Goal: Communication & Community: Participate in discussion

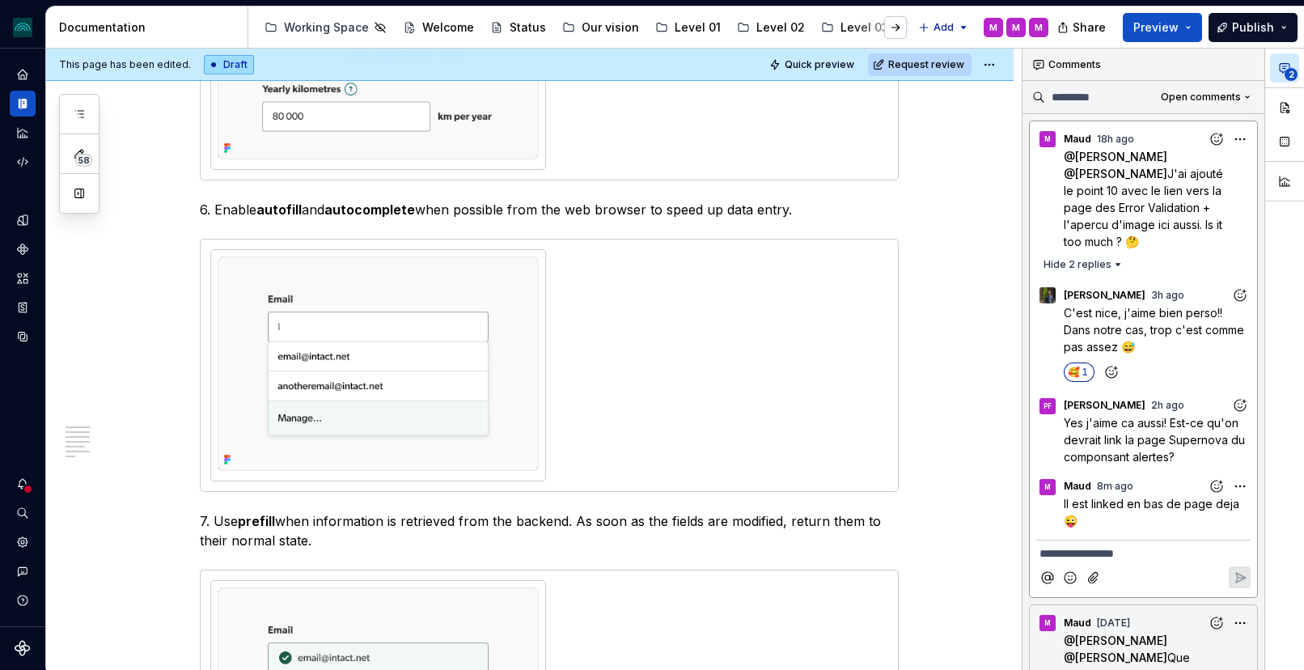
scroll to position [1668, 0]
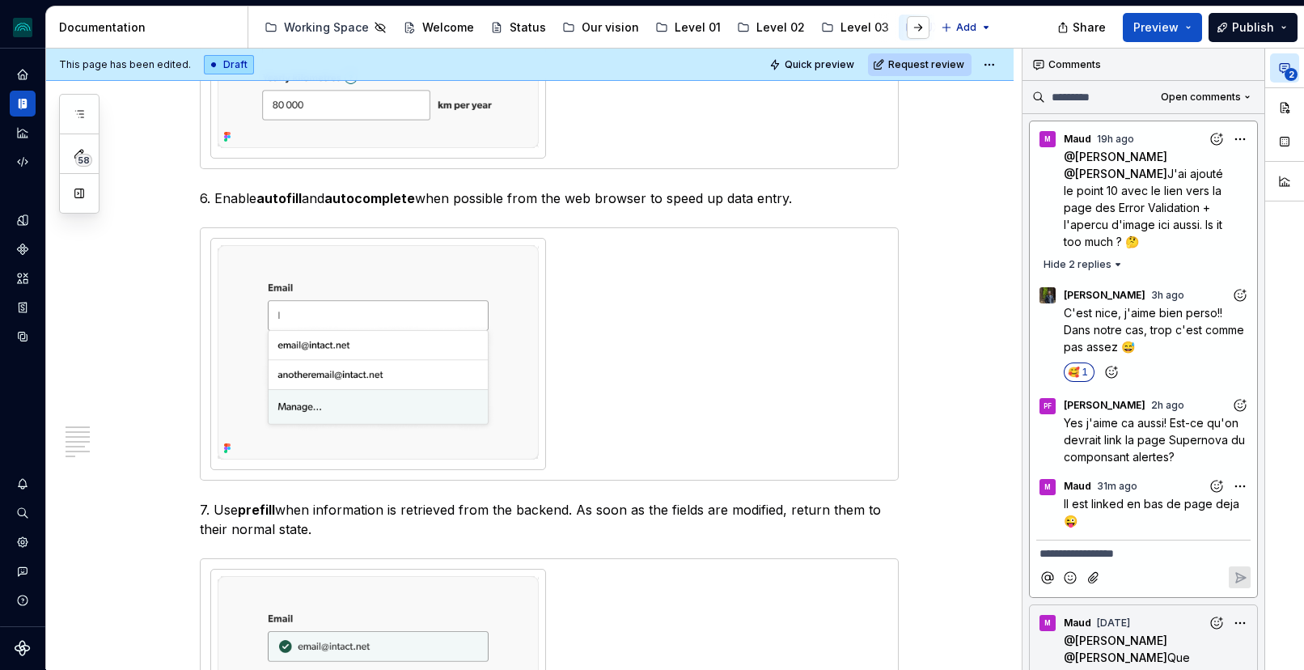
type textarea "*"
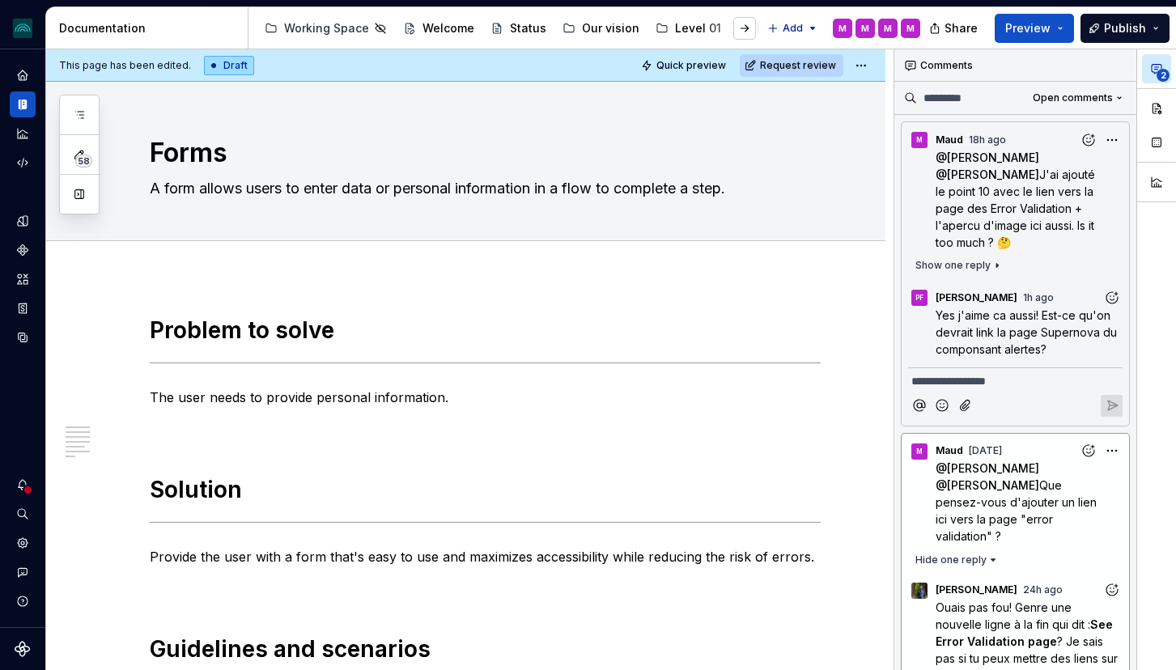
scroll to position [1995, 0]
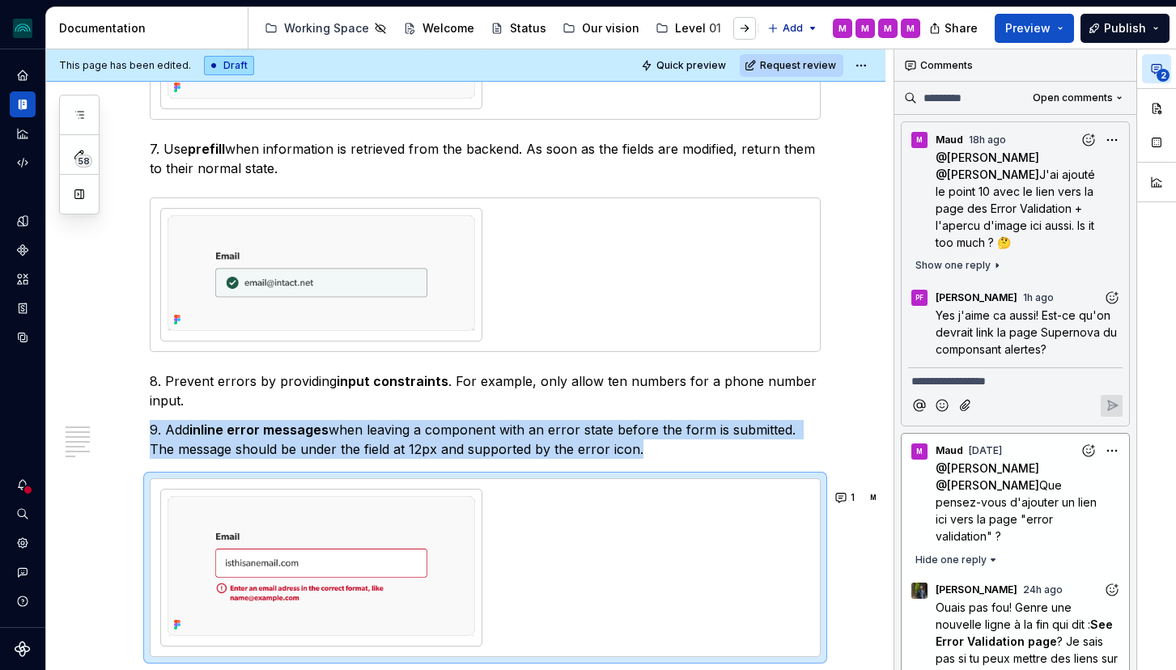
type textarea "*"
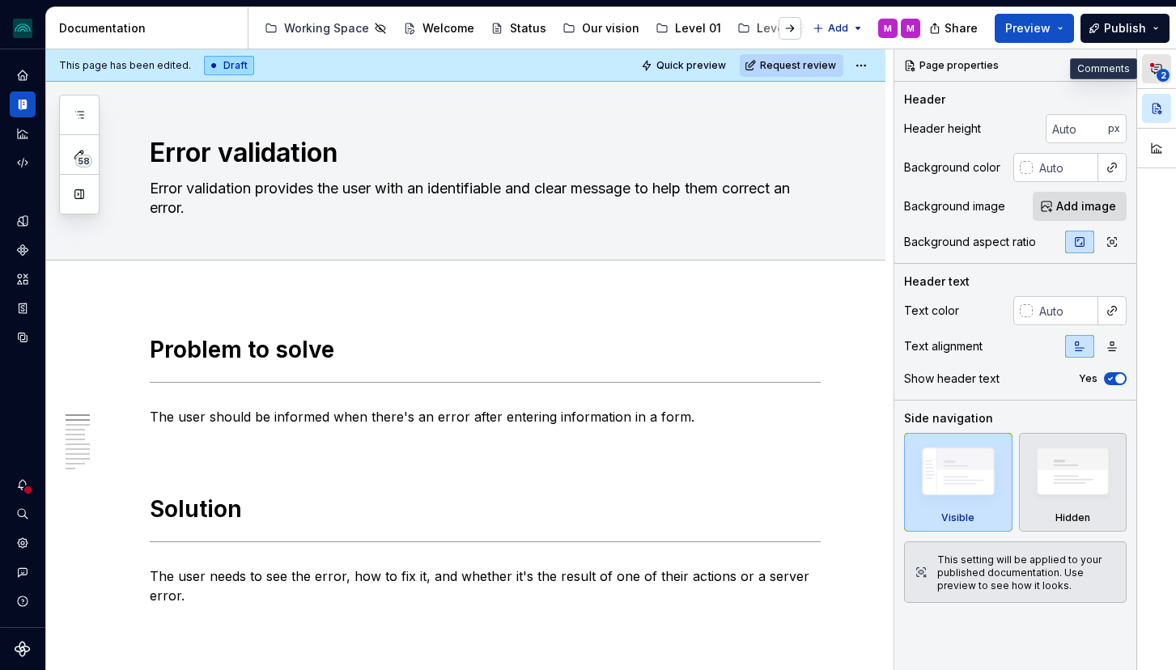
click at [1153, 74] on icon "button" at bounding box center [1156, 68] width 13 height 13
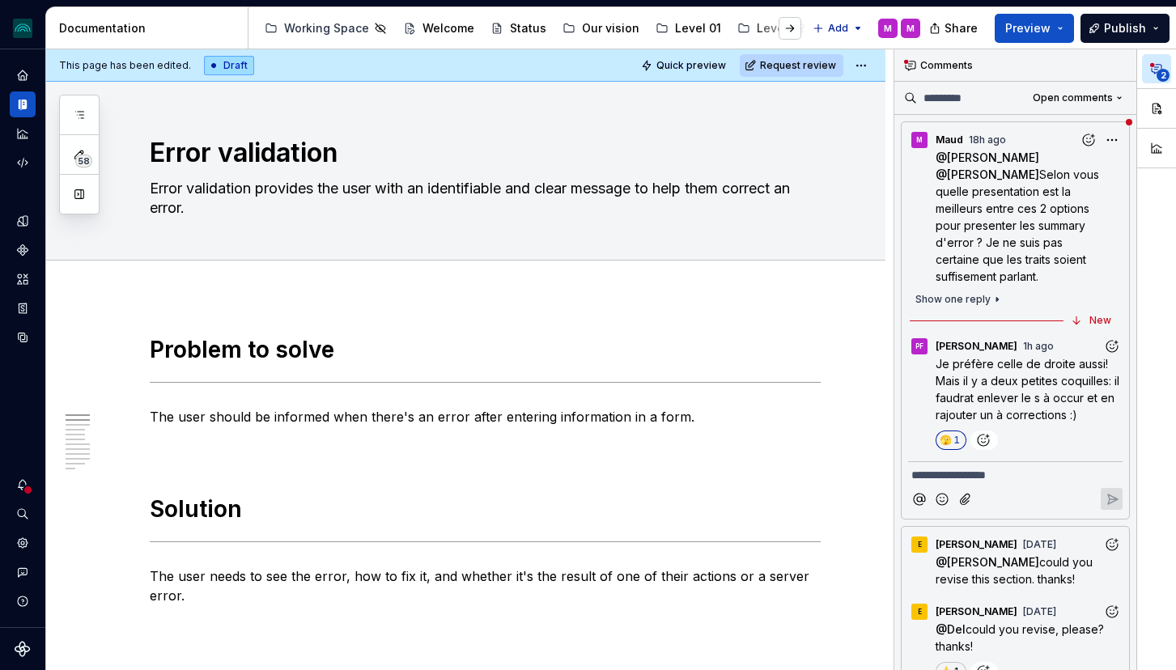
click at [991, 381] on span "Je préfère celle de droite aussi! Mais il y a deux petites coquilles: il faudra…" at bounding box center [1028, 389] width 187 height 65
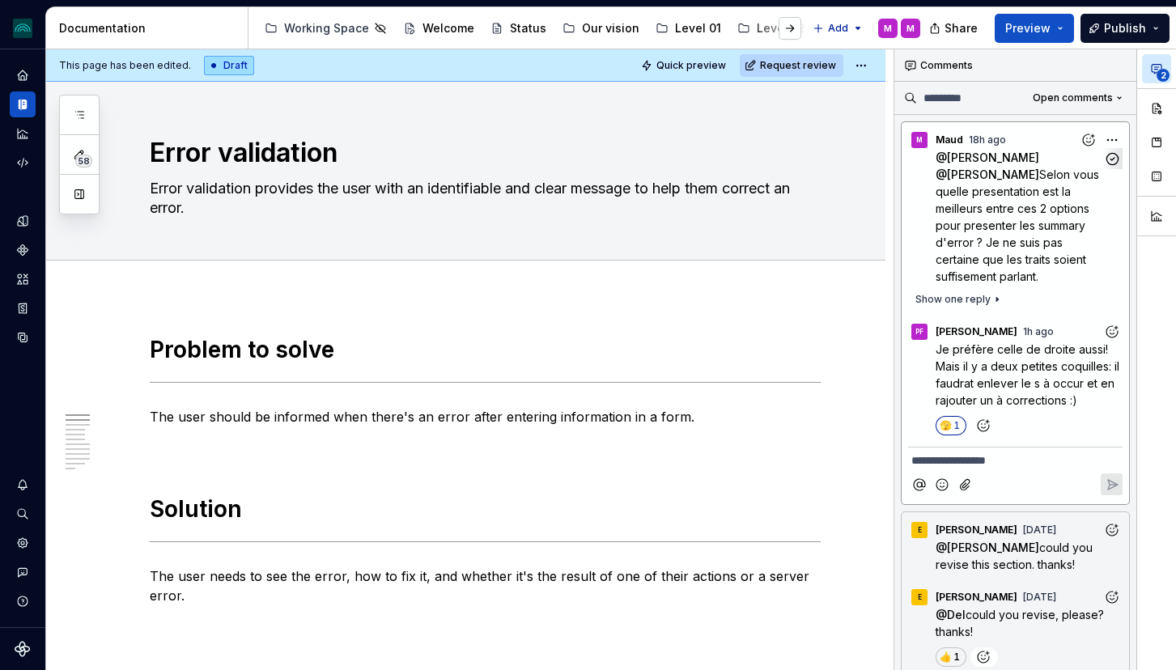
click at [964, 182] on p "@ Pascale Fadel @ Simon Désilets Selon vous quelle presentation est la meilleur…" at bounding box center [1018, 217] width 167 height 136
click at [999, 559] on span "could you revise this section. thanks!" at bounding box center [1015, 555] width 160 height 31
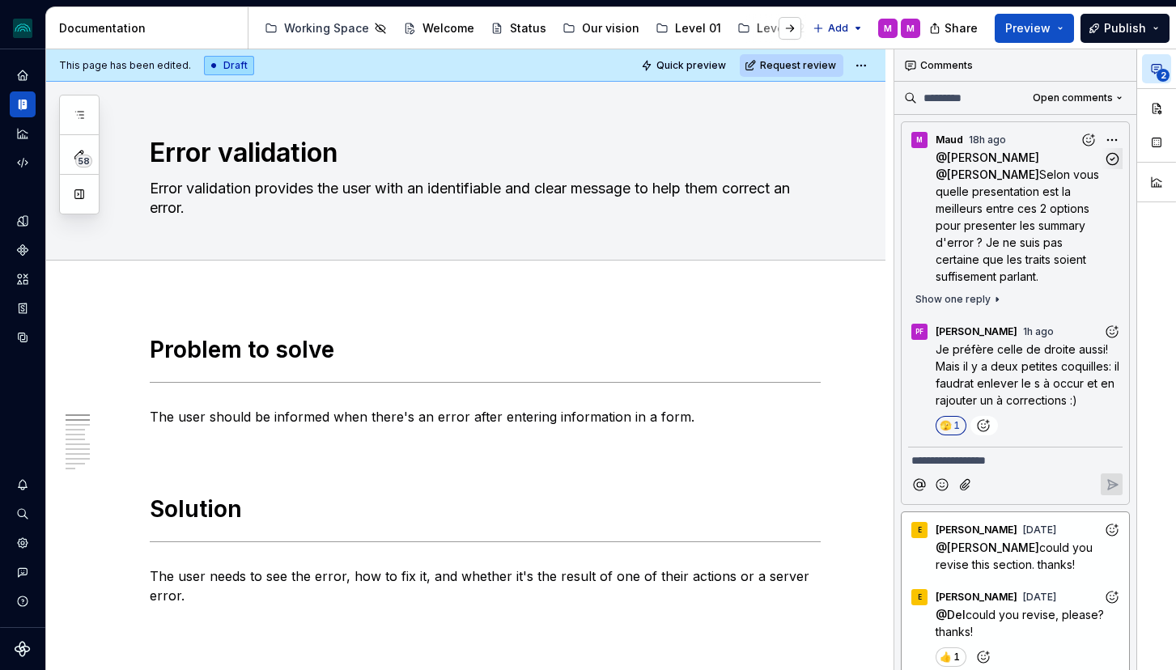
click at [1013, 273] on p "@ Pascale Fadel @ Simon Désilets Selon vous quelle presentation est la meilleur…" at bounding box center [1018, 217] width 167 height 136
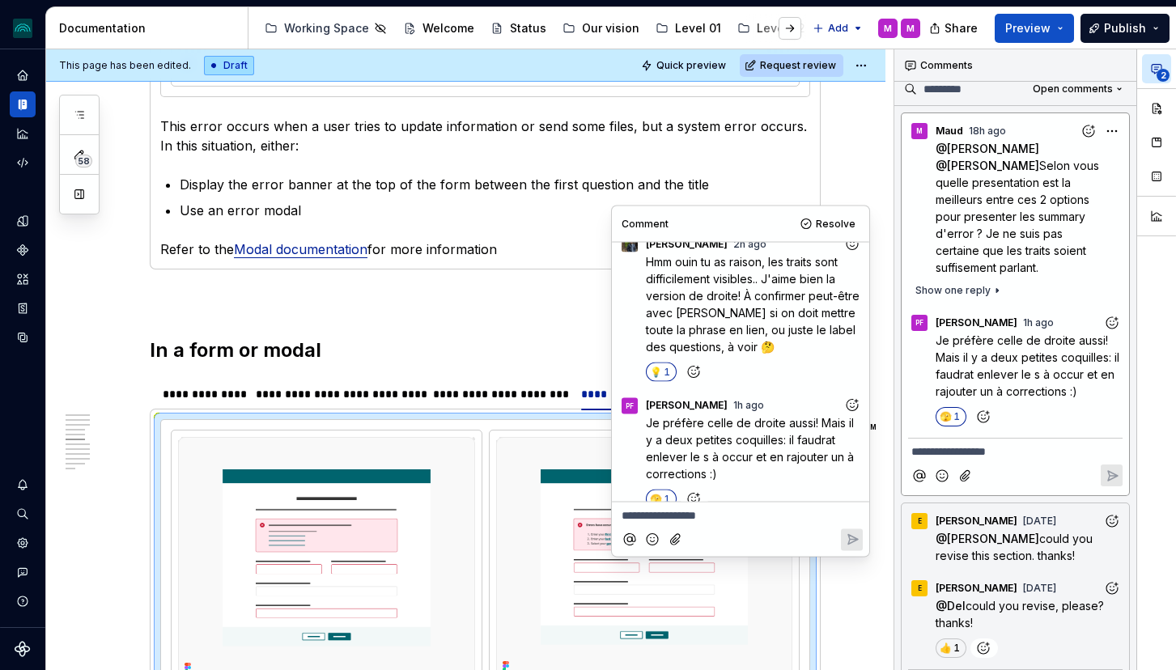
scroll to position [1709, 0]
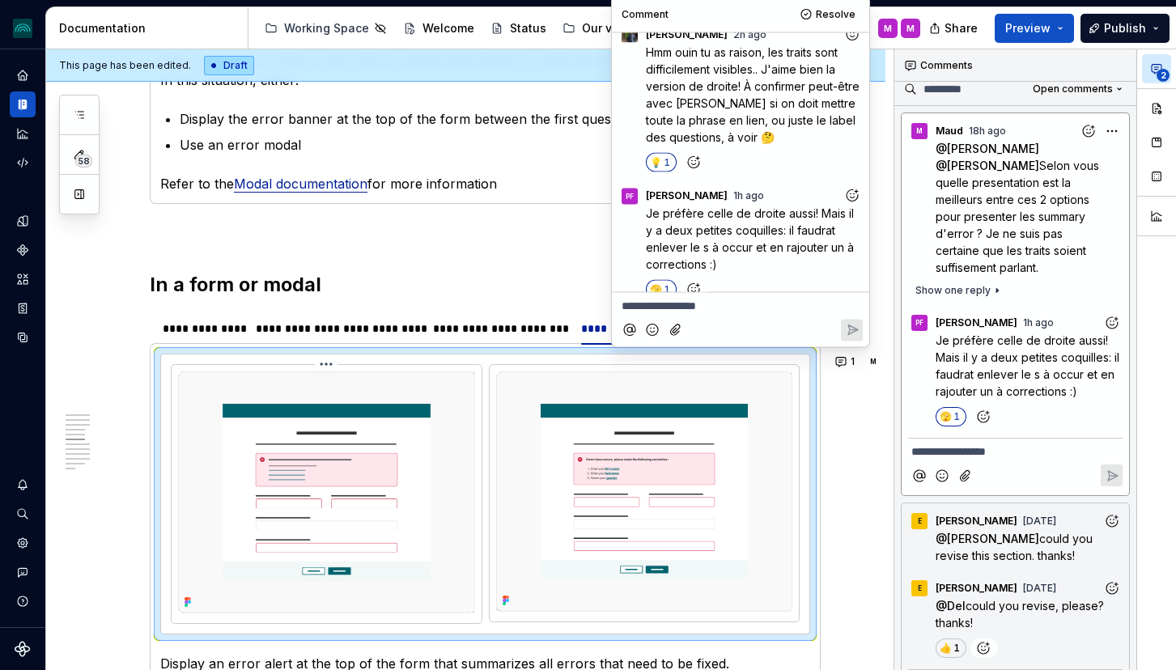
click at [417, 475] on img at bounding box center [326, 492] width 297 height 242
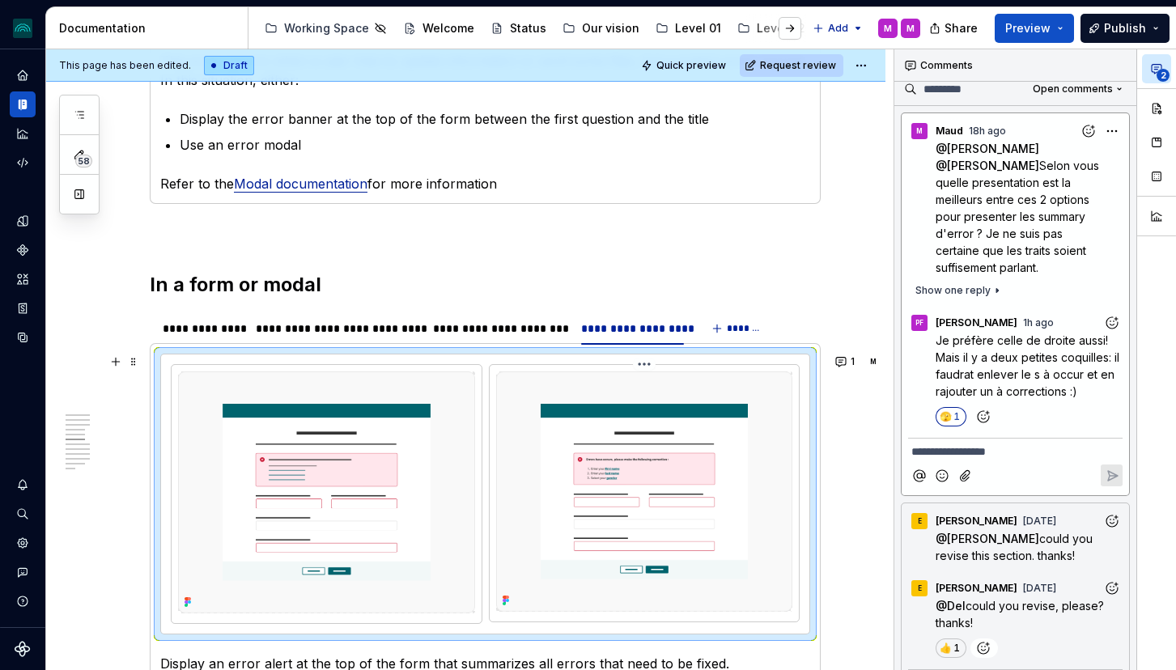
click at [705, 429] on img at bounding box center [644, 491] width 297 height 240
click at [947, 288] on span "Show one reply" at bounding box center [952, 290] width 75 height 13
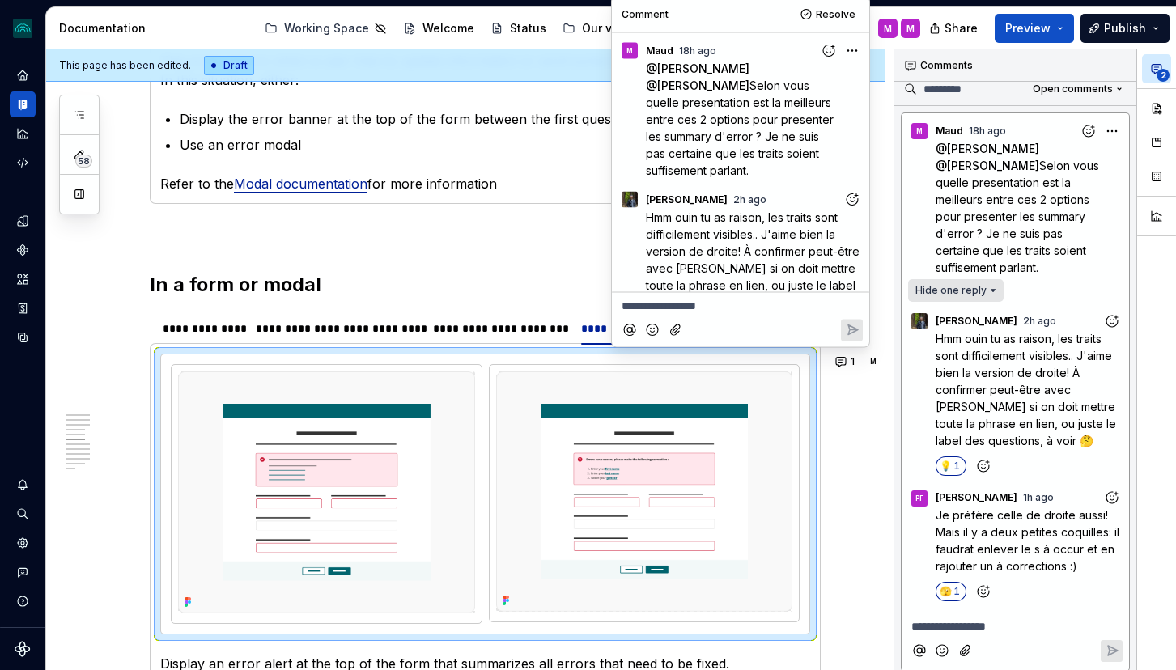
scroll to position [165, 0]
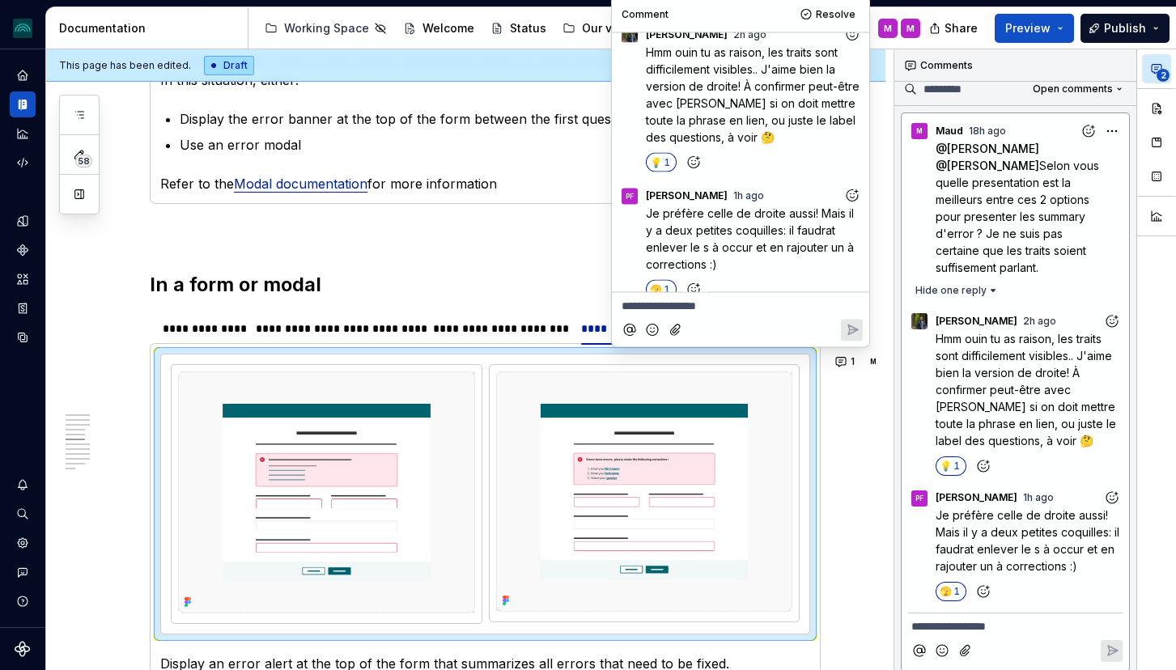
click at [1043, 390] on span "Hmm ouin tu as raison, les traits sont difficilement visibles.. J'aime bien la …" at bounding box center [1027, 390] width 184 height 116
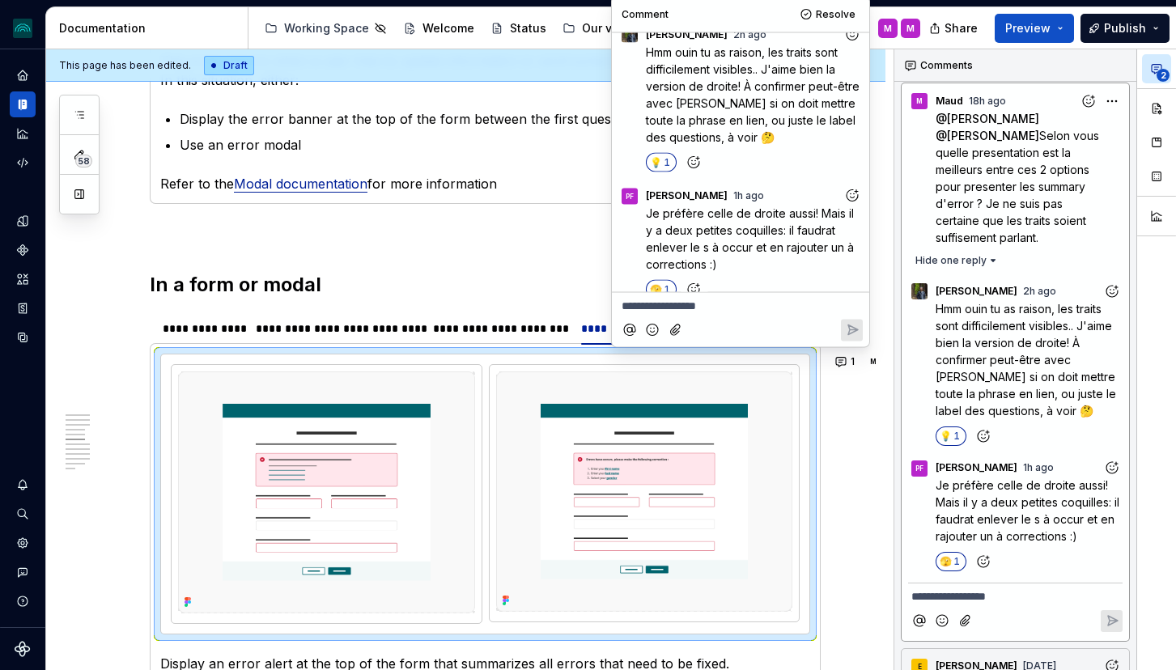
scroll to position [42, 0]
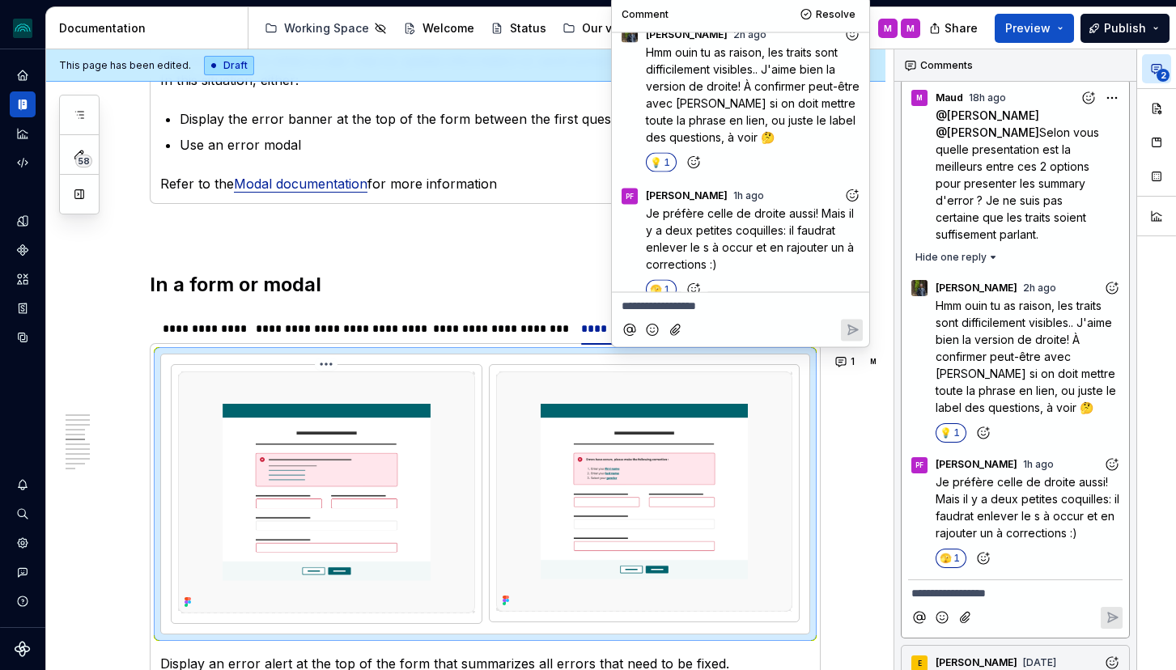
click at [380, 429] on img at bounding box center [326, 492] width 297 height 242
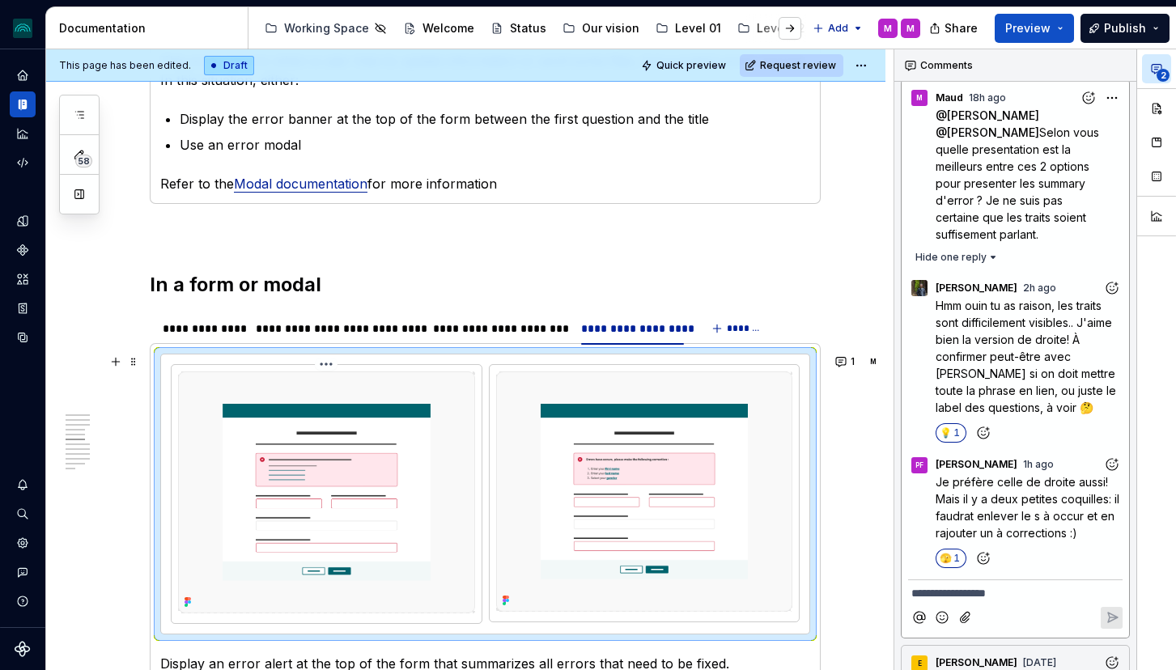
click at [331, 363] on html "iceberg M Design system data Documentation Accessibility guide for tree Page tr…" at bounding box center [588, 335] width 1176 height 670
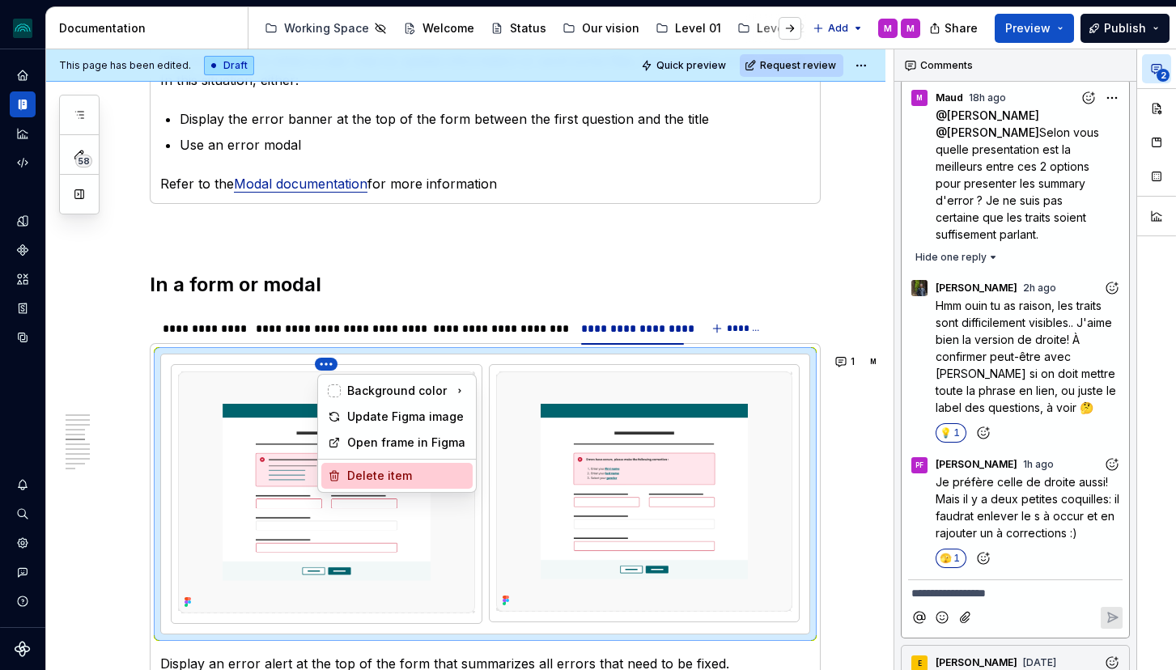
click at [381, 476] on div "Delete item" at bounding box center [406, 476] width 119 height 16
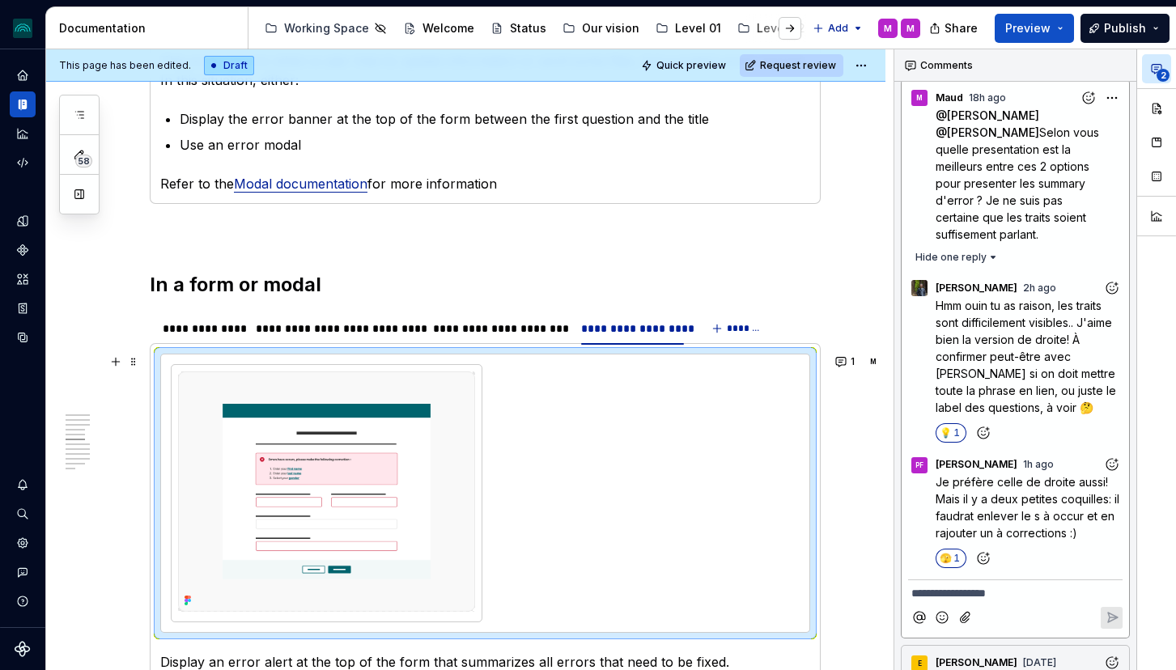
click at [570, 456] on div at bounding box center [485, 493] width 629 height 258
click at [1156, 102] on button "button" at bounding box center [1156, 108] width 29 height 29
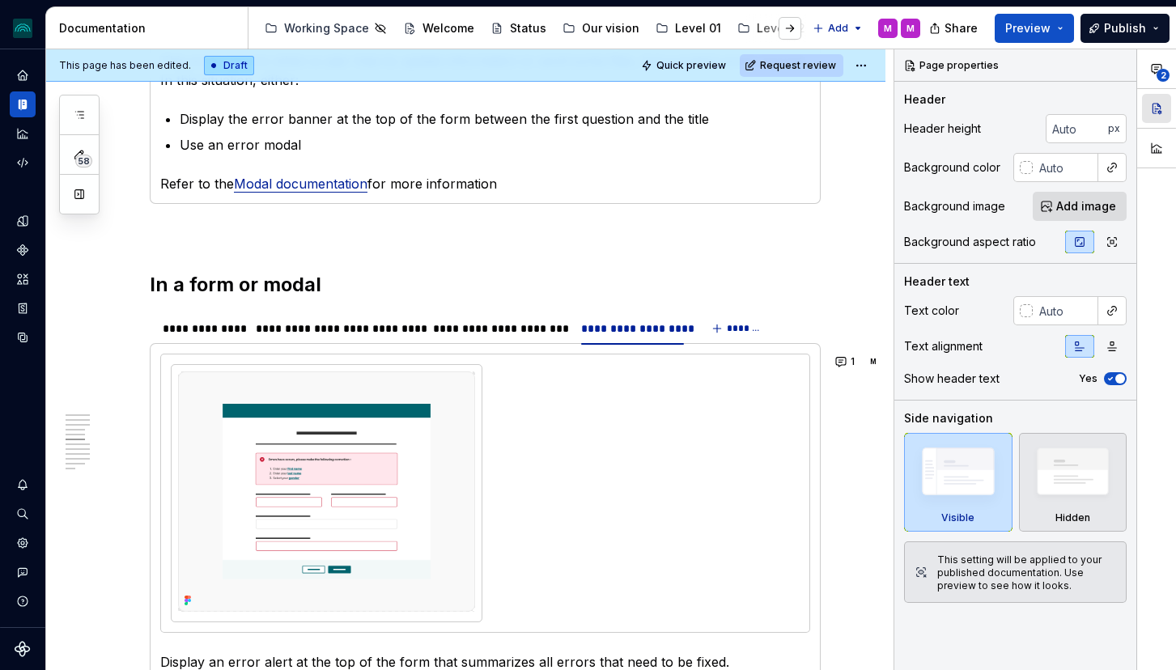
scroll to position [0, 0]
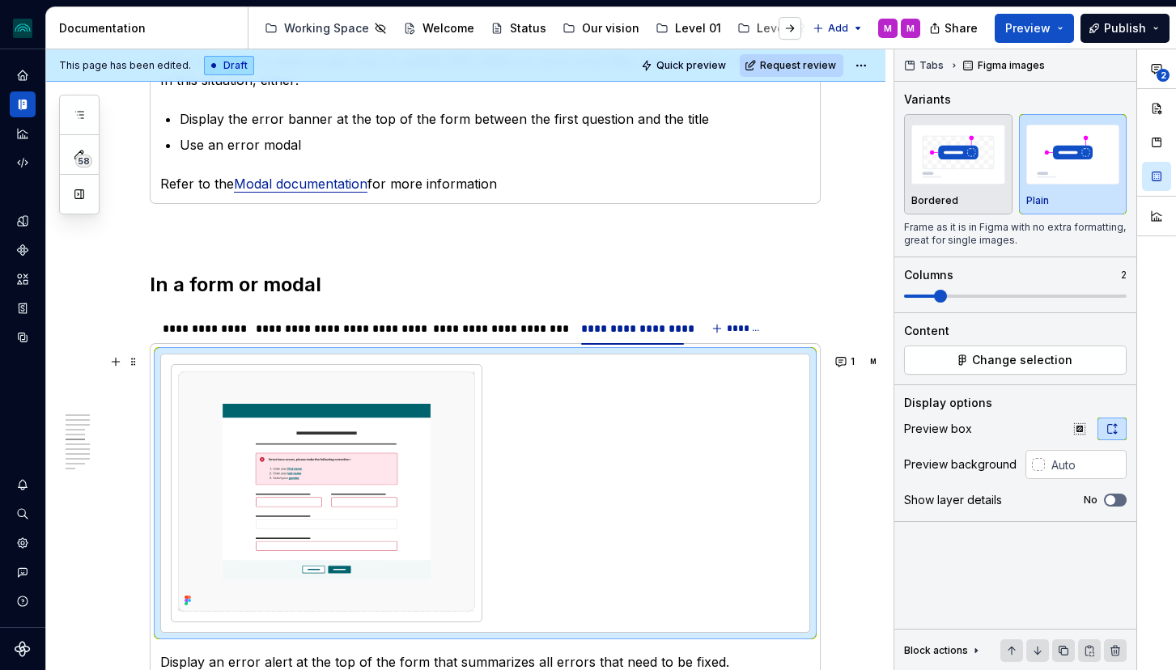
click at [558, 464] on div at bounding box center [485, 493] width 629 height 258
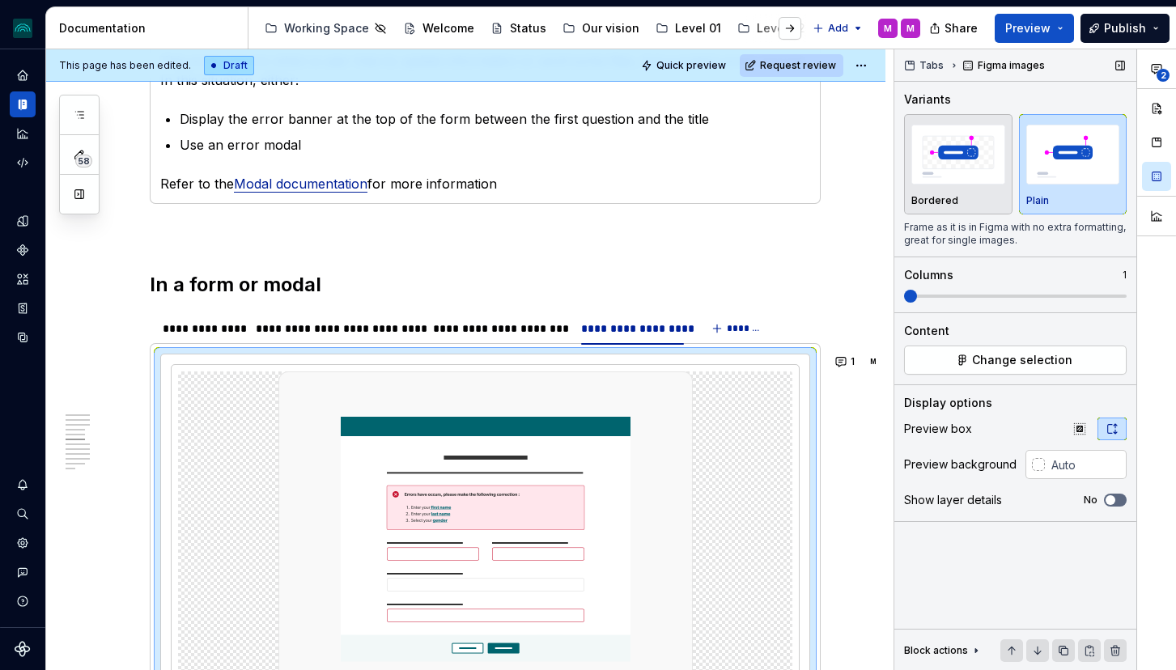
click at [917, 293] on span at bounding box center [1015, 296] width 223 height 13
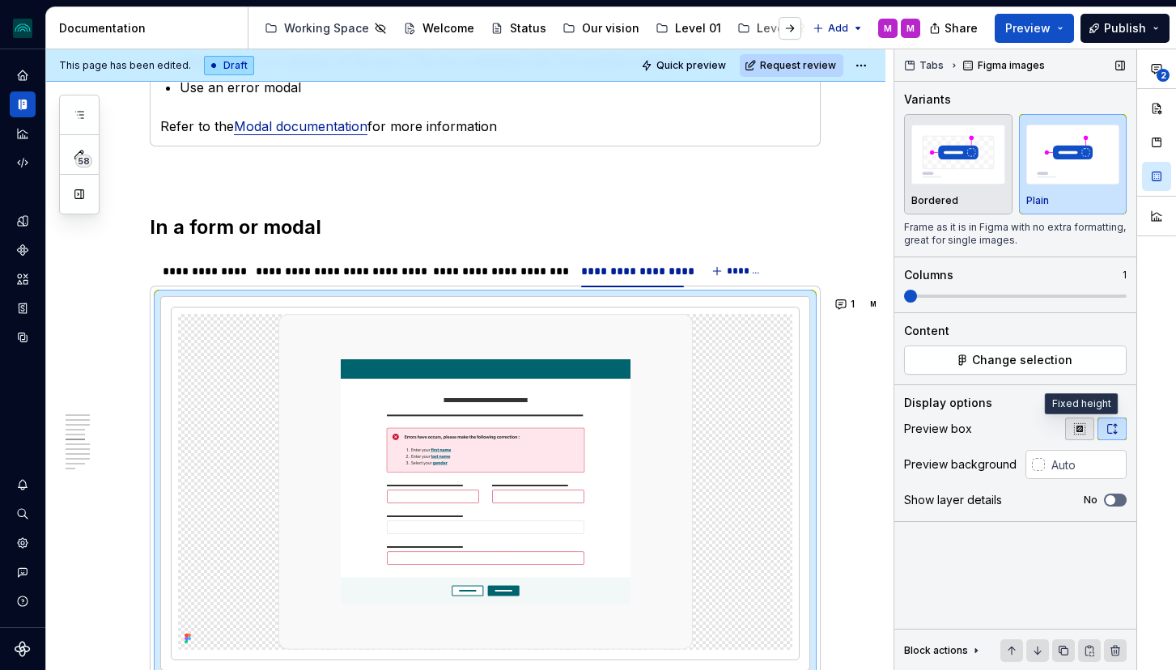
click at [1083, 432] on icon "button" at bounding box center [1079, 428] width 13 height 13
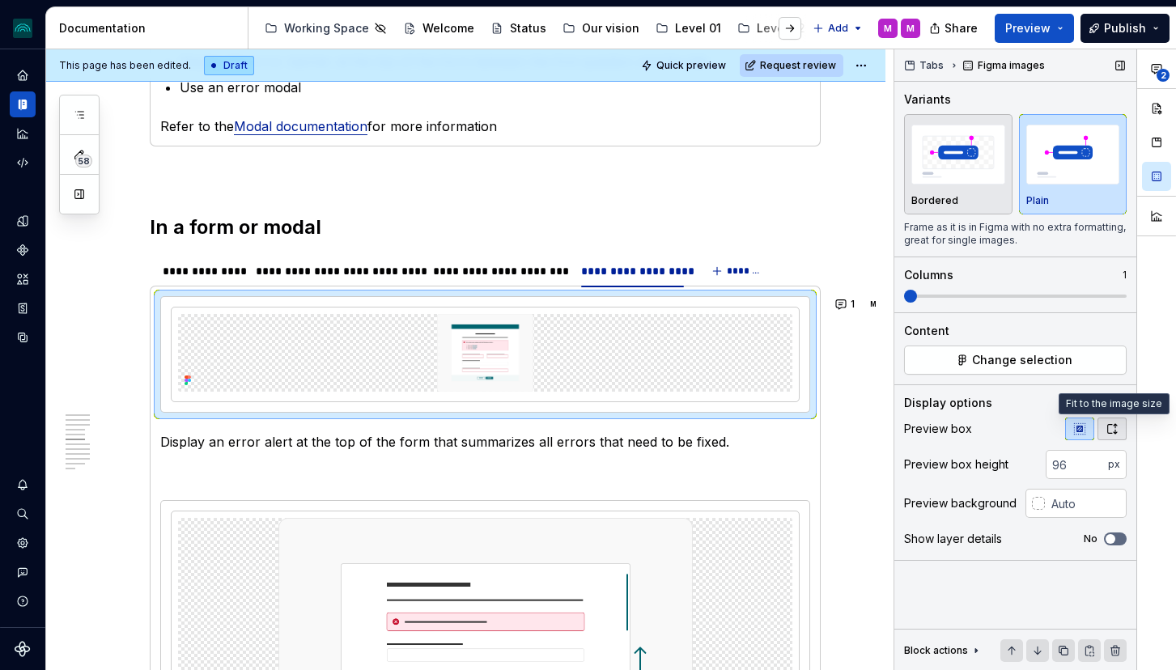
click at [1109, 430] on icon "button" at bounding box center [1111, 428] width 13 height 13
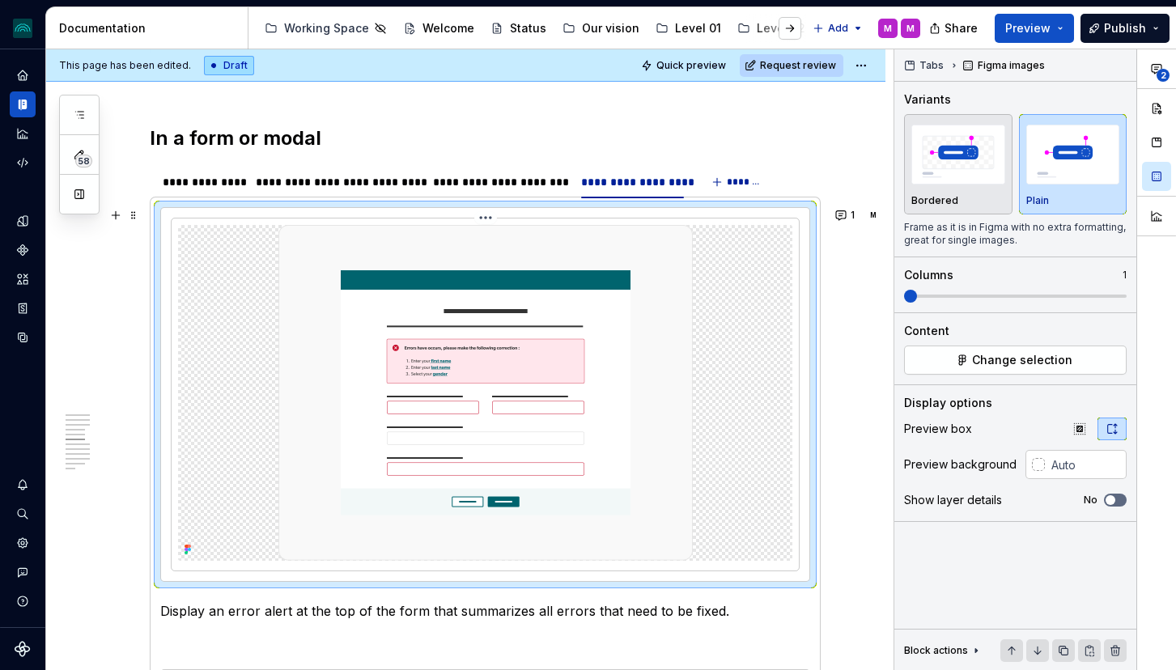
scroll to position [1863, 0]
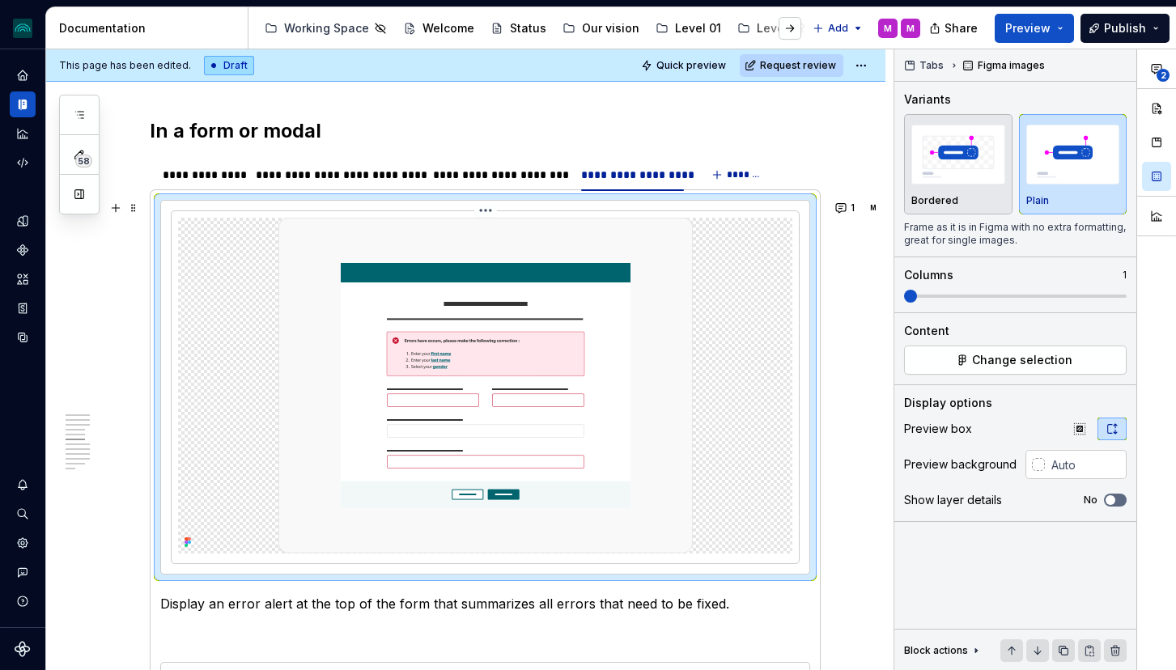
click at [464, 414] on img at bounding box center [485, 386] width 414 height 336
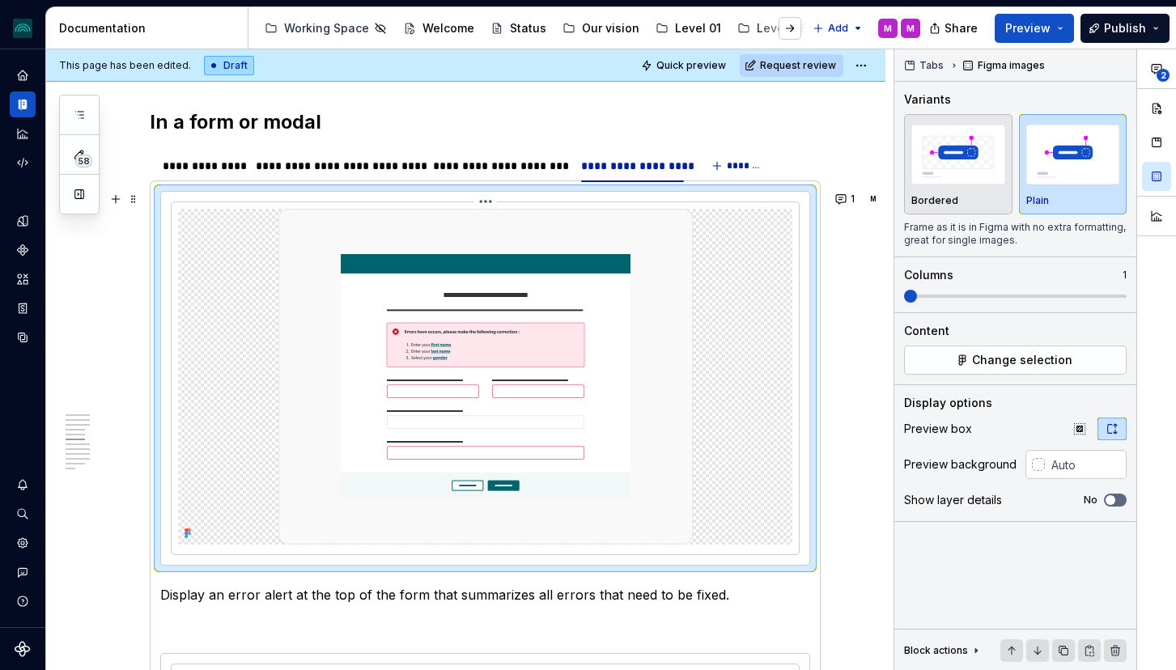
scroll to position [1867, 0]
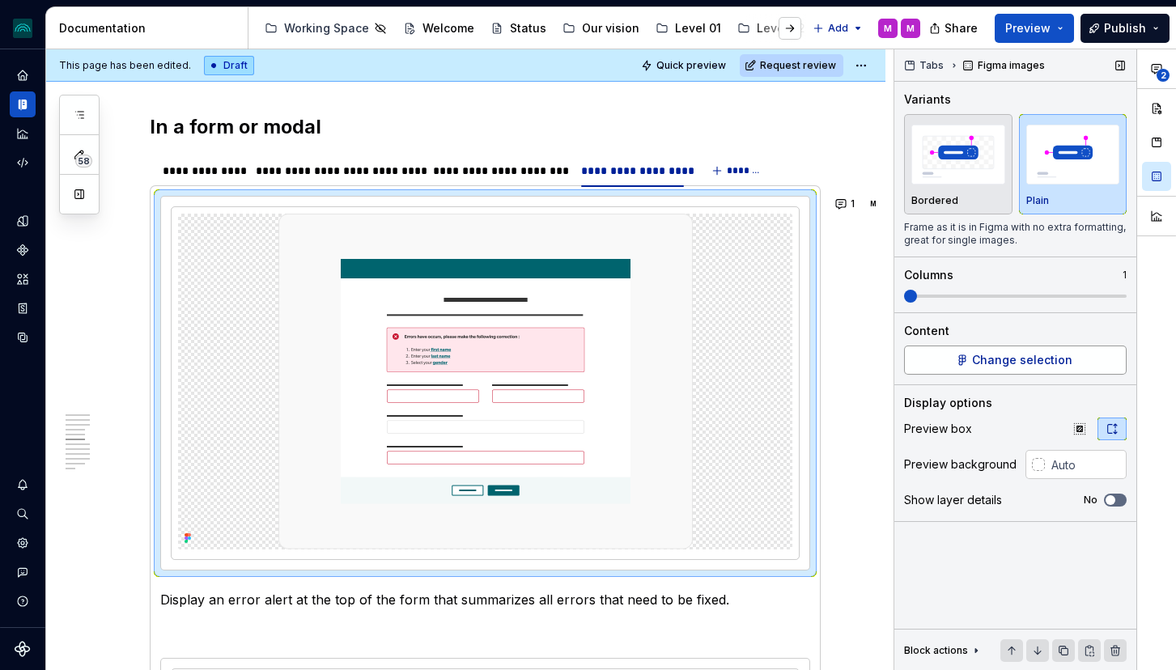
click at [1037, 369] on button "Change selection" at bounding box center [1015, 359] width 223 height 29
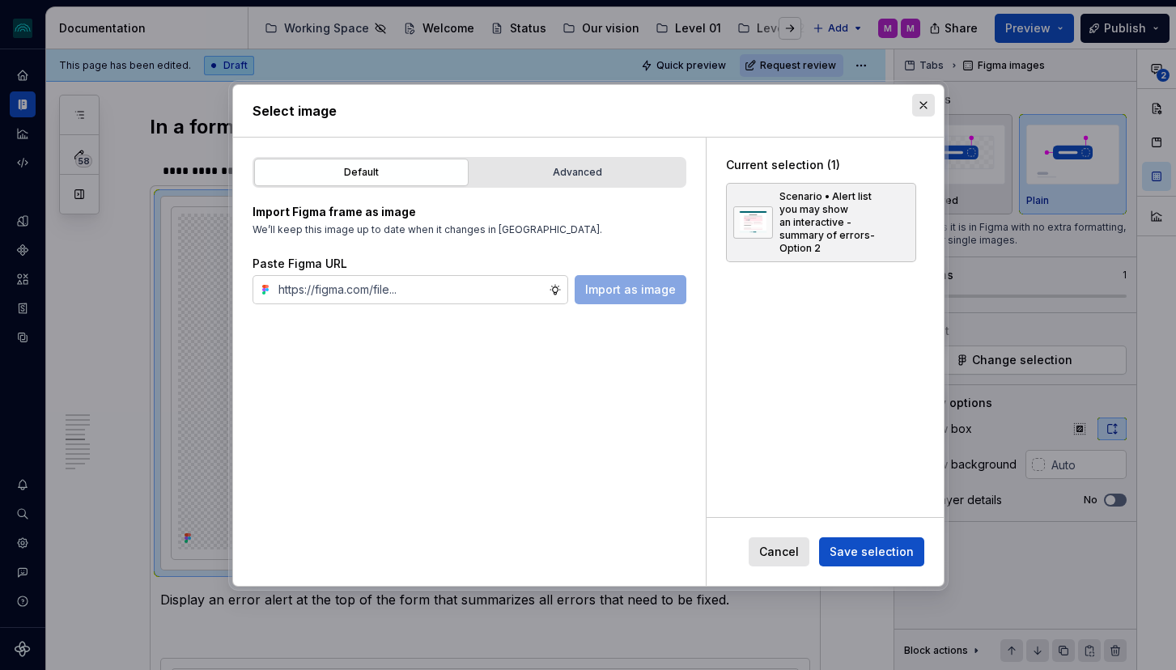
click at [927, 104] on button "button" at bounding box center [923, 105] width 23 height 23
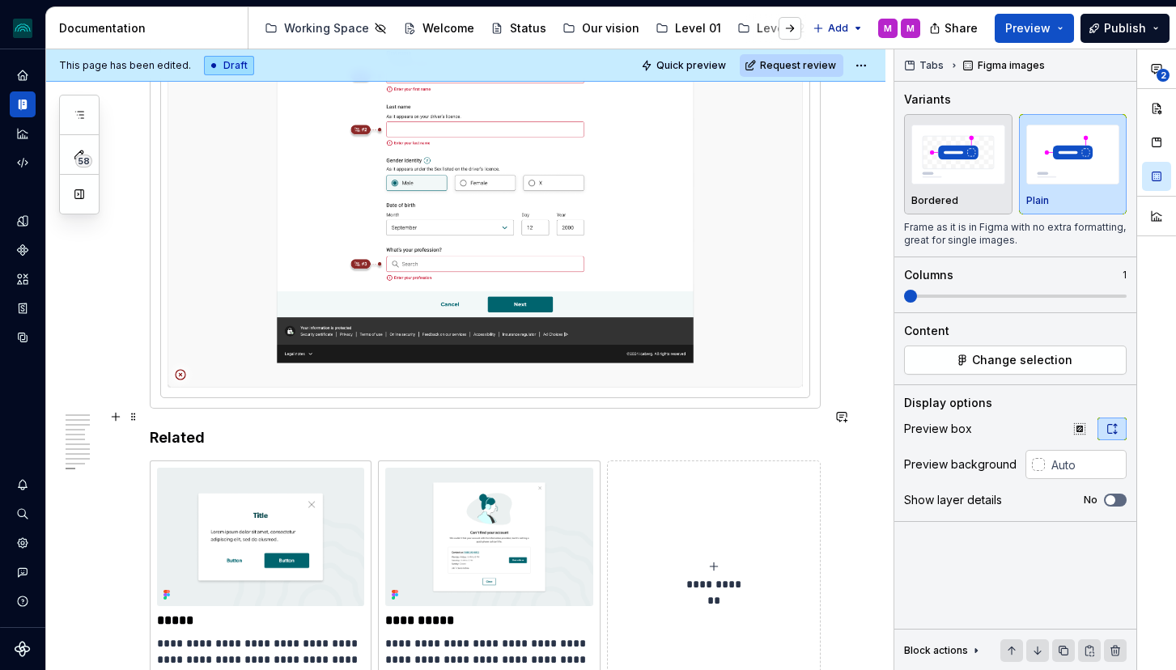
scroll to position [5109, 0]
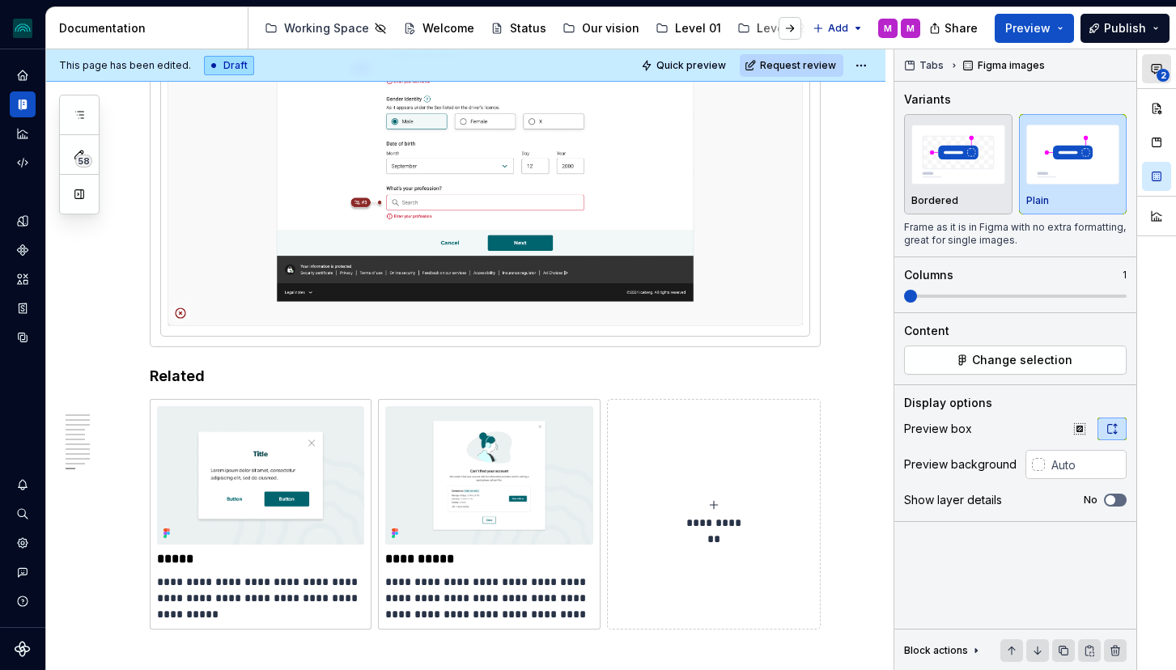
click at [1163, 74] on span "2" at bounding box center [1162, 75] width 13 height 13
type textarea "*"
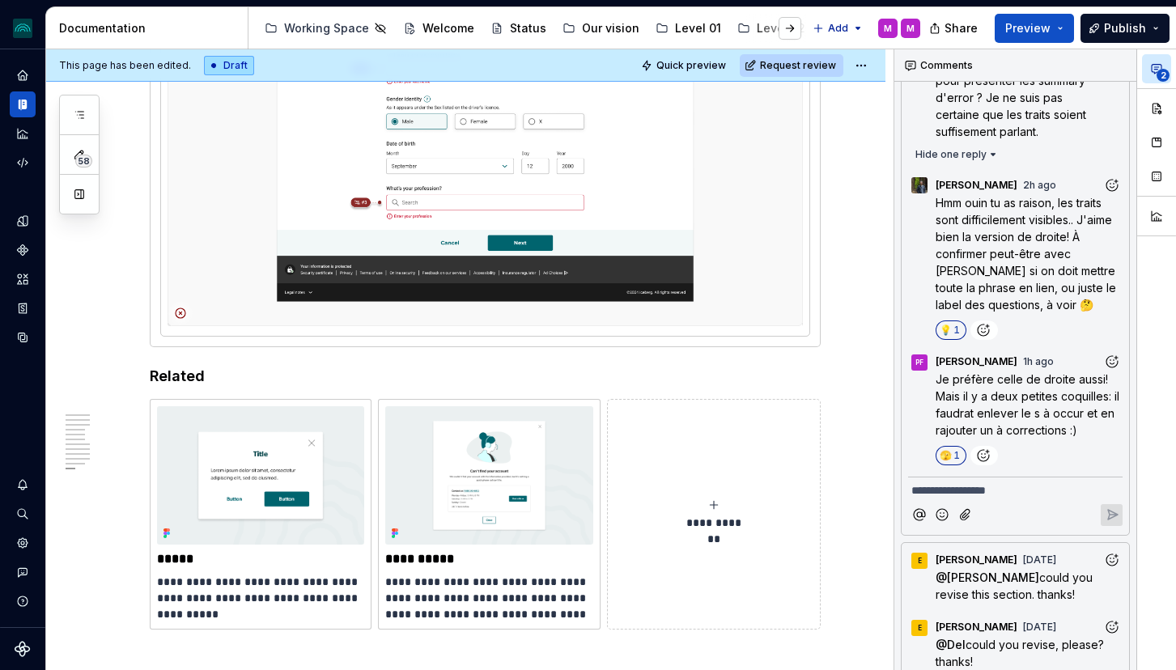
scroll to position [147, 0]
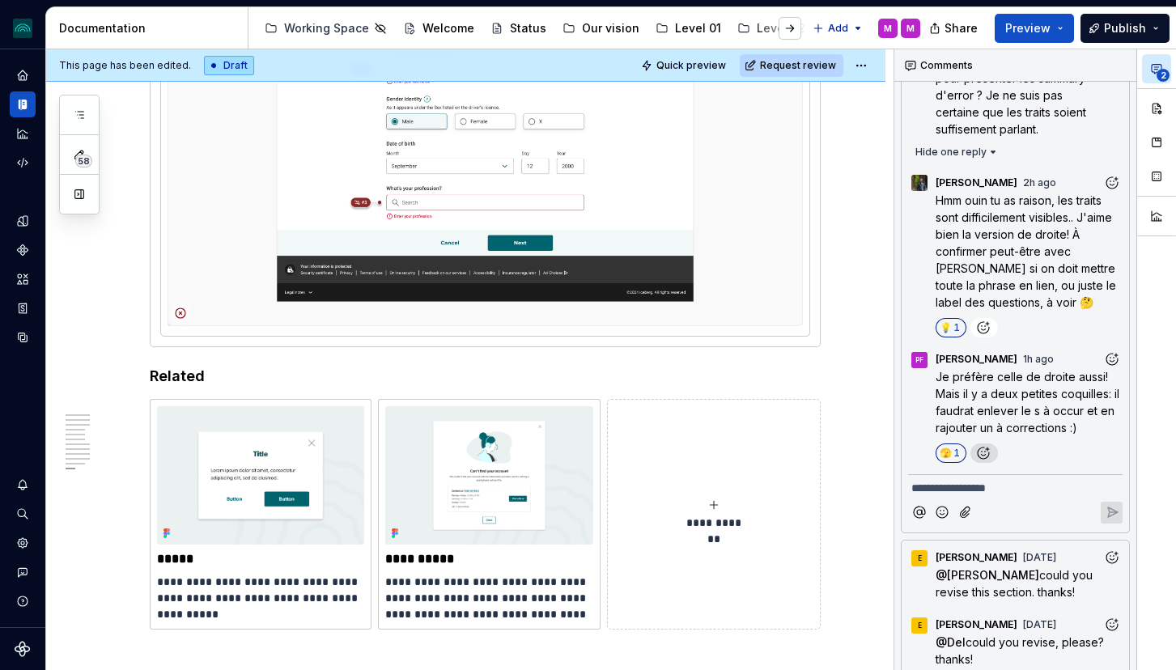
click at [983, 451] on icon "Add reaction" at bounding box center [983, 453] width 16 height 16
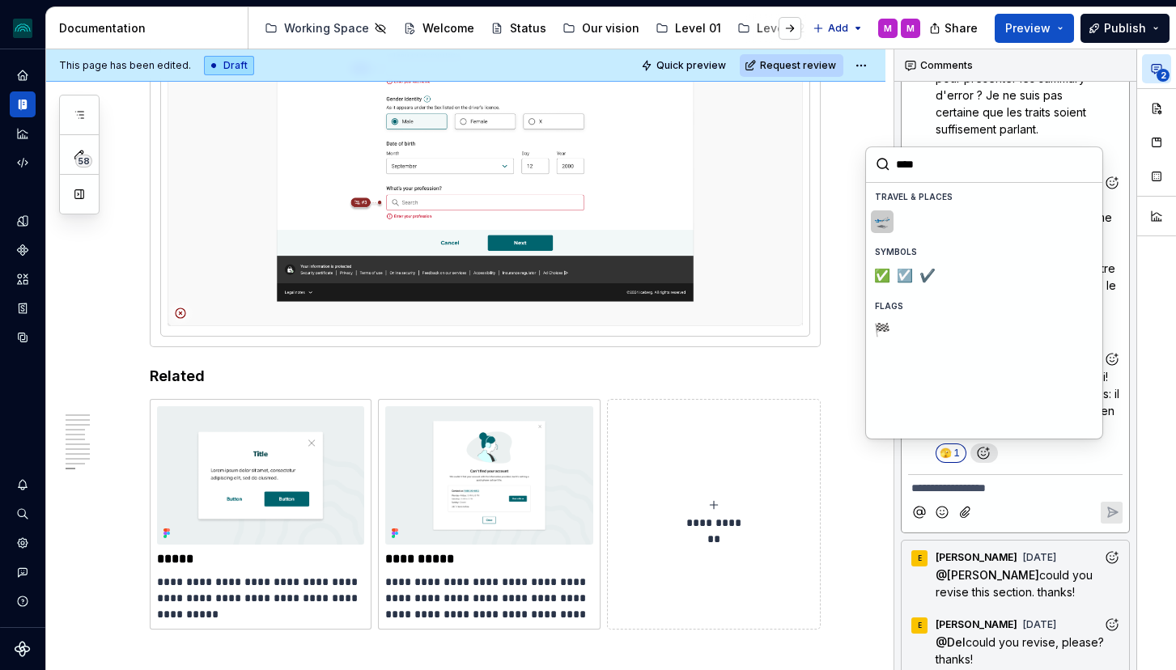
type input "*****"
click at [882, 279] on span "✅️" at bounding box center [881, 276] width 13 height 16
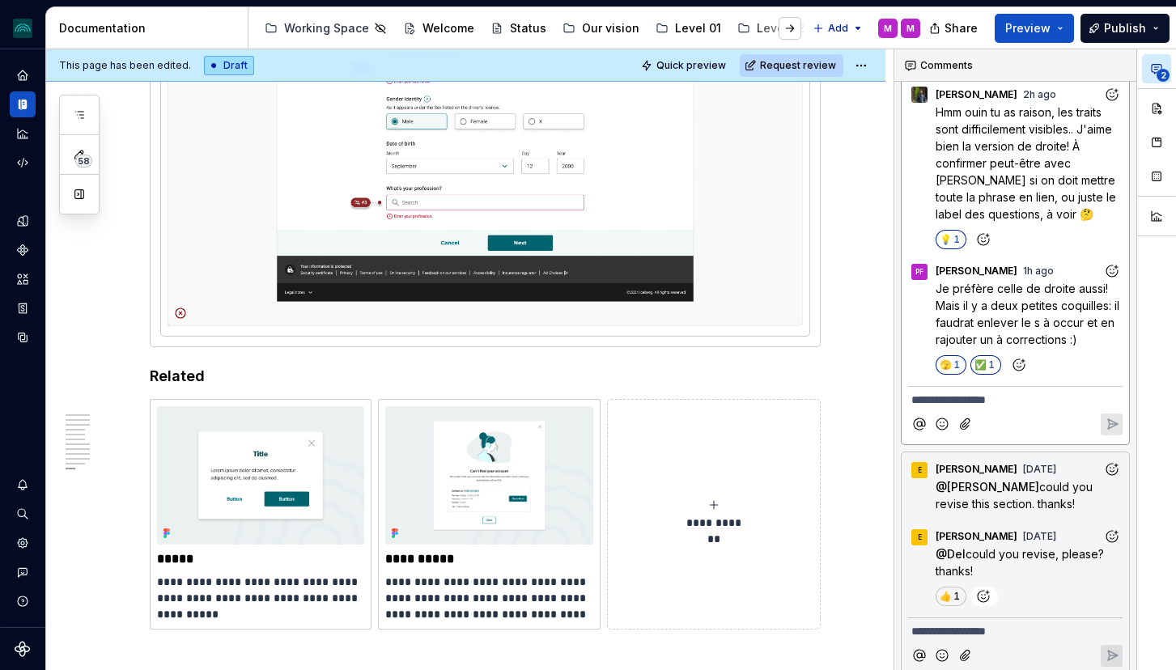
scroll to position [247, 0]
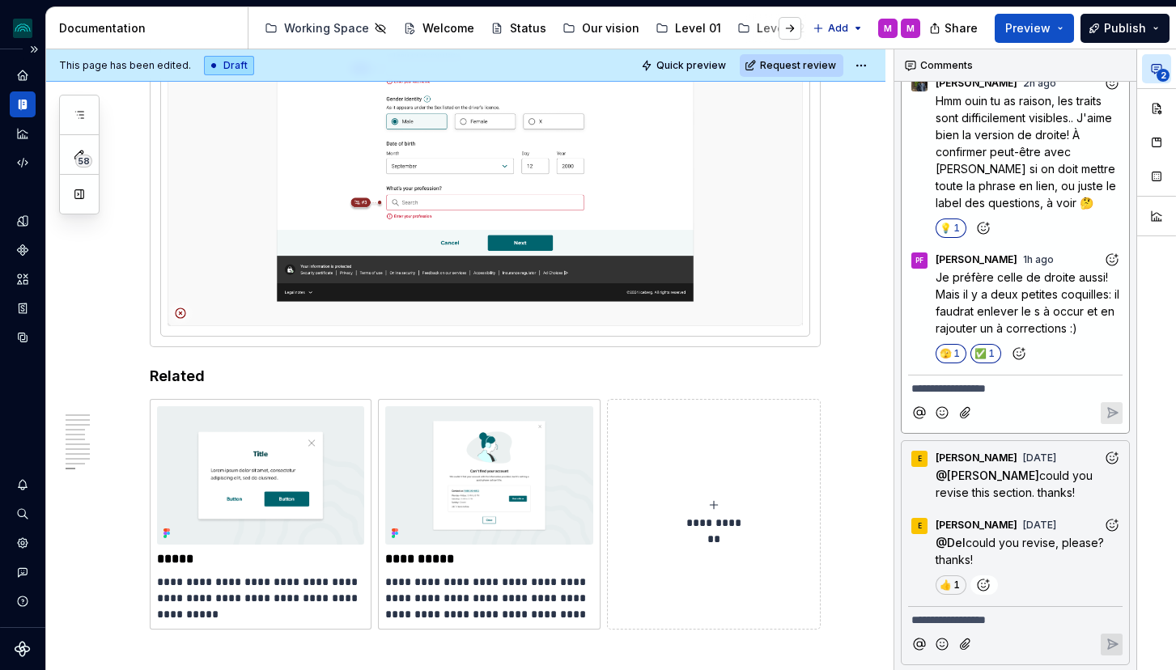
type textarea "*"
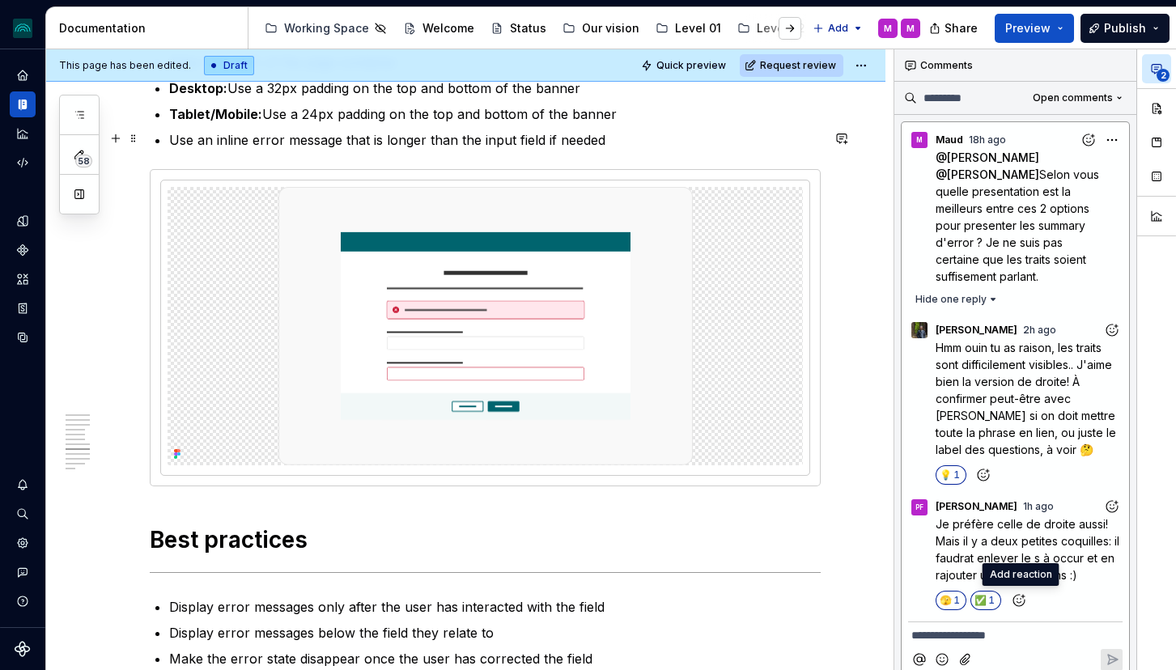
scroll to position [3314, 0]
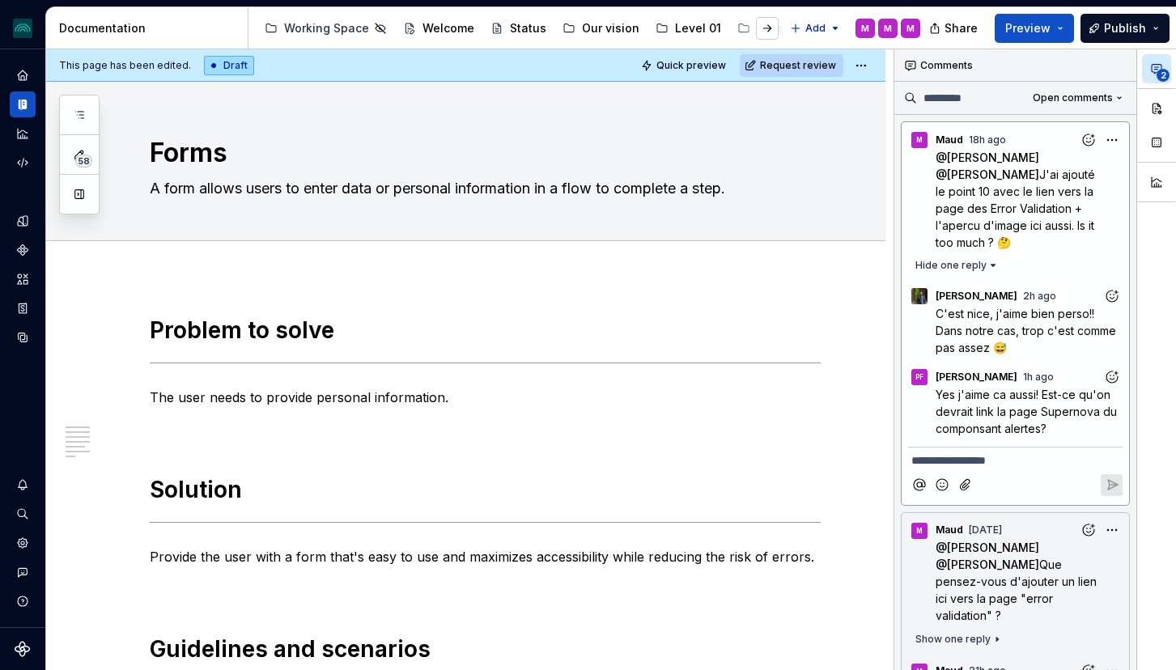
scroll to position [2053, 0]
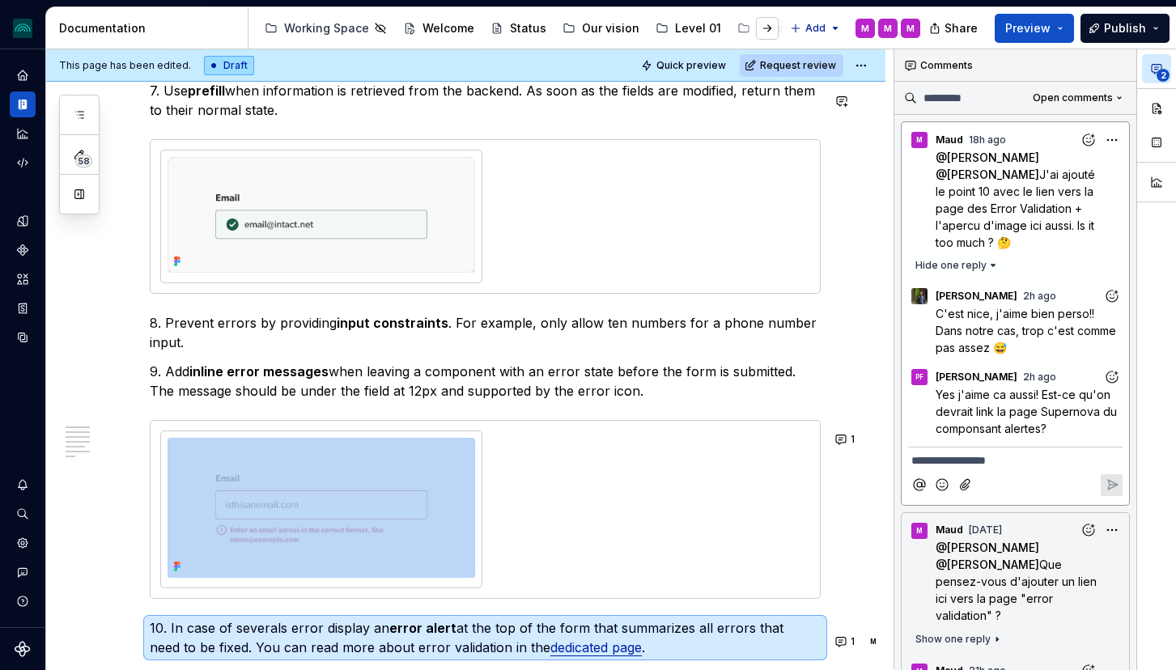
type textarea "*"
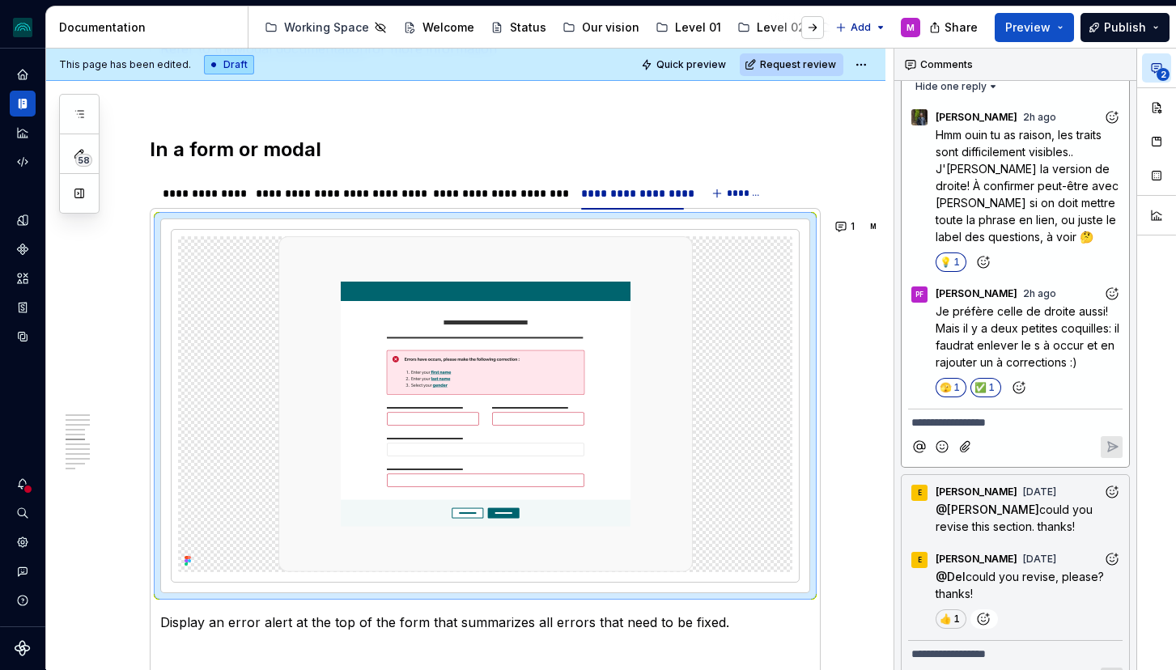
scroll to position [247, 0]
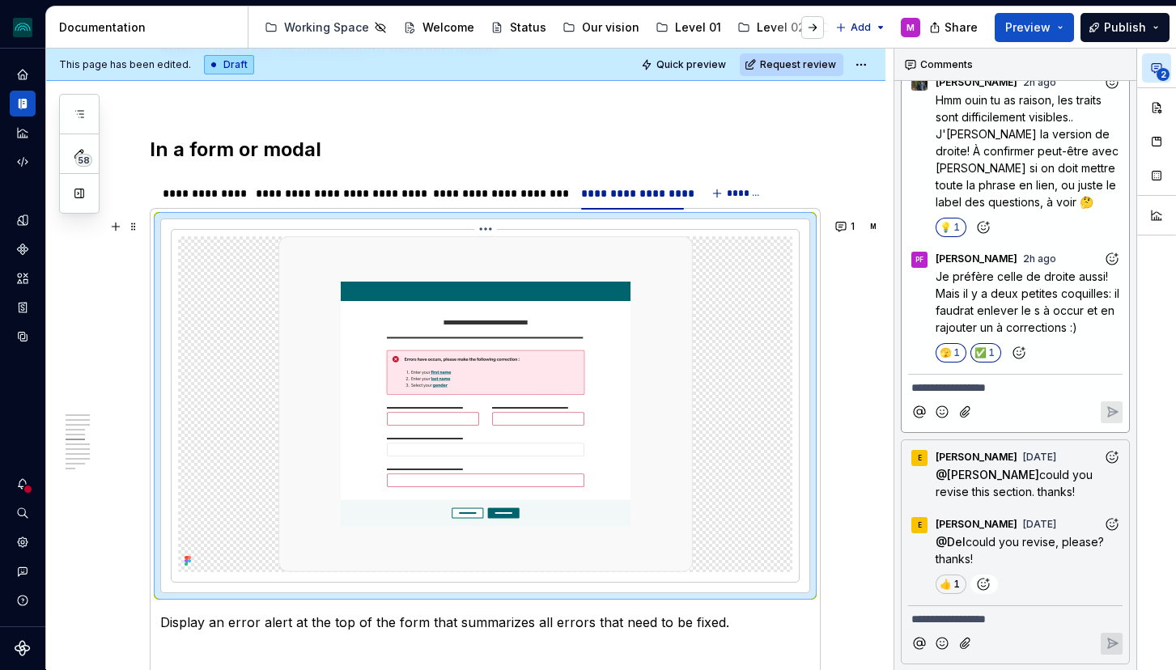
click at [513, 377] on img at bounding box center [485, 404] width 414 height 336
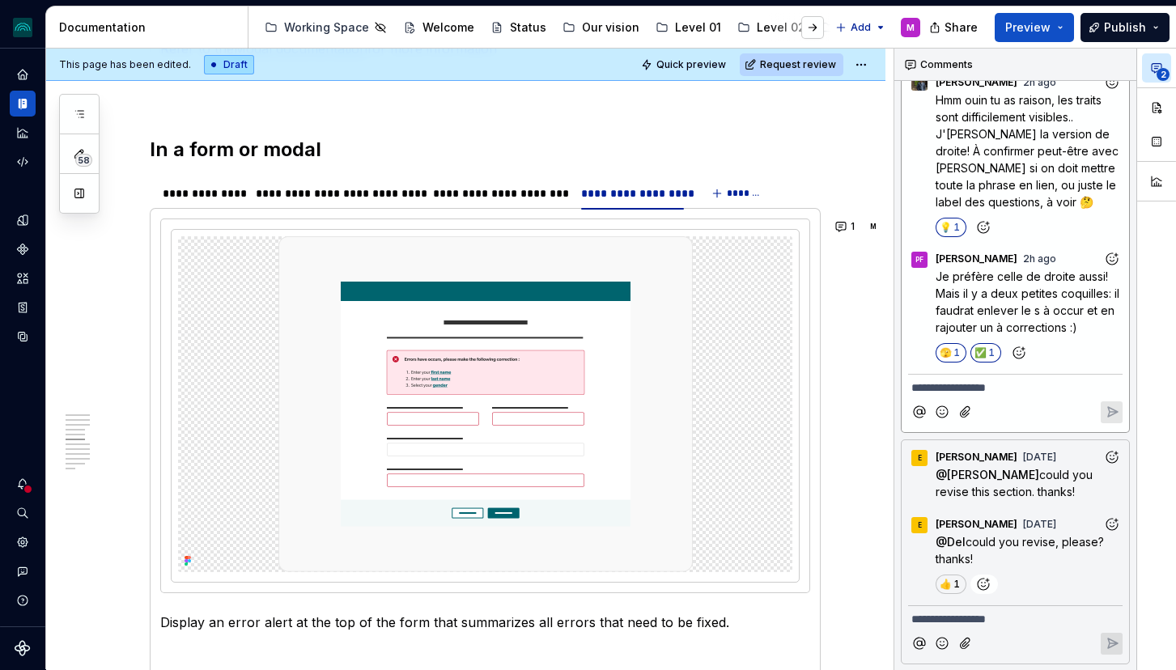
click at [579, 337] on img at bounding box center [485, 404] width 414 height 336
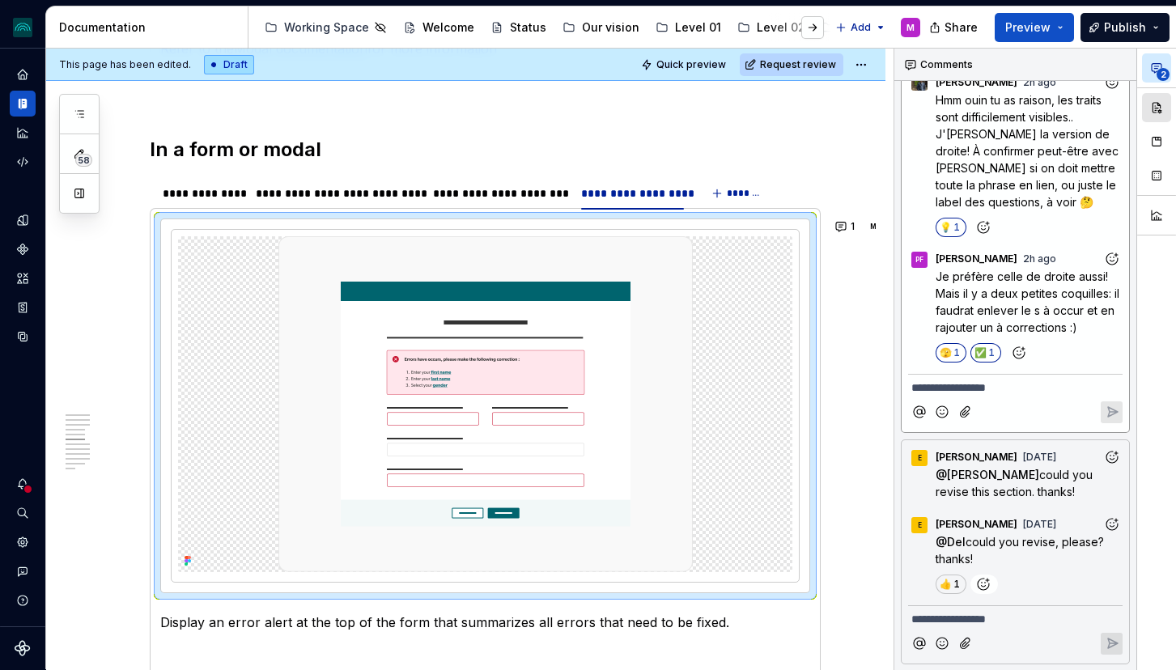
click at [1156, 110] on button "button" at bounding box center [1156, 107] width 29 height 29
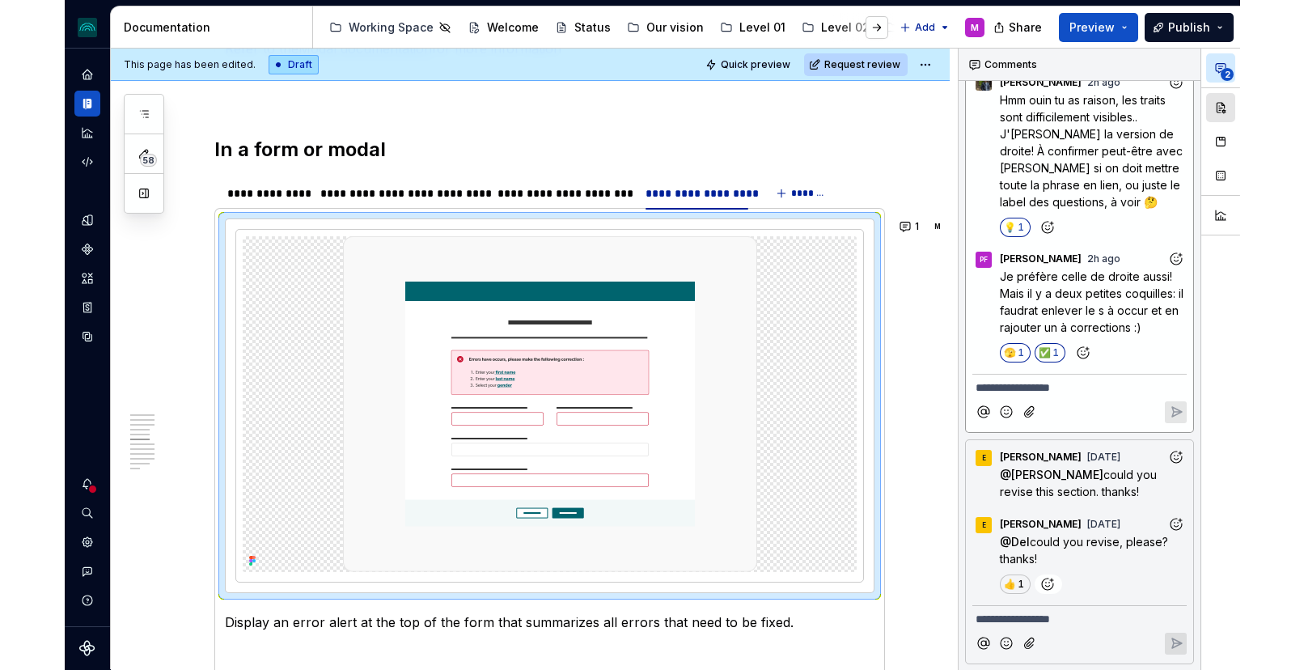
scroll to position [0, 0]
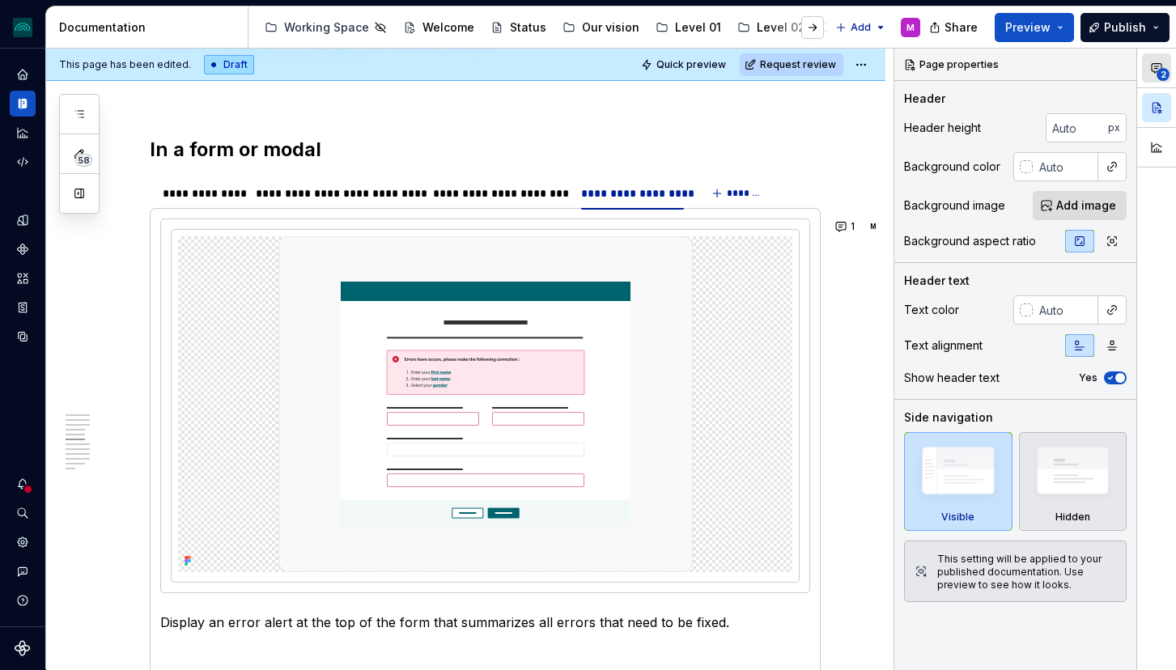
click at [1154, 78] on button "2" at bounding box center [1156, 67] width 29 height 29
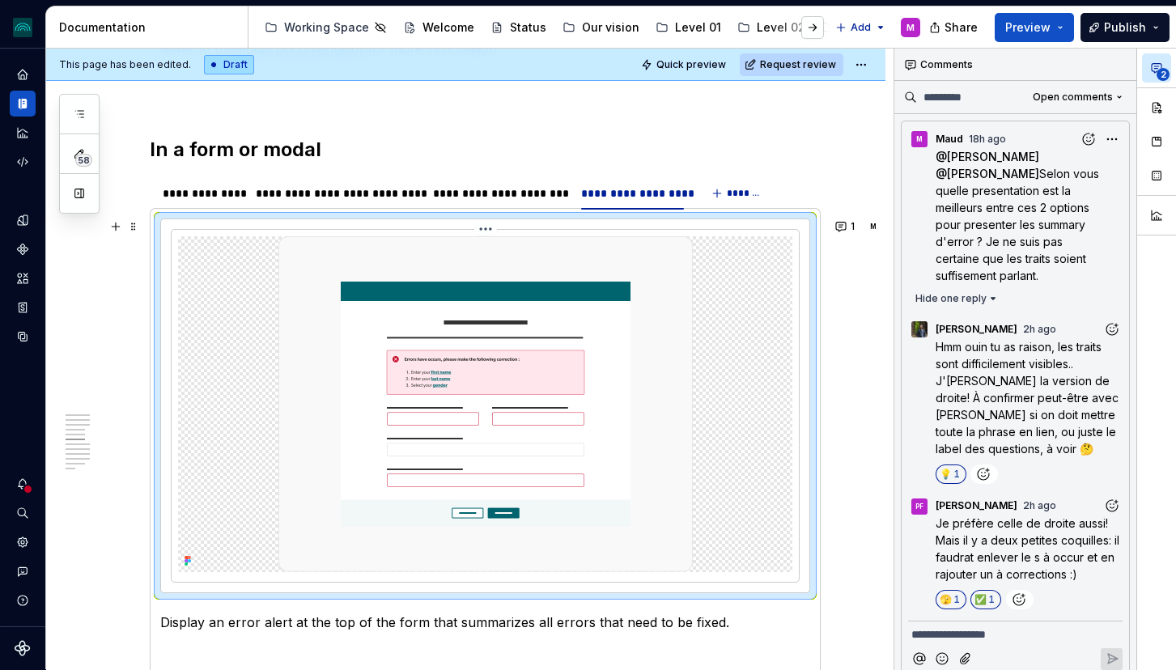
click at [437, 434] on img at bounding box center [485, 404] width 414 height 336
click at [184, 557] on icon at bounding box center [185, 557] width 3 height 3
click at [26, 482] on icon "Notifications" at bounding box center [23, 483] width 10 height 11
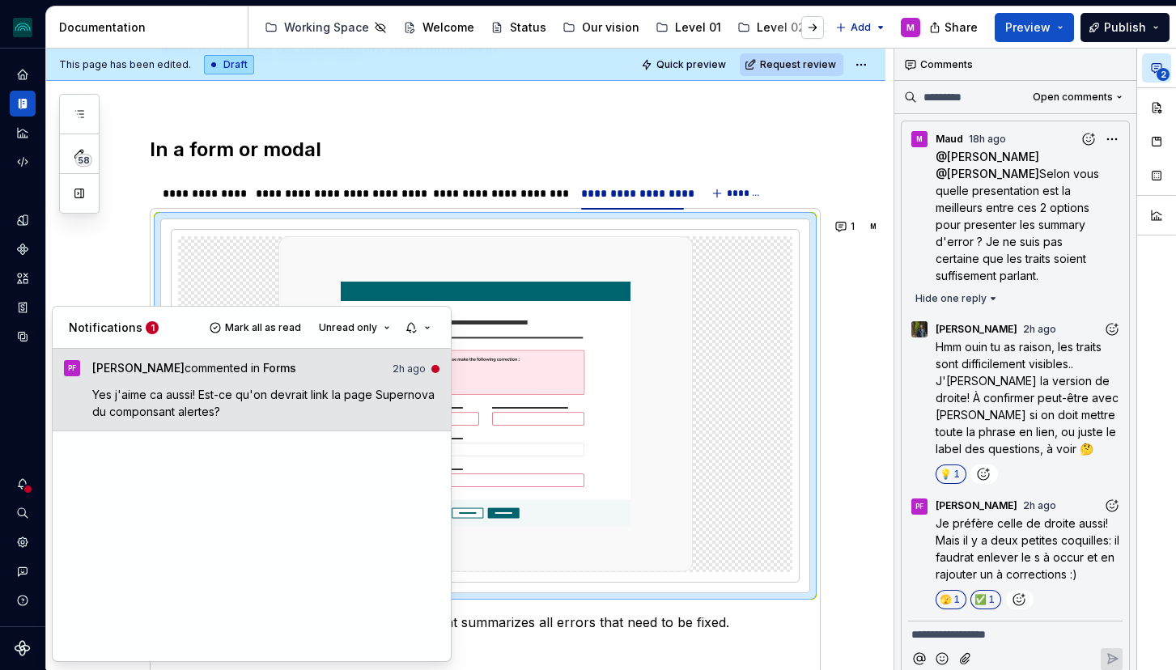
click at [280, 405] on p "Yes j'aime ca aussi! Est-ce qu'on devrait link la page Supernova du componsant …" at bounding box center [266, 403] width 348 height 34
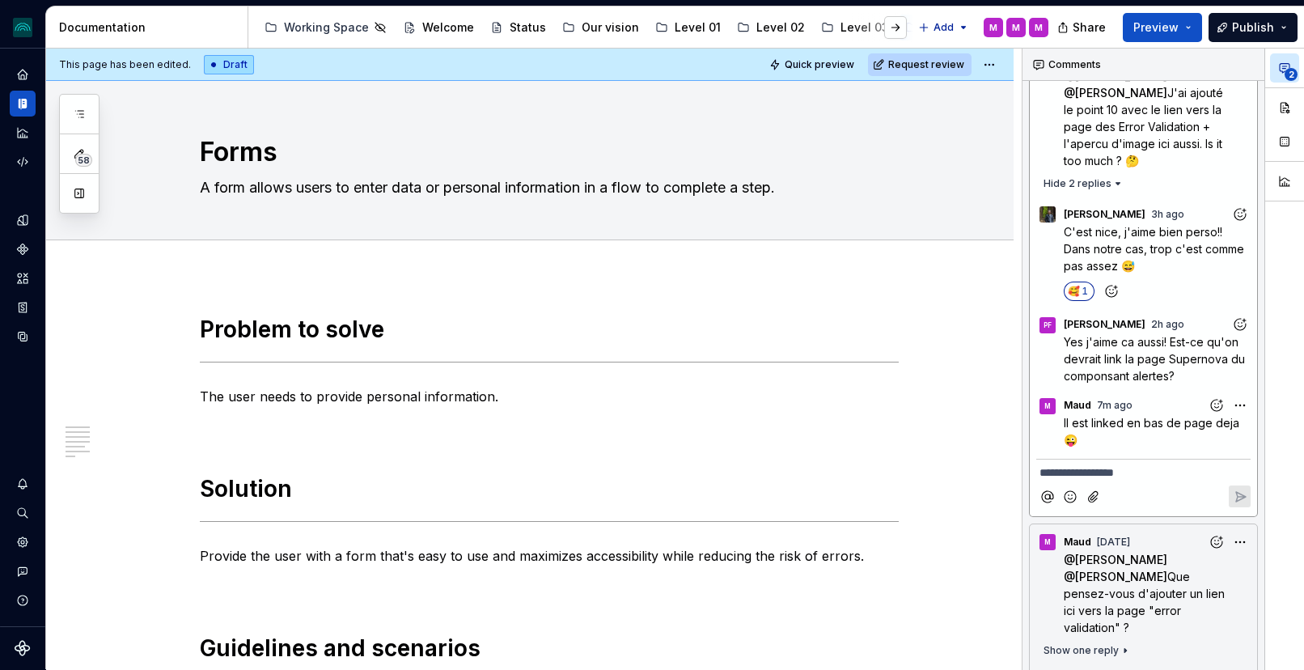
scroll to position [2067, 0]
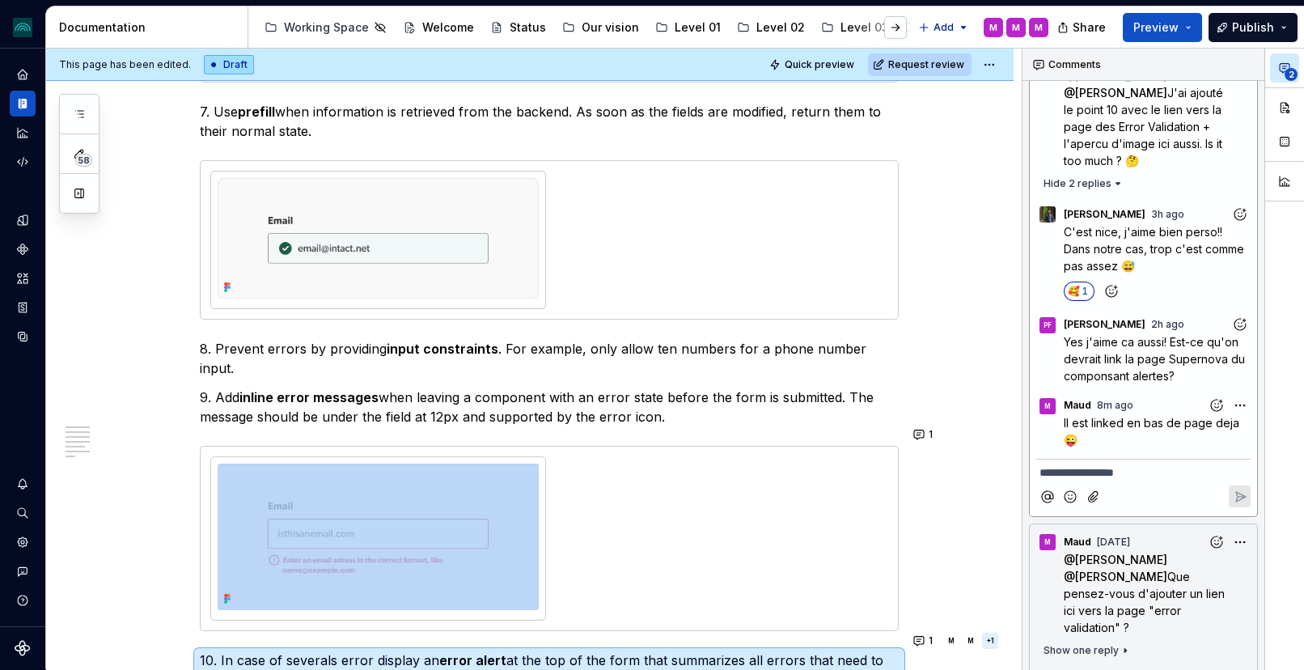
type textarea "*"
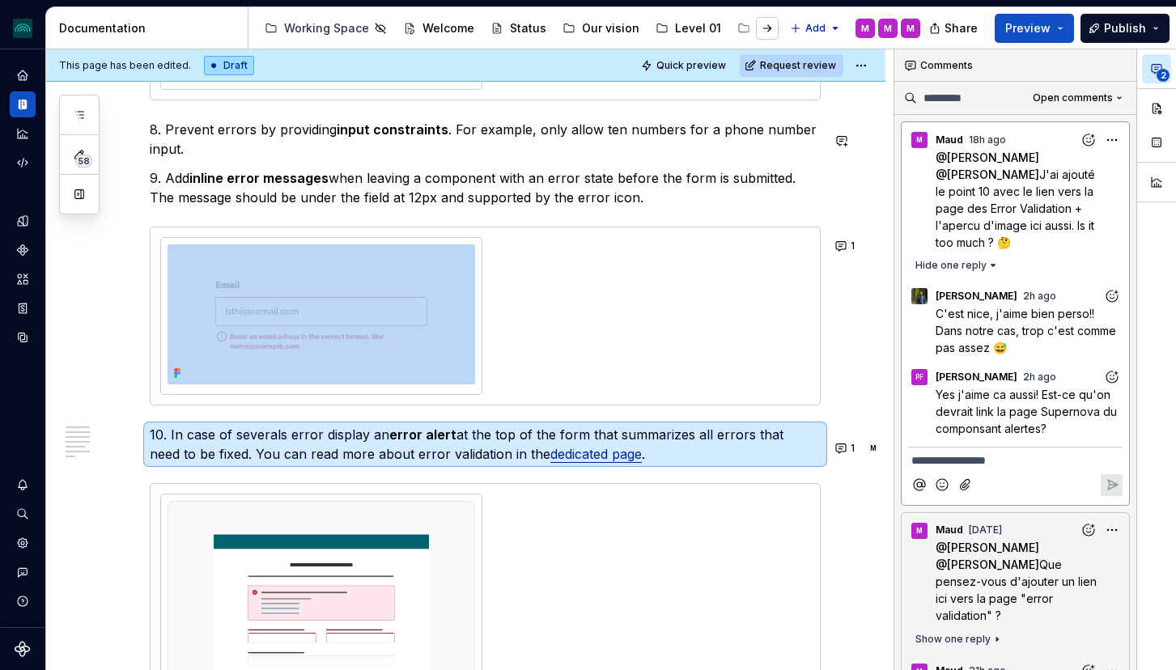
scroll to position [2249, 0]
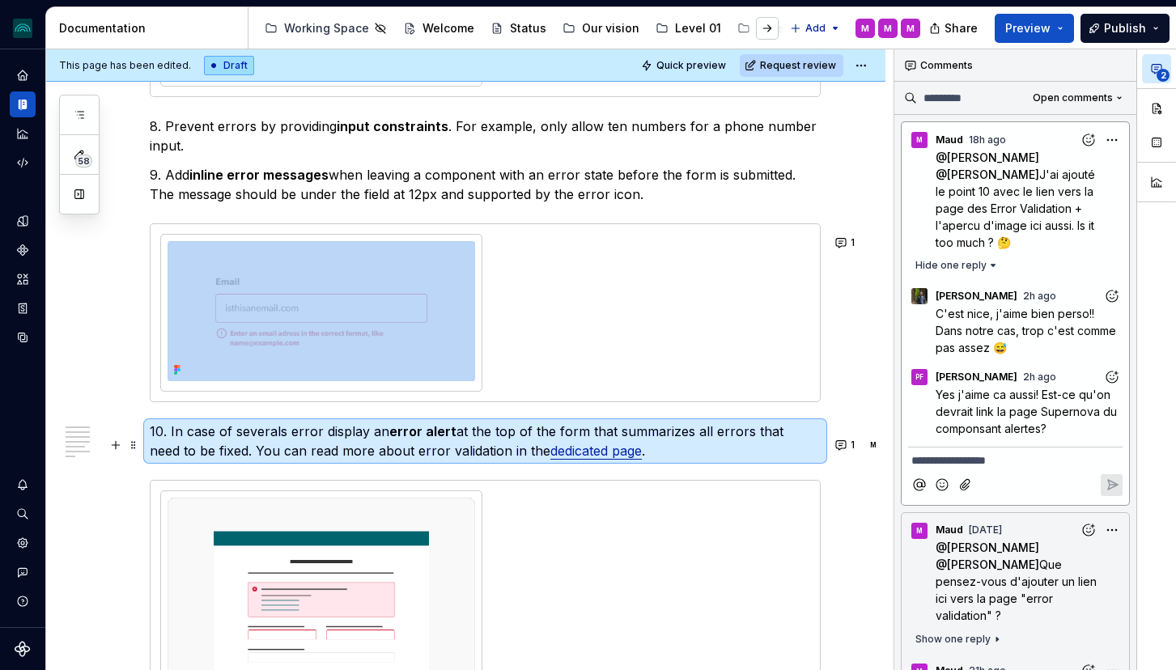
click at [734, 460] on p "10. In case of severals error display an error alert at the top of the form tha…" at bounding box center [485, 441] width 671 height 39
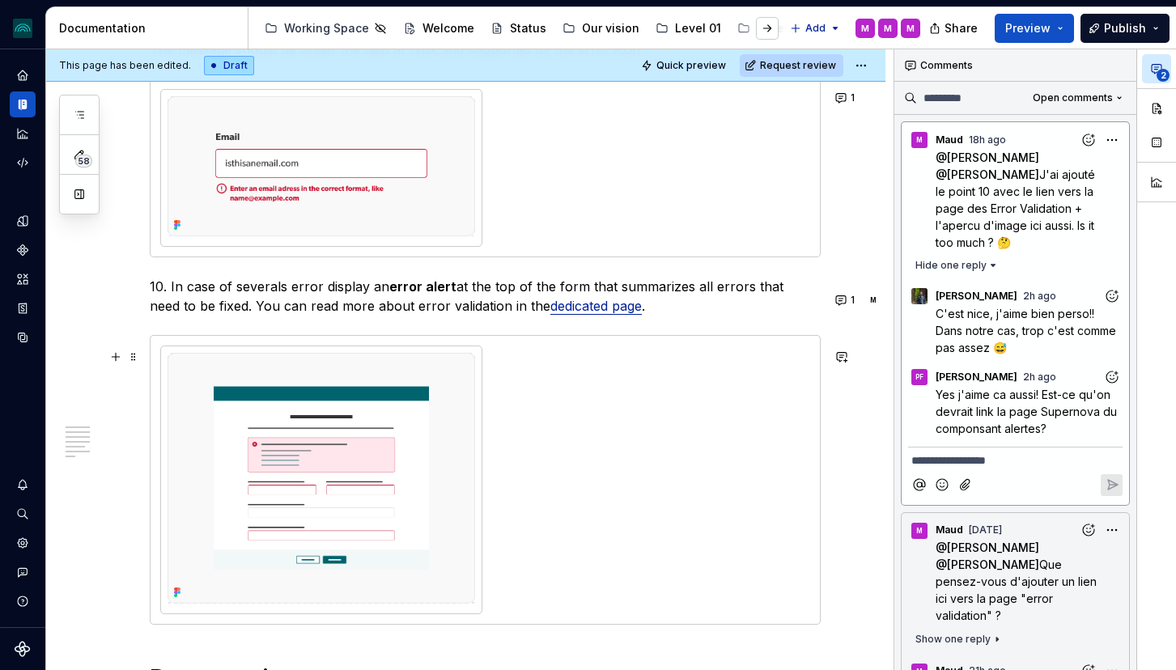
scroll to position [2402, 0]
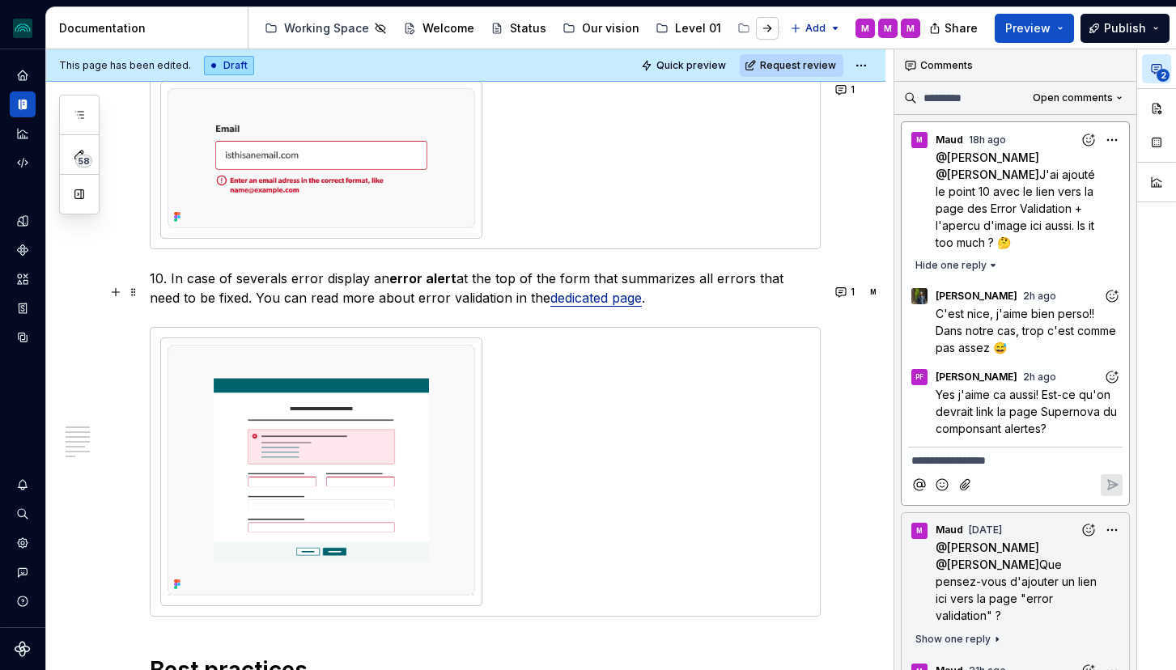
click at [340, 282] on p "10. In case of severals error display an error alert at the top of the form tha…" at bounding box center [485, 288] width 671 height 39
click at [235, 292] on p "10. In case of severals error display an error alert at the top of the form tha…" at bounding box center [485, 288] width 671 height 39
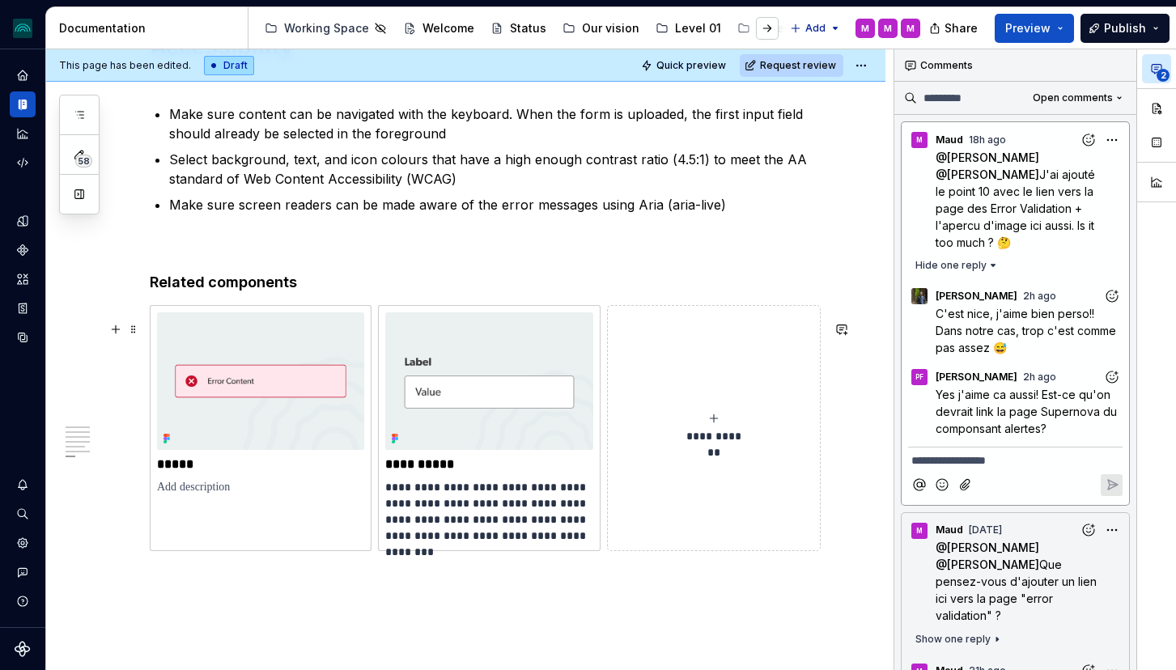
scroll to position [4106, 0]
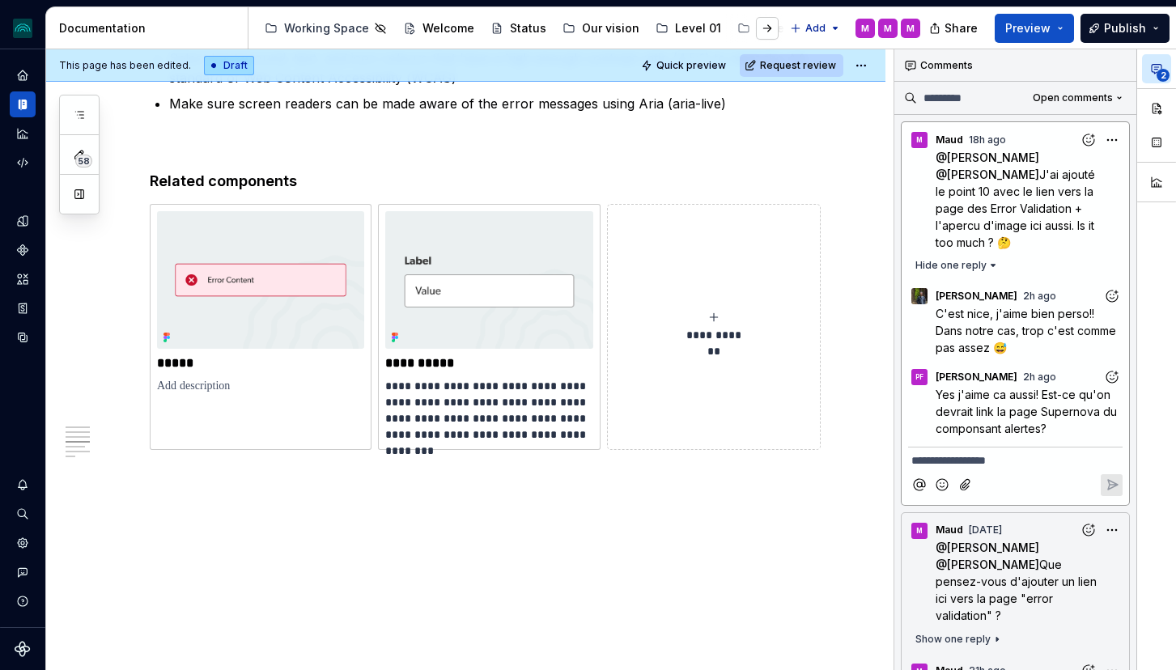
click at [1039, 456] on p "**********" at bounding box center [1015, 460] width 208 height 17
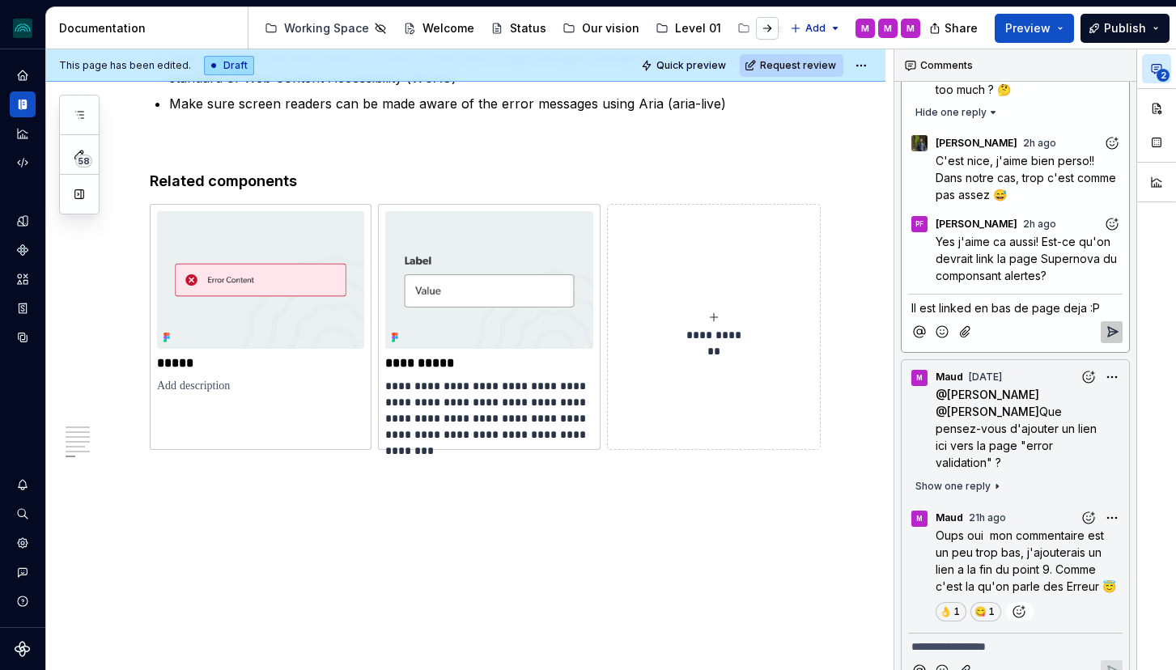
scroll to position [154, 0]
click at [996, 311] on span "Il est linked en bas de page deja :P" at bounding box center [1005, 307] width 189 height 14
drag, startPoint x: 1099, startPoint y: 306, endPoint x: 1085, endPoint y: 305, distance: 13.8
click at [1085, 305] on p "Il est linked en bas de page deja :P" at bounding box center [1015, 307] width 208 height 17
click at [945, 334] on icon "Add emoji" at bounding box center [942, 331] width 16 height 16
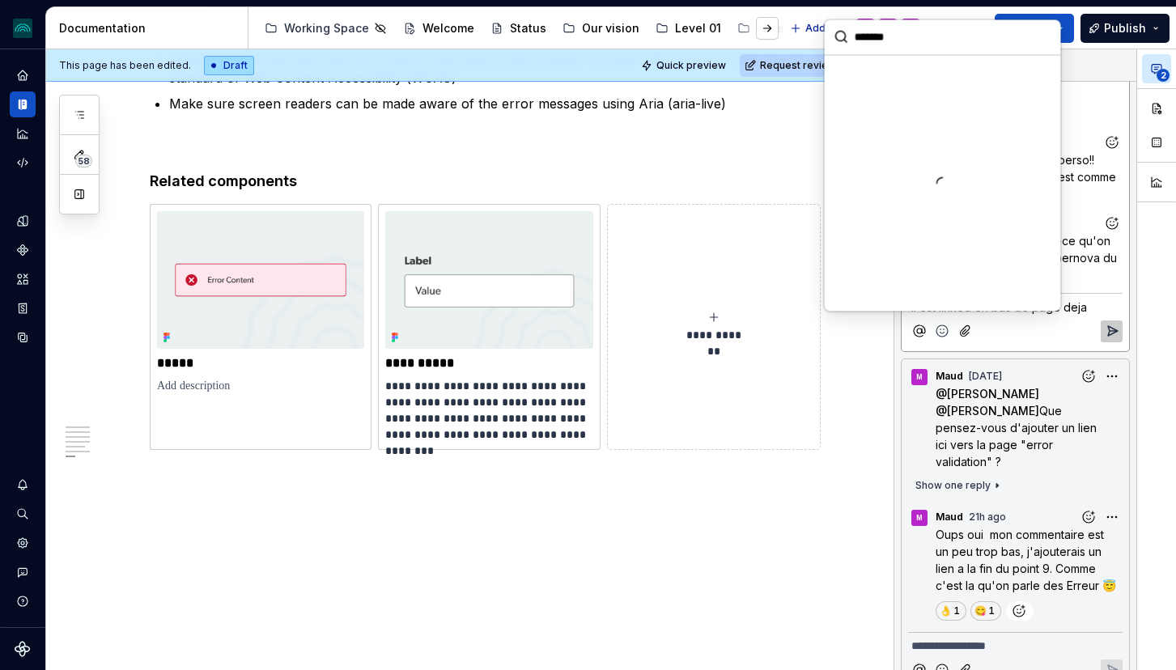
scroll to position [158, 0]
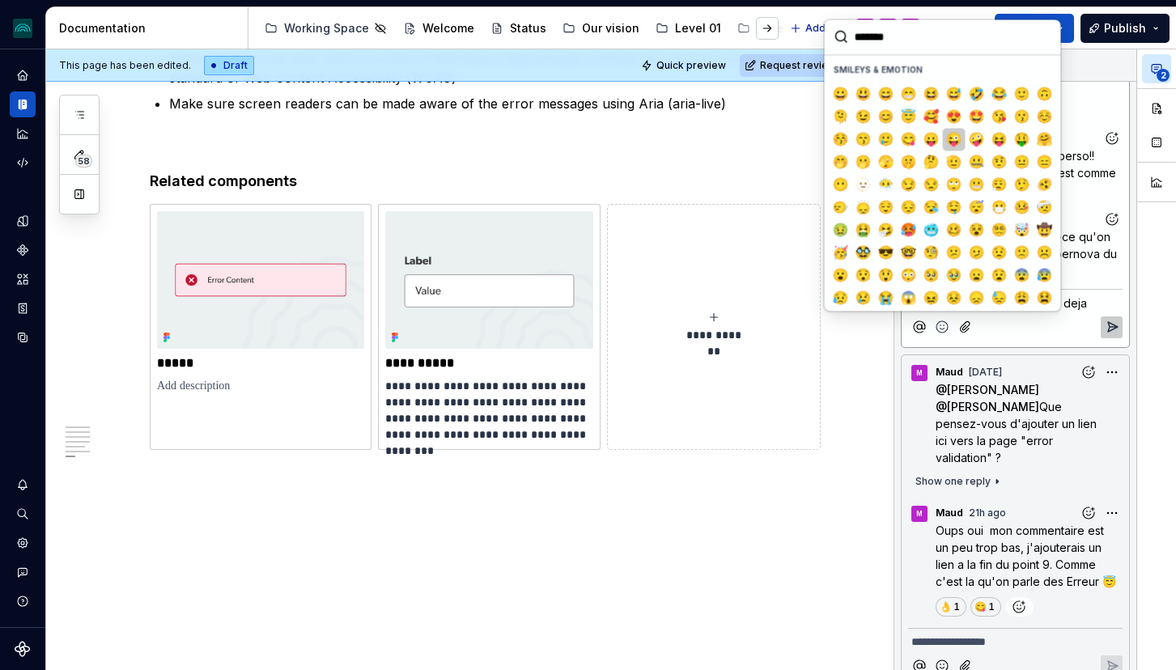
click at [954, 142] on span "😜" at bounding box center [953, 139] width 13 height 16
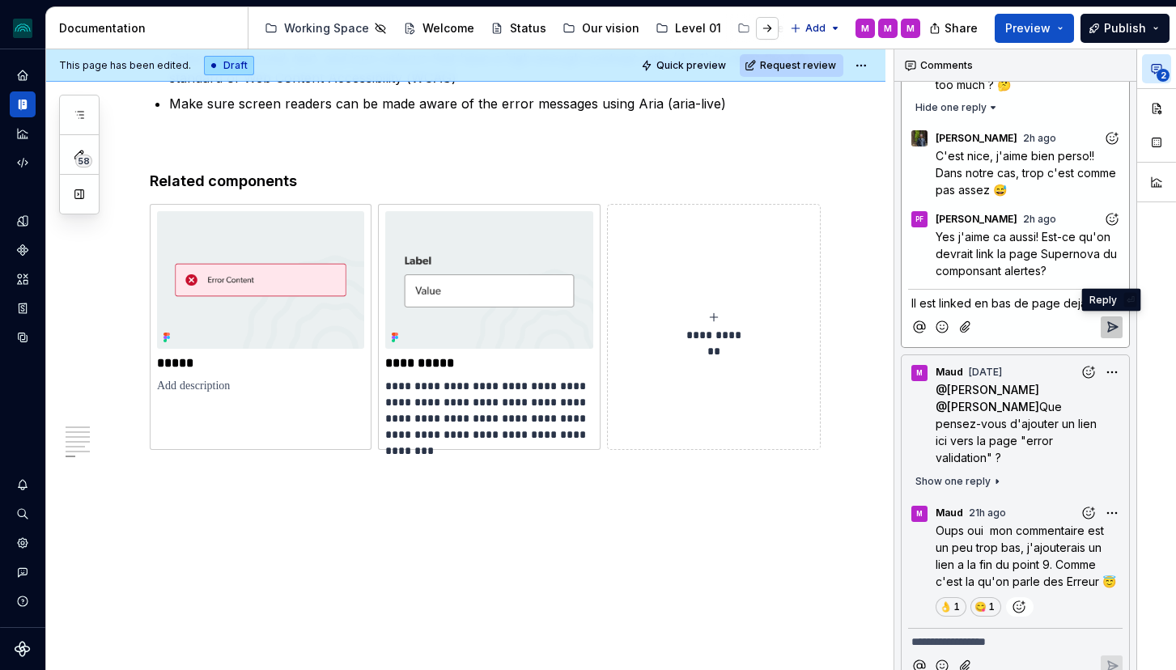
click at [1111, 328] on icon "Reply" at bounding box center [1112, 327] width 16 height 16
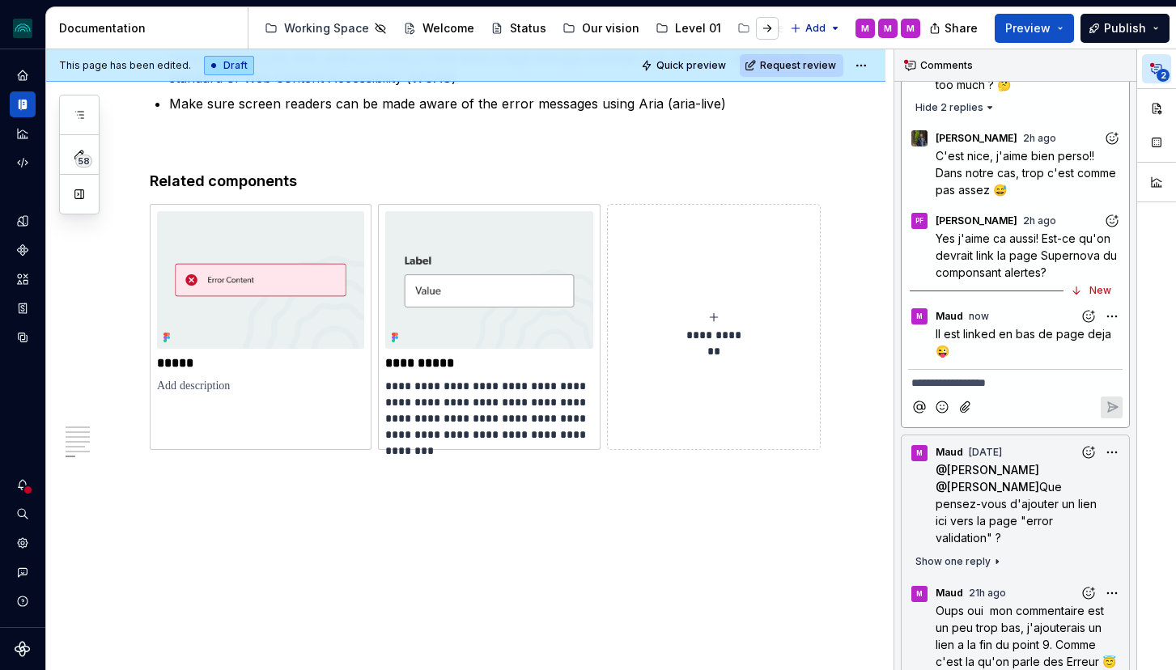
click at [1107, 138] on icon "Add reaction" at bounding box center [1112, 138] width 16 height 16
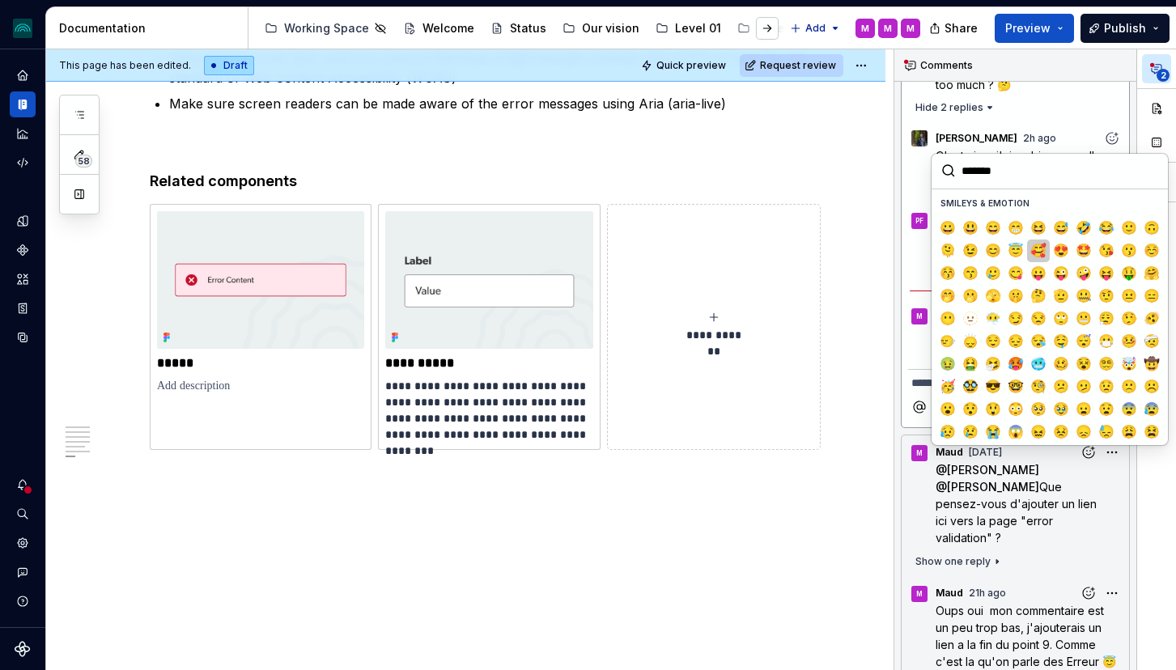
click at [1037, 256] on span "🥰" at bounding box center [1038, 251] width 13 height 16
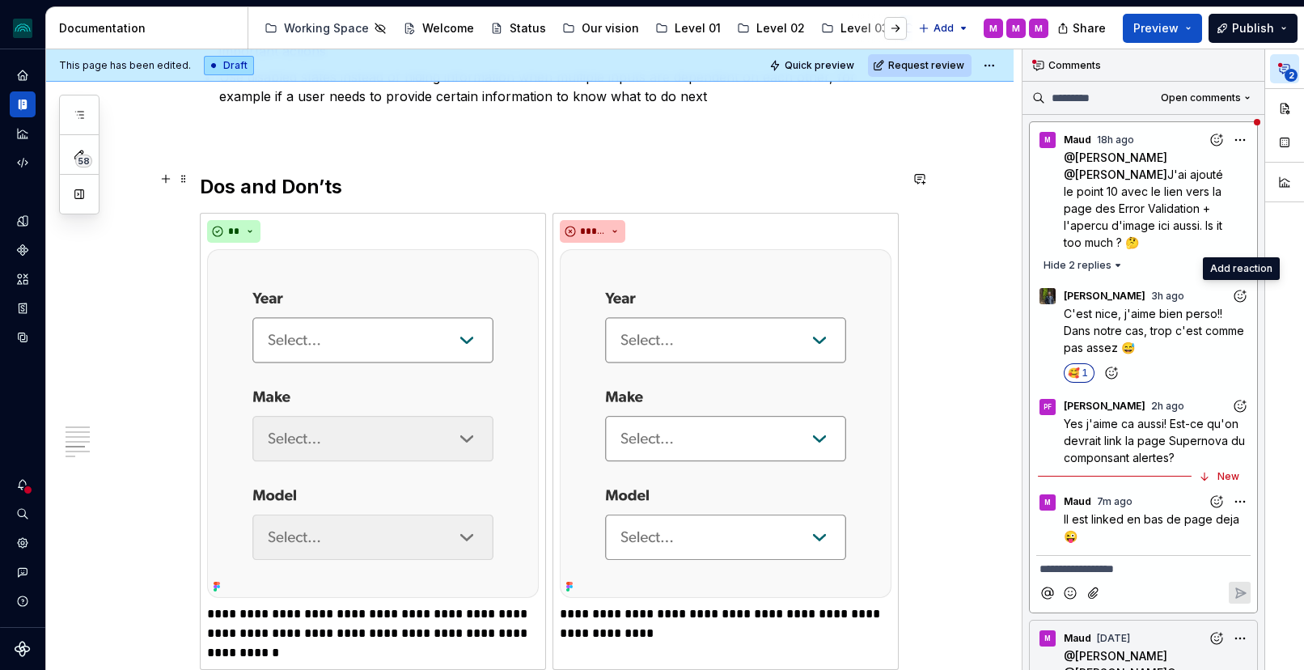
scroll to position [3312, 0]
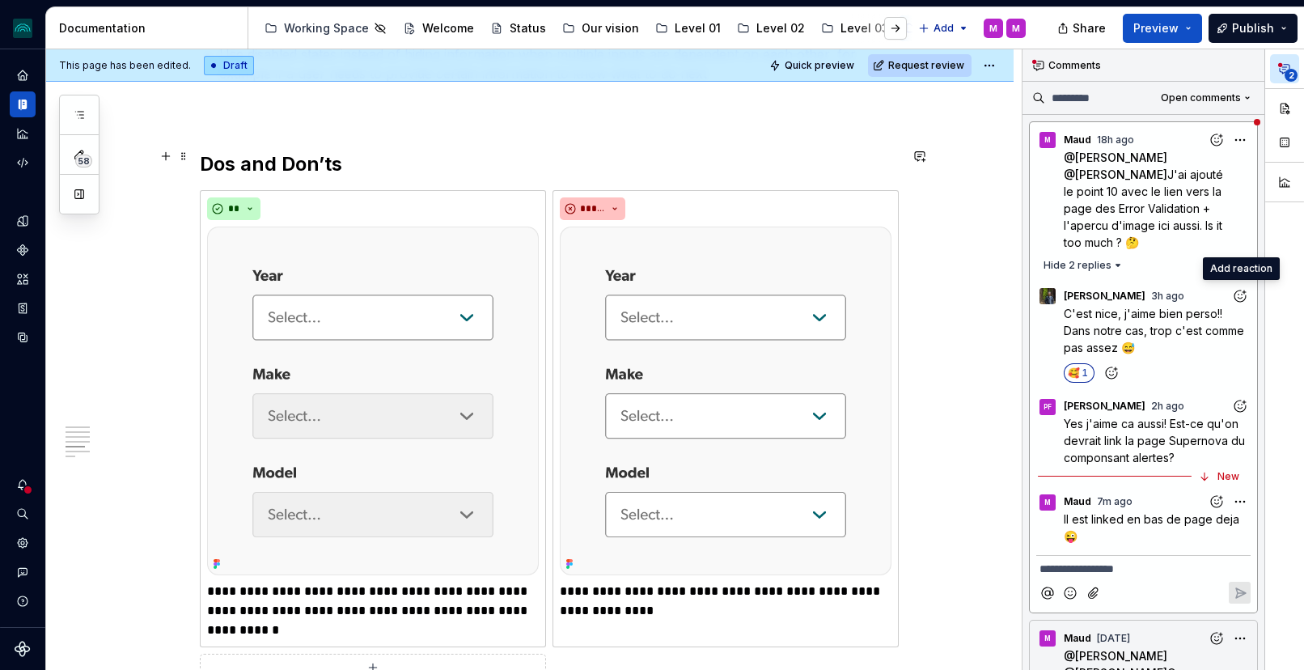
type textarea "*"
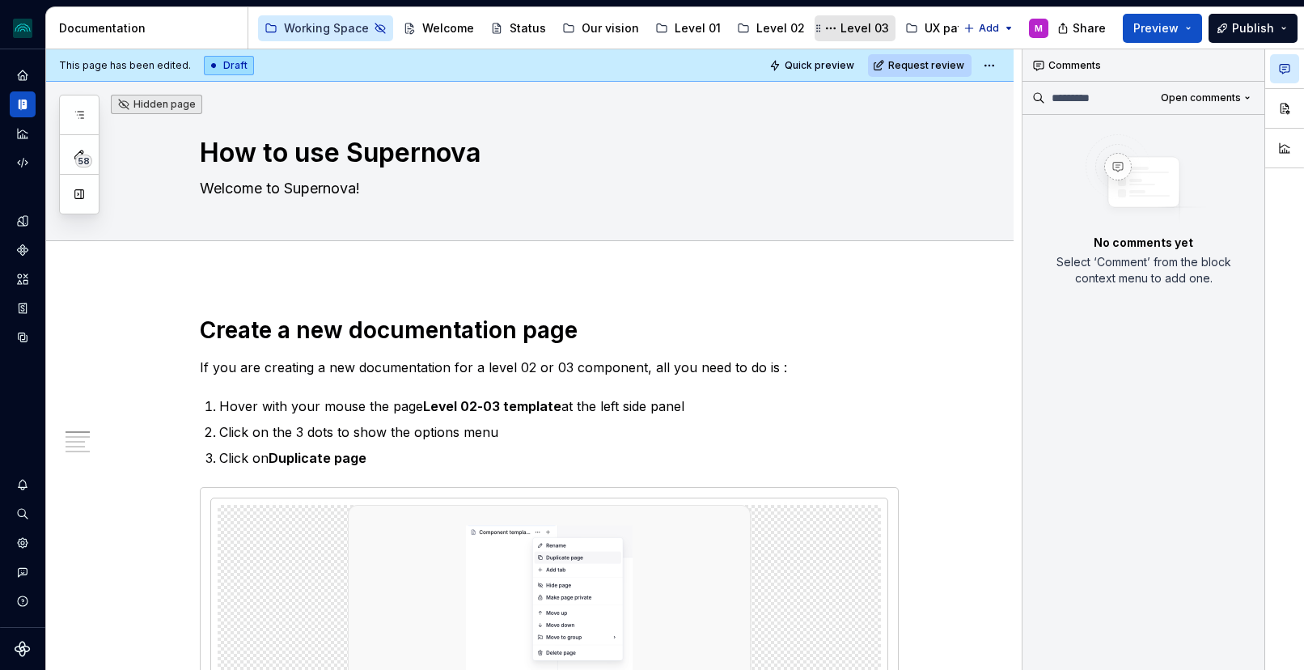
click at [853, 22] on div "Level 03" at bounding box center [865, 28] width 49 height 16
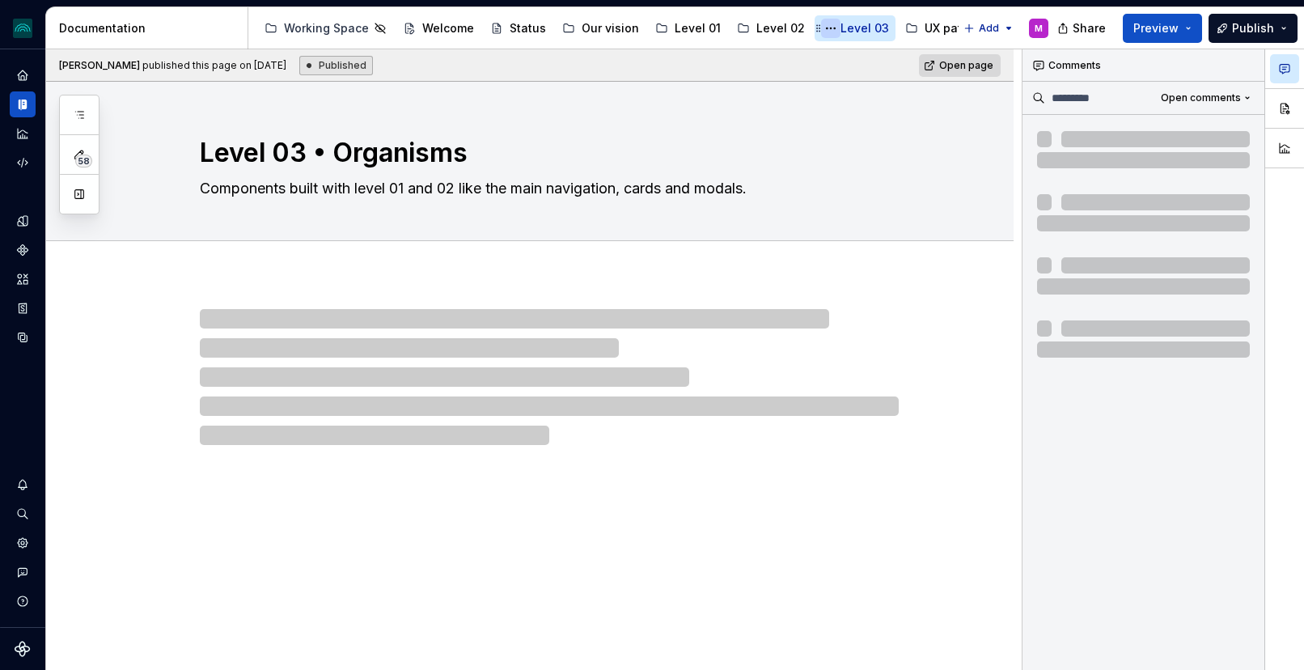
click at [821, 32] on button "Page tree" at bounding box center [830, 28] width 19 height 19
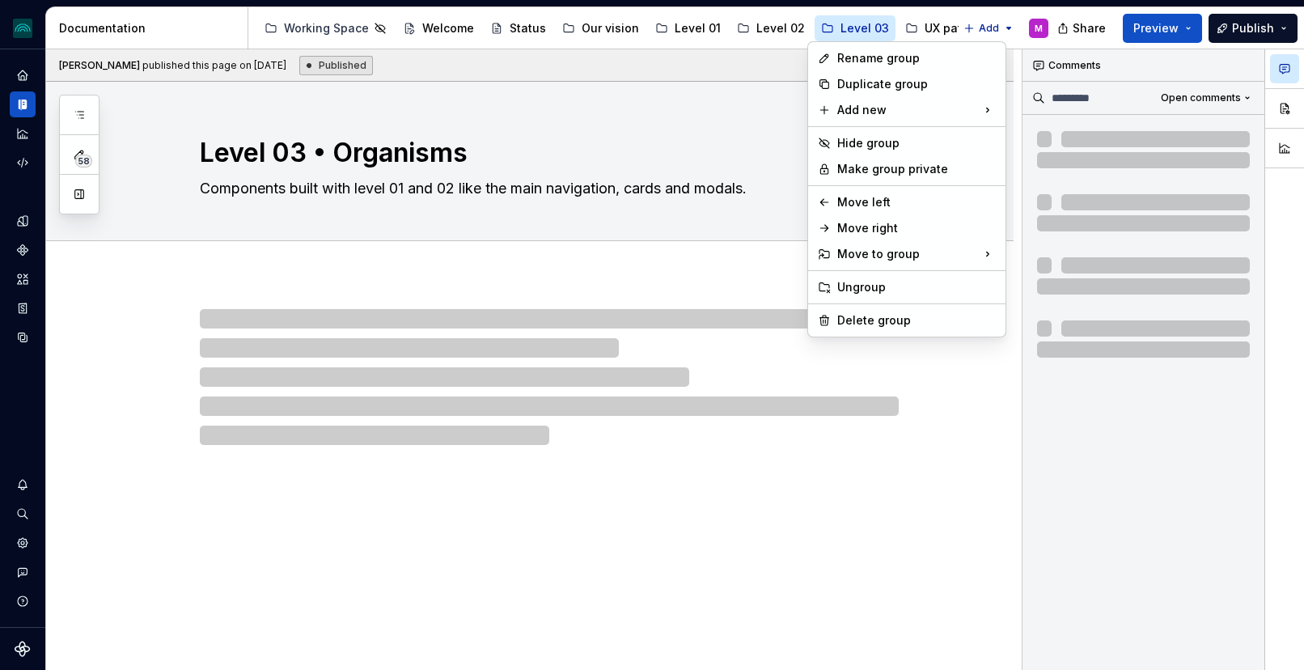
click at [330, 20] on html "iceberg M Design system data Documentation Accessibility guide for tree Page tr…" at bounding box center [652, 335] width 1304 height 670
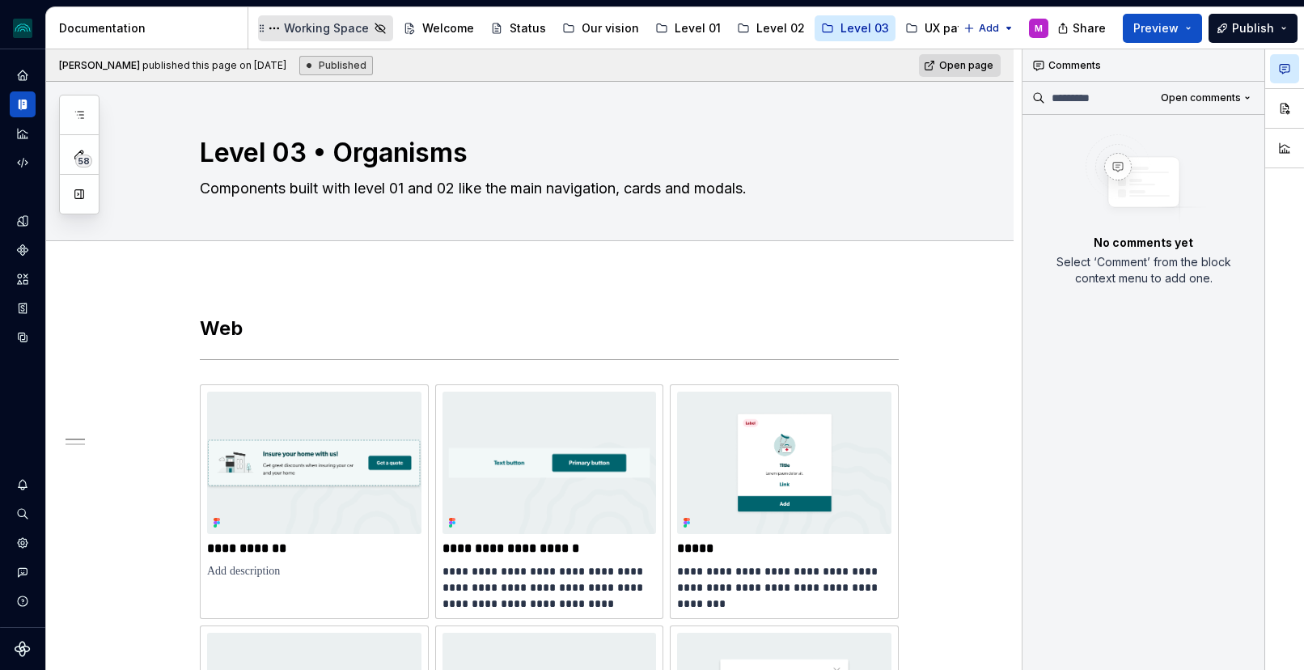
click at [319, 25] on div "Working Space" at bounding box center [326, 28] width 85 height 16
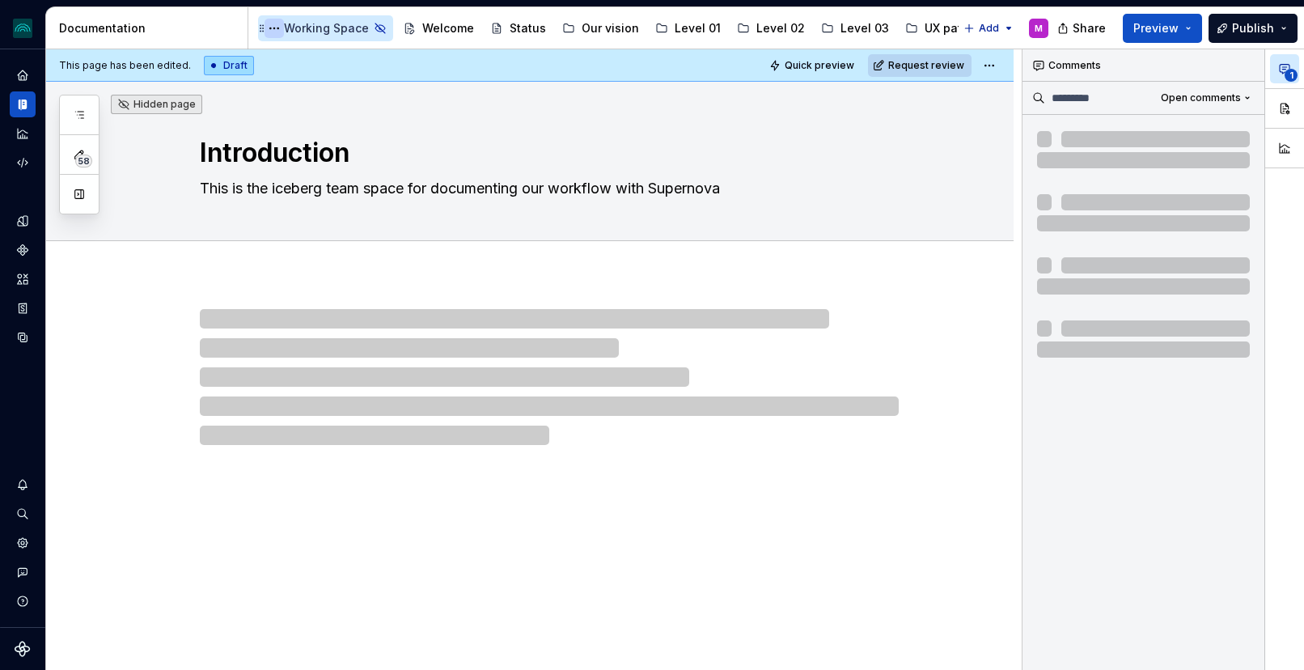
click at [273, 30] on button "Page tree" at bounding box center [274, 28] width 19 height 19
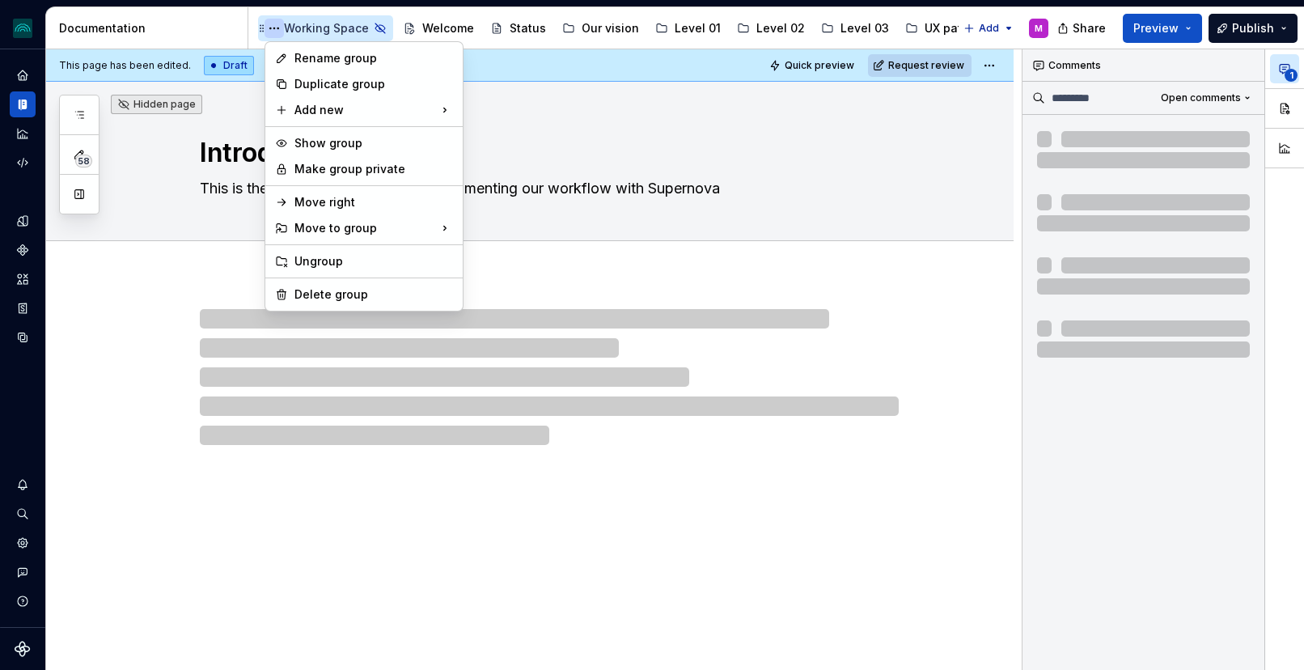
click at [273, 30] on html "iceberg M Design system data Documentation Accessibility guide for tree Page tr…" at bounding box center [652, 335] width 1304 height 670
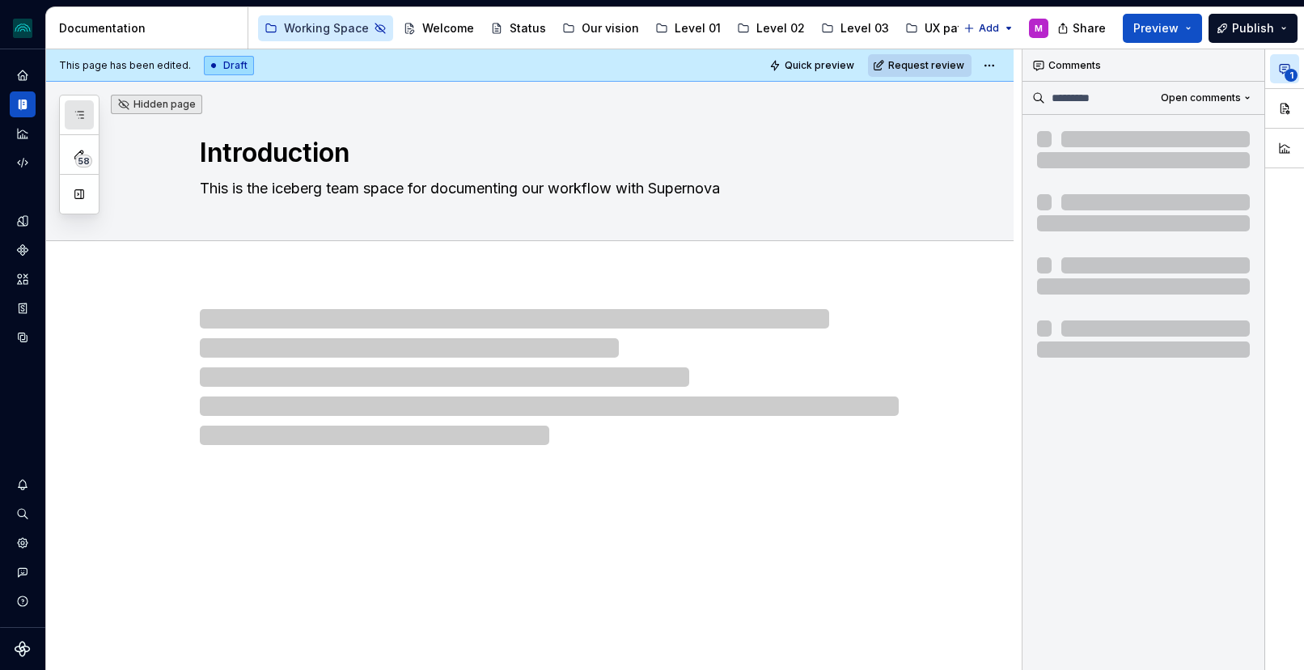
click at [78, 113] on icon "button" at bounding box center [79, 114] width 13 height 13
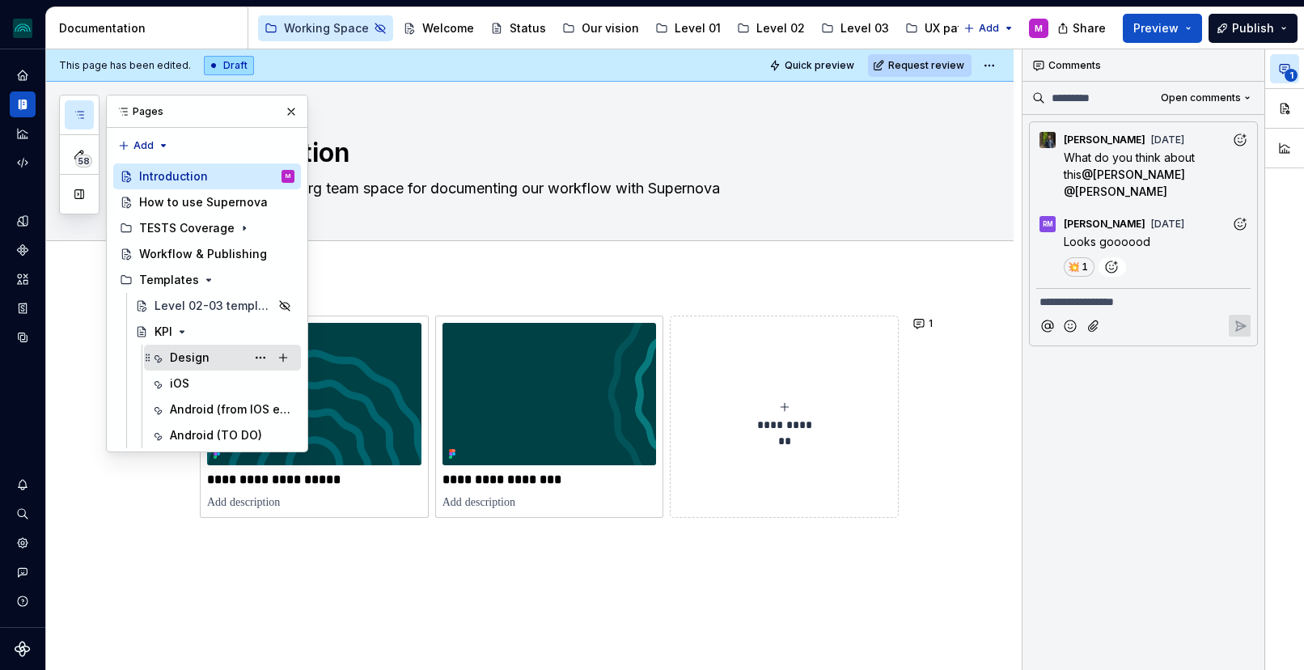
click at [184, 366] on div "Design" at bounding box center [232, 357] width 125 height 23
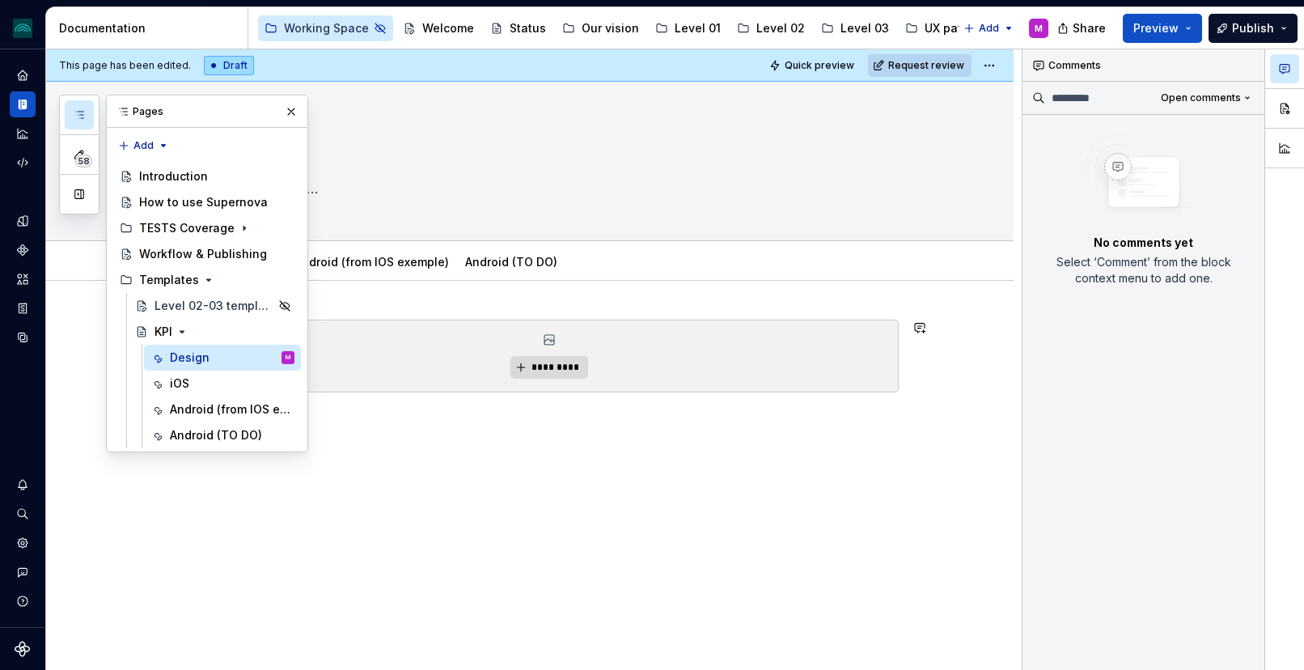
click at [714, 358] on div "*********" at bounding box center [549, 355] width 697 height 71
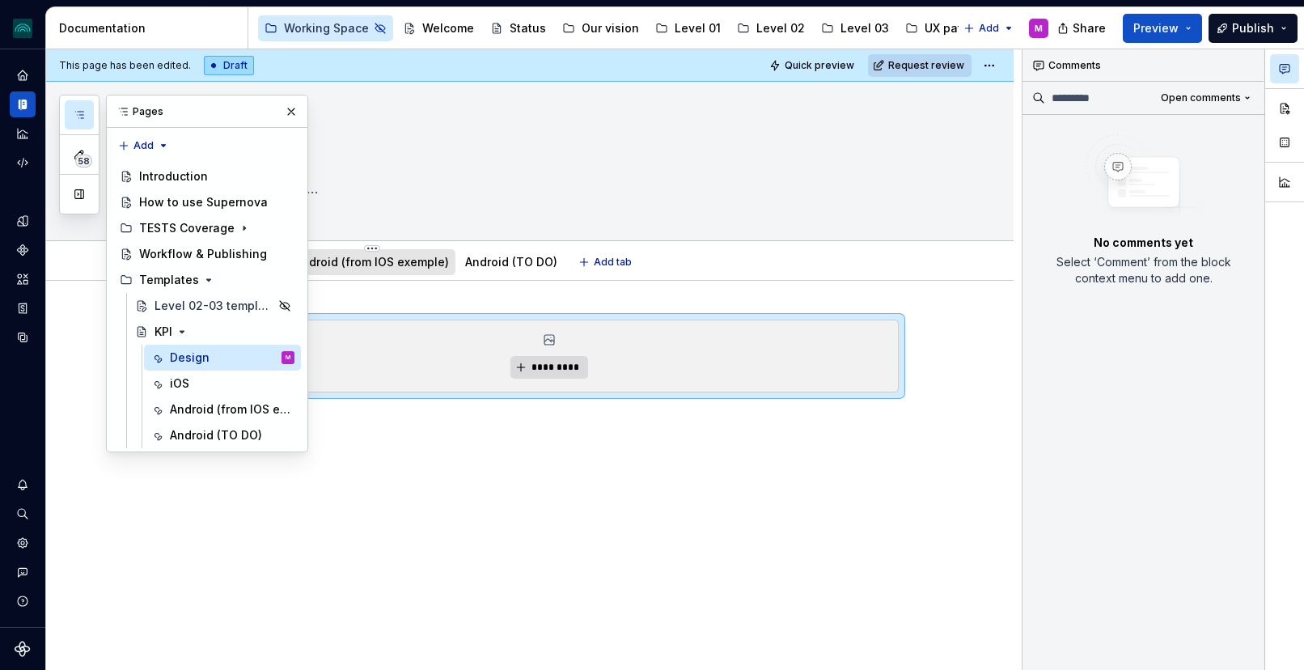
click at [401, 269] on div "Android (from IOS exemple)" at bounding box center [372, 262] width 155 height 16
click at [290, 107] on button "button" at bounding box center [291, 111] width 23 height 23
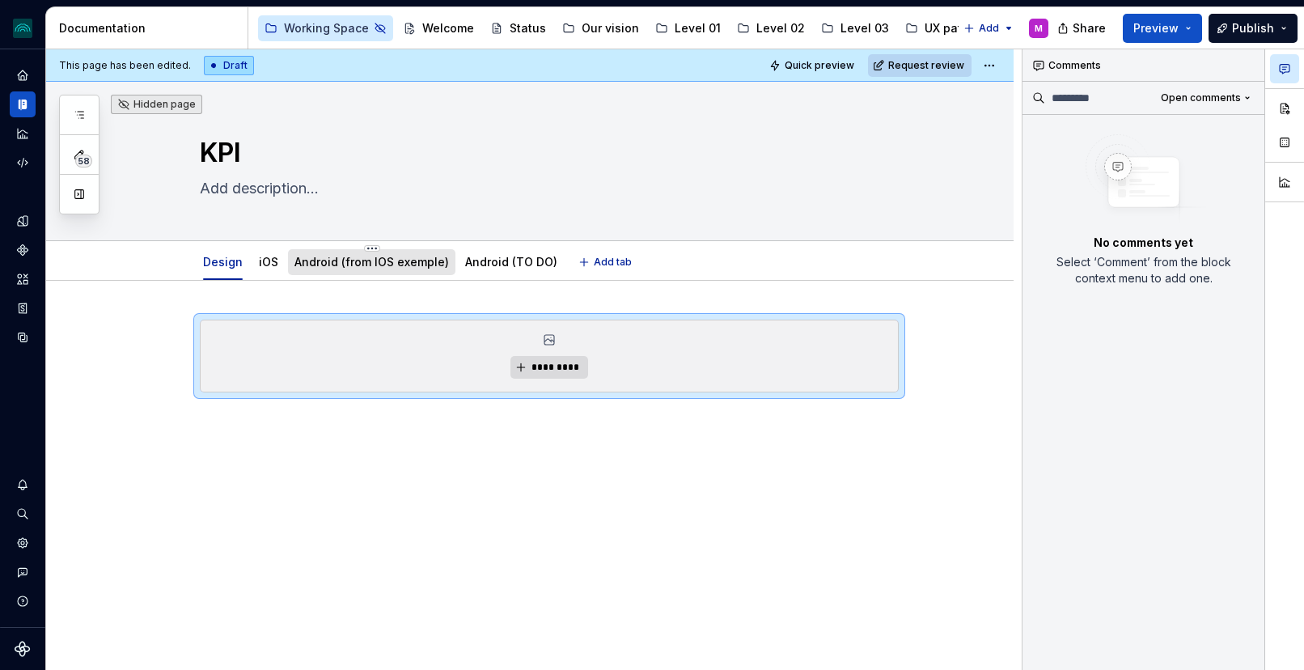
click at [381, 265] on link "Android (from IOS exemple)" at bounding box center [372, 262] width 155 height 14
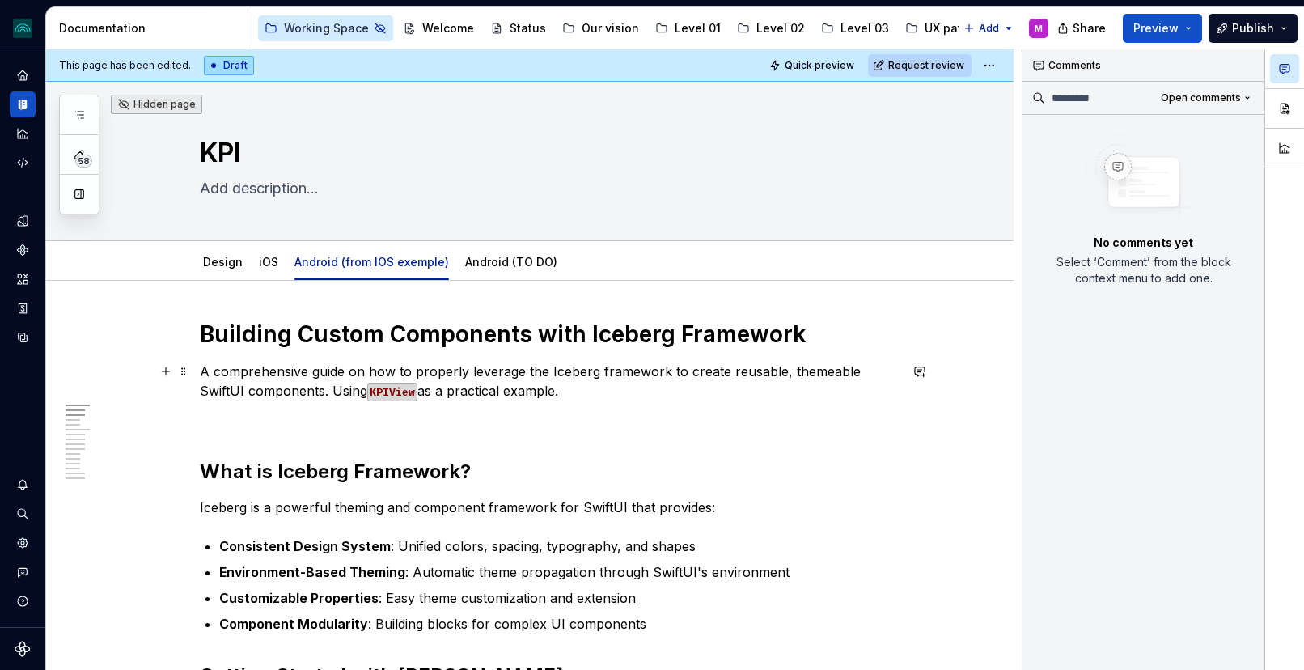
scroll to position [137, 0]
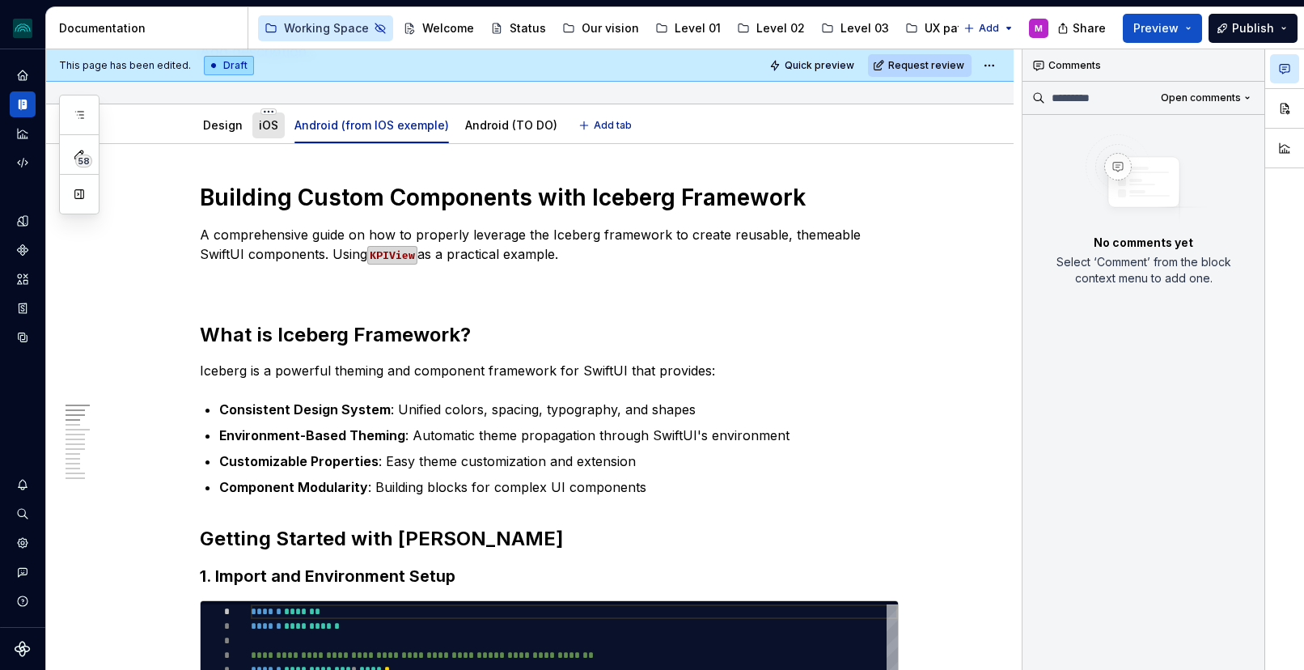
click at [265, 132] on link "iOS" at bounding box center [268, 125] width 19 height 14
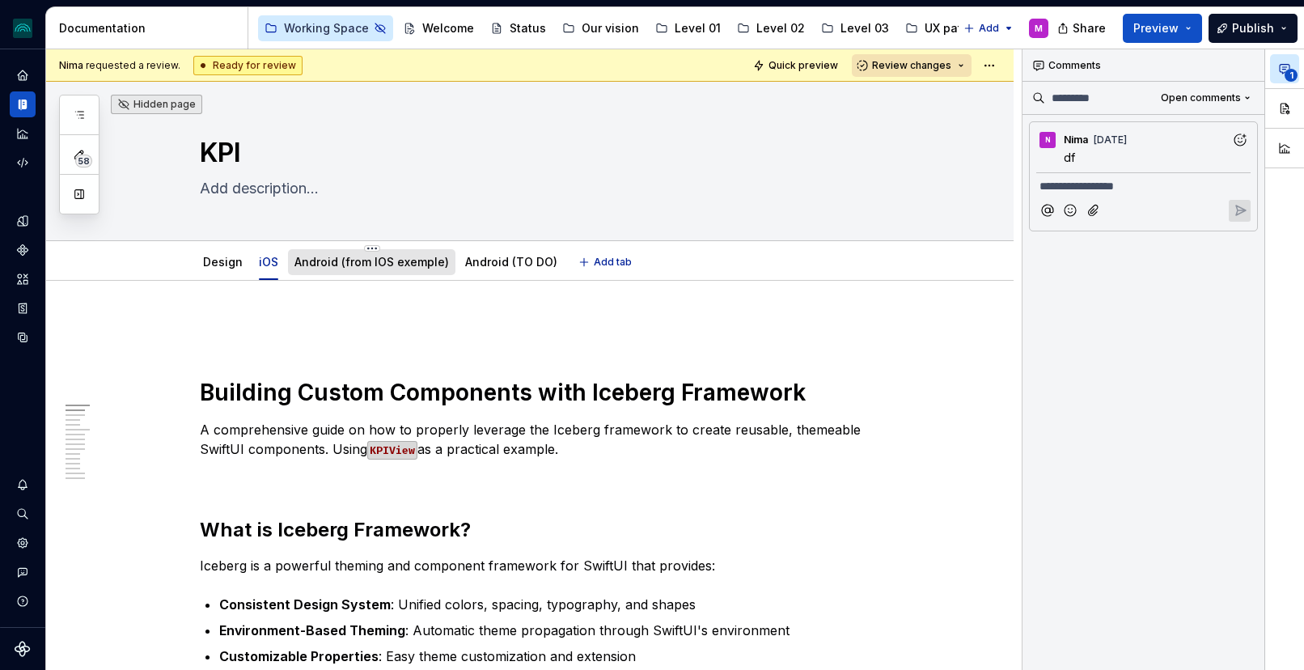
click at [357, 263] on link "Android (from IOS exemple)" at bounding box center [372, 262] width 155 height 14
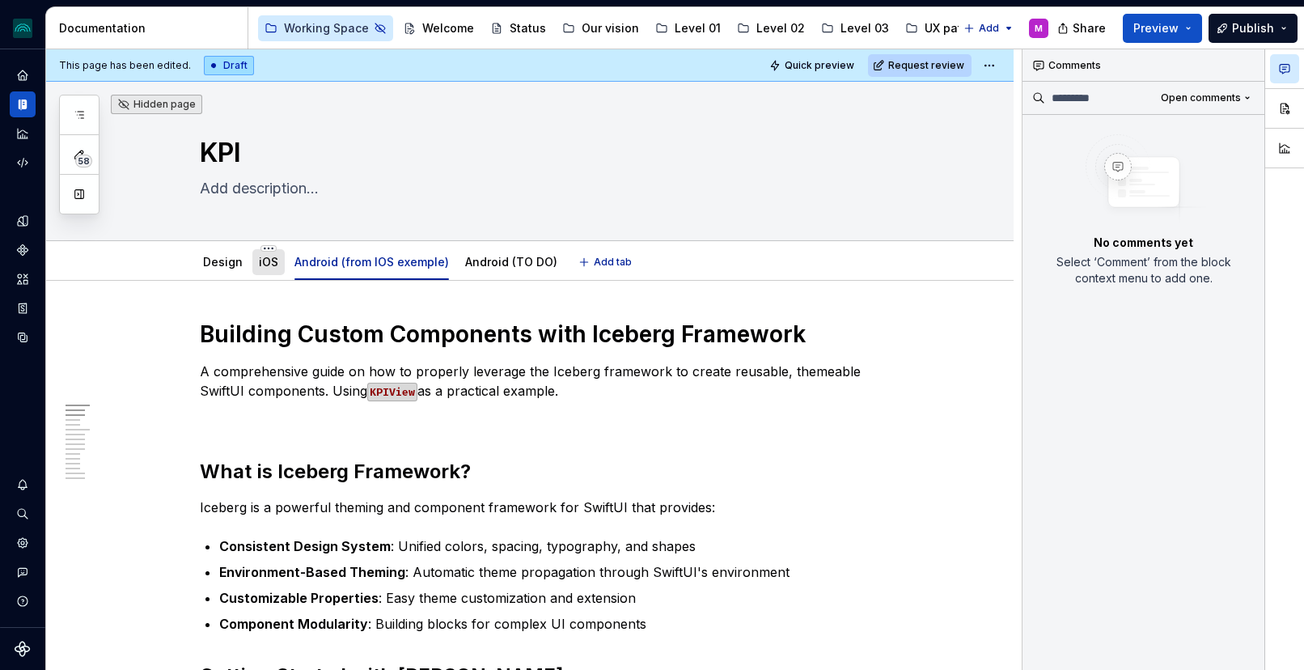
click at [277, 265] on link "iOS" at bounding box center [268, 262] width 19 height 14
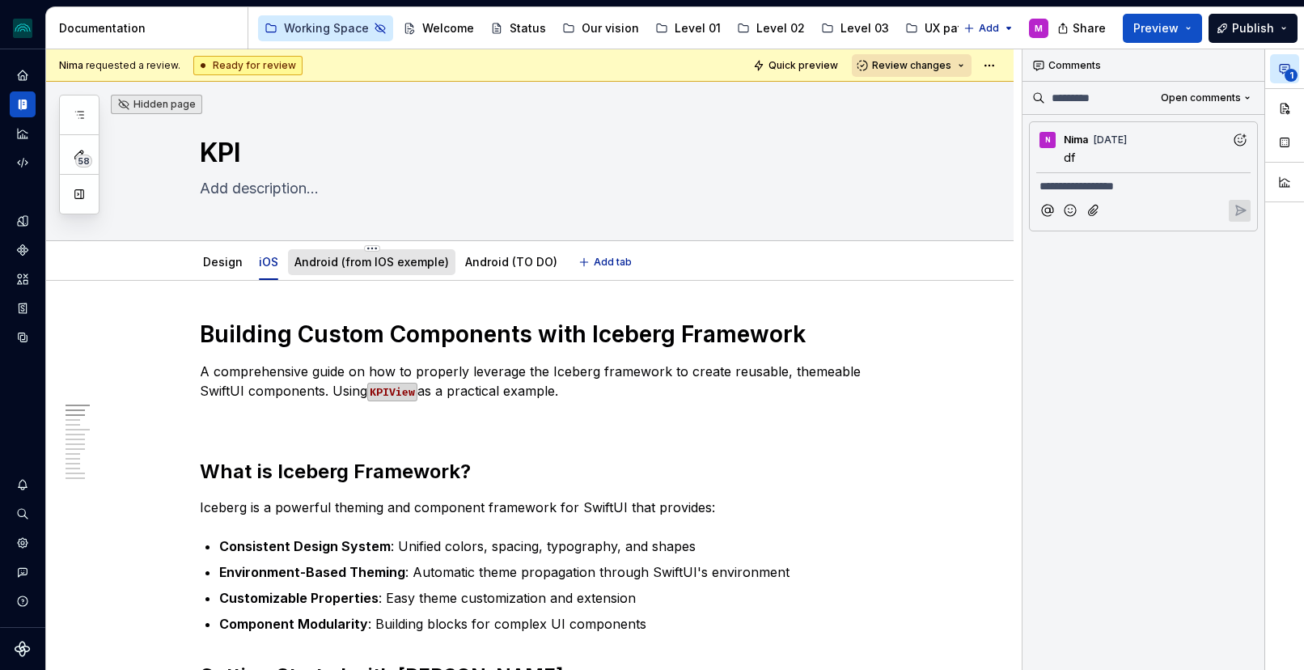
click at [392, 266] on link "Android (from IOS exemple)" at bounding box center [372, 262] width 155 height 14
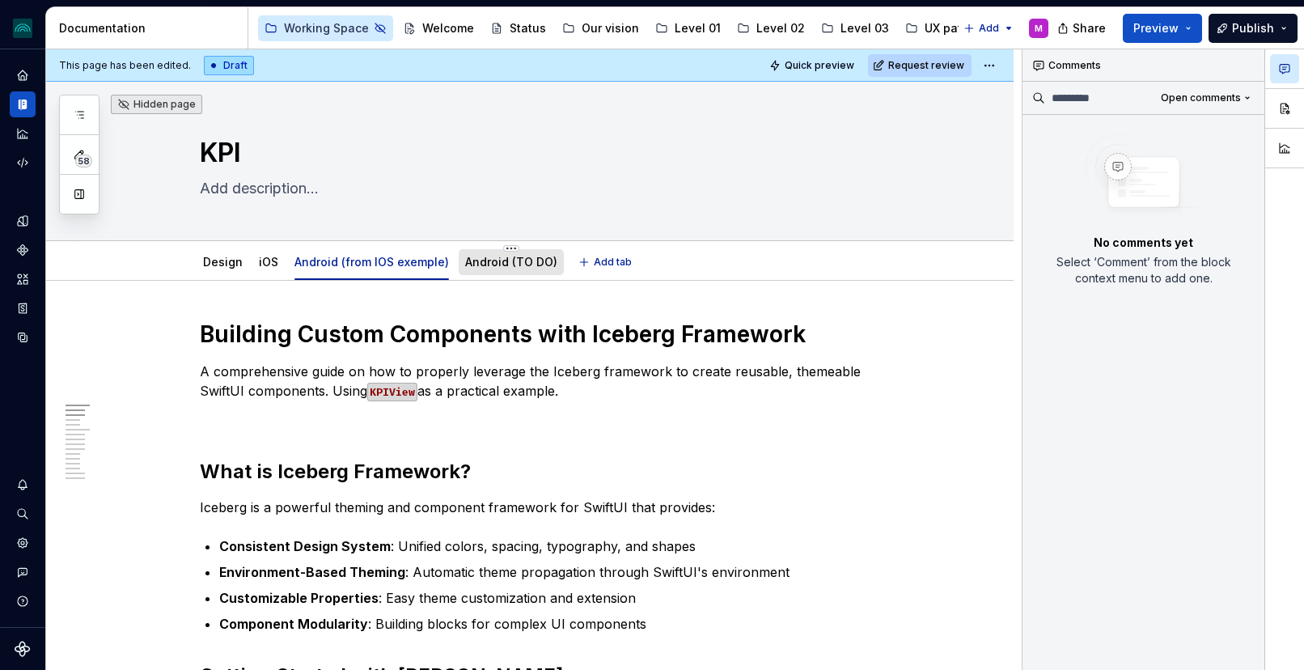
click at [481, 268] on link "Android (TO DO)" at bounding box center [511, 262] width 92 height 14
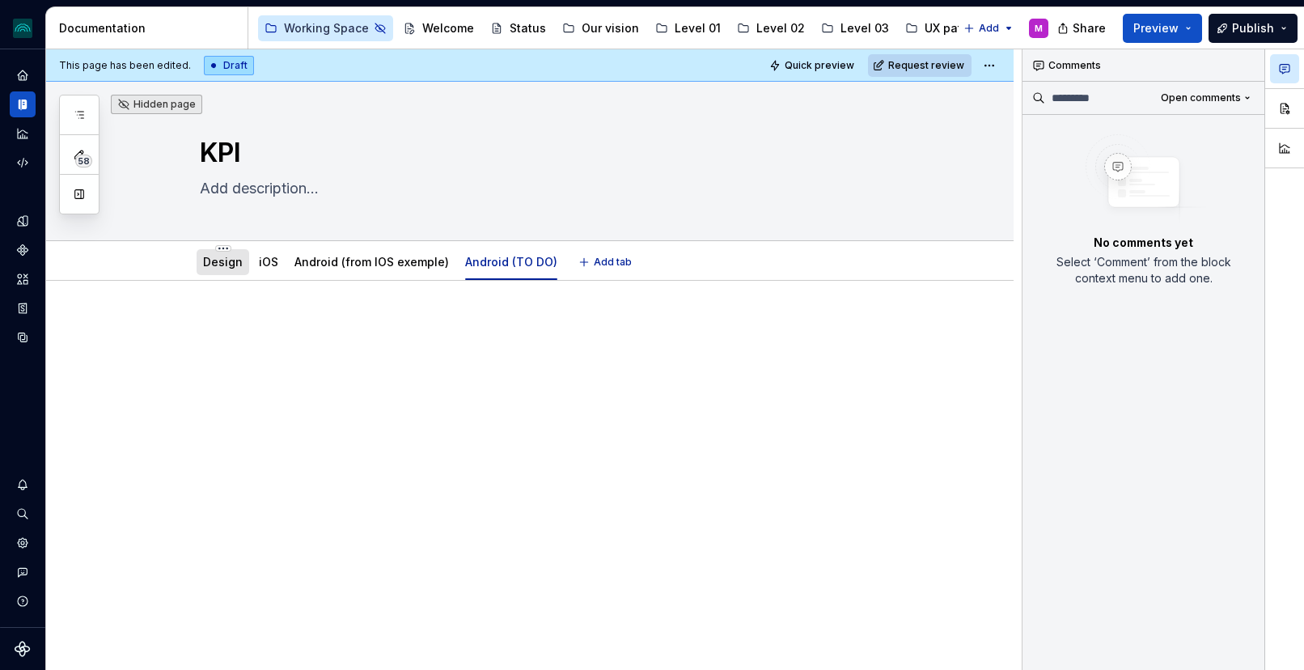
click at [217, 266] on link "Design" at bounding box center [223, 262] width 40 height 14
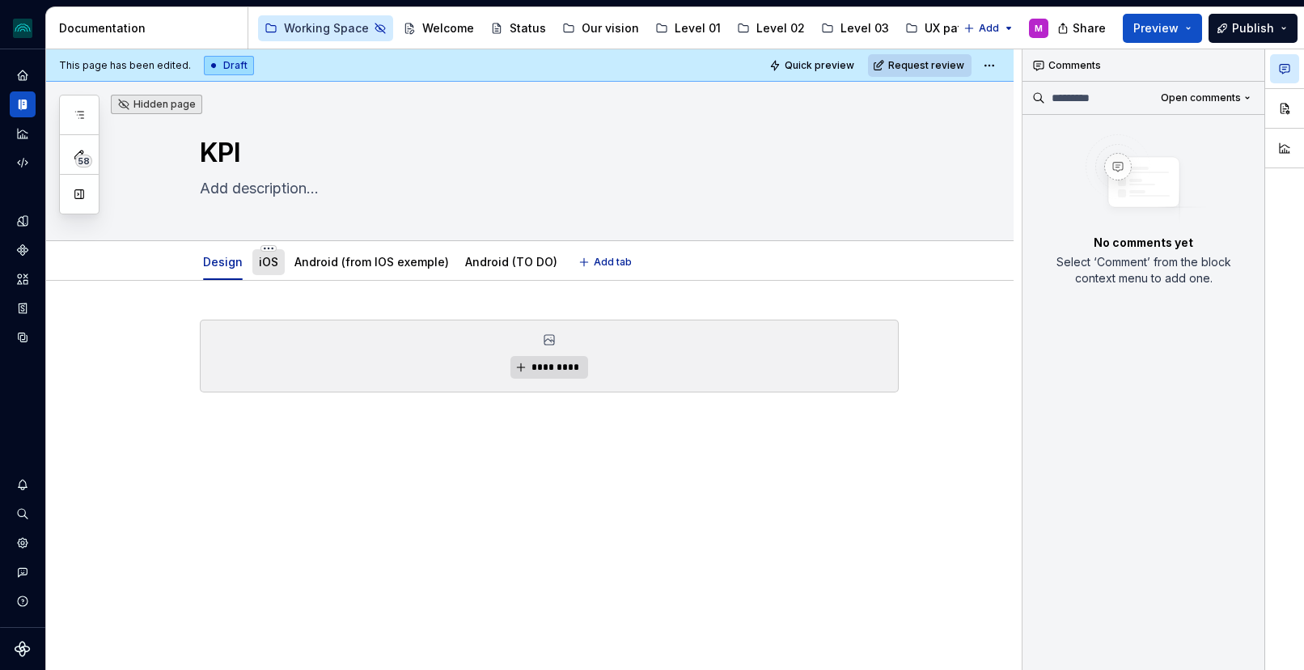
click at [273, 257] on link "iOS" at bounding box center [268, 262] width 19 height 14
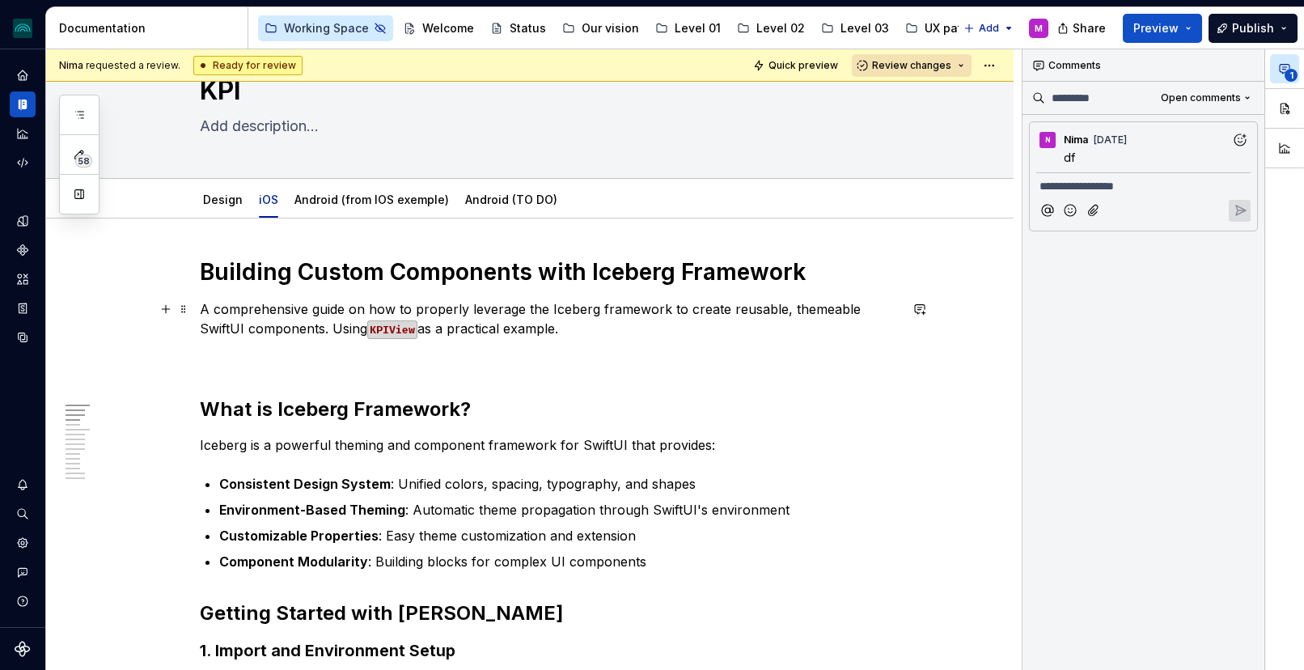
scroll to position [56, 0]
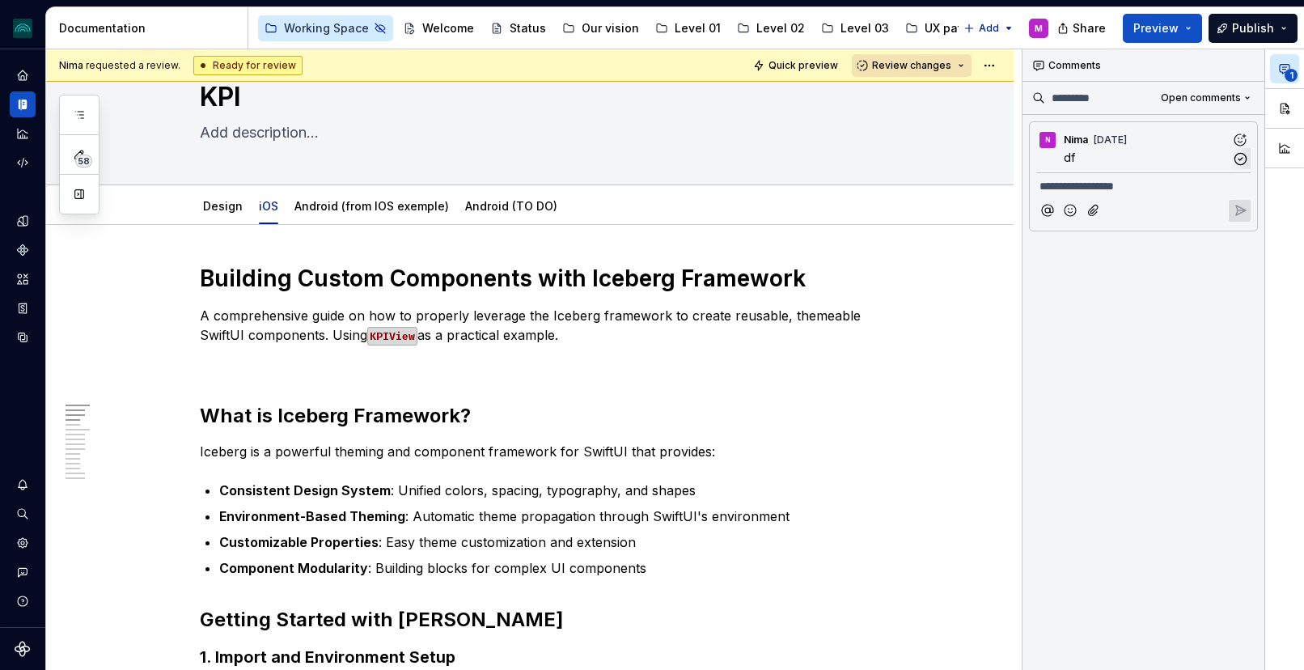
click at [1073, 163] on span "df" at bounding box center [1069, 157] width 11 height 14
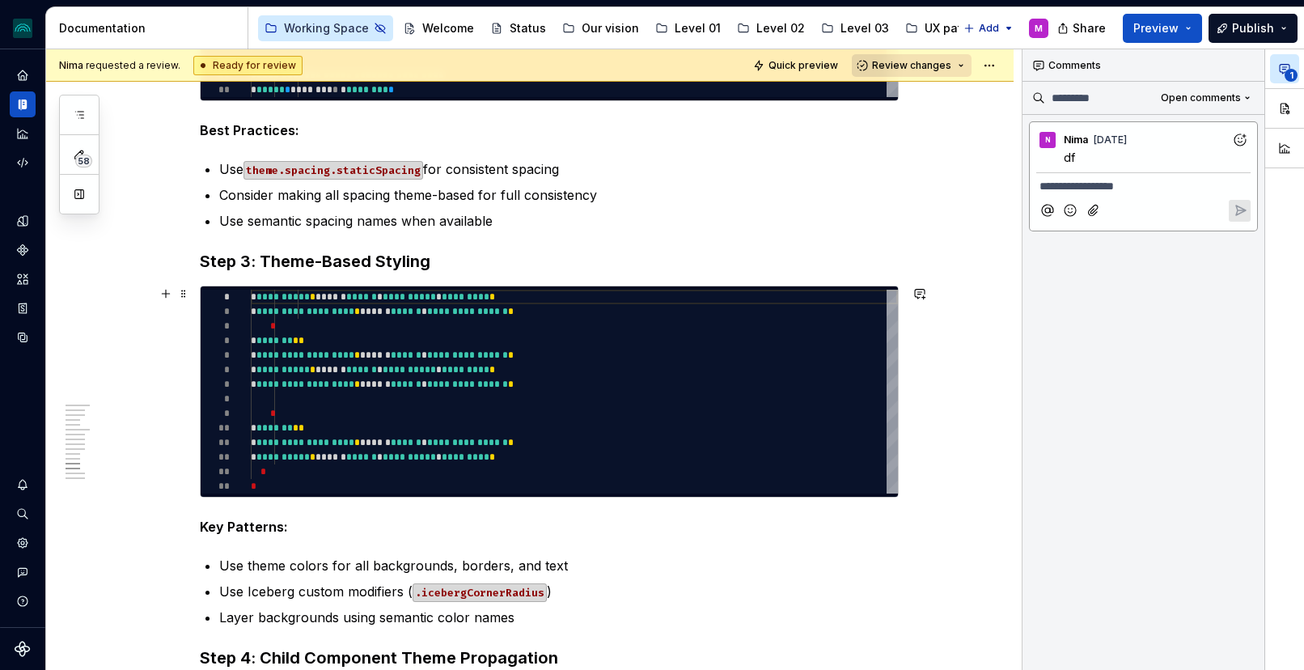
scroll to position [2560, 0]
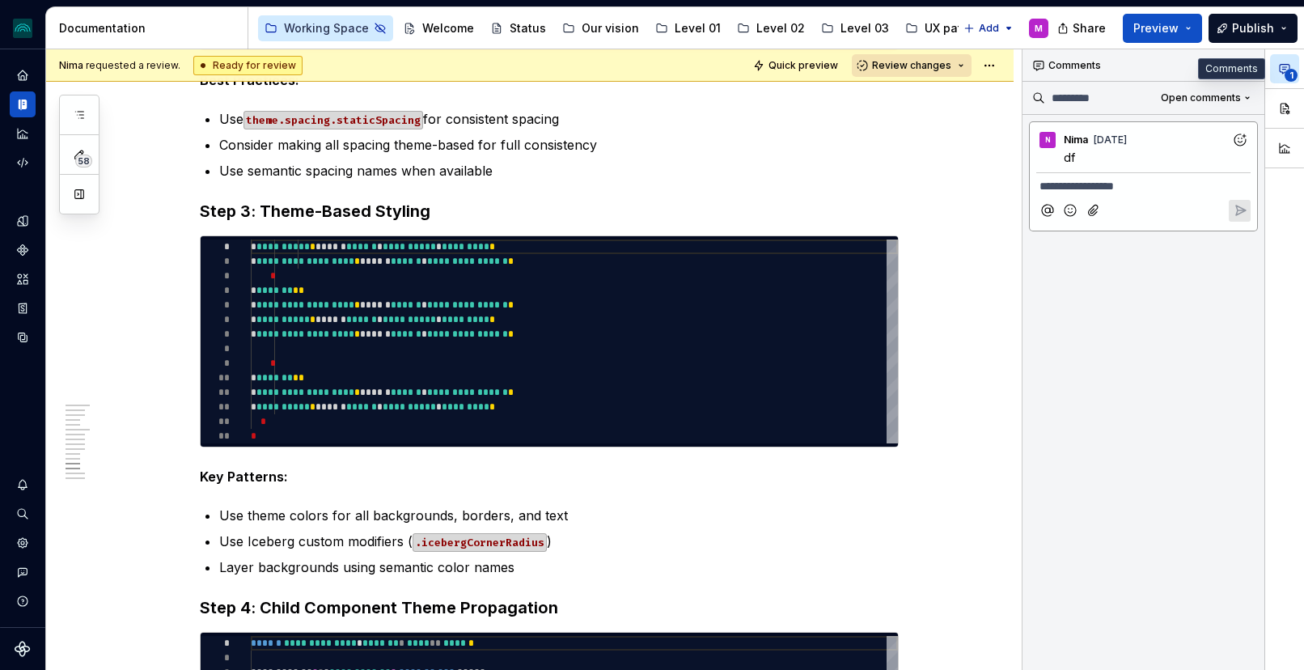
click at [1283, 66] on icon "button" at bounding box center [1284, 68] width 13 height 13
click at [1294, 68] on button "1" at bounding box center [1284, 68] width 29 height 29
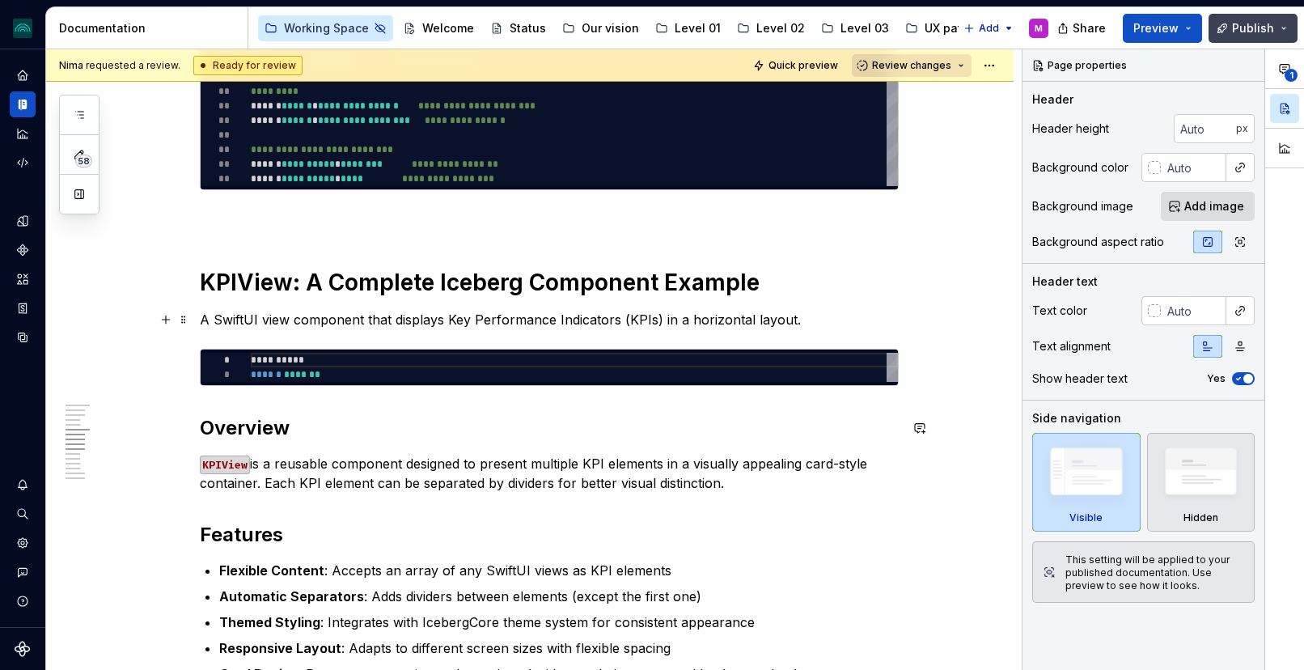
scroll to position [791, 0]
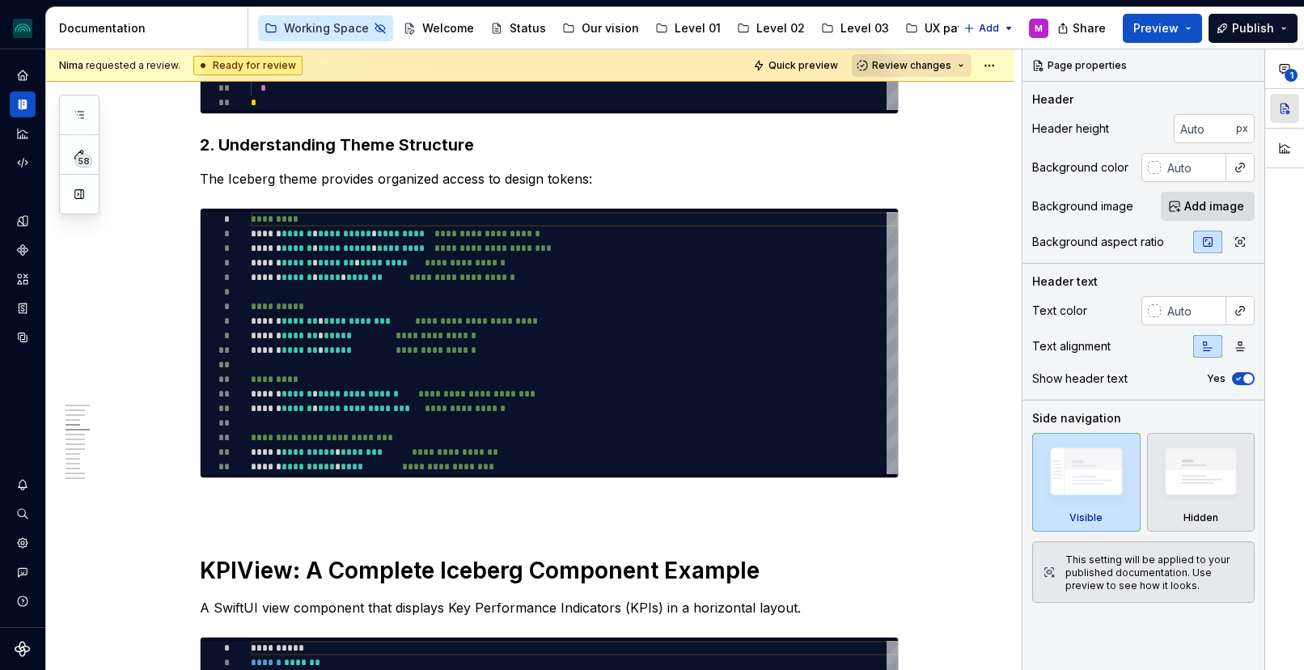
click at [1277, 103] on button "button" at bounding box center [1284, 108] width 29 height 29
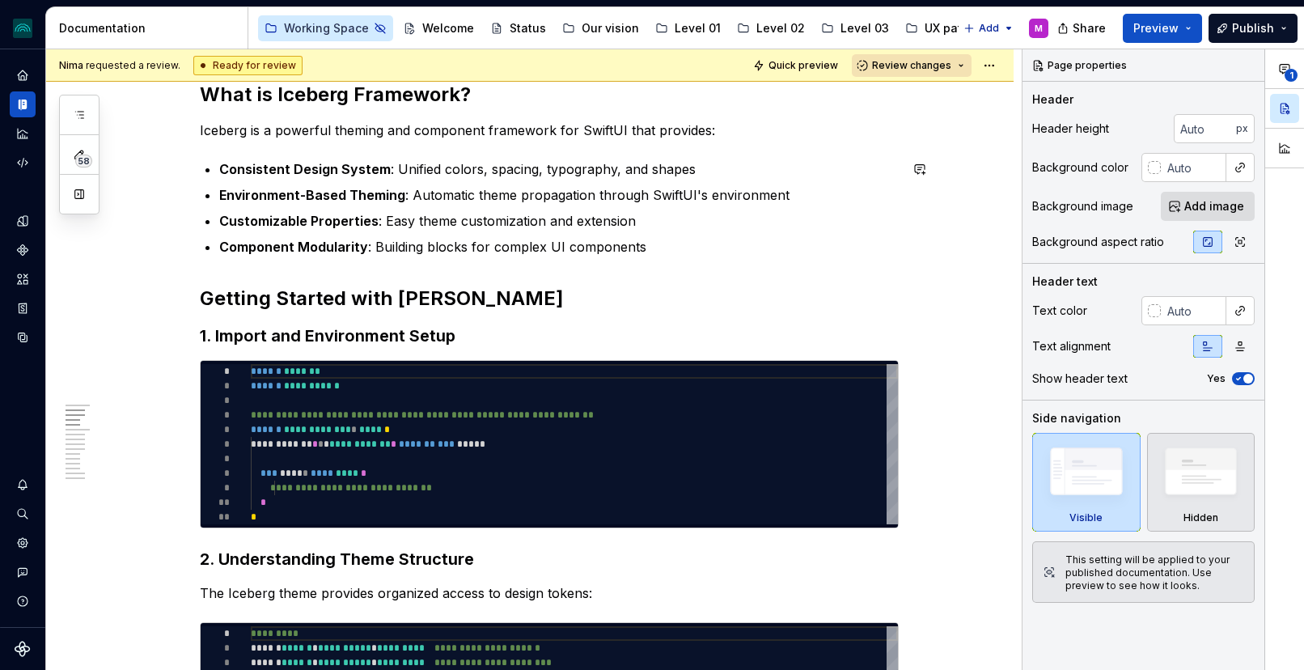
scroll to position [0, 0]
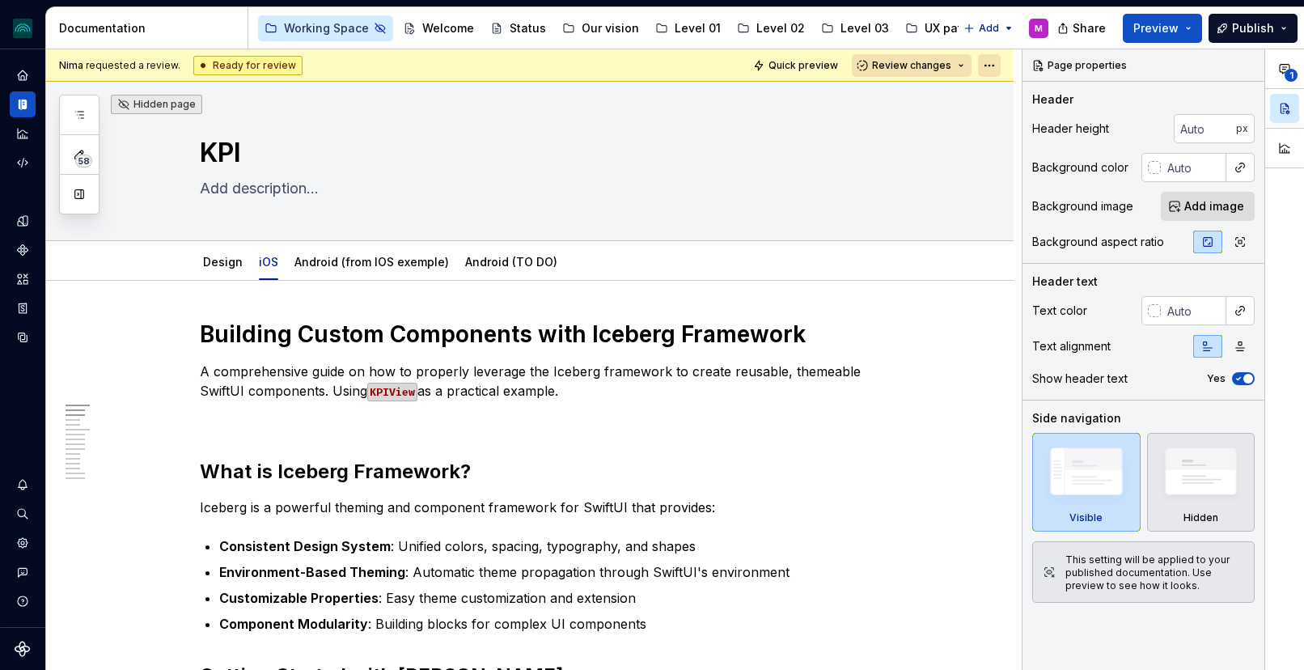
click at [1004, 62] on html "iceberg M Design system data Documentation Accessibility guide for tree Page tr…" at bounding box center [652, 335] width 1304 height 670
click at [1003, 62] on html "iceberg M Design system data Documentation Accessibility guide for tree Page tr…" at bounding box center [652, 335] width 1304 height 670
type textarea "*"
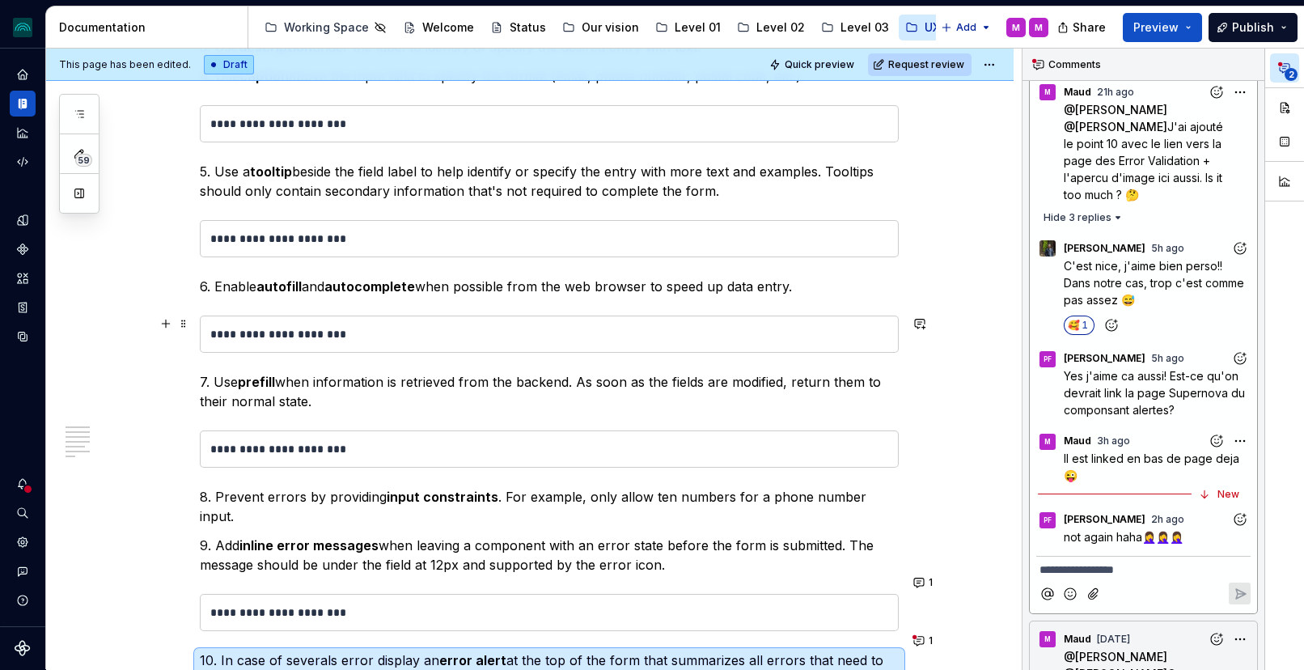
scroll to position [1221, 0]
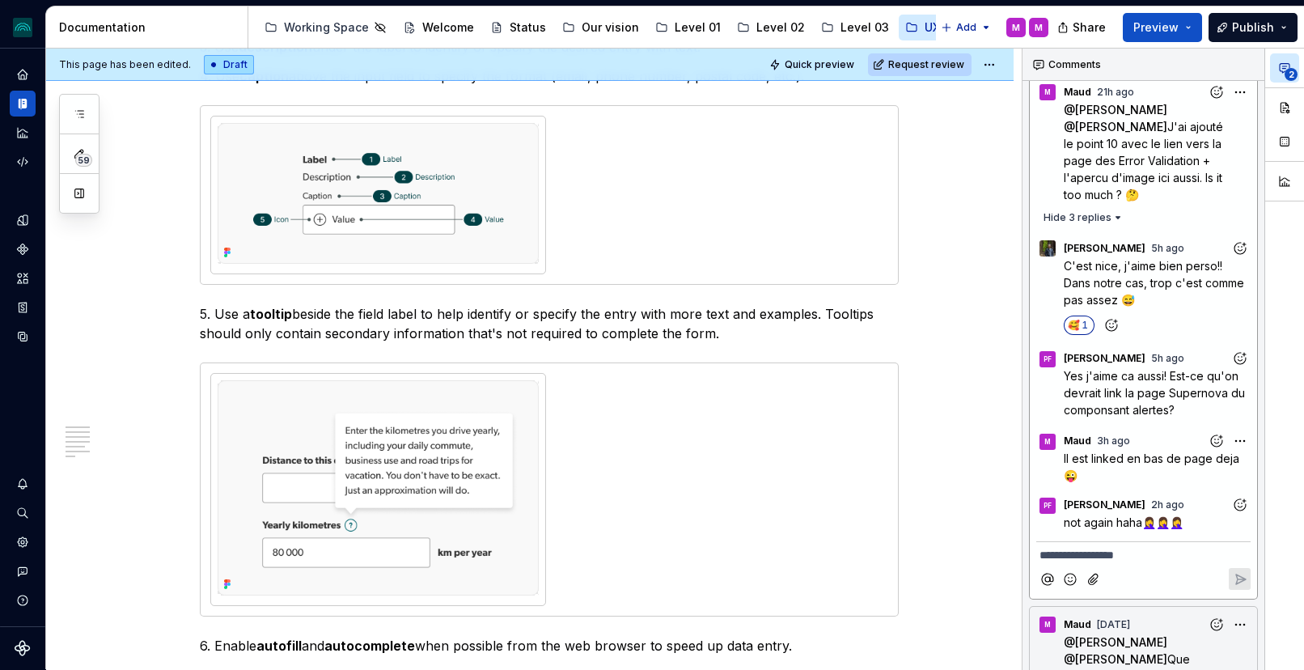
click at [1240, 497] on icon "Add reaction" at bounding box center [1240, 505] width 16 height 16
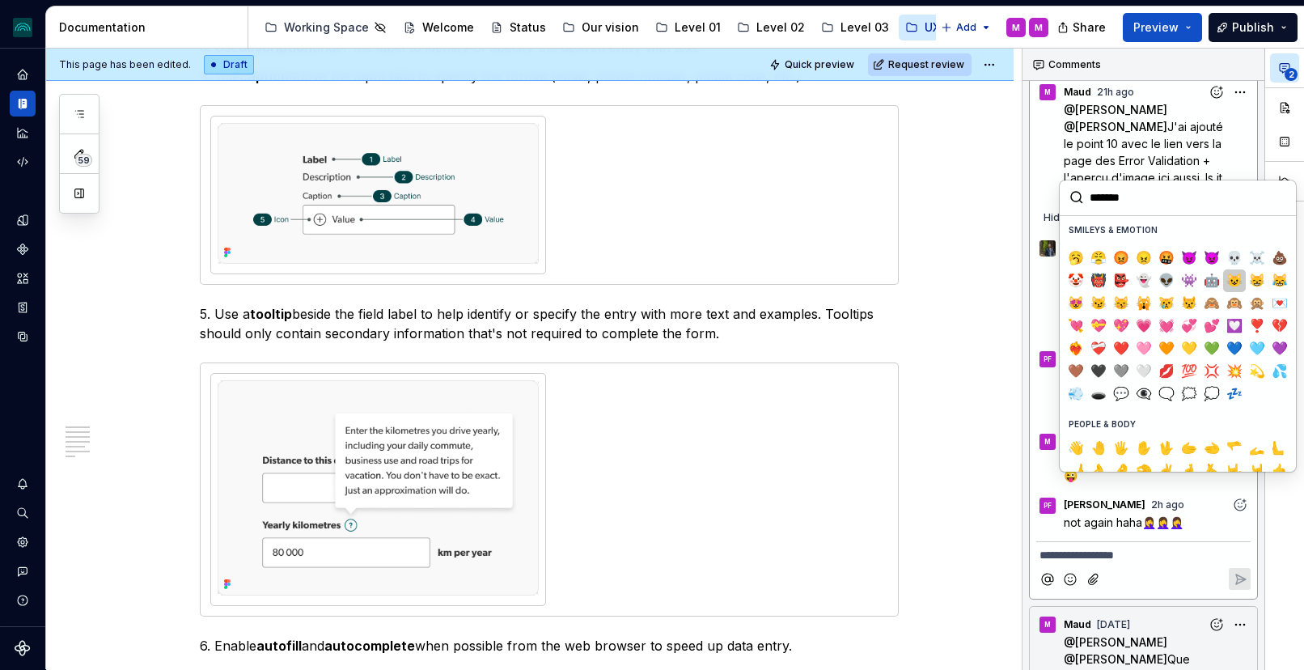
scroll to position [241, 0]
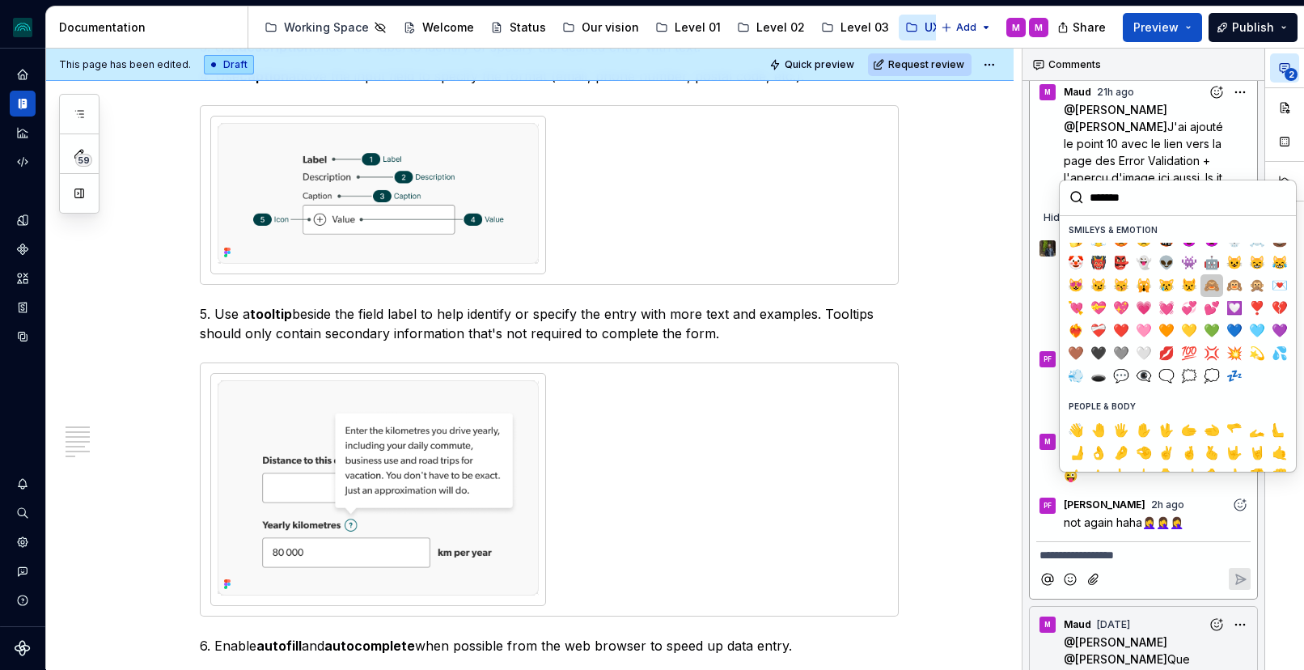
click at [1212, 286] on span "🙈" at bounding box center [1212, 286] width 13 height 16
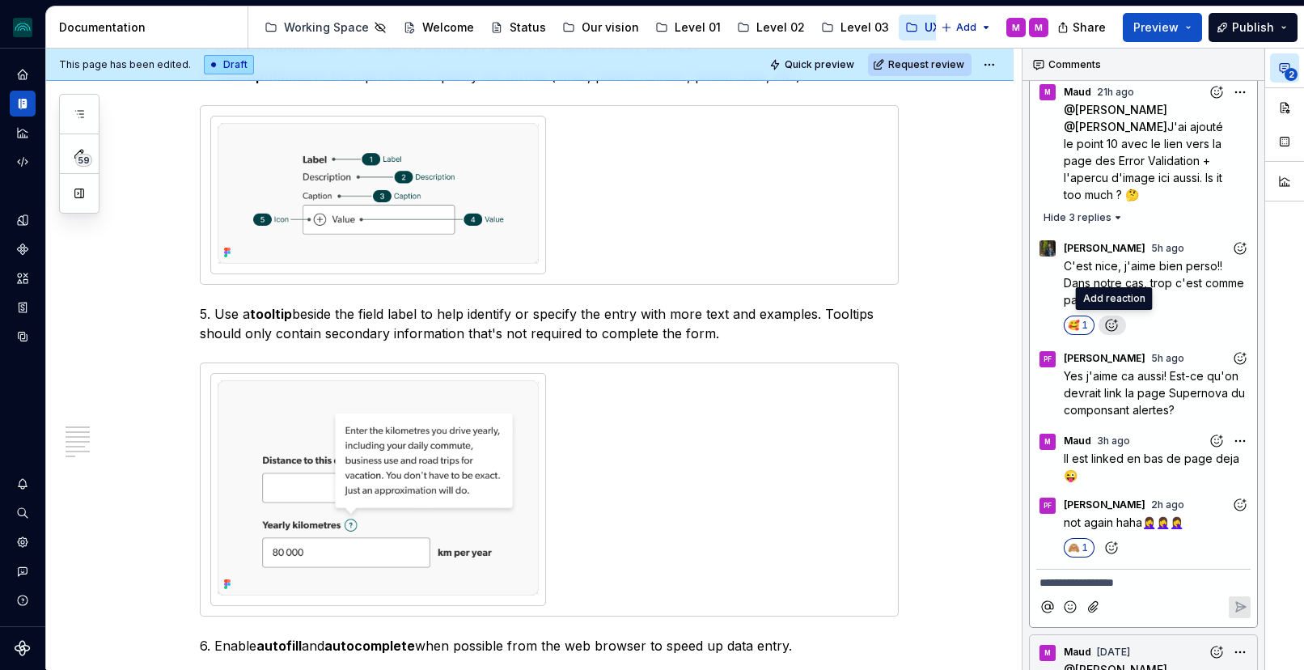
click at [1107, 318] on icon "Add reaction" at bounding box center [1112, 325] width 16 height 16
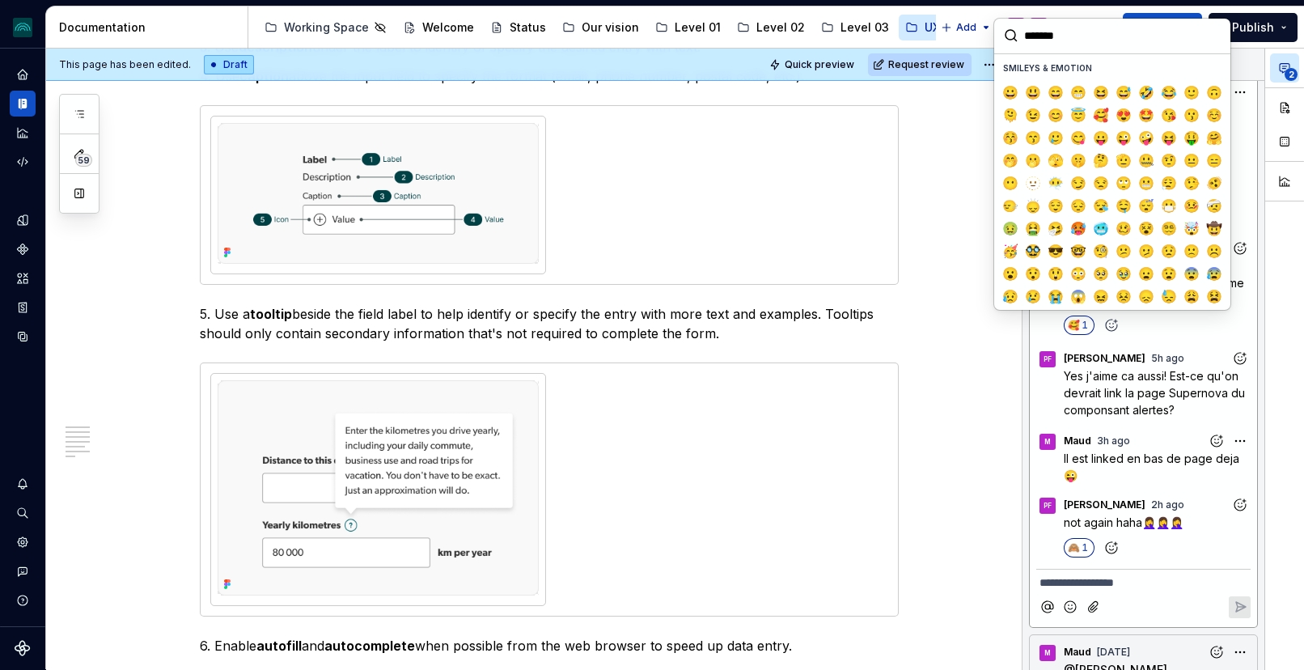
click at [1178, 324] on div "🥰 1" at bounding box center [1157, 325] width 187 height 19
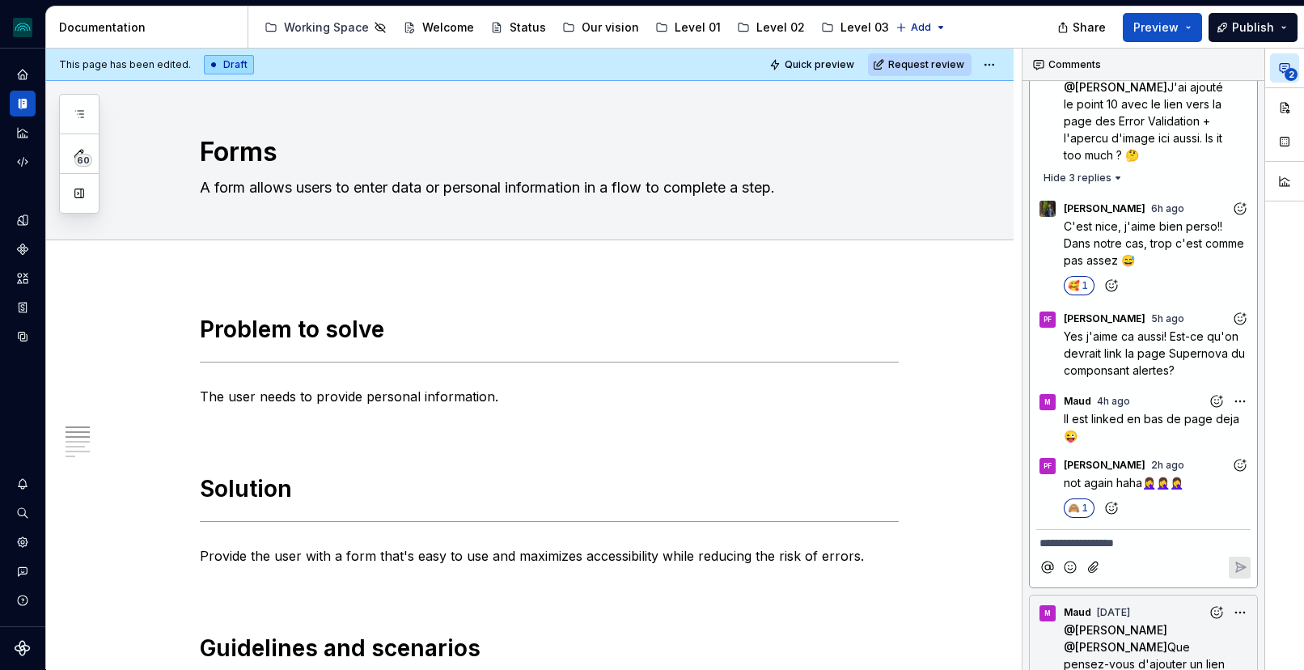
type textarea "*"
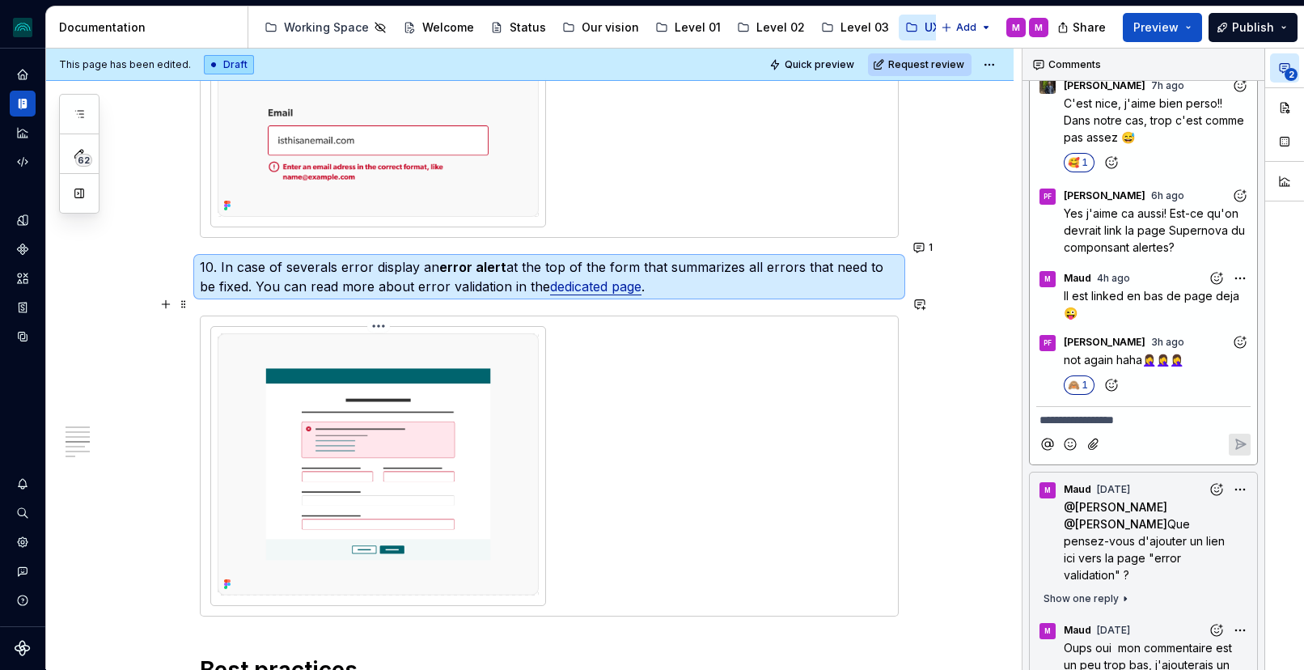
scroll to position [2474, 0]
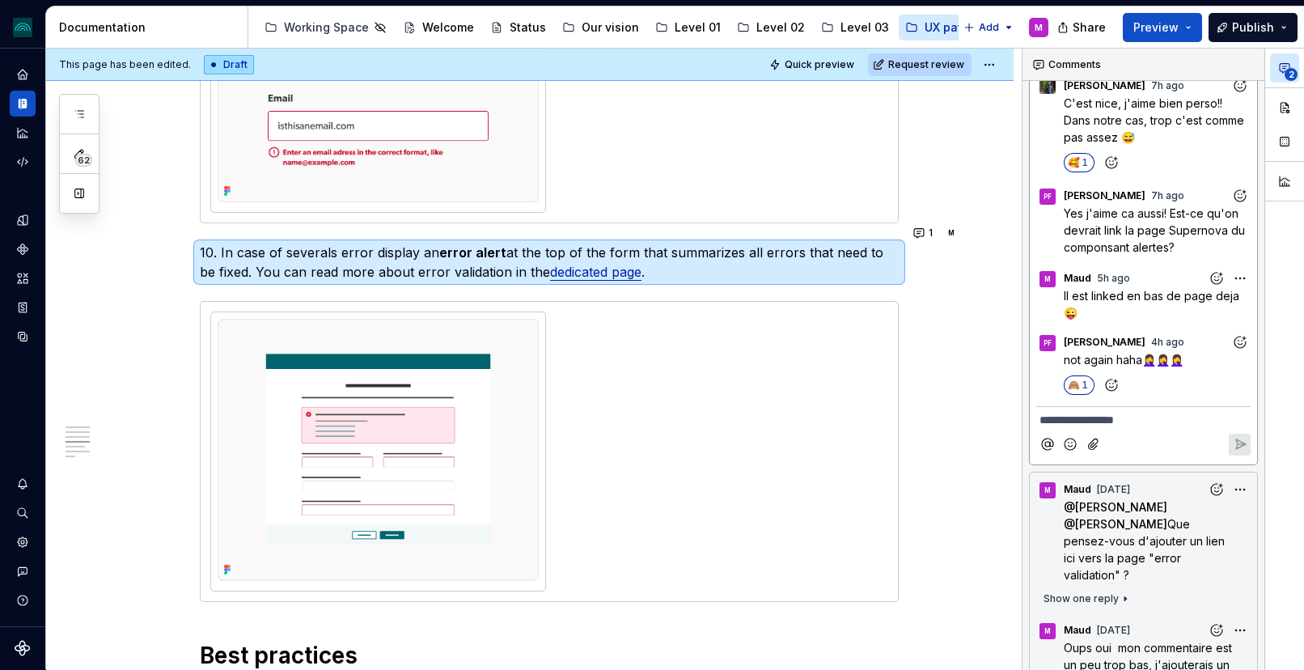
type textarea "*"
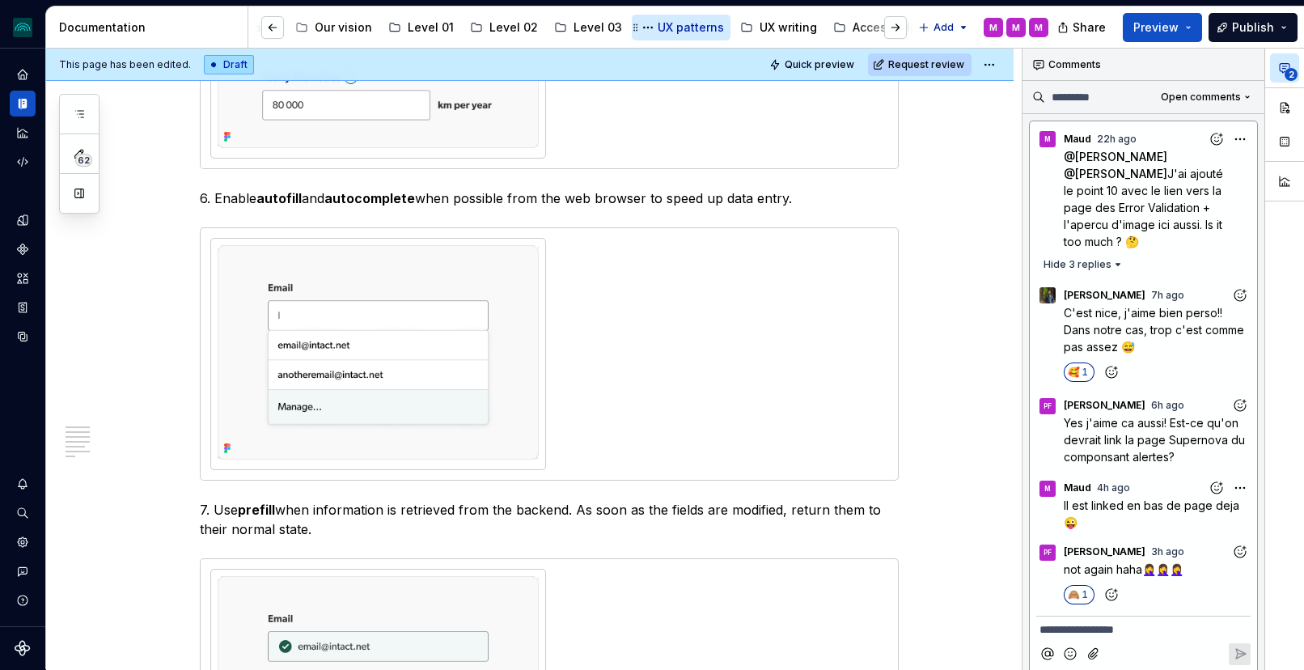
scroll to position [0, 354]
click at [551, 30] on button "Page tree" at bounding box center [560, 27] width 19 height 19
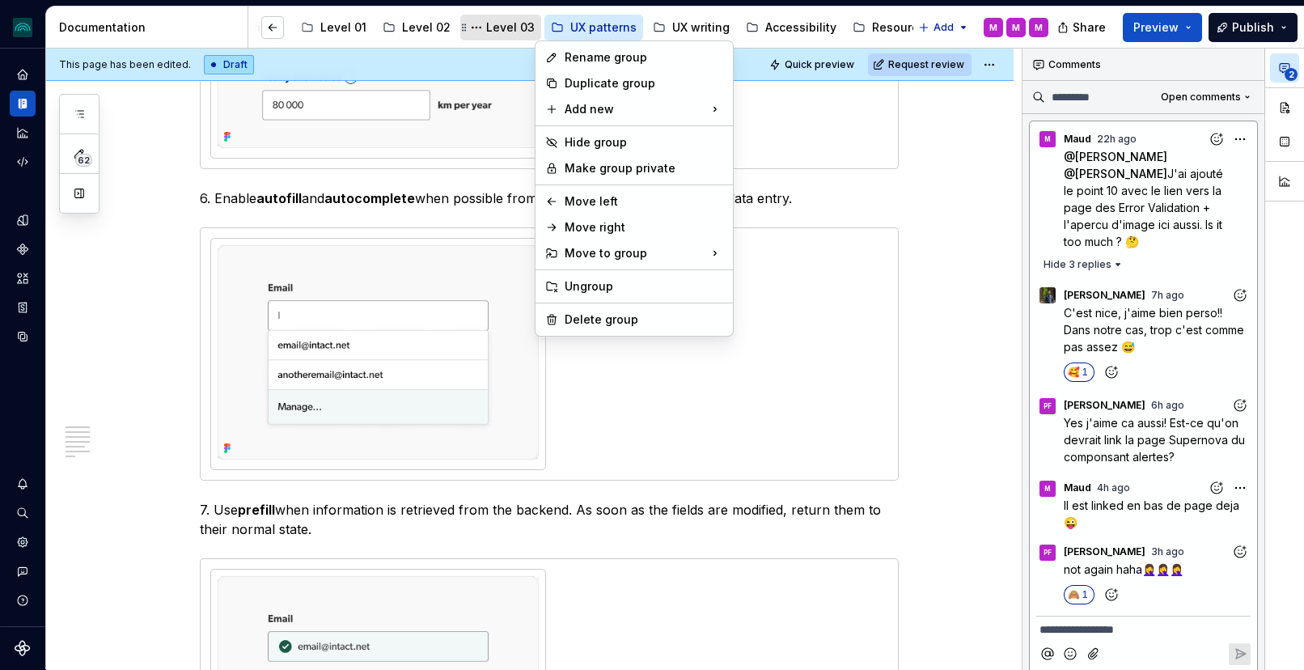
drag, startPoint x: 553, startPoint y: 29, endPoint x: 474, endPoint y: 39, distance: 79.9
click at [553, 29] on html "iceberg M Design system data Documentation Accessibility guide for tree Page tr…" at bounding box center [652, 335] width 1304 height 670
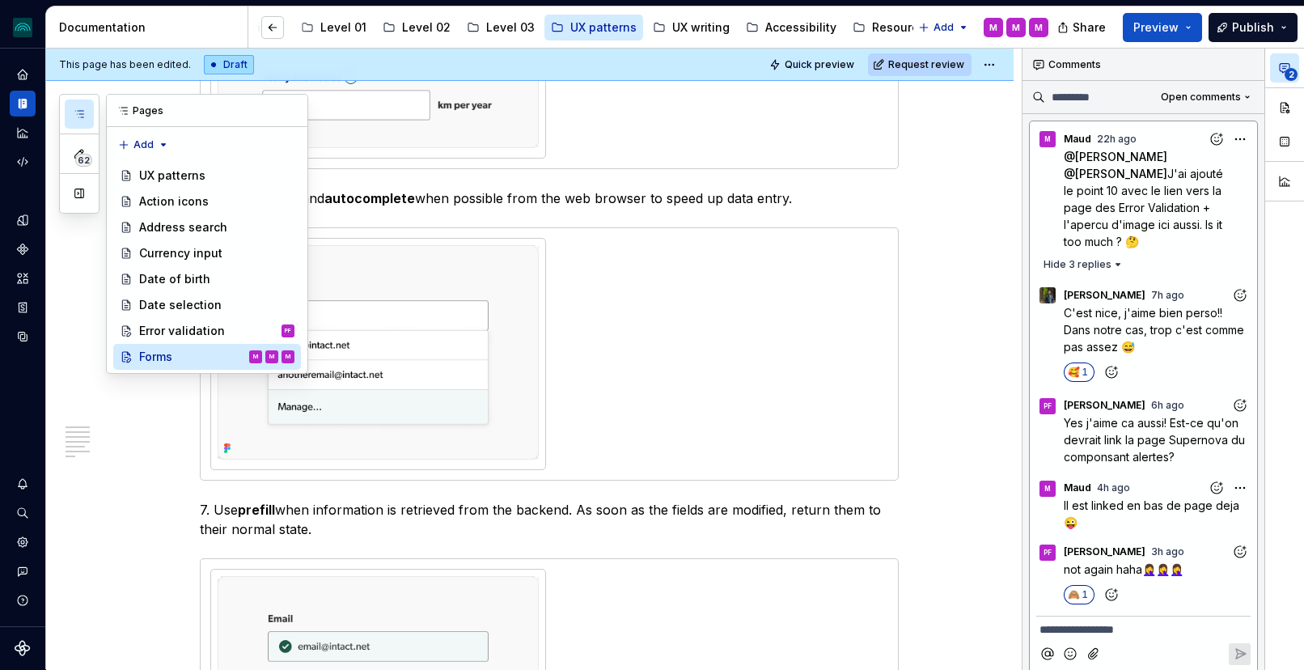
click at [82, 116] on icon "button" at bounding box center [79, 114] width 13 height 13
click at [222, 329] on div "Error validation PF" at bounding box center [216, 331] width 155 height 23
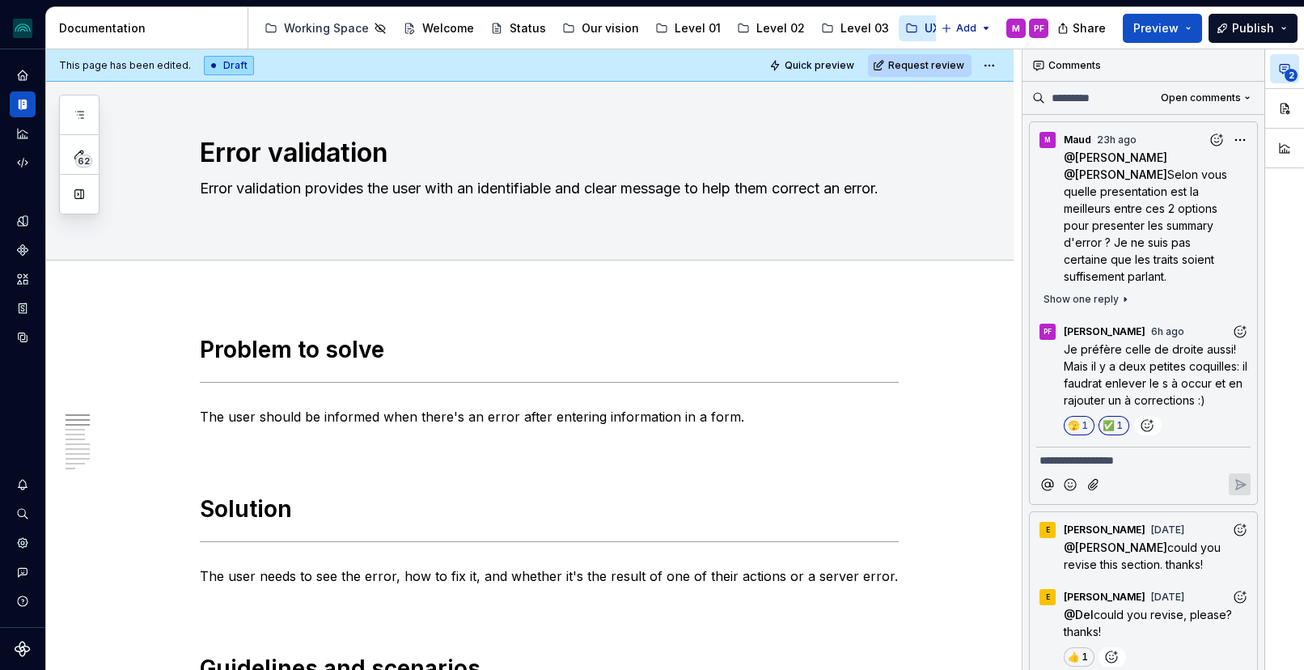
click at [1171, 369] on span "Je préfère celle de droite aussi! Mais il y a deux petites coquilles: il faudra…" at bounding box center [1157, 374] width 187 height 65
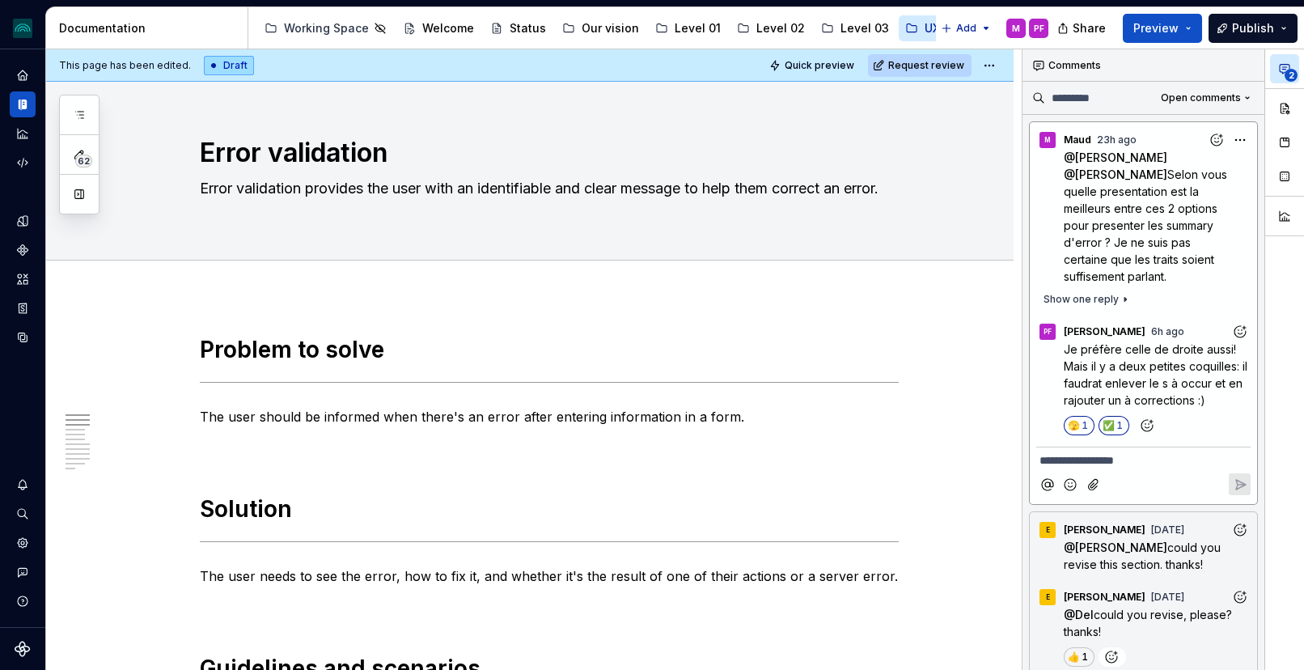
type textarea "*"
click at [1130, 354] on span "Je préfère celle de droite aussi! Mais il y a deux petites coquilles: il faudra…" at bounding box center [1157, 374] width 187 height 65
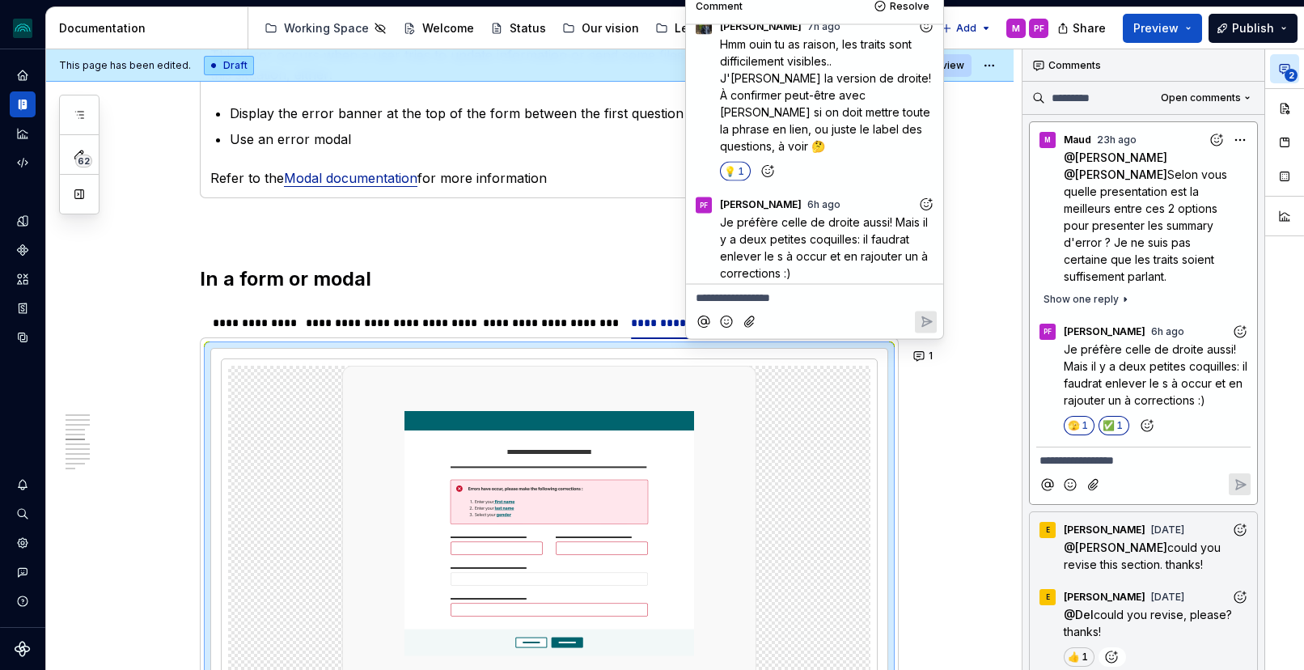
scroll to position [1699, 0]
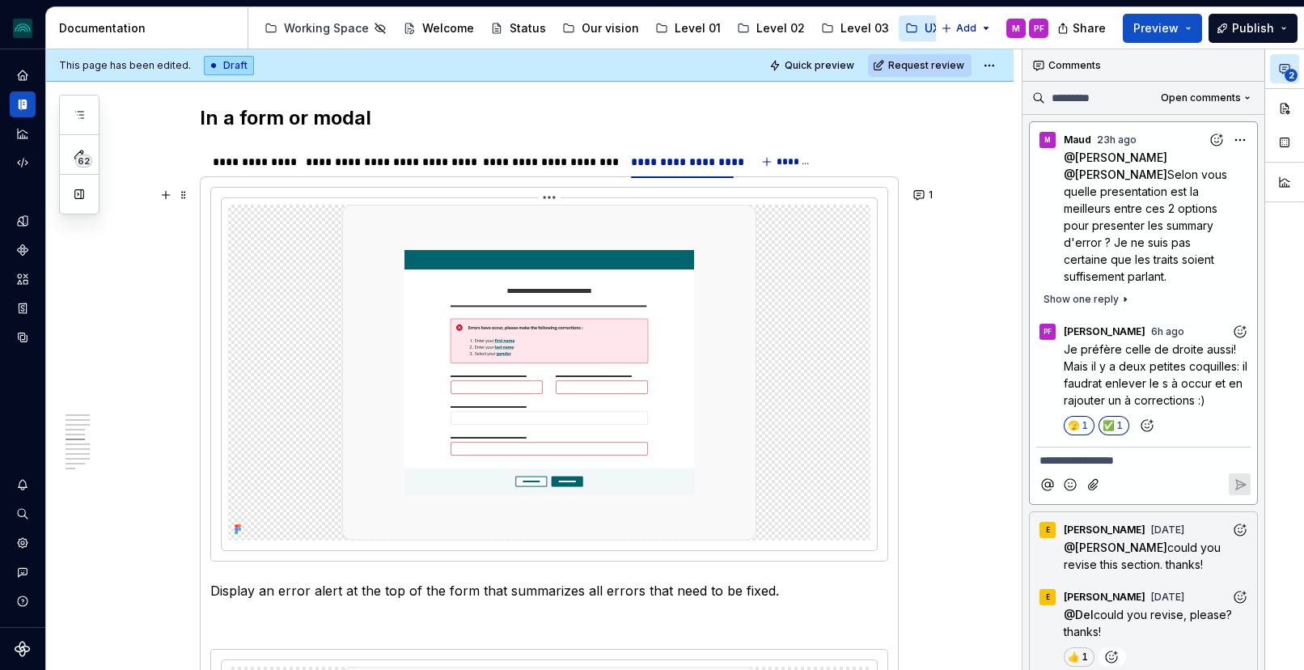
scroll to position [1861, 0]
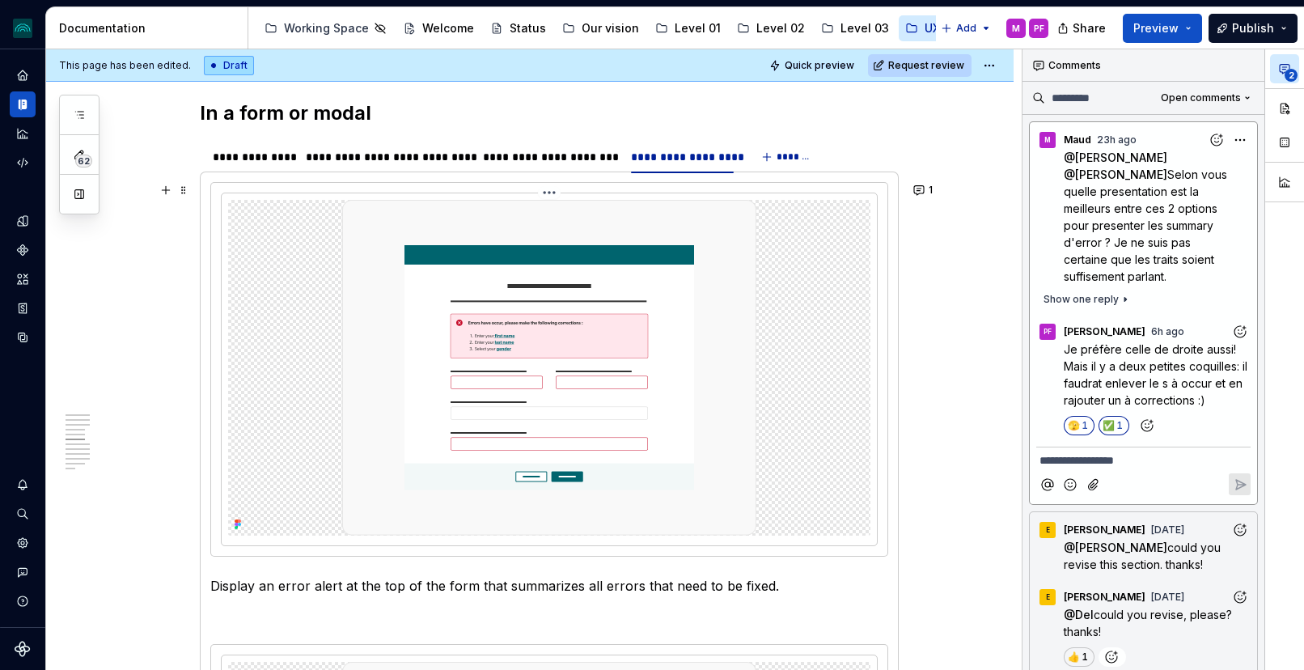
click at [710, 301] on img at bounding box center [549, 368] width 414 height 336
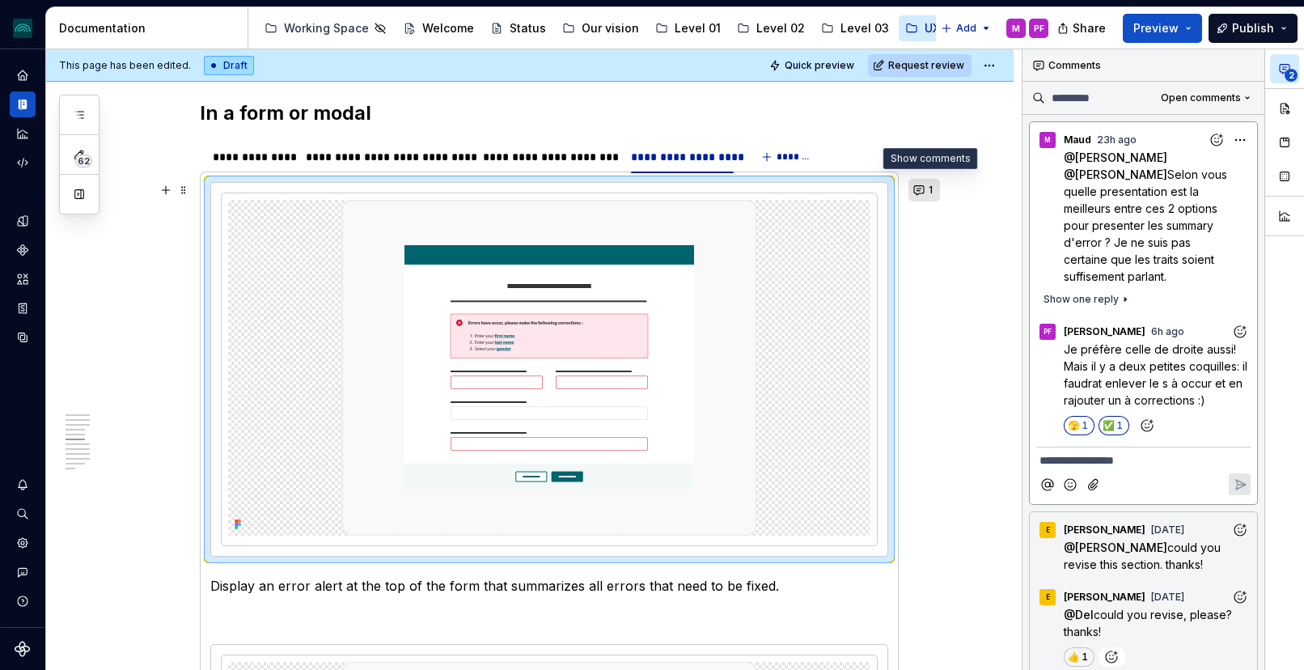
click at [922, 193] on button "1" at bounding box center [925, 190] width 32 height 23
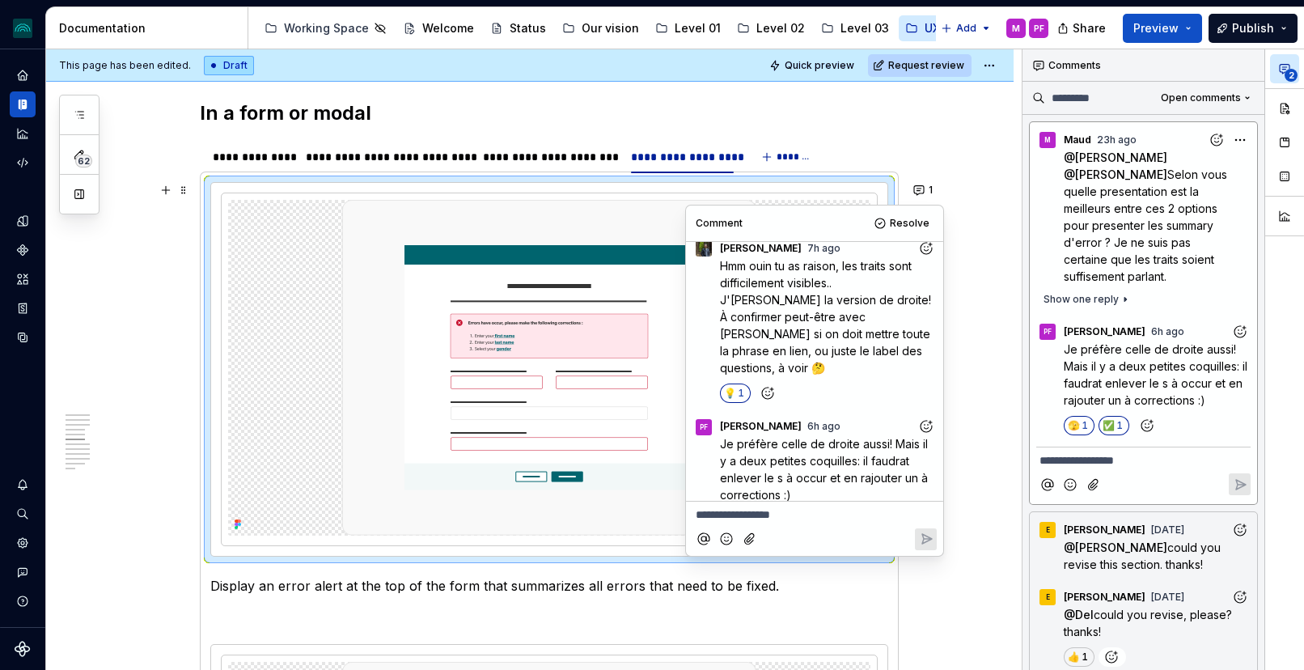
scroll to position [165, 0]
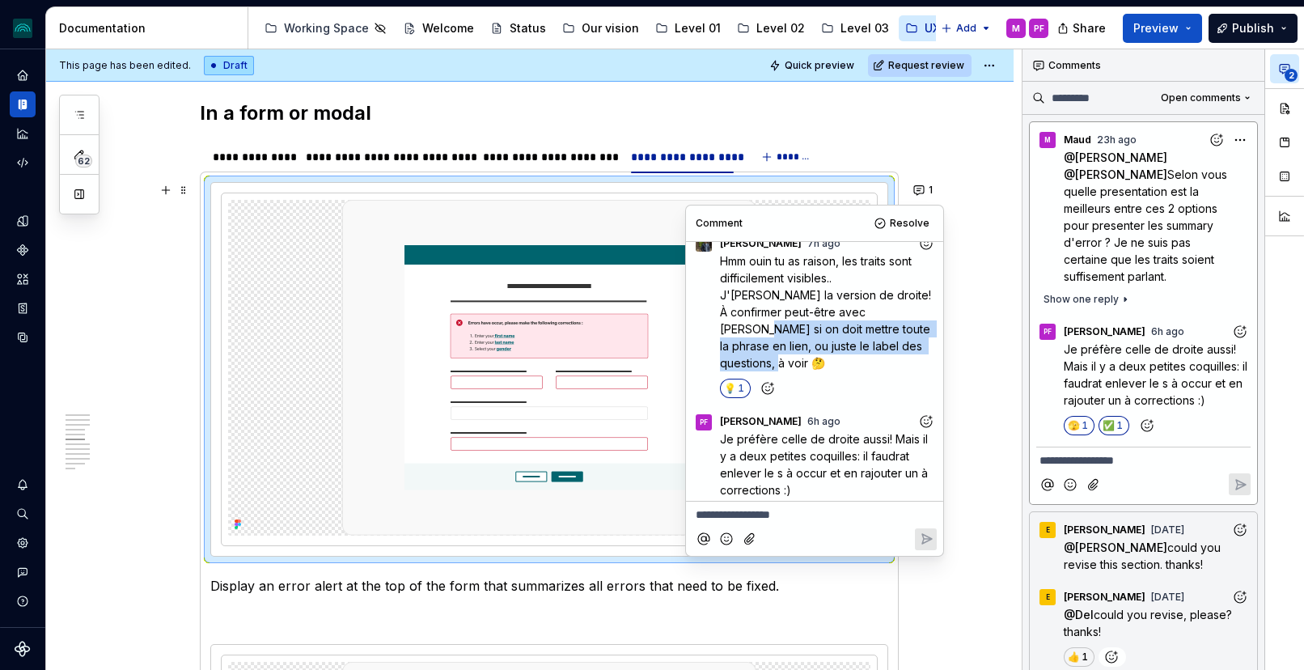
drag, startPoint x: 812, startPoint y: 294, endPoint x: 807, endPoint y: 327, distance: 33.7
click at [807, 327] on span "Hmm ouin tu as raison, les traits sont difficilement visibles.. J'aime bien la …" at bounding box center [827, 312] width 214 height 116
copy span "si on doit mettre toute la phrase en lien, ou juste le label des questions, à v…"
click at [888, 227] on button "Resolve" at bounding box center [903, 223] width 67 height 23
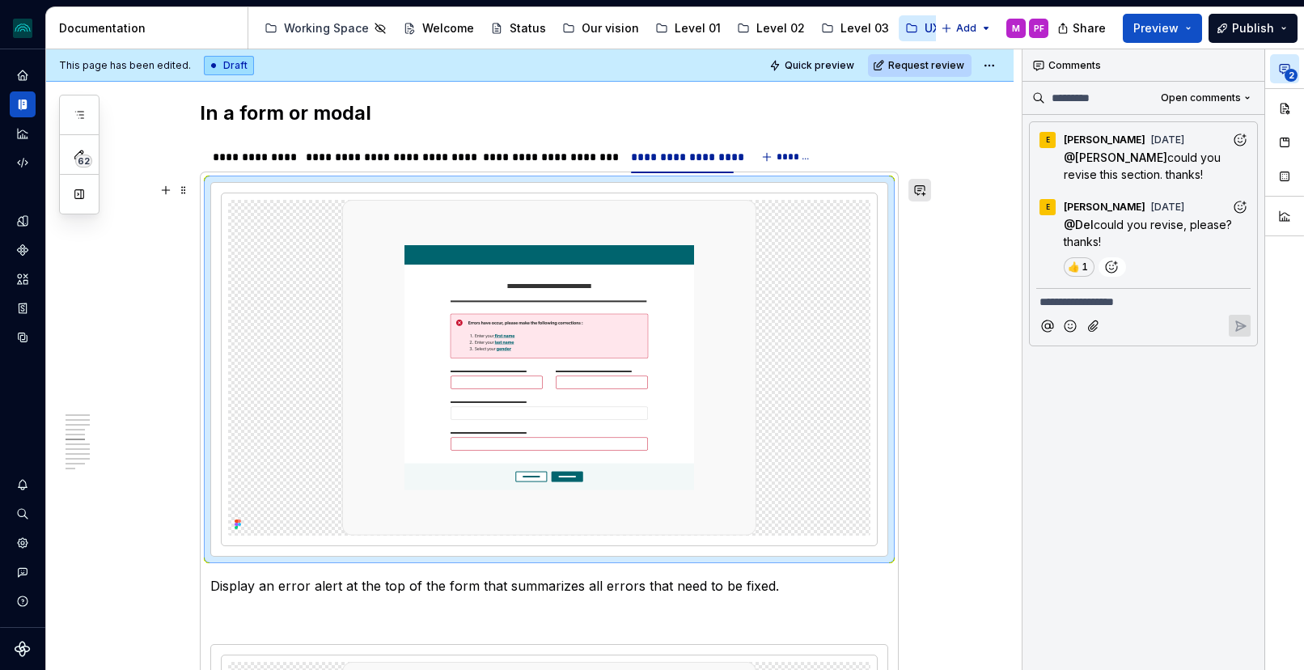
click at [925, 188] on button "button" at bounding box center [920, 190] width 23 height 23
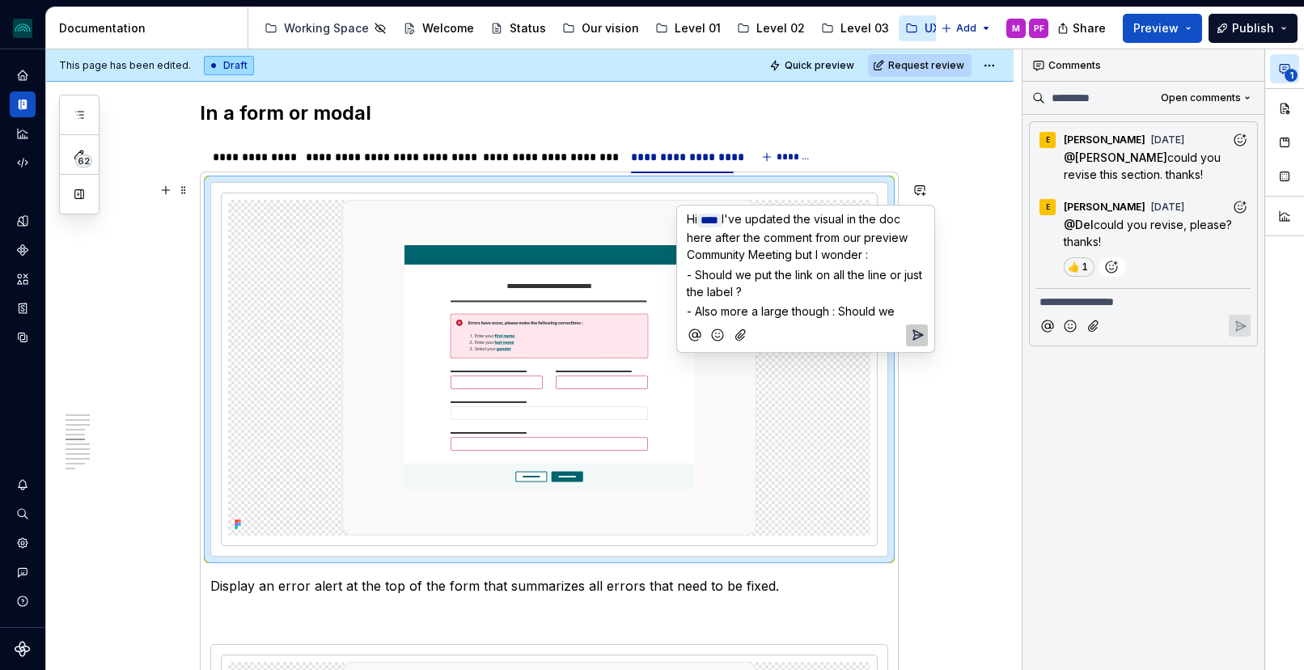
click at [835, 308] on span "- Also more a large though : Should we" at bounding box center [791, 311] width 208 height 14
click at [832, 310] on span "- Also more a large though : Should we" at bounding box center [791, 311] width 208 height 14
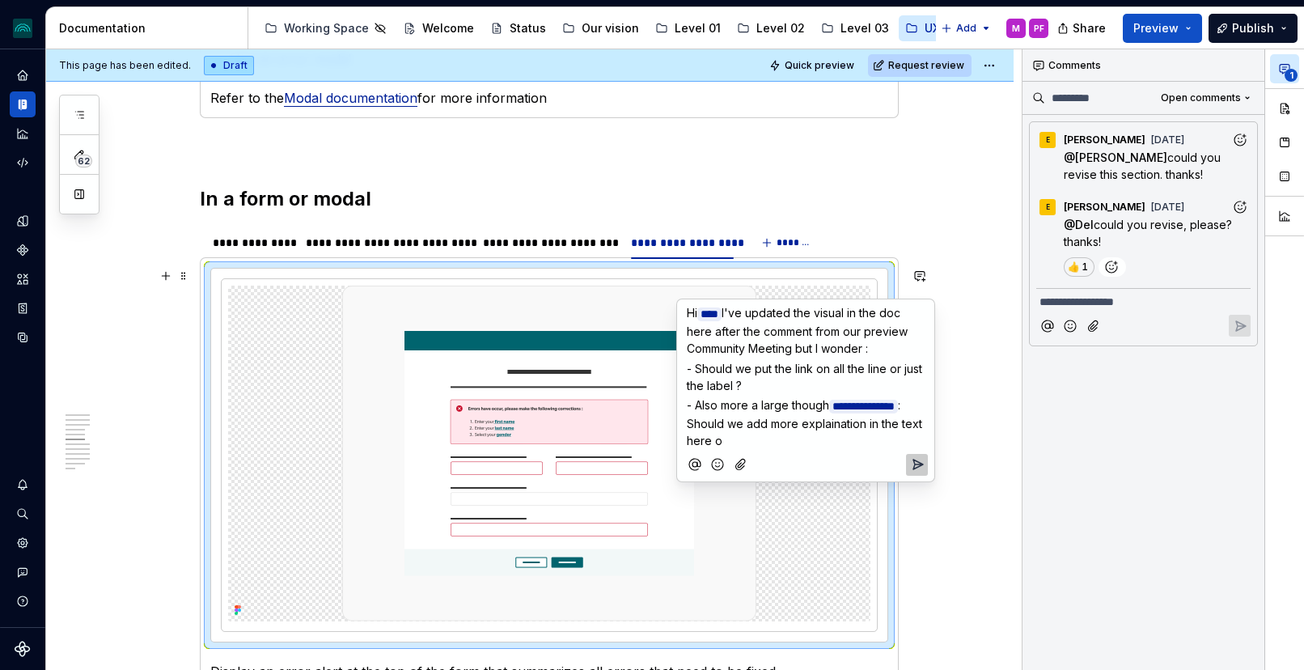
scroll to position [1832, 0]
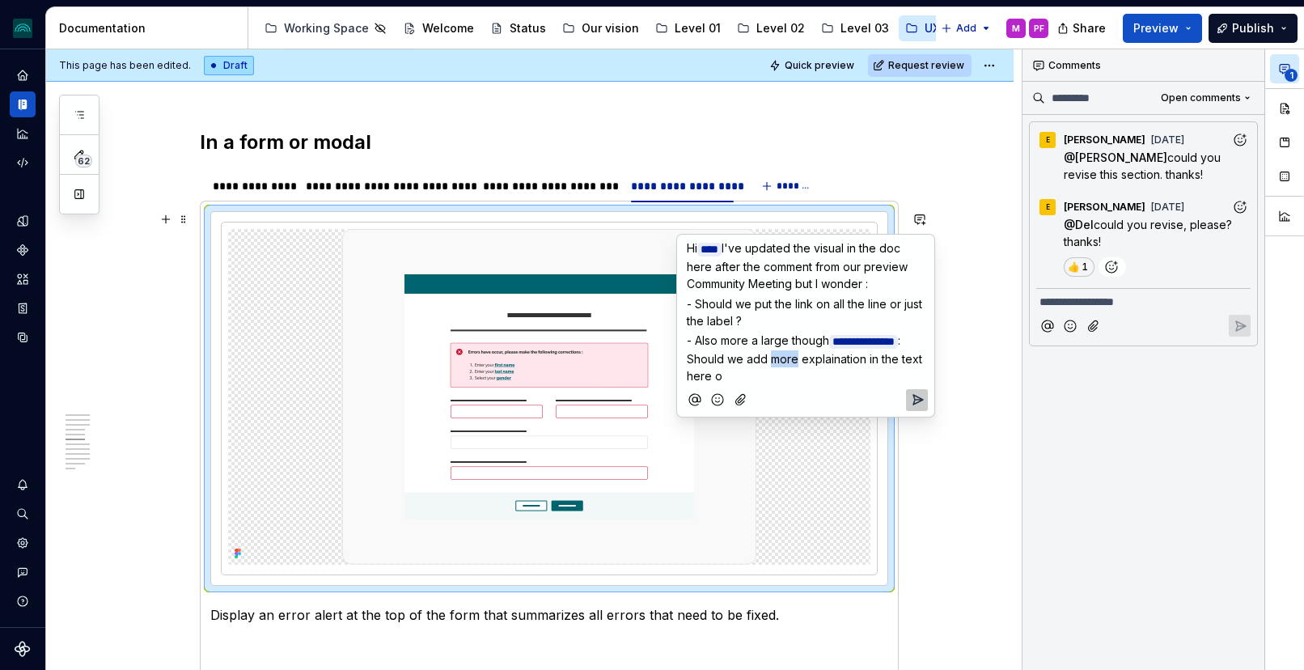
drag, startPoint x: 854, startPoint y: 356, endPoint x: 828, endPoint y: 357, distance: 25.9
click at [828, 357] on span ": Should we add more explaination in the text here o" at bounding box center [806, 357] width 239 height 49
click at [860, 355] on span ": Should we add more explaination in the text here o" at bounding box center [806, 357] width 239 height 49
click at [856, 357] on span ": Should we add more explaination in the text here o" at bounding box center [806, 357] width 239 height 49
click at [839, 373] on p "**********" at bounding box center [806, 358] width 238 height 53
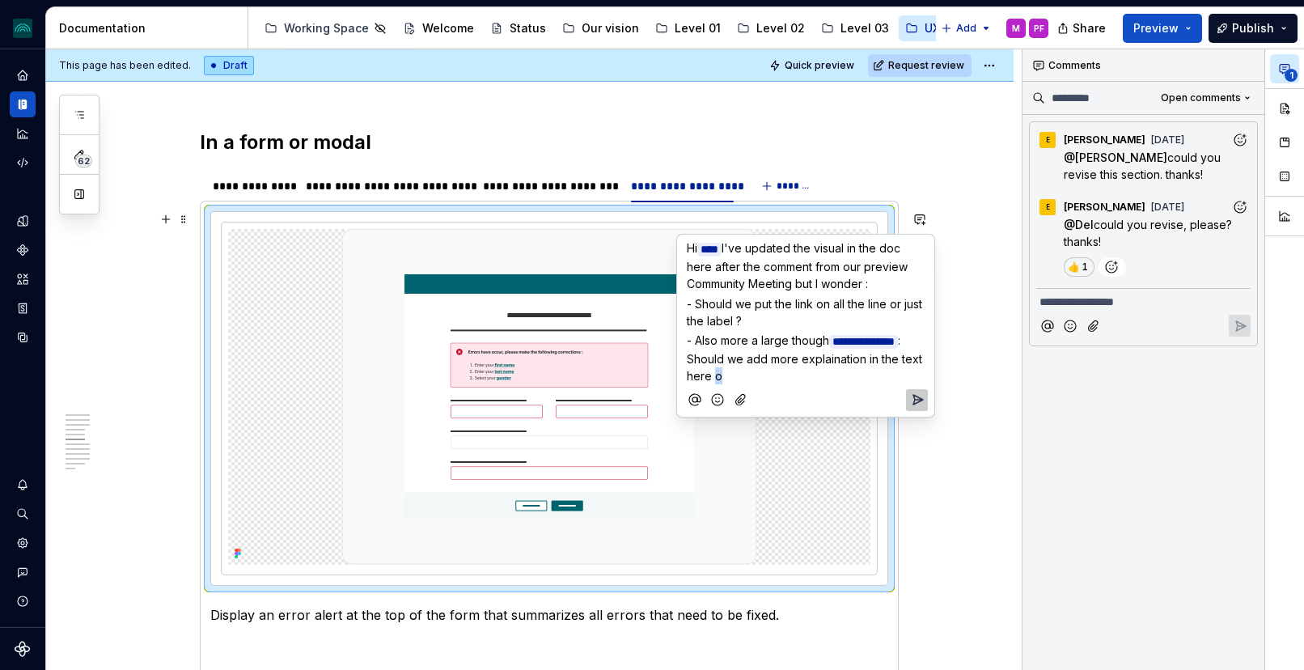
click at [771, 374] on p "**********" at bounding box center [806, 358] width 238 height 53
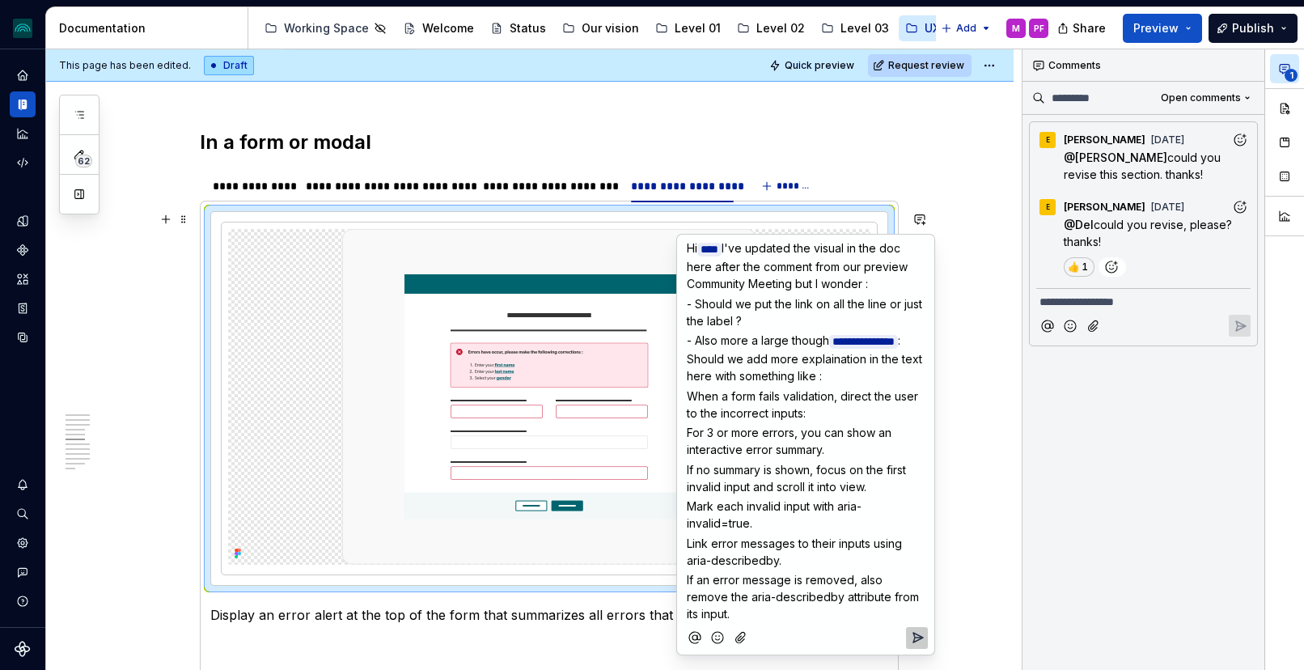
click at [685, 388] on div "**********" at bounding box center [806, 429] width 244 height 388
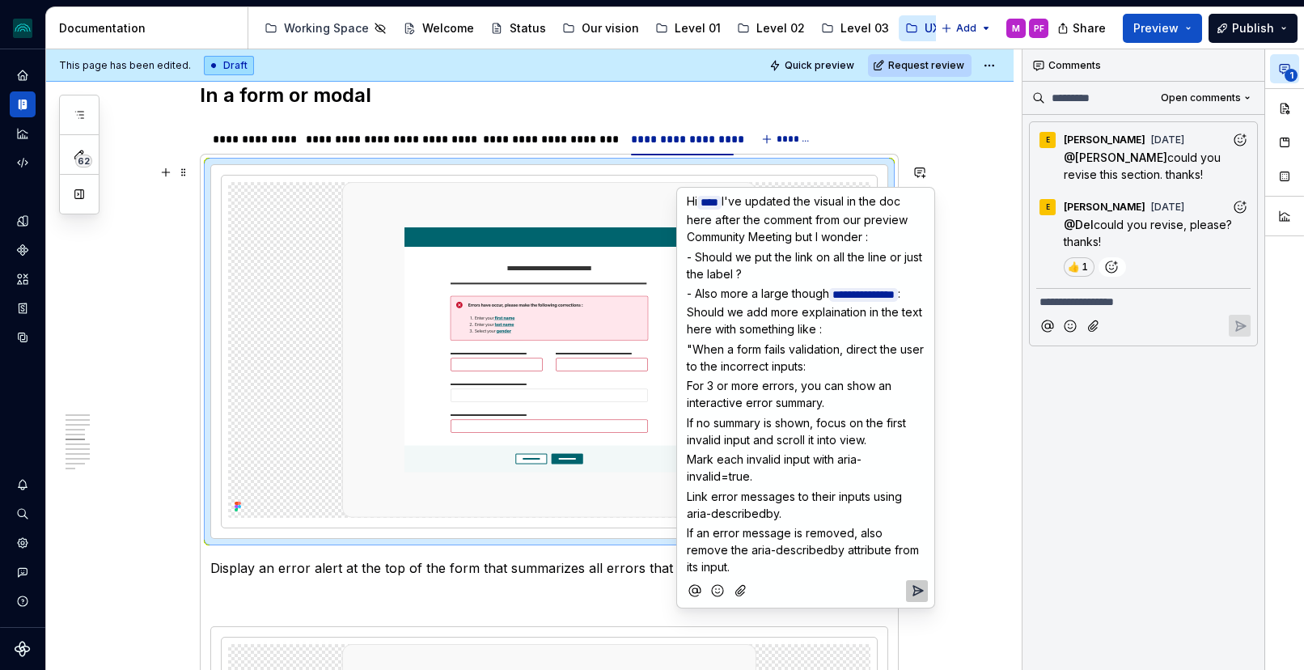
click at [687, 381] on span "For 3 or more errors, you can show an interactive error summary." at bounding box center [791, 394] width 208 height 31
drag, startPoint x: 686, startPoint y: 418, endPoint x: 693, endPoint y: 435, distance: 17.4
click at [685, 418] on div "**********" at bounding box center [806, 382] width 244 height 388
drag, startPoint x: 687, startPoint y: 454, endPoint x: 690, endPoint y: 463, distance: 9.5
click at [687, 454] on span "Mark each invalid input with aria-invalid=true." at bounding box center [774, 467] width 175 height 31
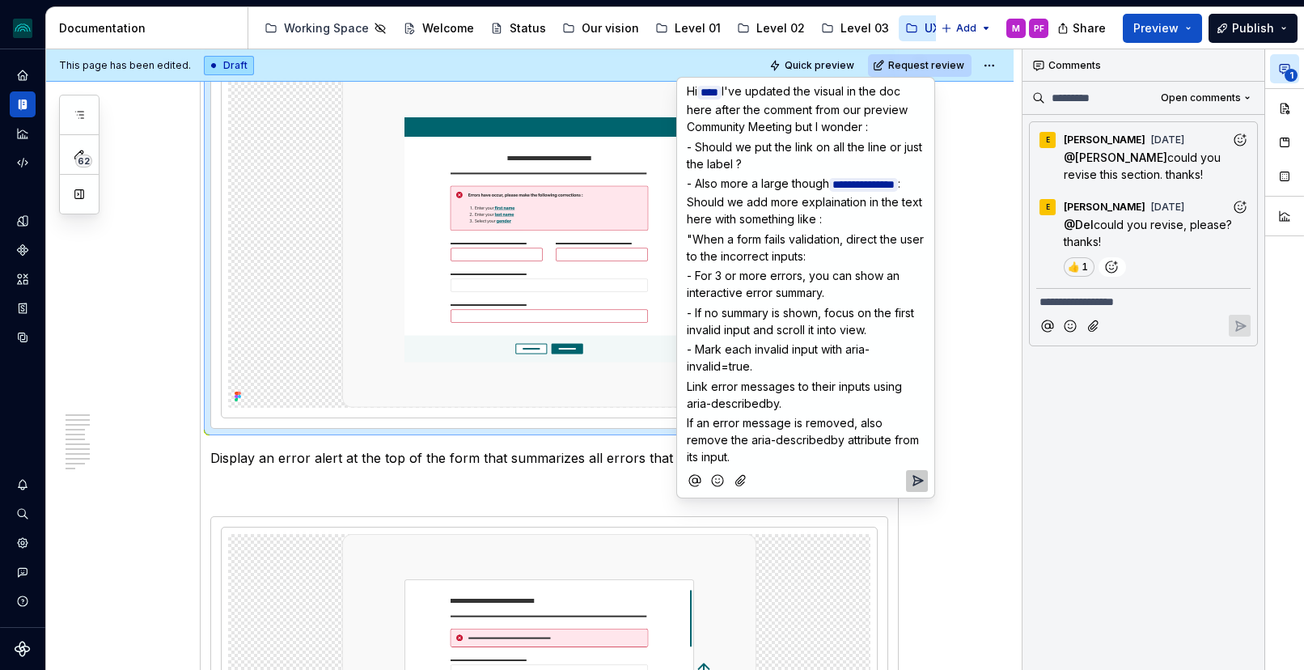
scroll to position [1936, 0]
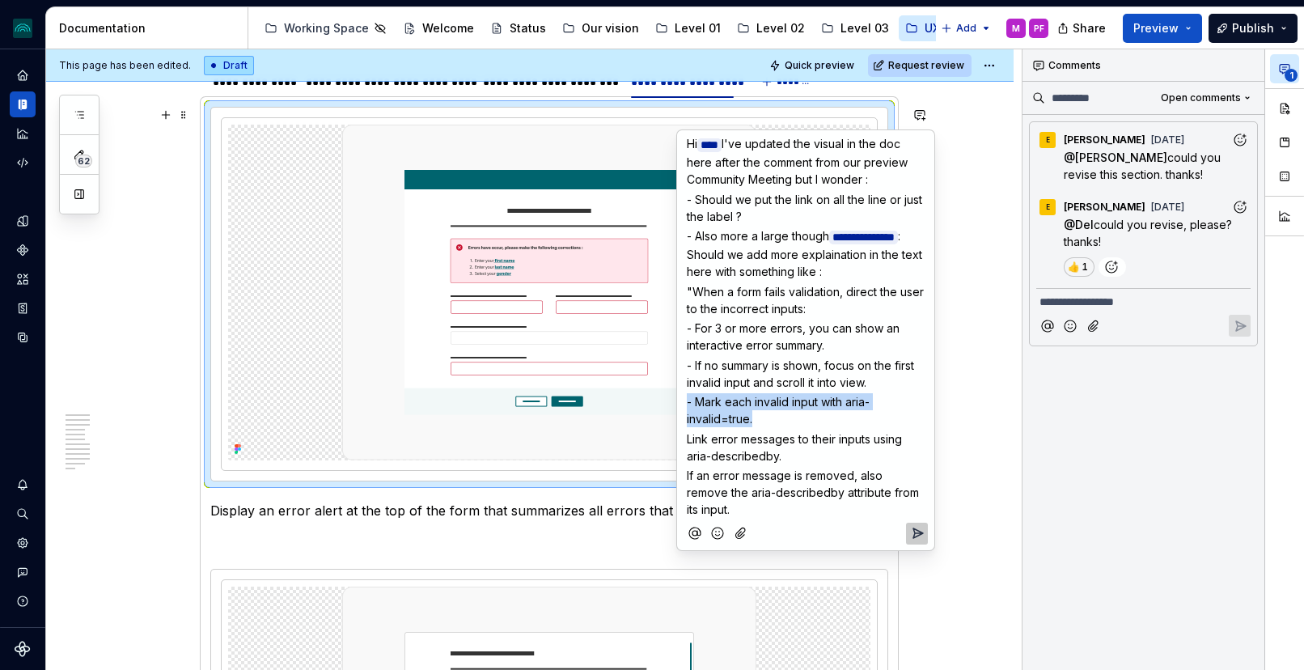
drag, startPoint x: 756, startPoint y: 416, endPoint x: 684, endPoint y: 389, distance: 76.8
click at [684, 389] on div "**********" at bounding box center [806, 324] width 244 height 388
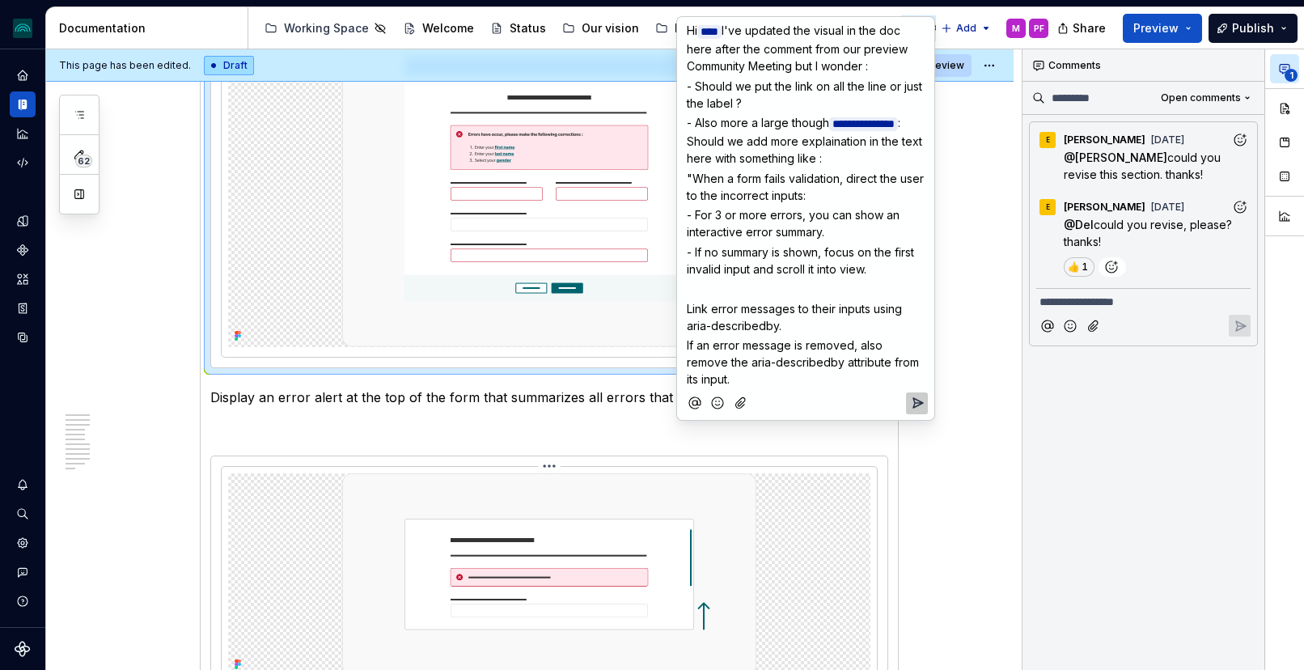
scroll to position [2049, 0]
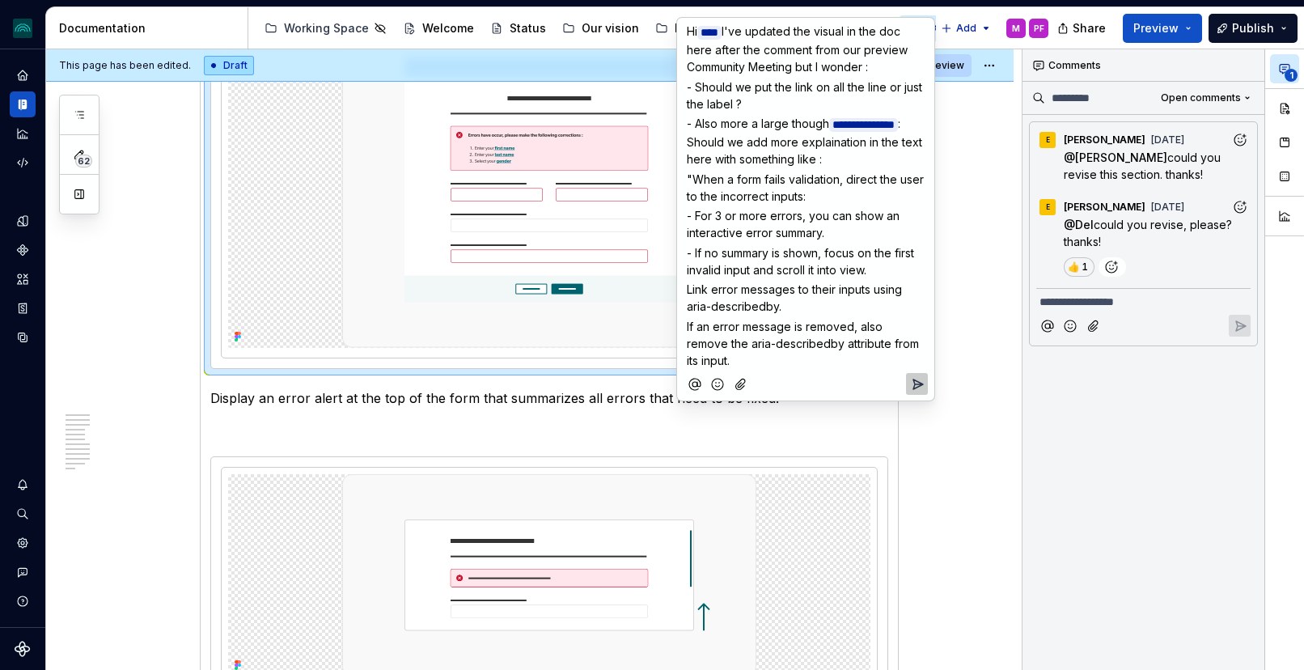
click at [685, 282] on div "**********" at bounding box center [806, 193] width 244 height 351
click at [687, 325] on span "If an error message is removed, also remove the aria-describedby attribute from…" at bounding box center [804, 344] width 235 height 48
click at [749, 355] on p "- If an error message is removed, also remove the aria-describedby attribute fr…" at bounding box center [806, 343] width 238 height 51
click at [718, 385] on icon "Add emoji" at bounding box center [718, 384] width 16 height 16
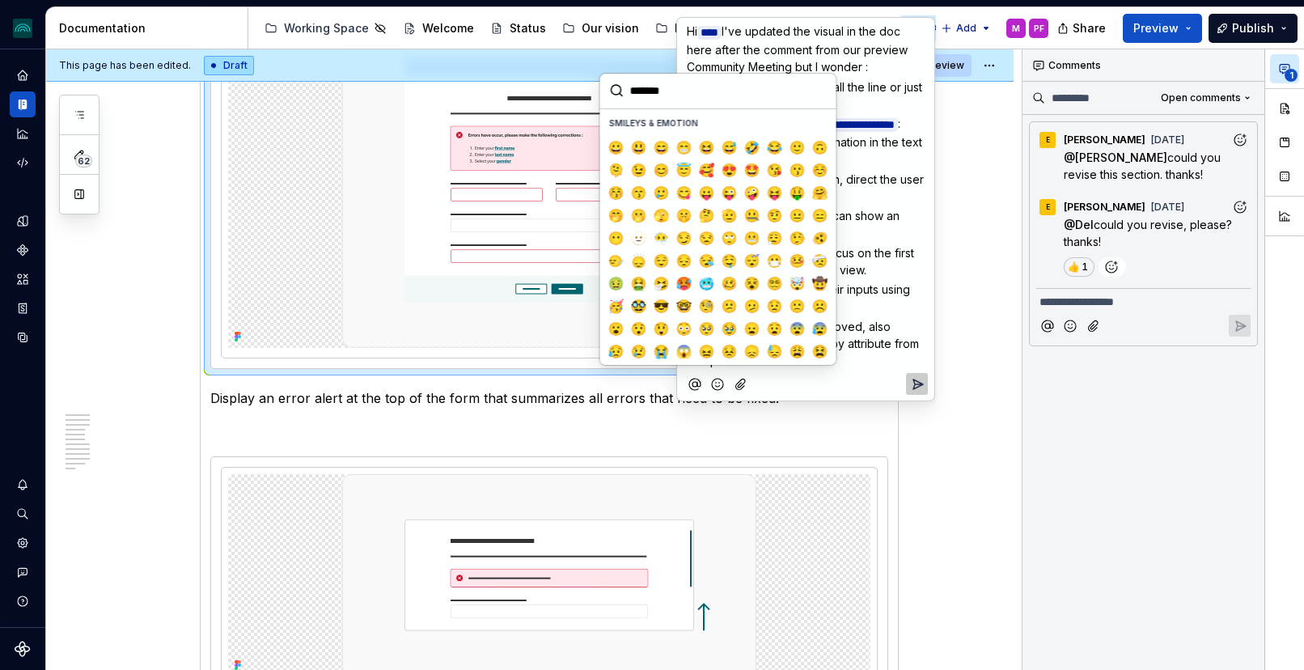
type textarea "*"
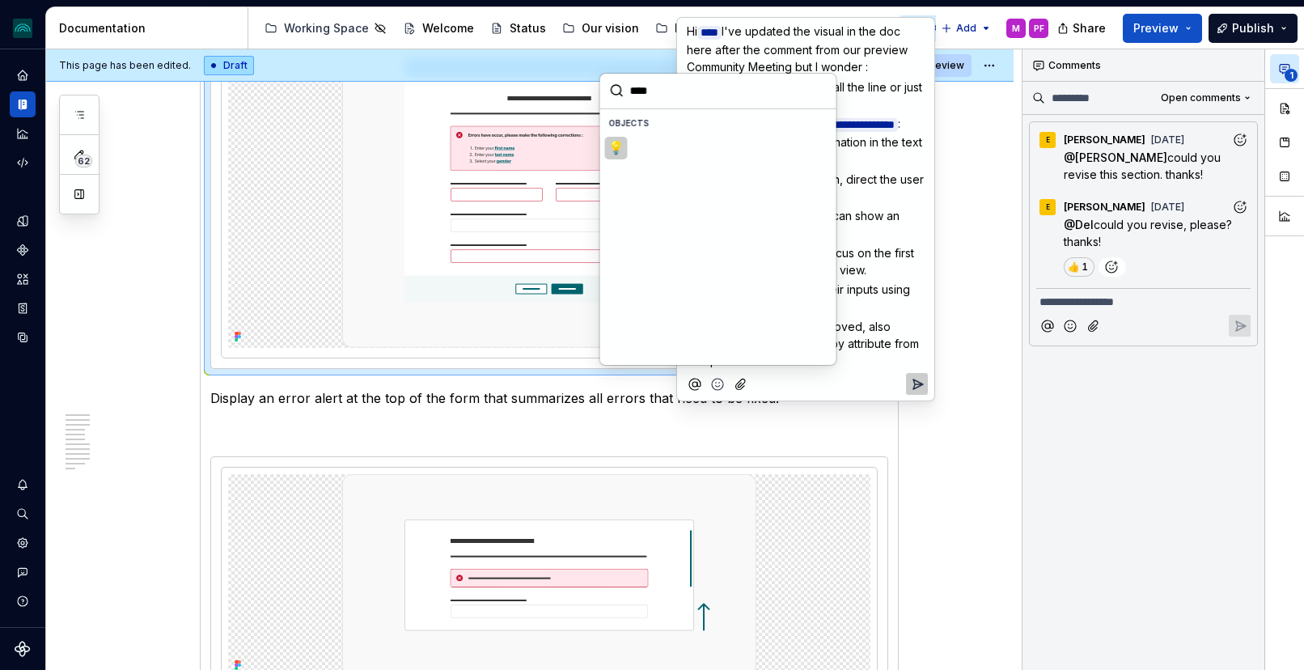
click at [620, 146] on span "💡" at bounding box center [616, 148] width 13 height 16
type input "****"
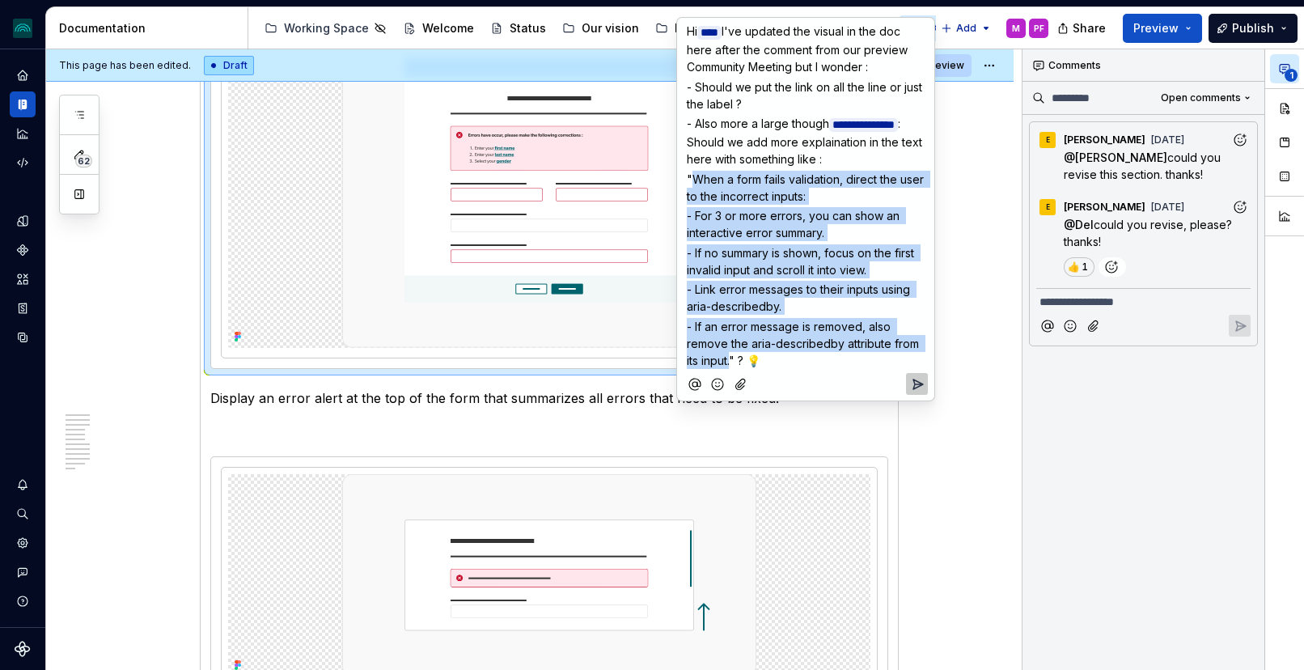
drag, startPoint x: 731, startPoint y: 355, endPoint x: 695, endPoint y: 172, distance: 187.1
click at [695, 172] on div "**********" at bounding box center [806, 193] width 244 height 351
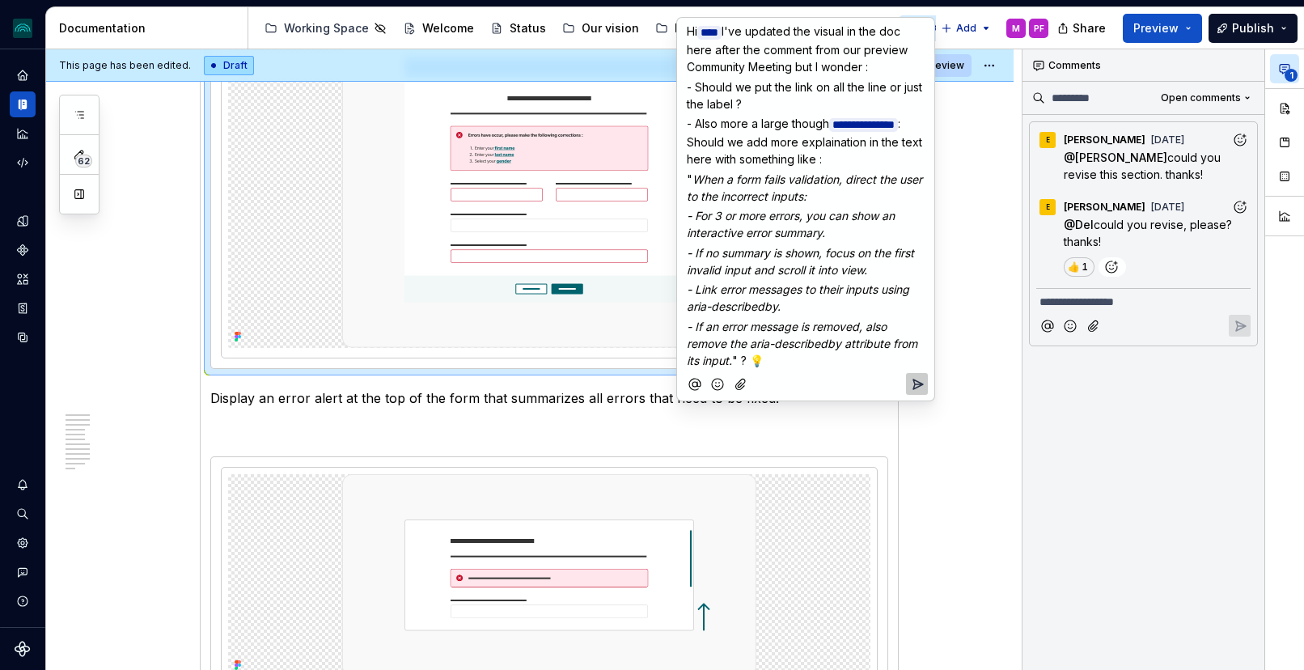
click at [795, 197] on span "When a form fails validation, direct the user to the incorrect inputs:" at bounding box center [806, 187] width 239 height 31
click at [918, 383] on icon "Send" at bounding box center [919, 384] width 10 height 10
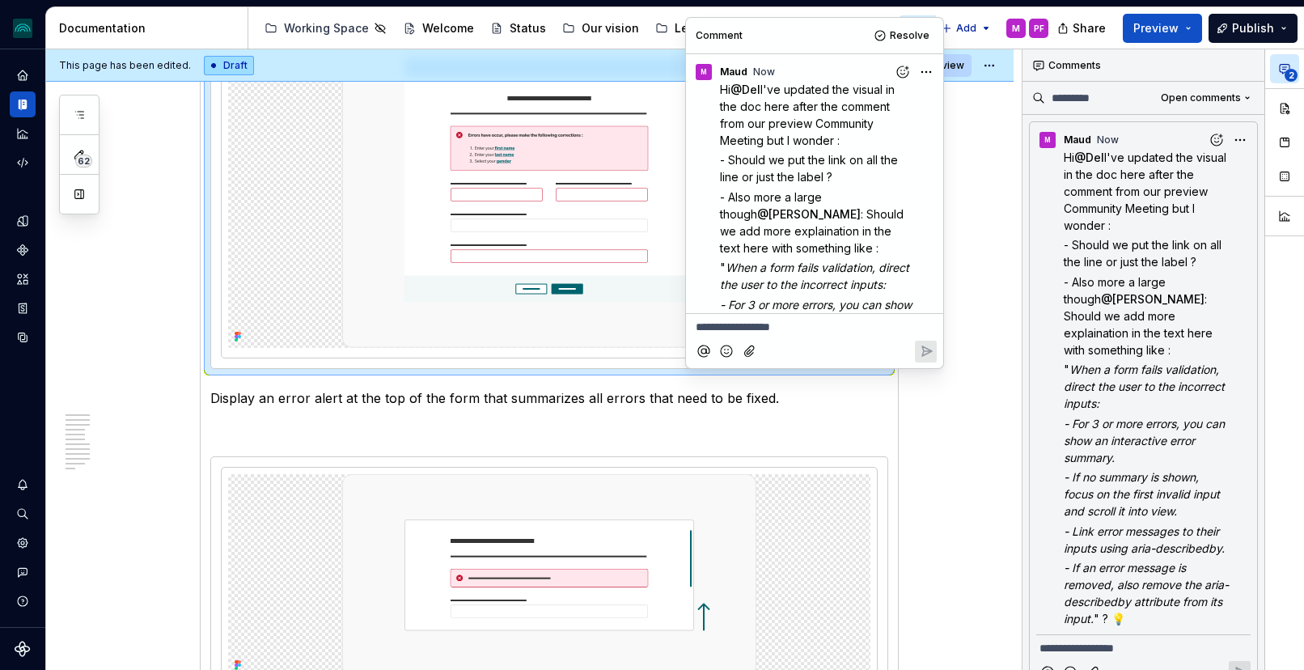
scroll to position [171, 0]
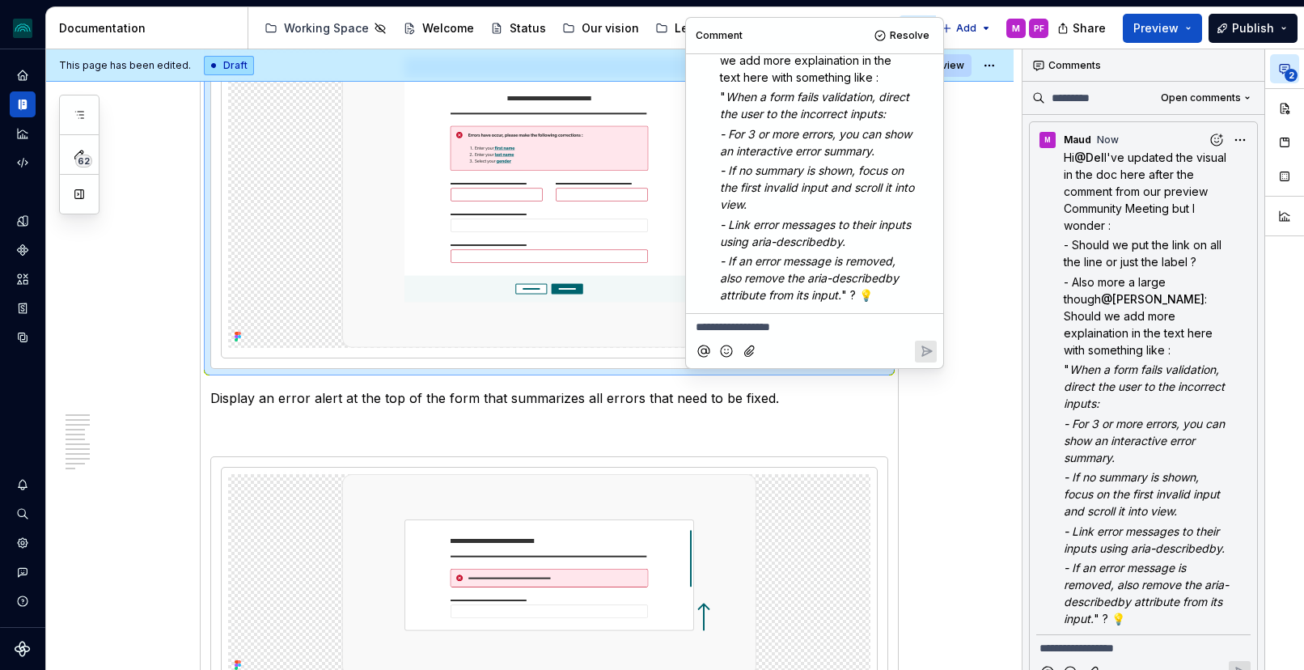
type textarea "*"
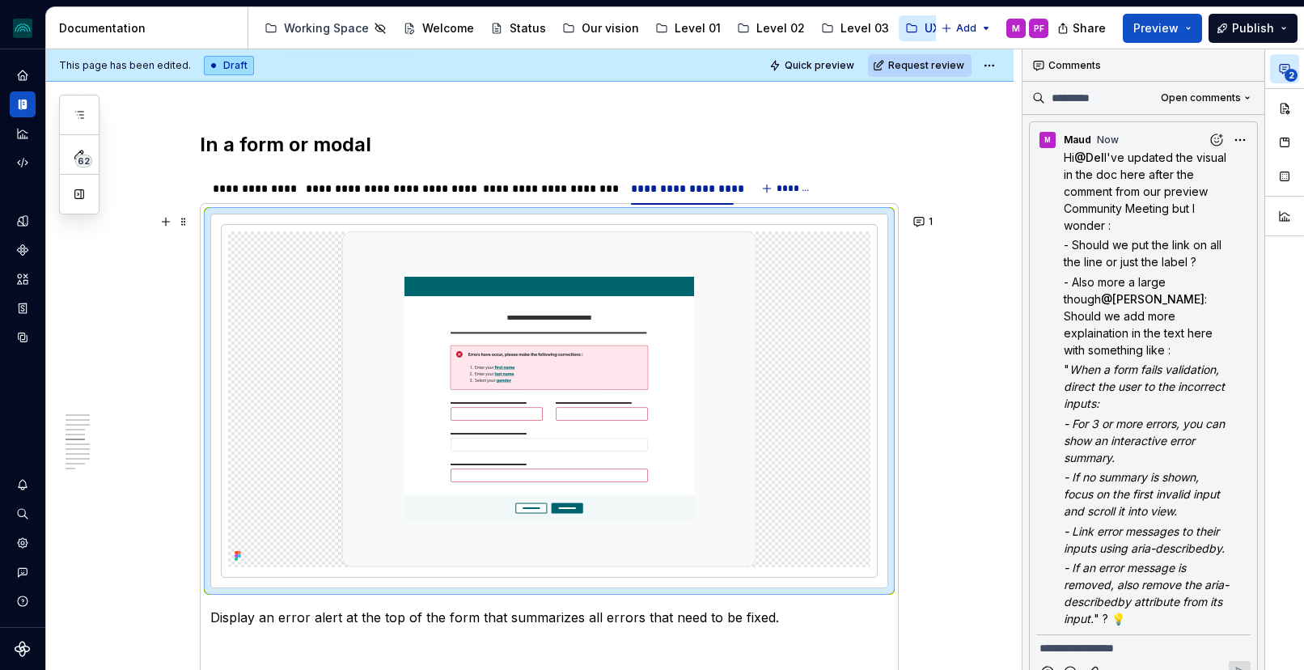
scroll to position [1766, 0]
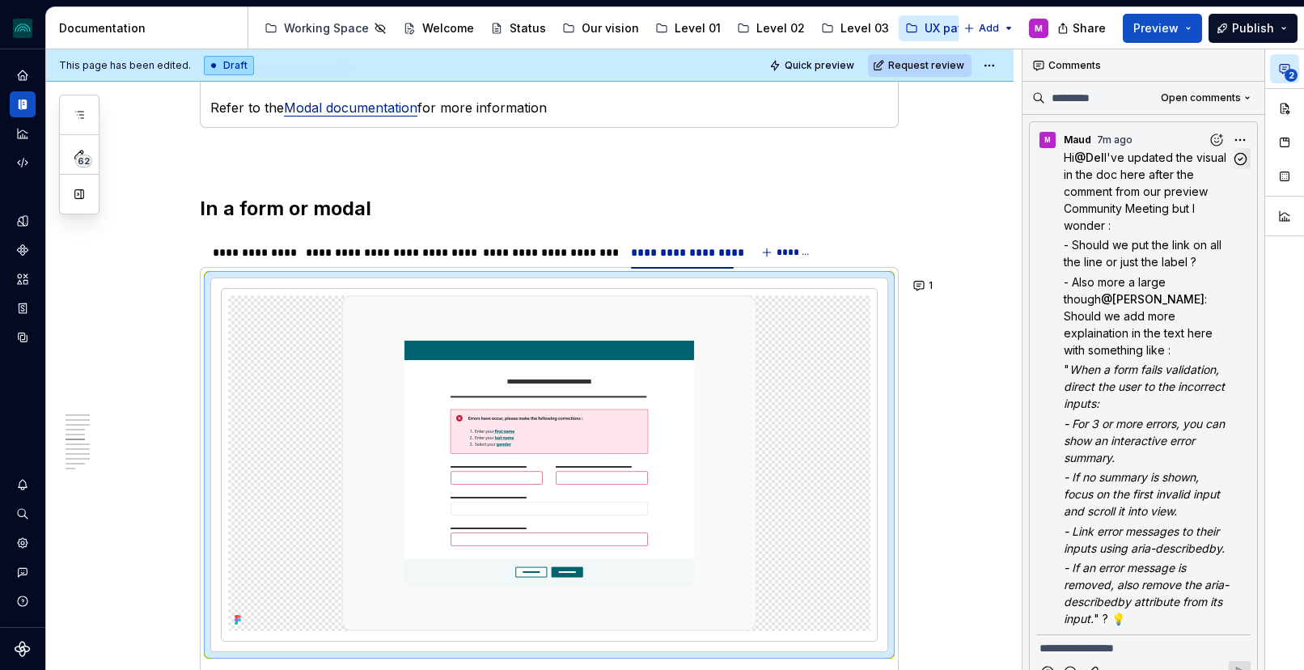
click at [1240, 130] on div "**********" at bounding box center [1164, 359] width 282 height 621
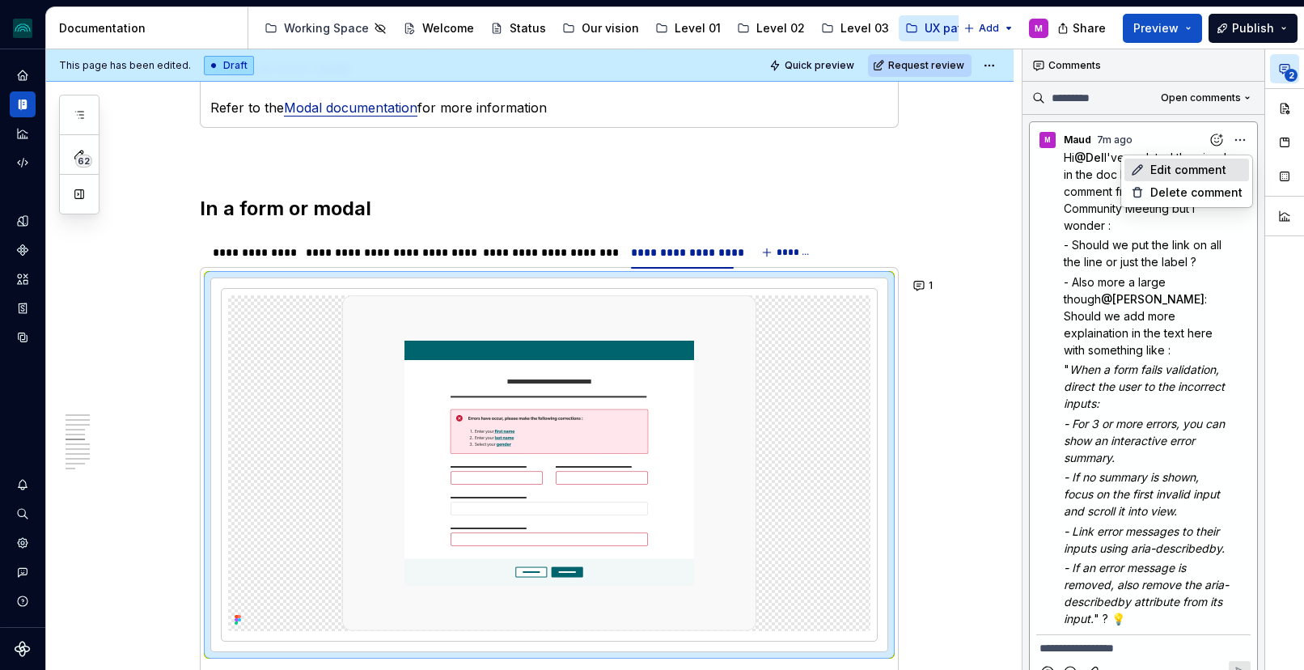
click at [1193, 175] on span "Edit comment" at bounding box center [1189, 170] width 76 height 16
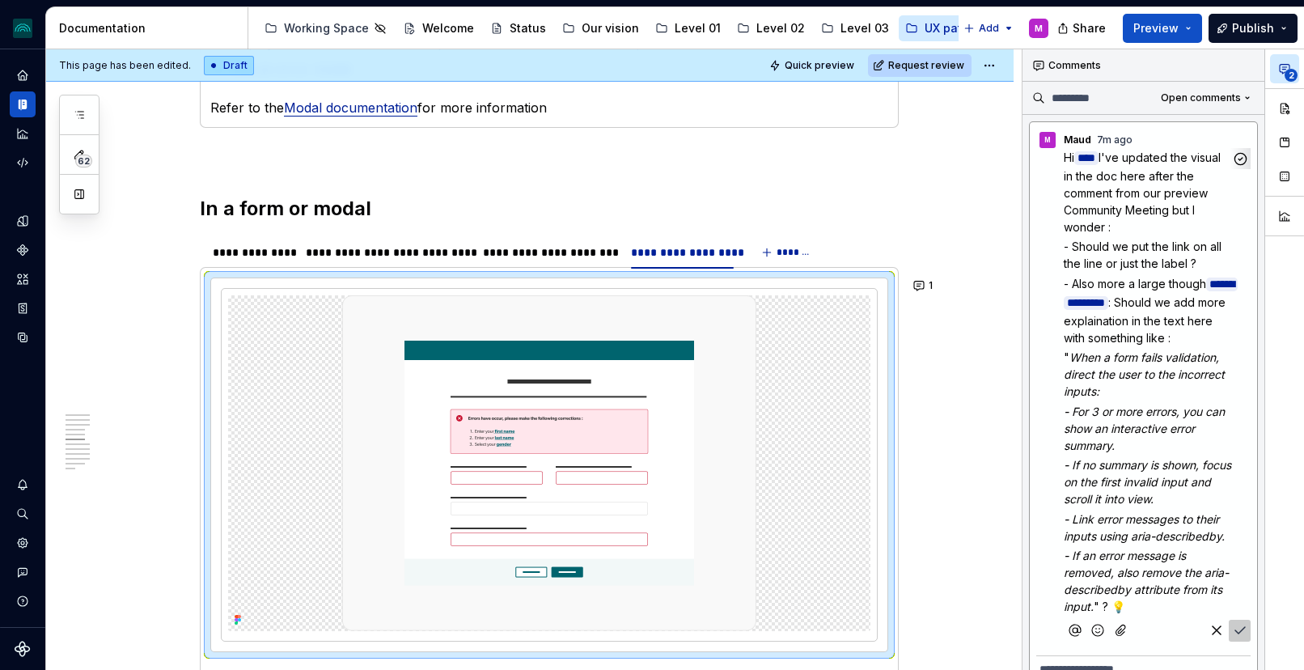
click at [1162, 299] on span ": Should we add more explaination in the text here with something like :" at bounding box center [1146, 319] width 165 height 49
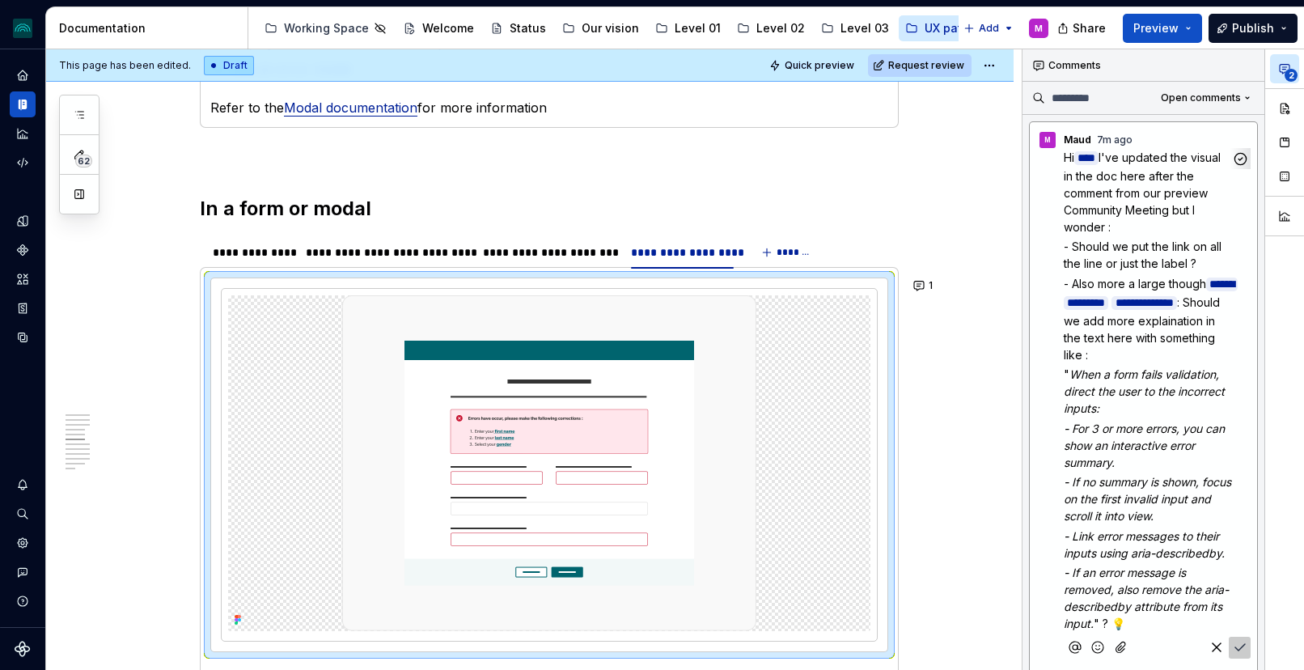
click at [1237, 637] on button "Save" at bounding box center [1240, 648] width 22 height 22
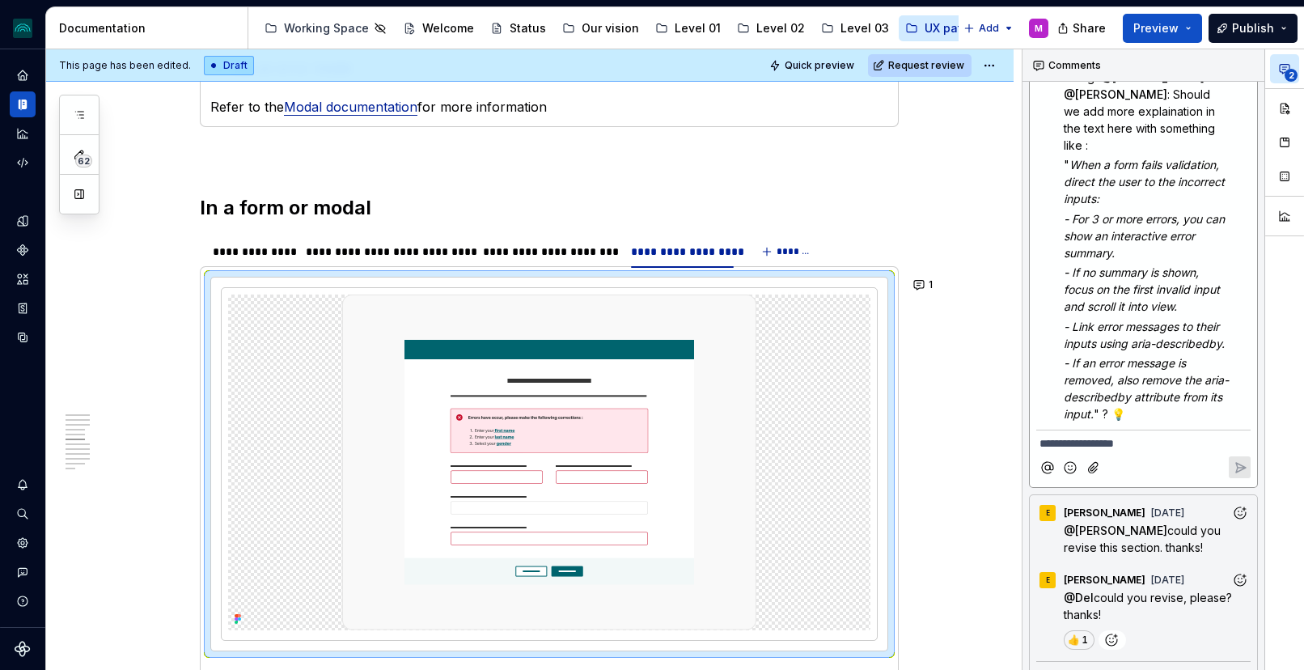
scroll to position [0, 0]
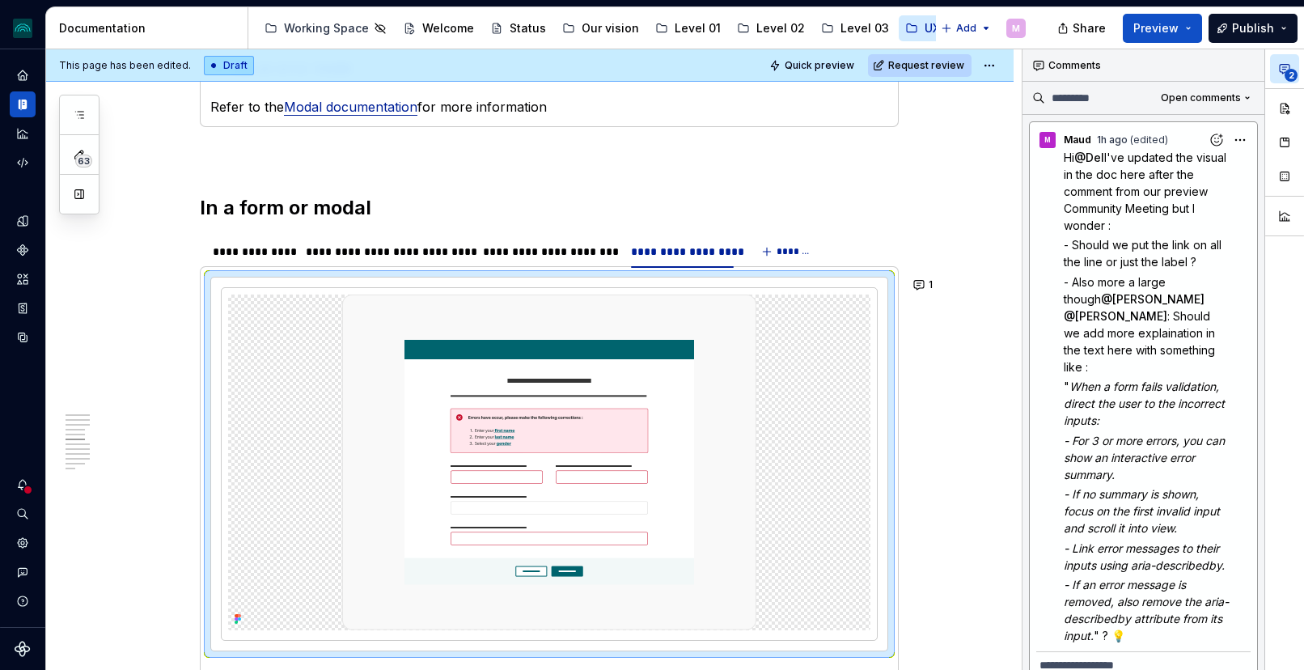
type textarea "*"
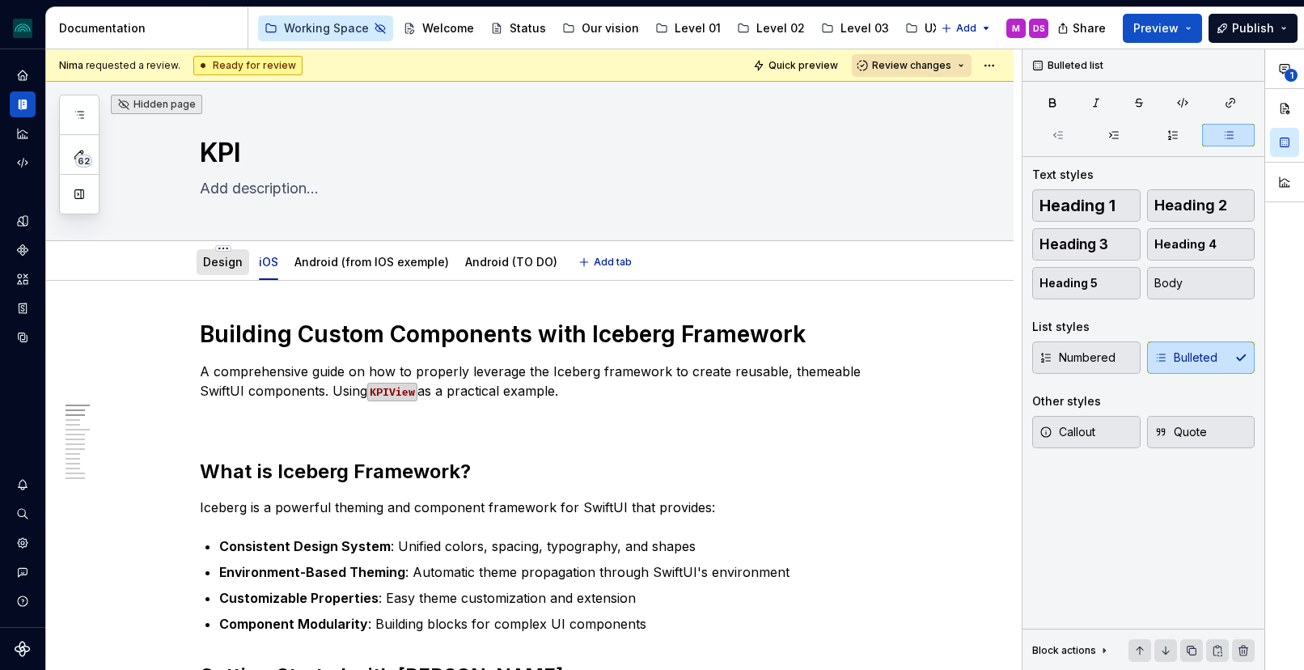
click at [239, 261] on link "Design" at bounding box center [223, 262] width 40 height 14
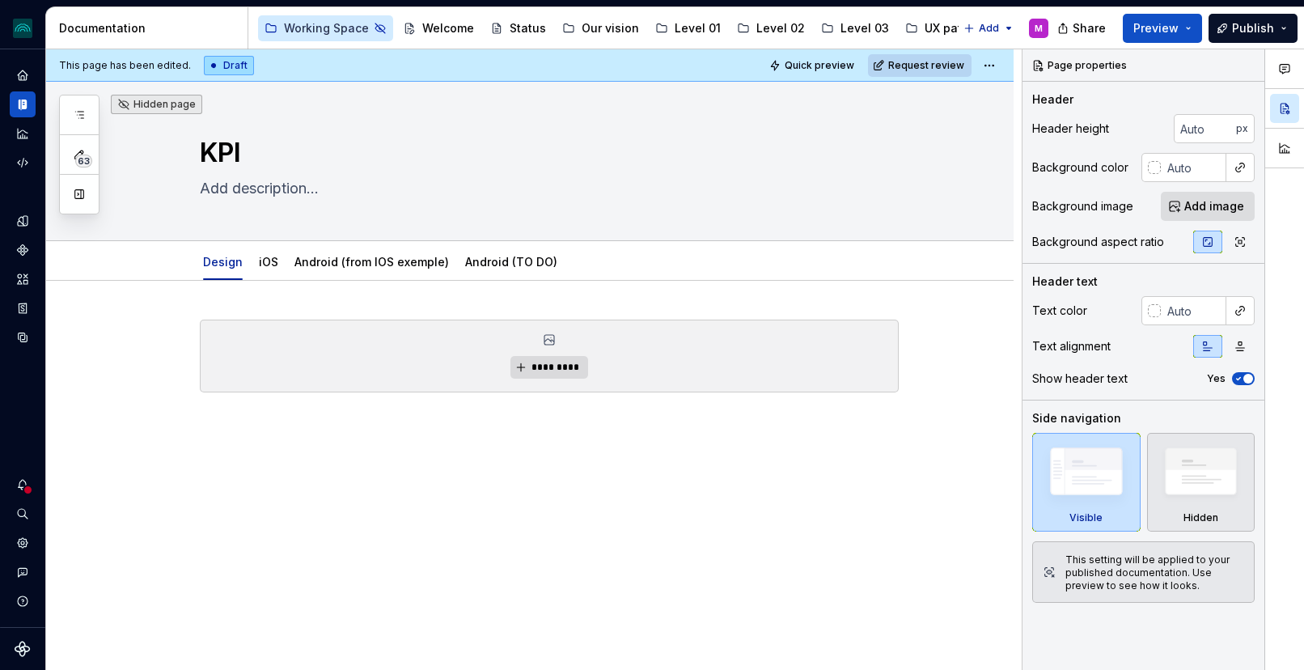
type textarea "*"
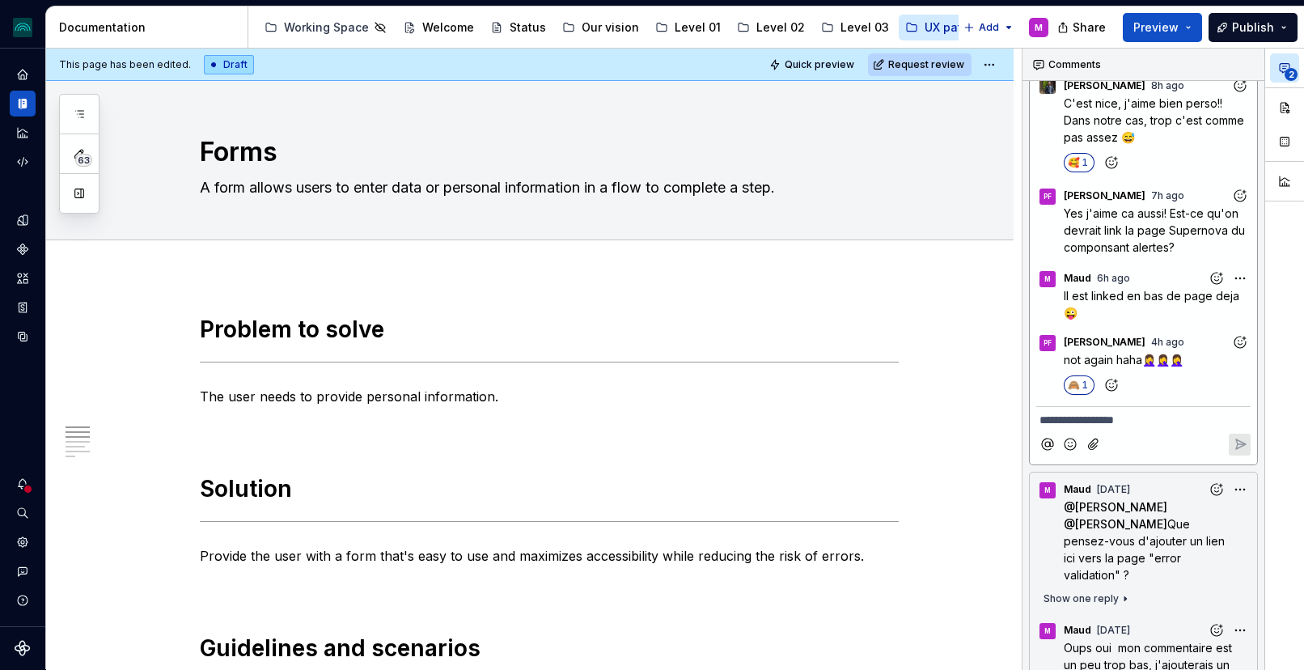
type textarea "*"
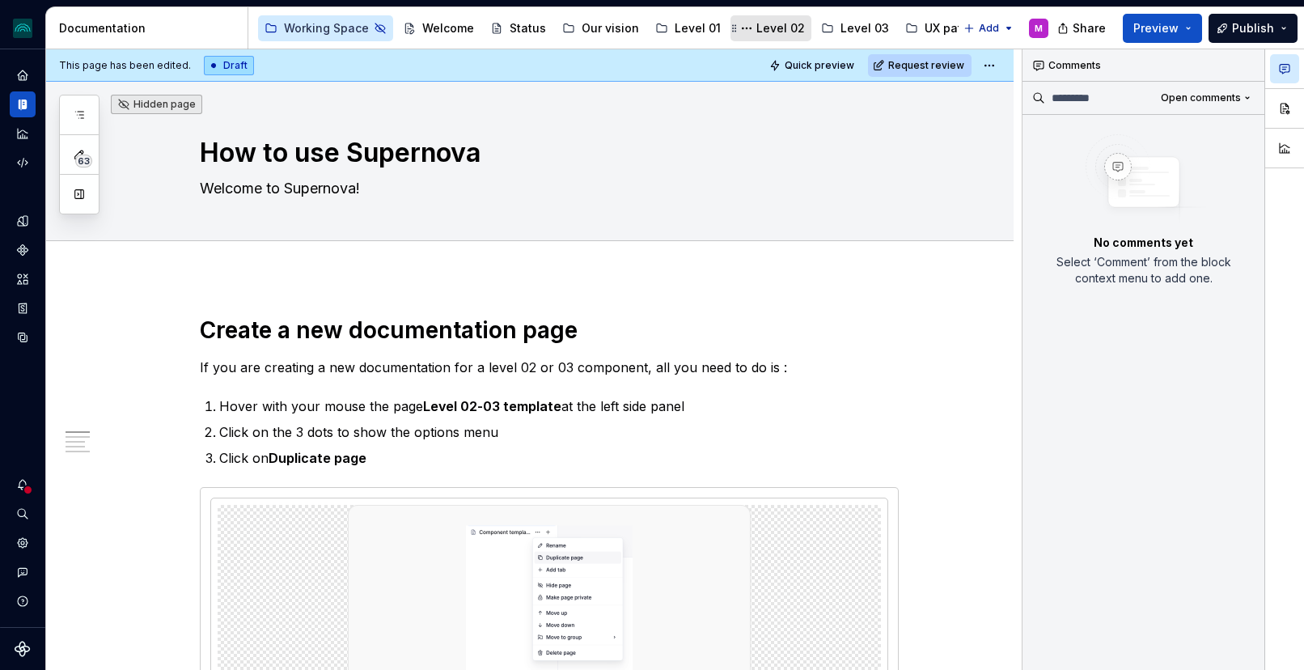
click at [757, 31] on div "Level 02" at bounding box center [781, 28] width 49 height 16
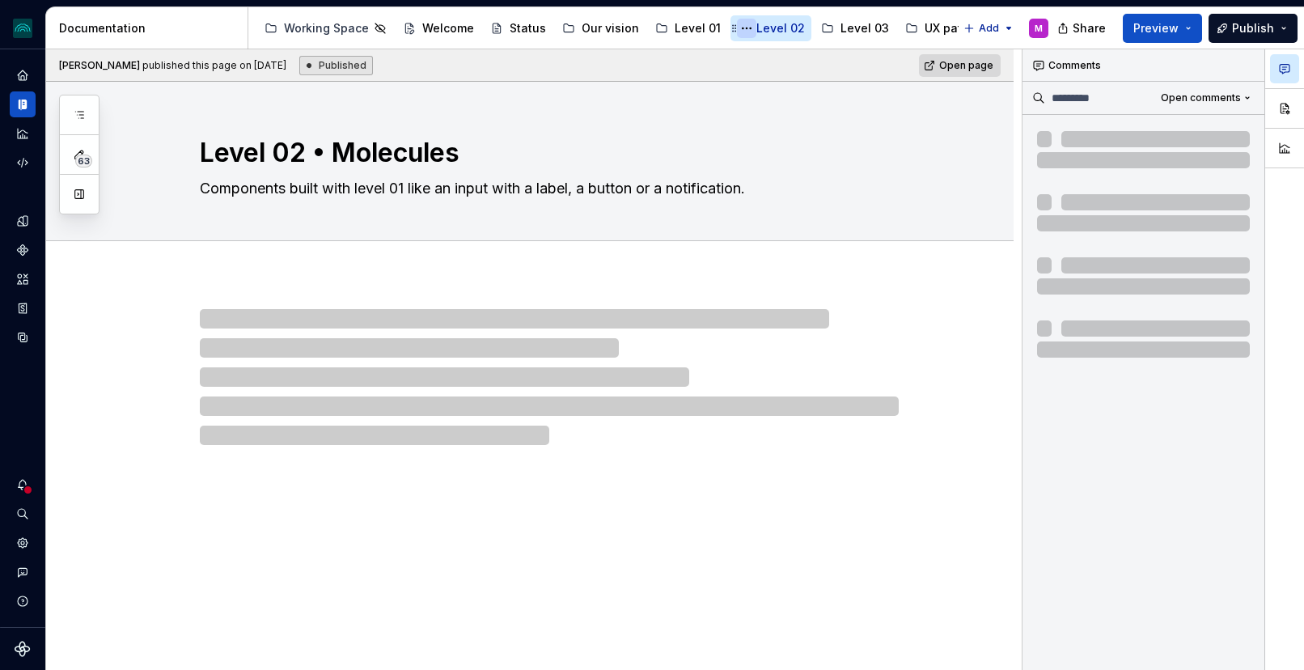
click at [737, 28] on button "Page tree" at bounding box center [746, 28] width 19 height 19
click at [762, 23] on html "iceberg M Design system data Documentation Accessibility guide for tree Page tr…" at bounding box center [652, 335] width 1304 height 670
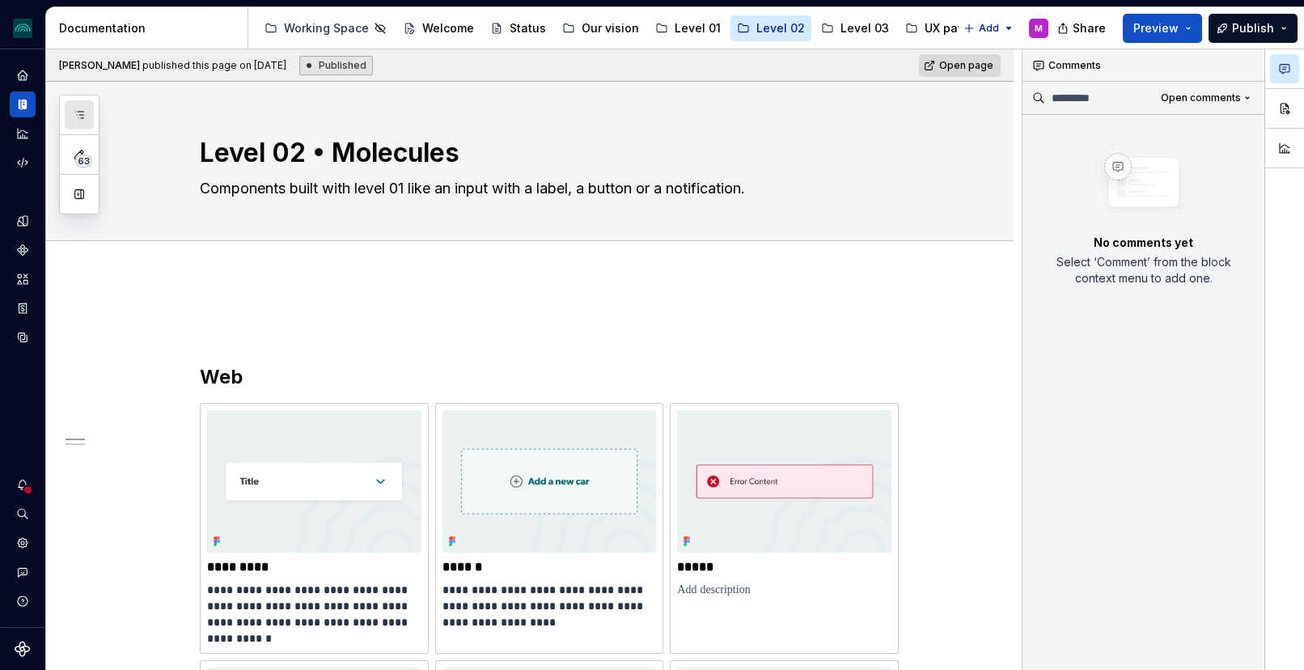
click at [81, 121] on button "button" at bounding box center [79, 114] width 29 height 29
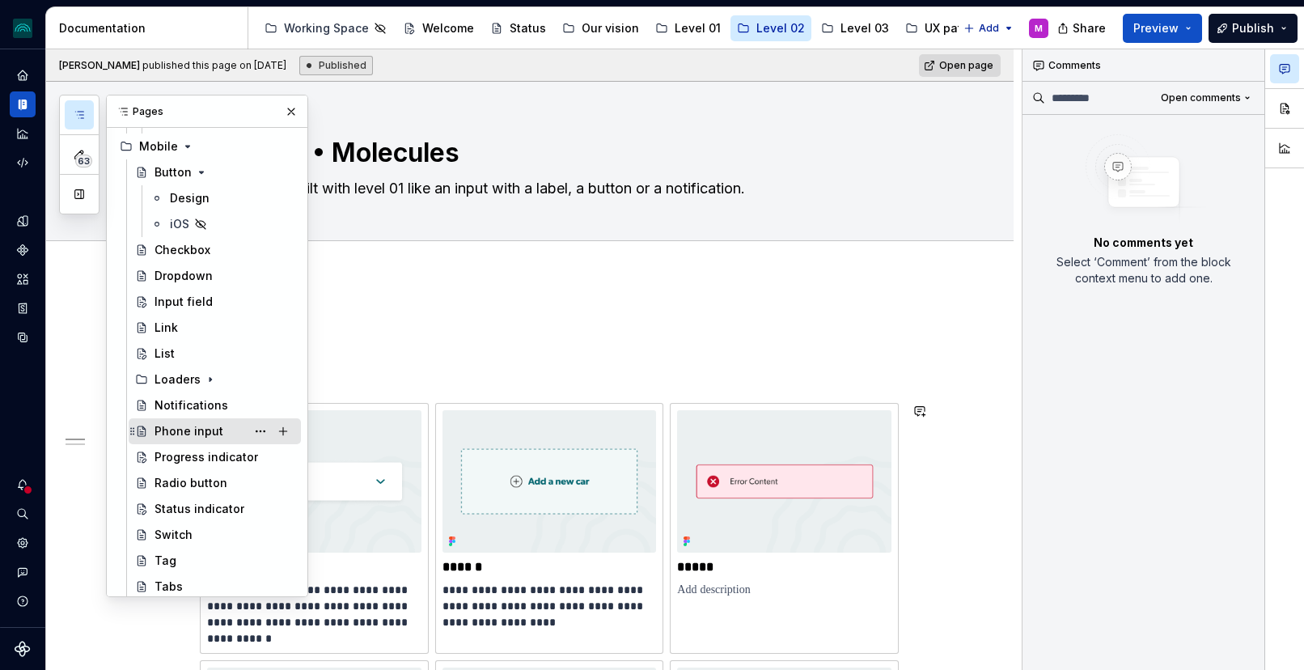
scroll to position [1745, 0]
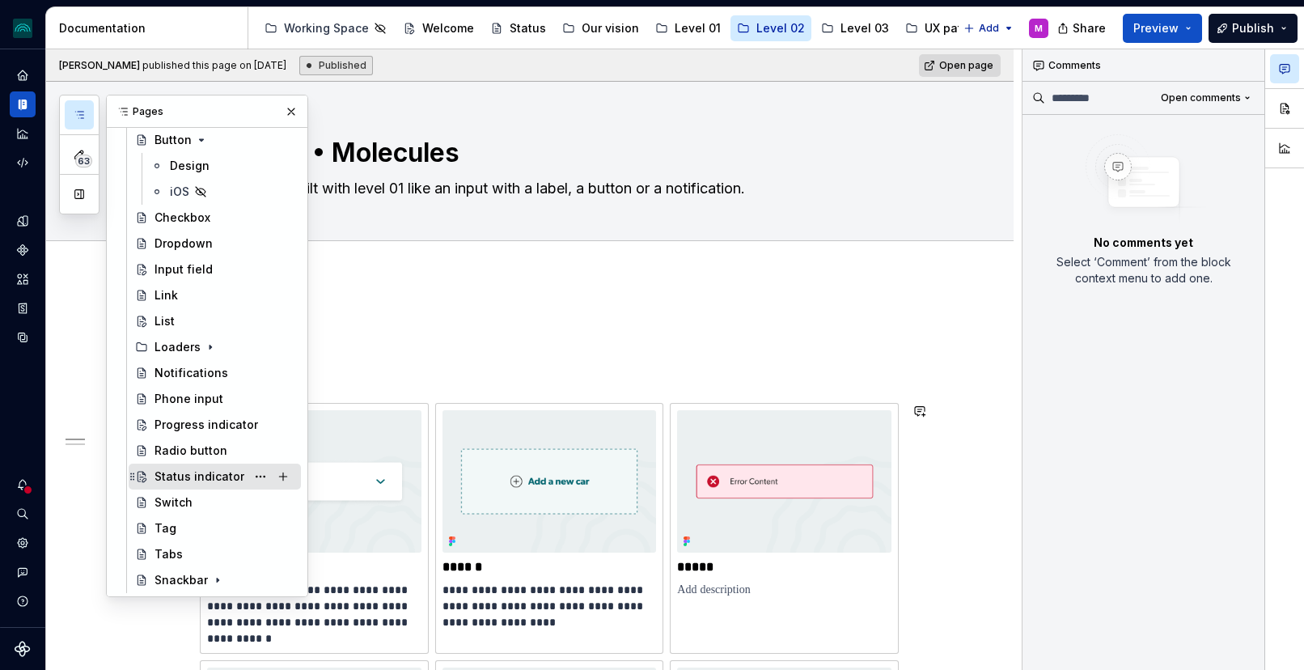
click at [206, 473] on div "Status indicator" at bounding box center [200, 476] width 90 height 16
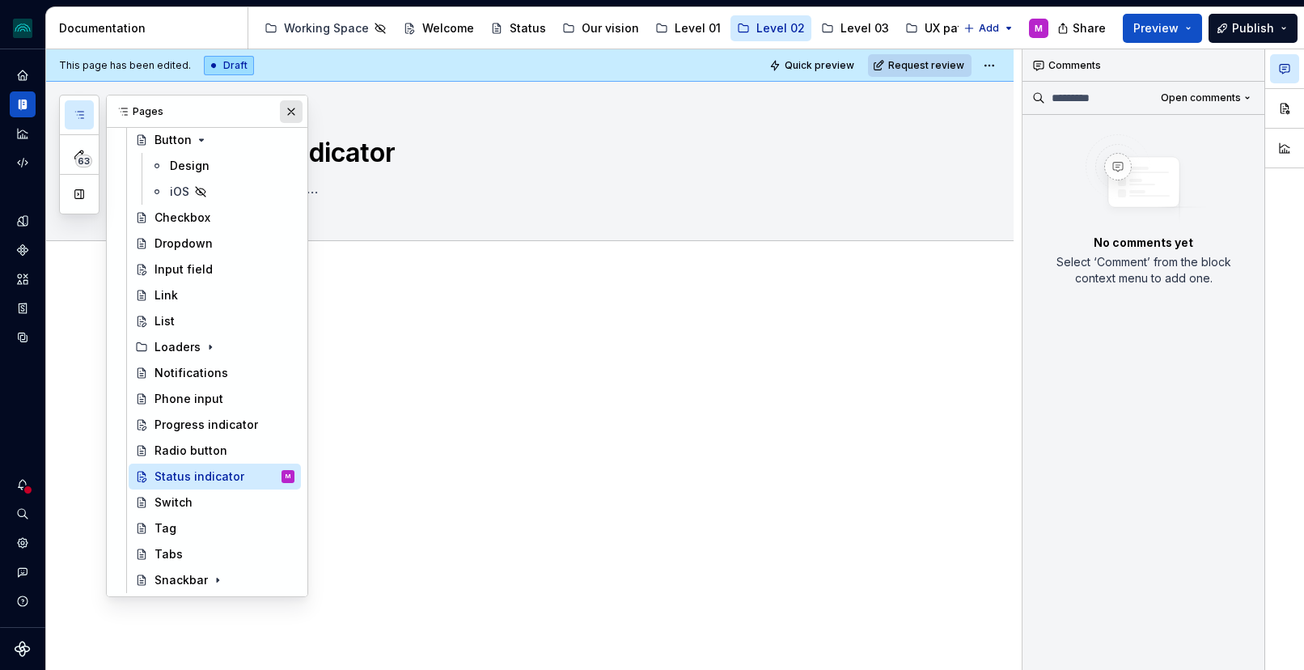
click at [290, 114] on button "button" at bounding box center [291, 111] width 23 height 23
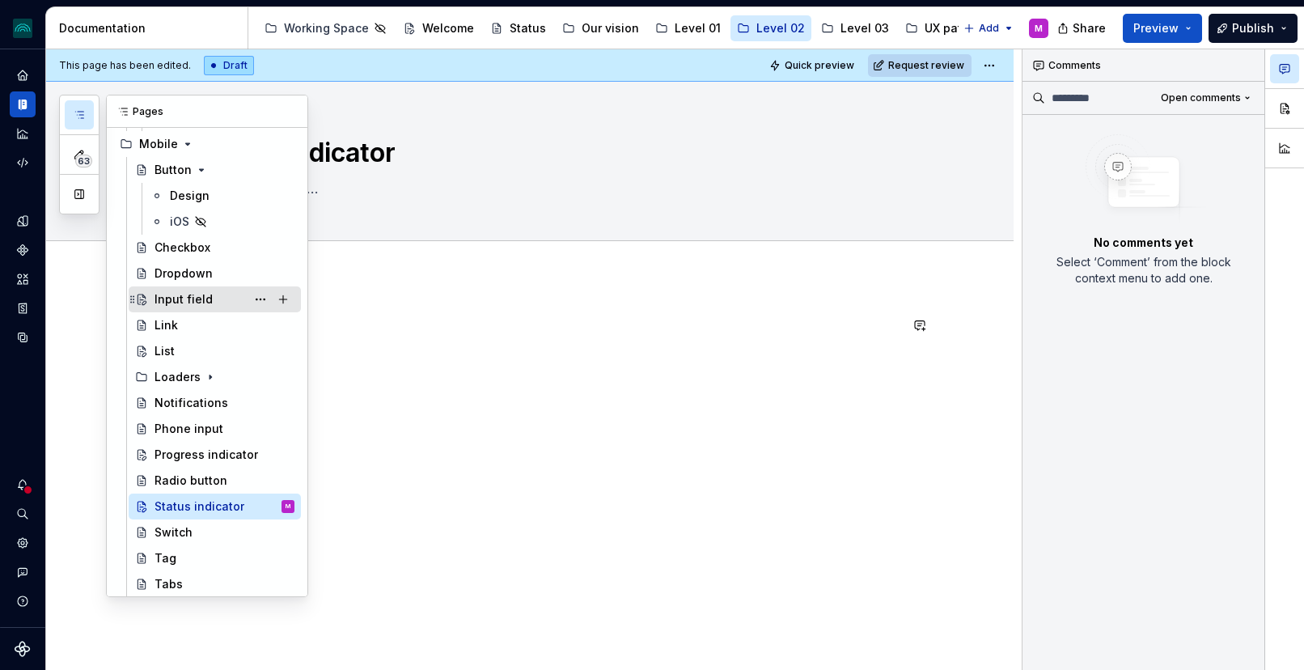
scroll to position [1745, 0]
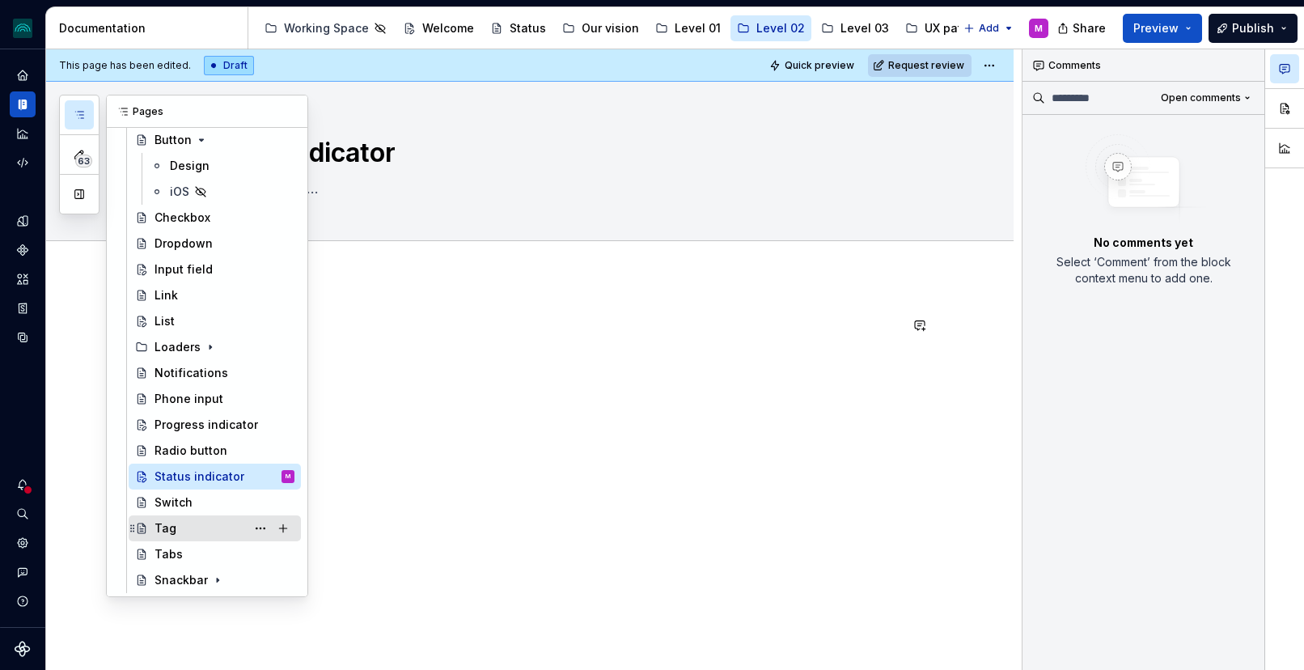
click at [195, 519] on div "Tag" at bounding box center [225, 528] width 140 height 23
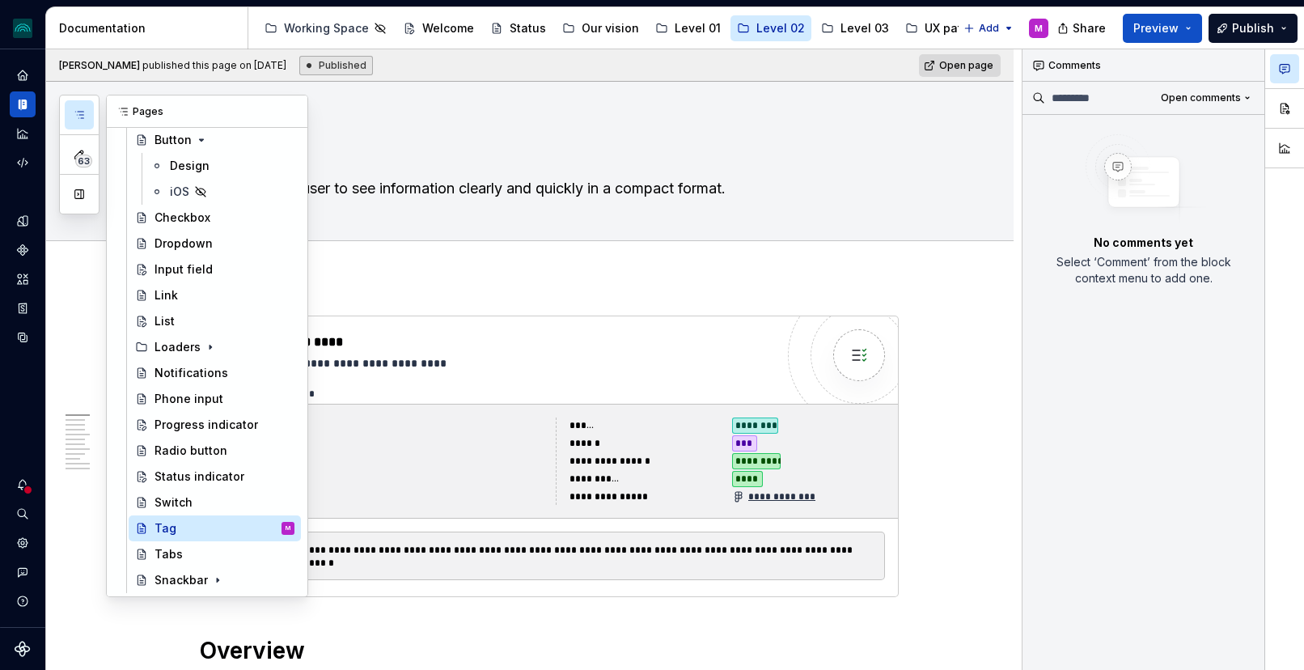
click at [83, 115] on icon "button" at bounding box center [79, 114] width 13 height 13
click at [256, 526] on button "Page tree" at bounding box center [260, 528] width 23 height 23
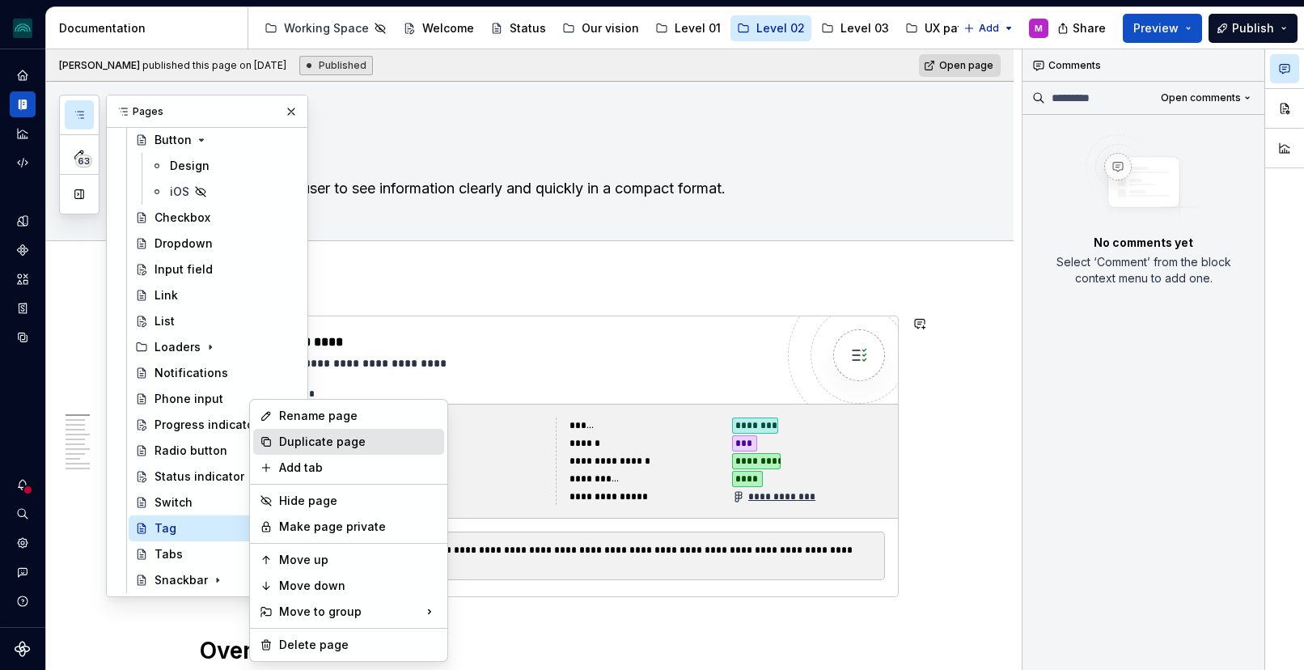
click at [330, 441] on div "Duplicate page" at bounding box center [358, 442] width 159 height 16
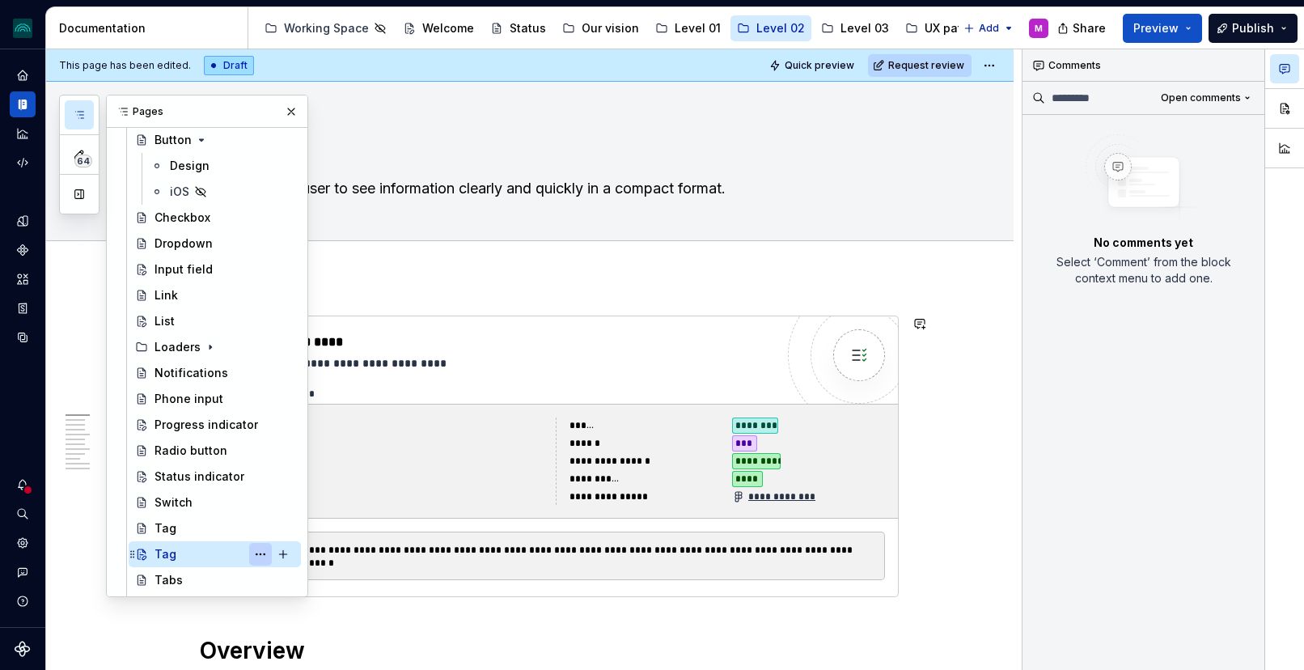
click at [256, 553] on button "Page tree" at bounding box center [260, 554] width 23 height 23
type textarea "*"
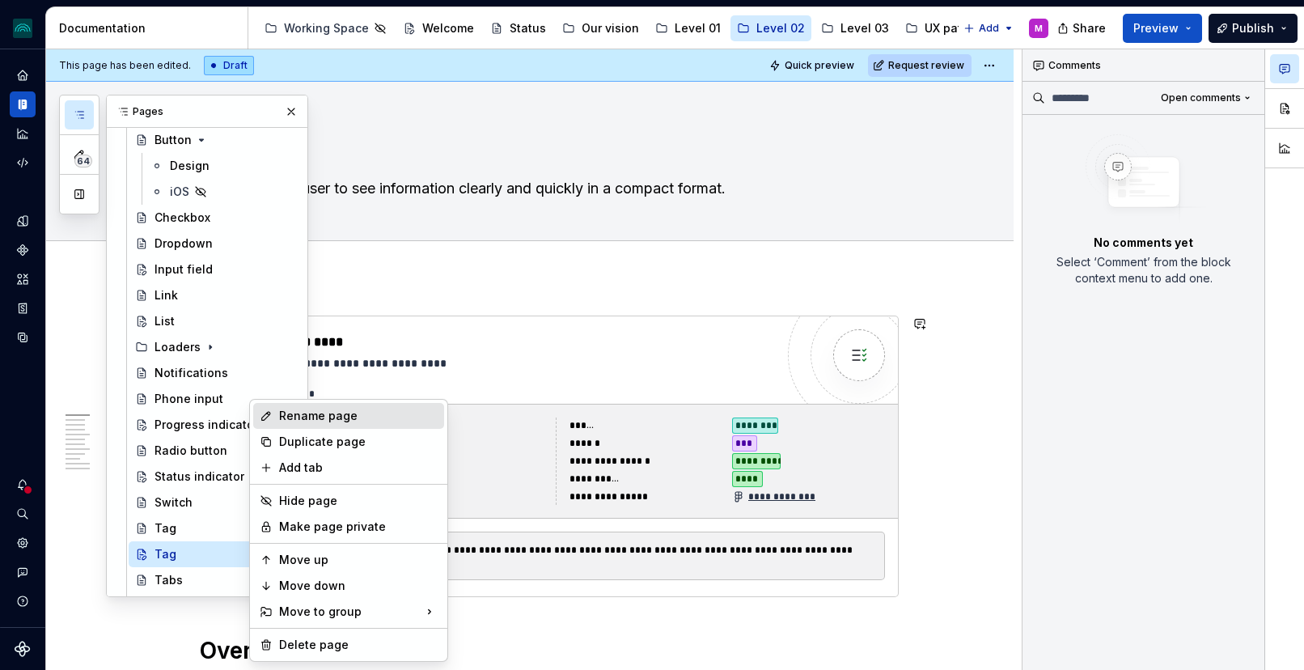
click at [312, 418] on div "Rename page" at bounding box center [358, 416] width 159 height 16
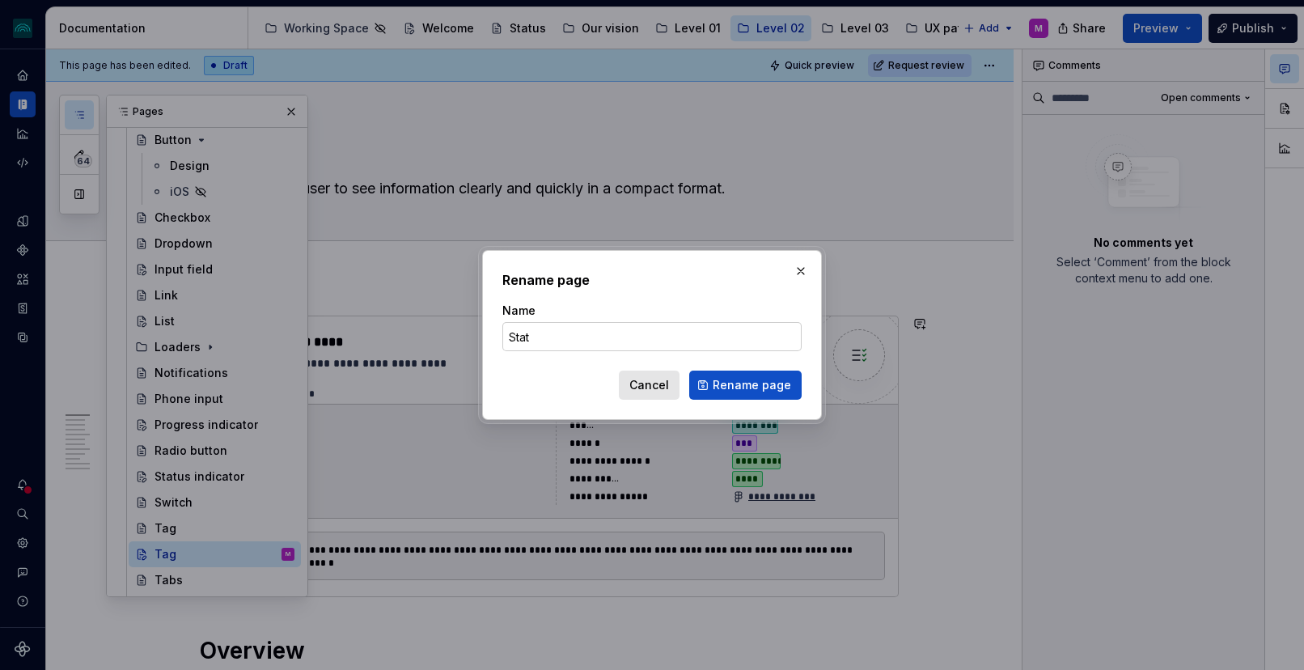
type input "Status indicator"
drag, startPoint x: 744, startPoint y: 390, endPoint x: 586, endPoint y: 430, distance: 163.5
click at [744, 390] on span "Rename page" at bounding box center [752, 385] width 78 height 16
type textarea "*"
type textarea "Status indicator"
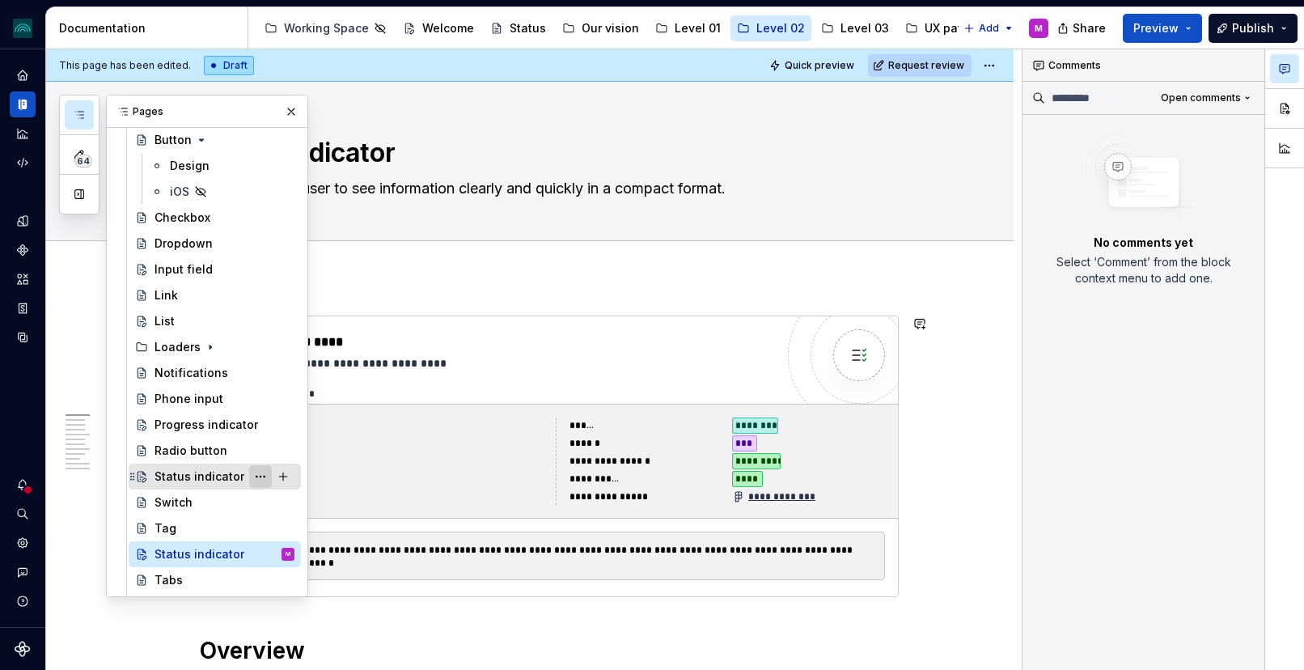
click at [264, 476] on button "Page tree" at bounding box center [260, 476] width 23 height 23
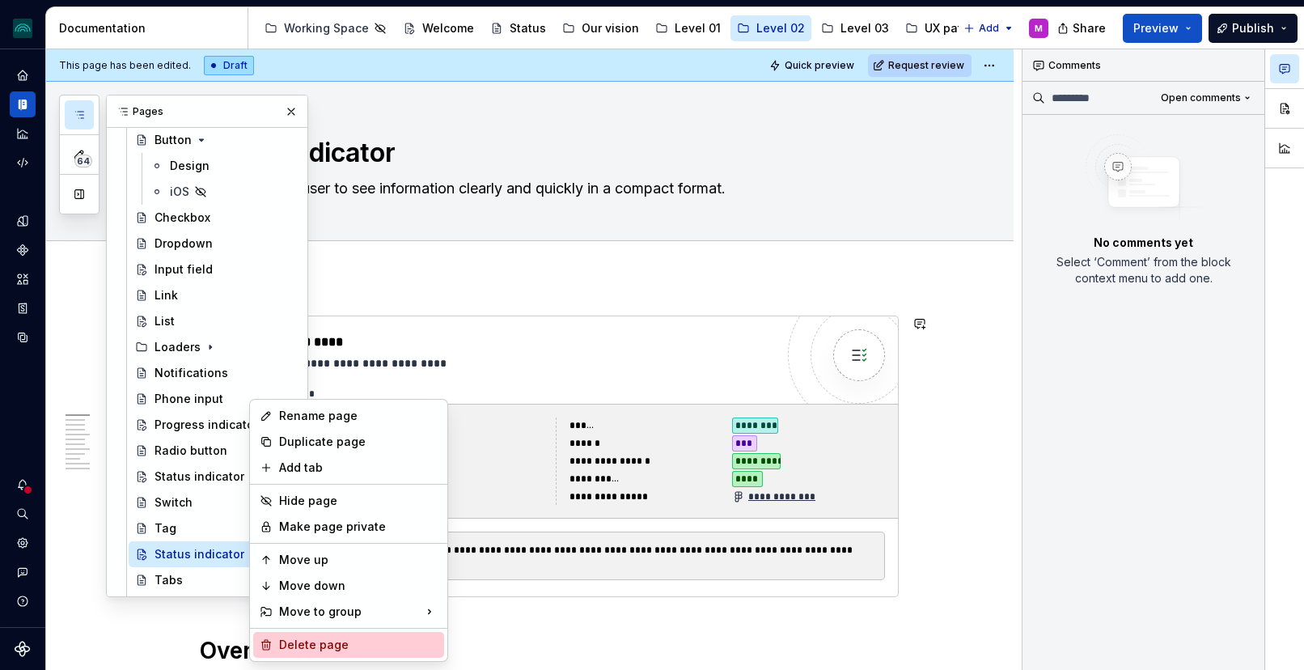
click at [311, 644] on div "Delete page" at bounding box center [358, 645] width 159 height 16
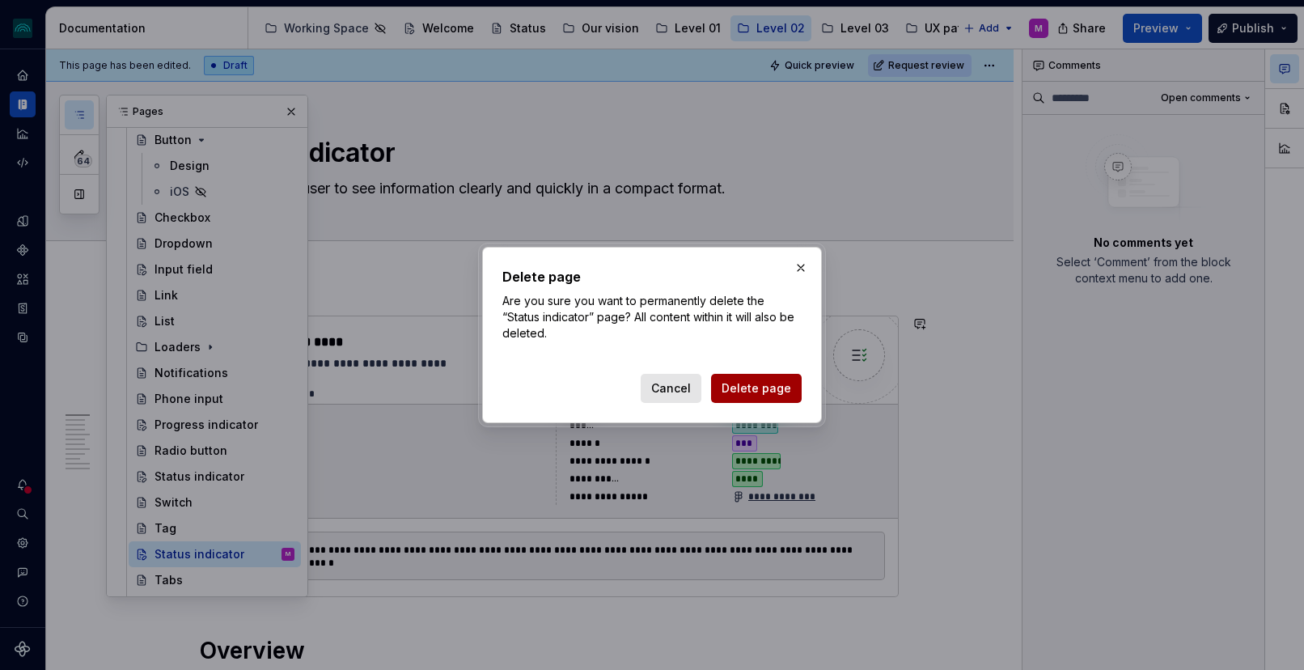
click at [754, 383] on span "Delete page" at bounding box center [757, 388] width 70 height 16
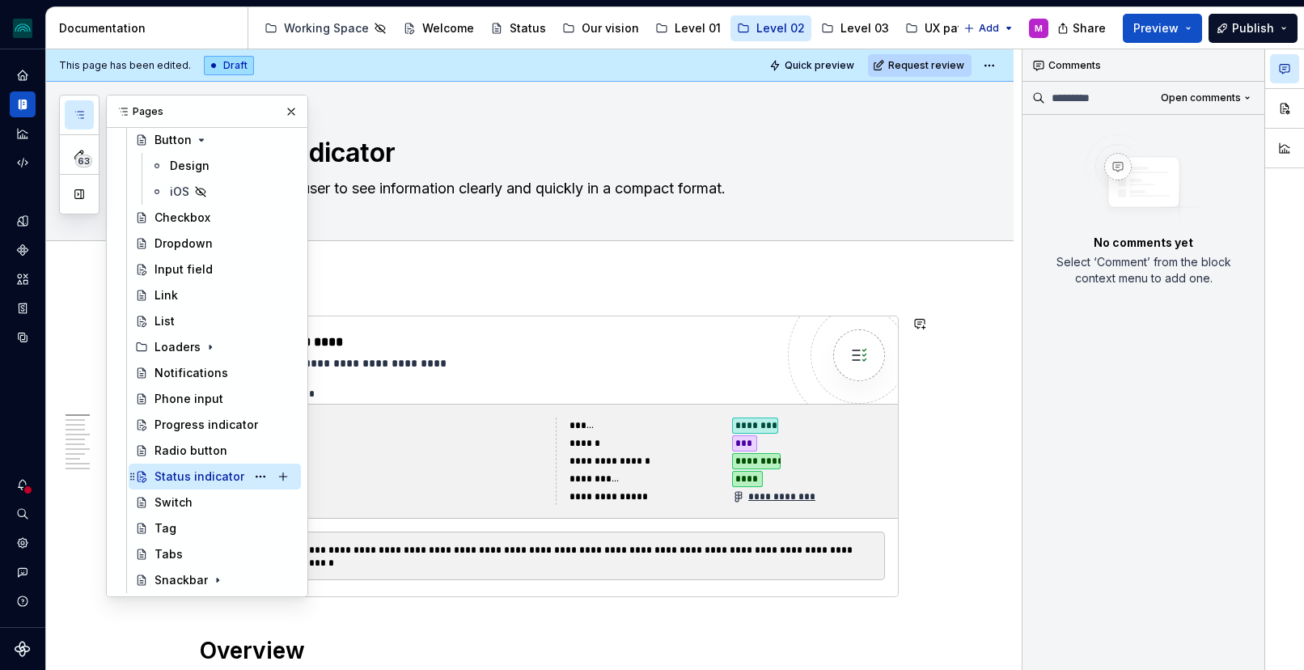
click at [206, 478] on div "Status indicator" at bounding box center [200, 476] width 90 height 16
click at [387, 153] on textarea "Status indicator" at bounding box center [546, 153] width 699 height 39
click at [451, 243] on div "Add tab" at bounding box center [530, 259] width 968 height 36
click at [290, 108] on button "button" at bounding box center [291, 111] width 23 height 23
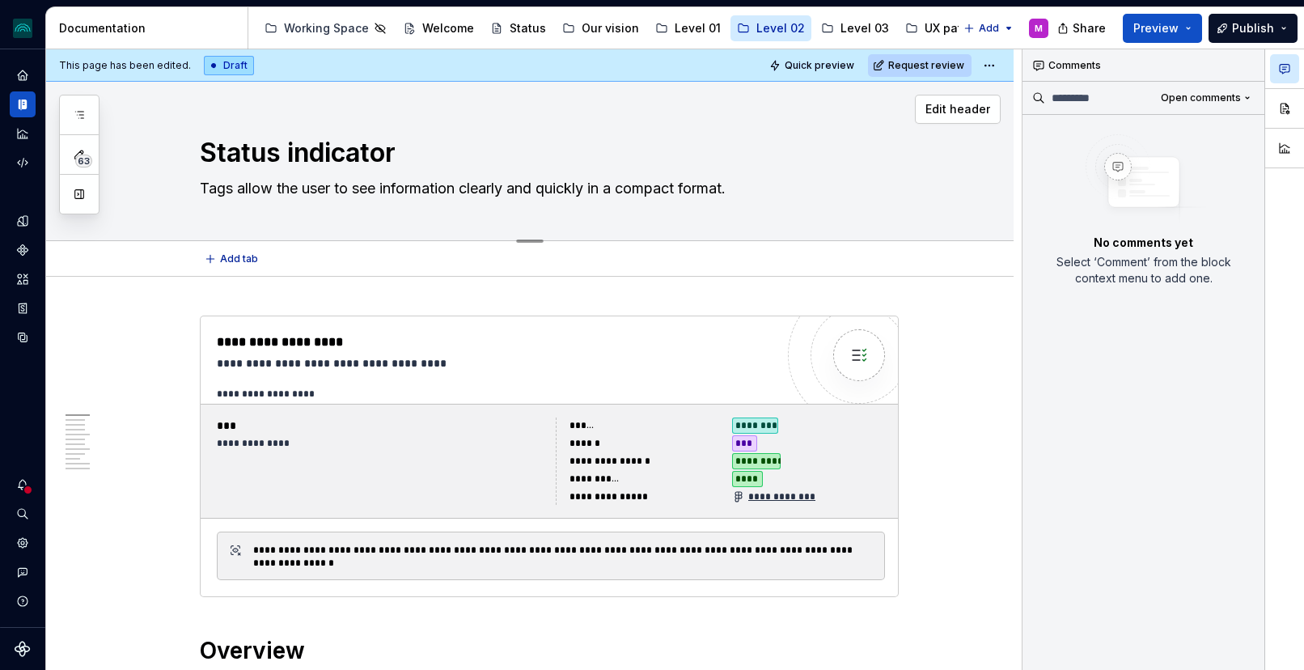
click at [338, 192] on textarea "Tags allow the user to see information clearly and quickly in a compact format." at bounding box center [546, 189] width 699 height 26
paste textarea "Status lights describe the condition of an entity. They can be used to convey s…"
type textarea "*"
type textarea "Status lights describe the condition of an entity. They can be used to convey s…"
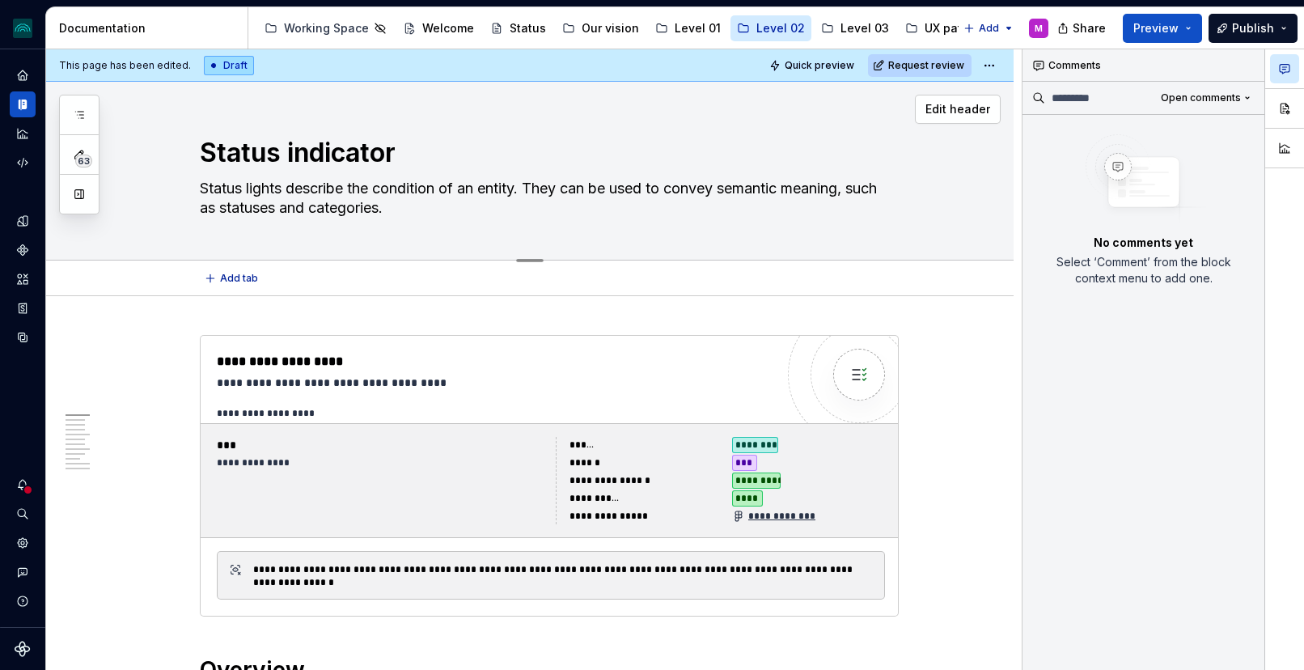
drag, startPoint x: 252, startPoint y: 189, endPoint x: 577, endPoint y: 193, distance: 325.3
click at [576, 193] on textarea "Status lights describe the condition of an entity. They can be used to convey s…" at bounding box center [546, 198] width 699 height 45
type textarea "*"
type textarea "Status ican be used to convey semantic meaning, such as statuses and categories."
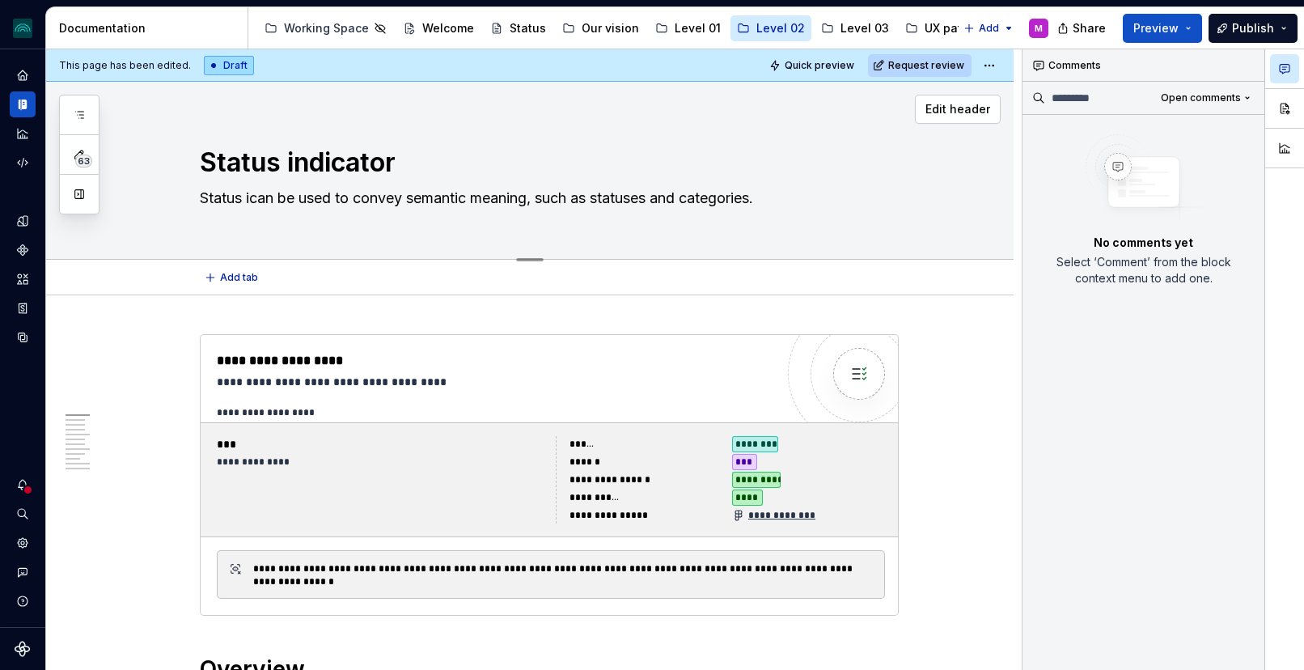
type textarea "*"
type textarea "Status incan be used to convey semantic meaning, such as statuses and categorie…"
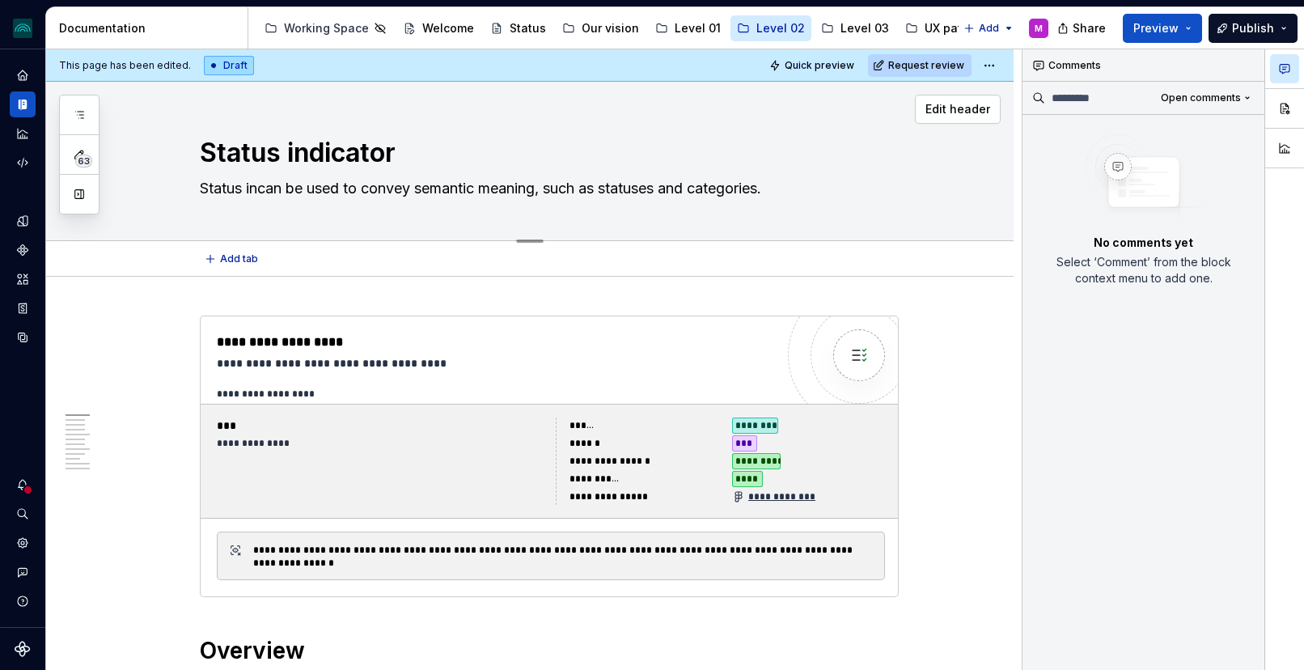
type textarea "*"
type textarea "Status indcan be used to convey semantic meaning, such as statuses and categori…"
type textarea "*"
type textarea "Status indican be used to convey semantic meaning, such as statuses and categor…"
type textarea "*"
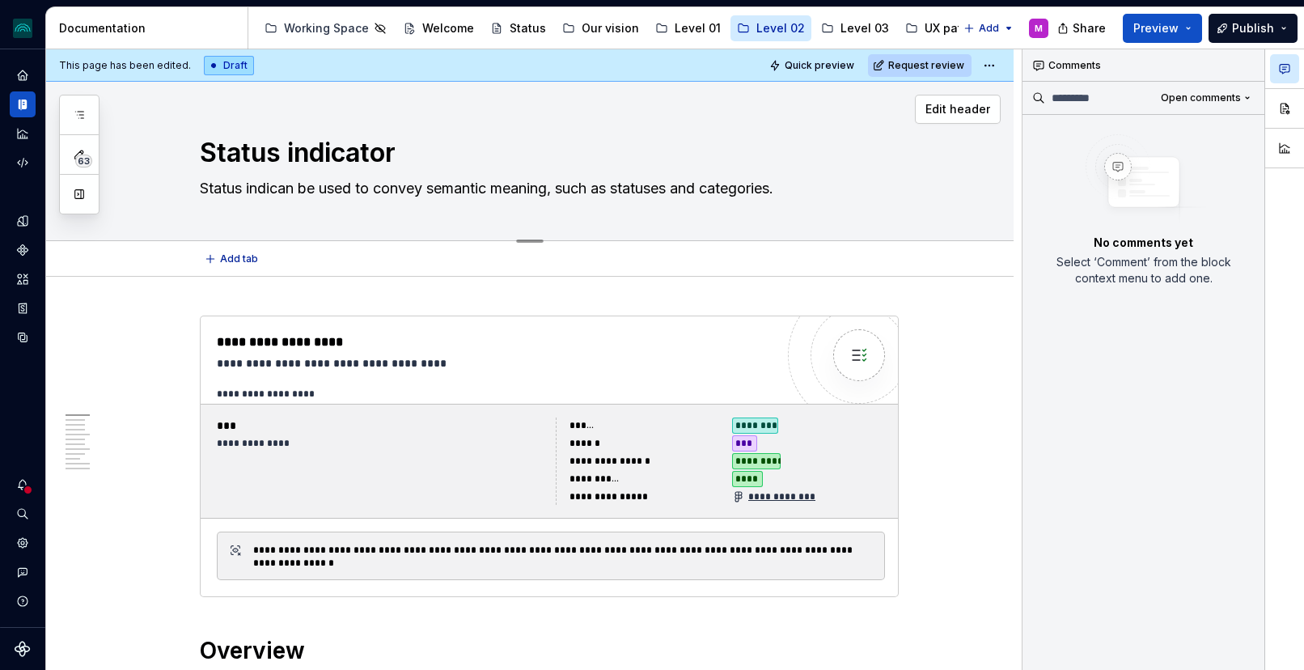
type textarea "Status indiccan be used to convey semantic meaning, such as statuses and catego…"
type textarea "*"
type textarea "Status indicacan be used to convey semantic meaning, such as statuses and categ…"
type textarea "*"
type textarea "Status indicatcan be used to convey semantic meaning, such as statuses and cate…"
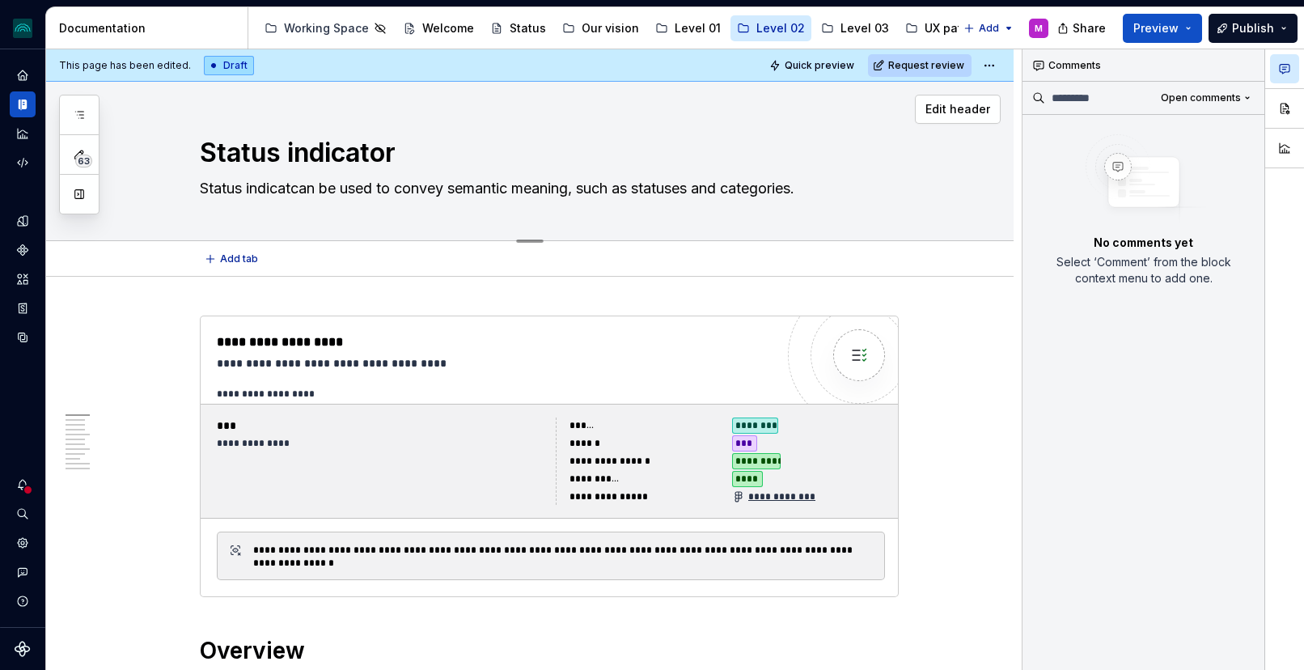
type textarea "*"
type textarea "Status indicatprcan be used to convey semantic meaning, such as statuses and ca…"
type textarea "*"
type textarea "Status indicatpcan be used to convey semantic meaning, such as statuses and cat…"
type textarea "*"
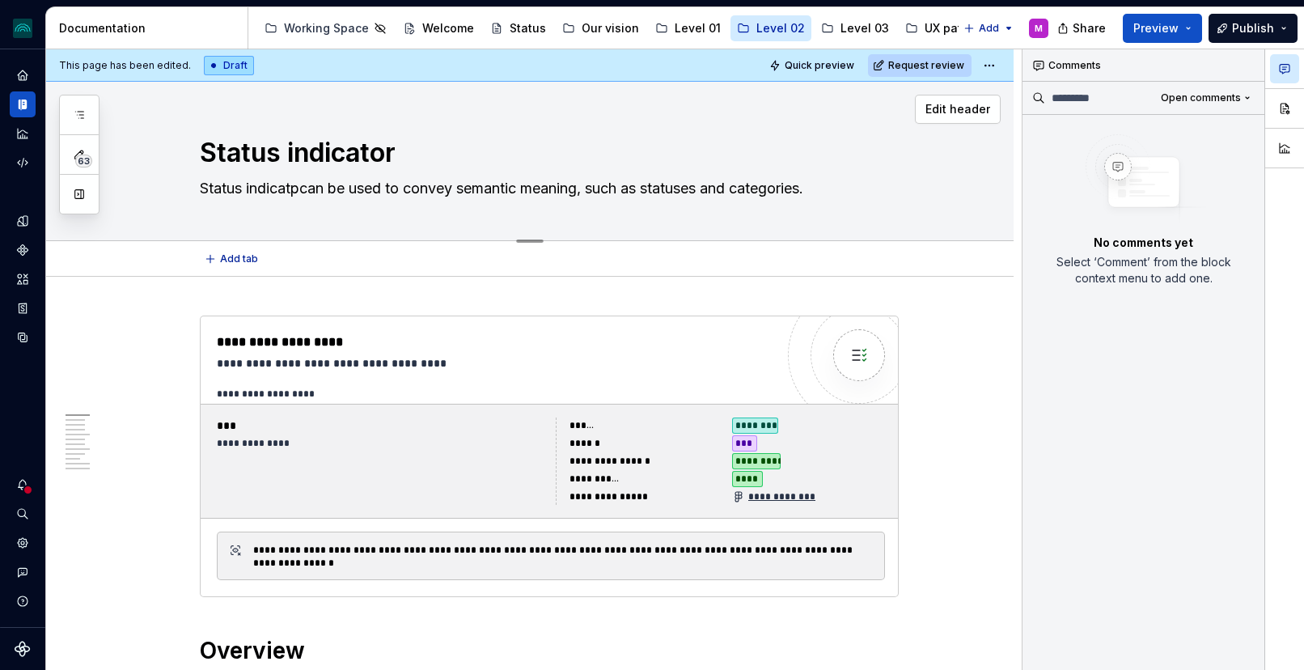
type textarea "Status indicatcan be used to convey semantic meaning, such as statuses and cate…"
type textarea "*"
type textarea "Status indicacan be used to convey semantic meaning, such as statuses and categ…"
type textarea "*"
type textarea "Status indiccan be used to convey semantic meaning, such as statuses and catego…"
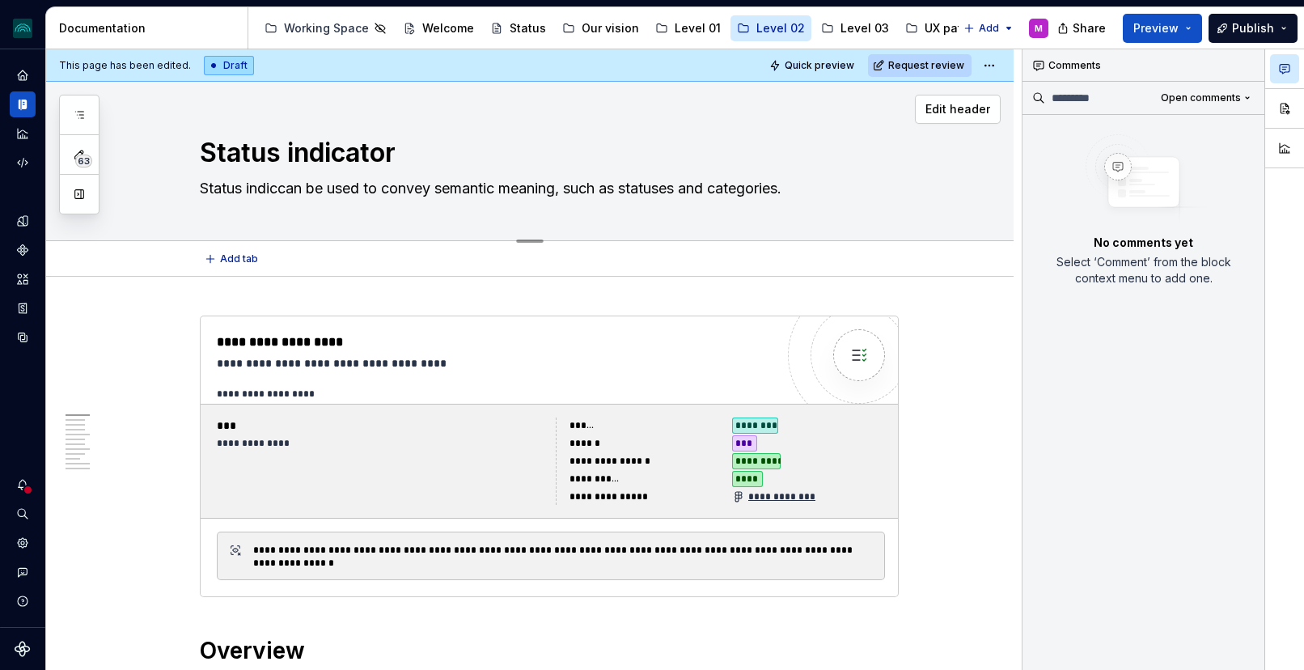
type textarea "*"
type textarea "Status indican be used to convey semantic meaning, such as statuses and categor…"
type textarea "*"
type textarea "Status indcan be used to convey semantic meaning, such as statuses and categori…"
type textarea "*"
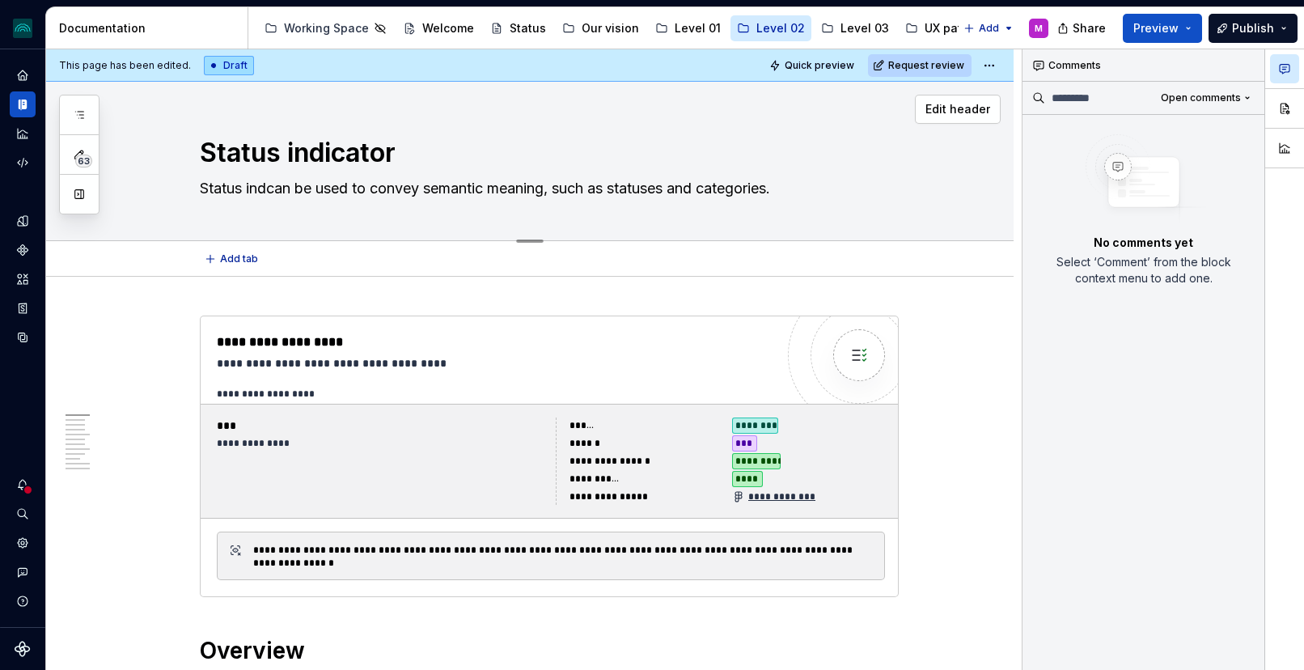
type textarea "Status incan be used to convey semantic meaning, such as statuses and categorie…"
type textarea "*"
type textarea "Status ican be used to convey semantic meaning, such as statuses and categories."
type textarea "*"
type textarea "Status lights describe the condition of an entity. They can be used to convey s…"
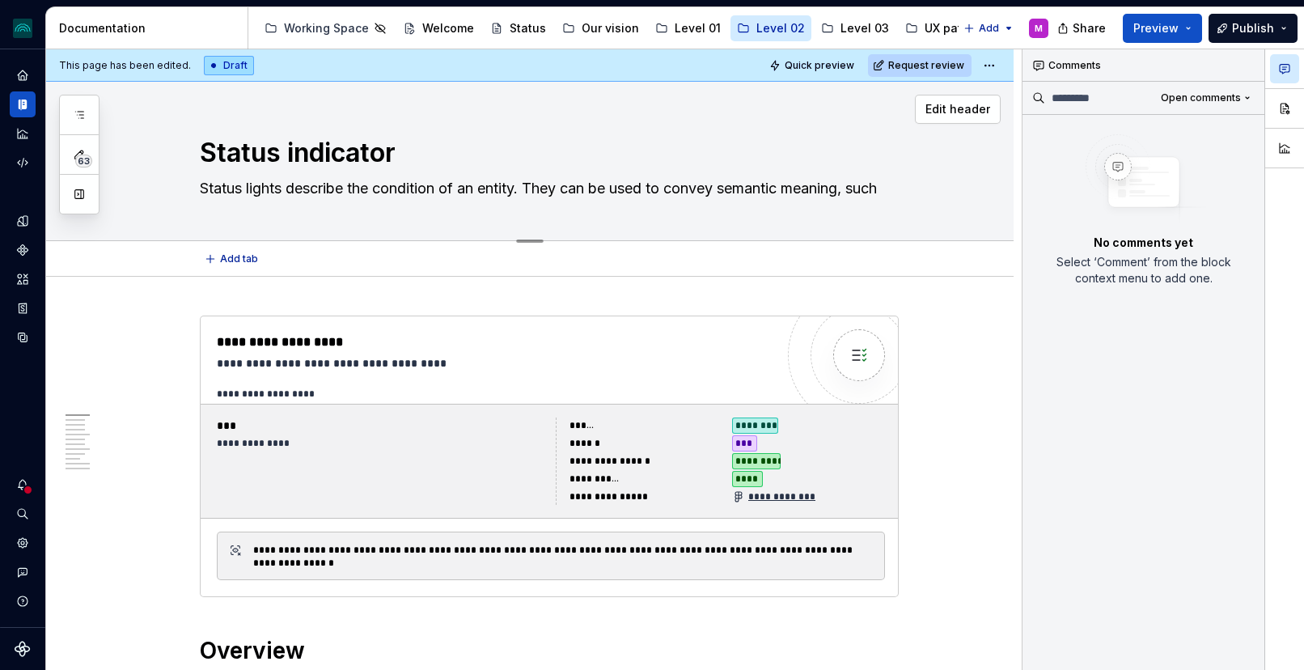
type textarea "*"
type textarea "Tags allow the user to see information clearly and quickly in a compact format."
click at [205, 189] on textarea "Tags allow the user to see information clearly and quickly in a compact format." at bounding box center [546, 189] width 699 height 26
type textarea "*"
type textarea "STags allow the user to see information clearly and quickly in a compact format."
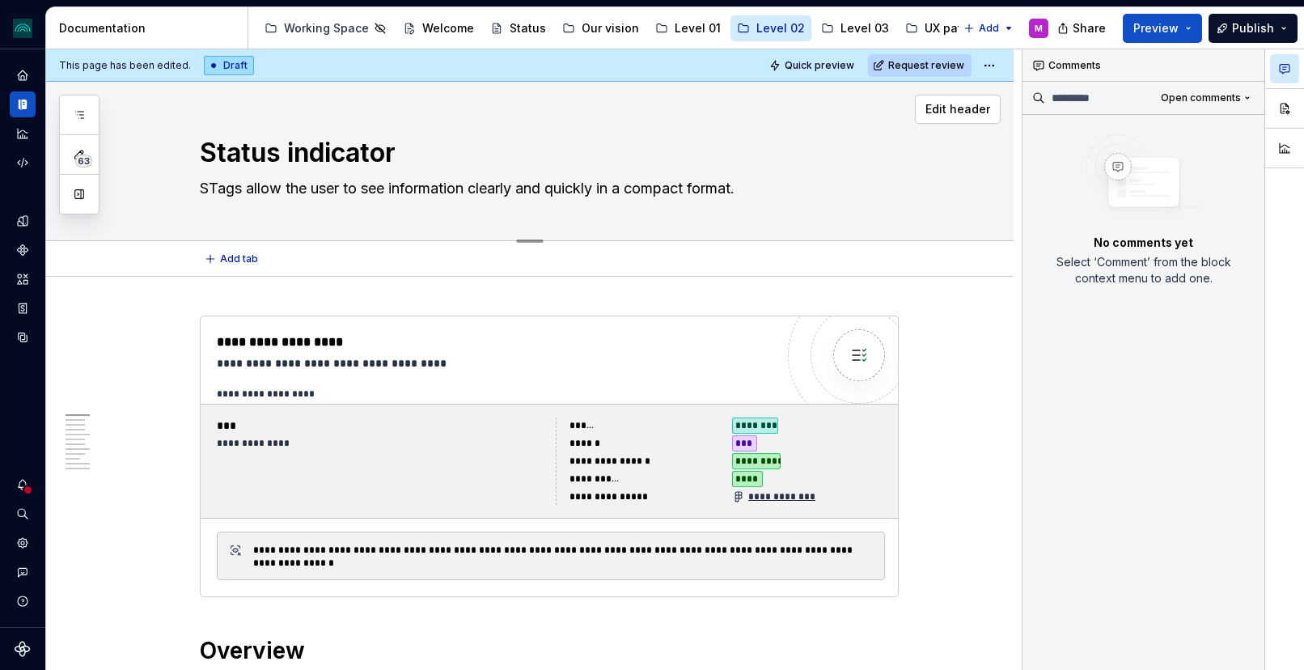
type textarea "*"
type textarea "StTags allow the user to see information clearly and quickly in a compact forma…"
type textarea "*"
type textarea "StaTags allow the user to see information clearly and quickly in a compact form…"
type textarea "*"
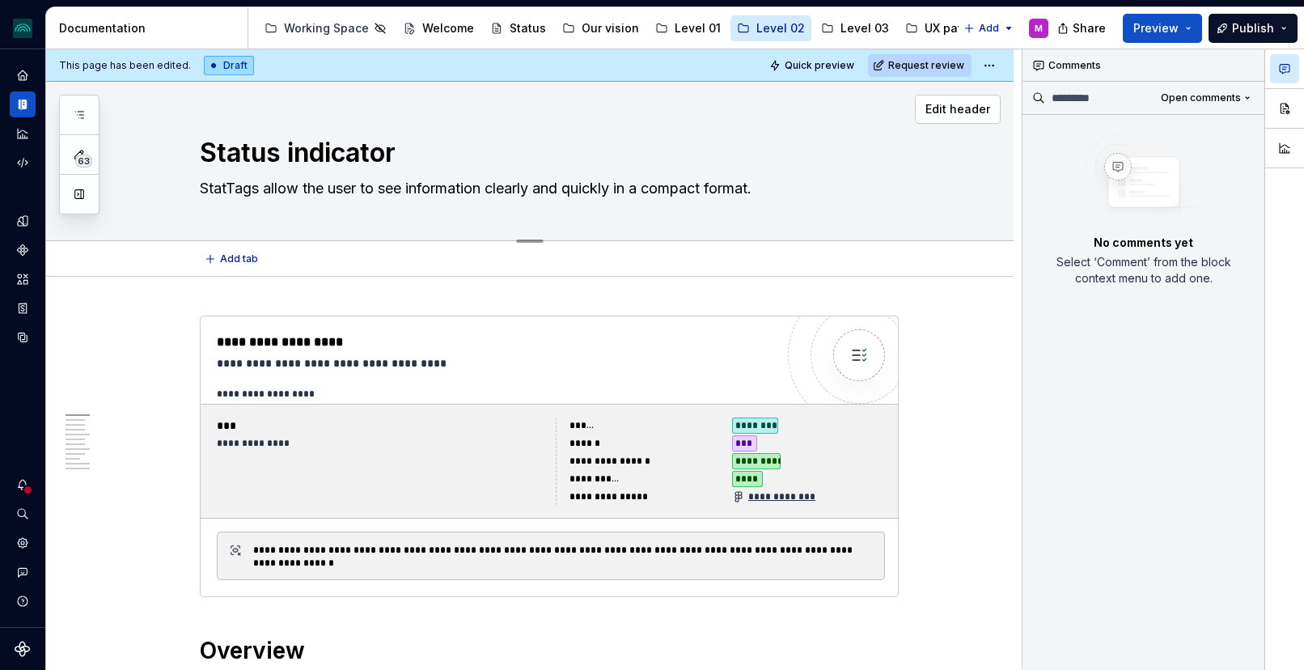
type textarea "StatuTags allow the user to see information clearly and quickly in a compact fo…"
type textarea "*"
type textarea "StatusTags allow the user to see information clearly and quickly in a compact f…"
type textarea "*"
type textarea "Status Tags allow the user to see information clearly and quickly in a compact …"
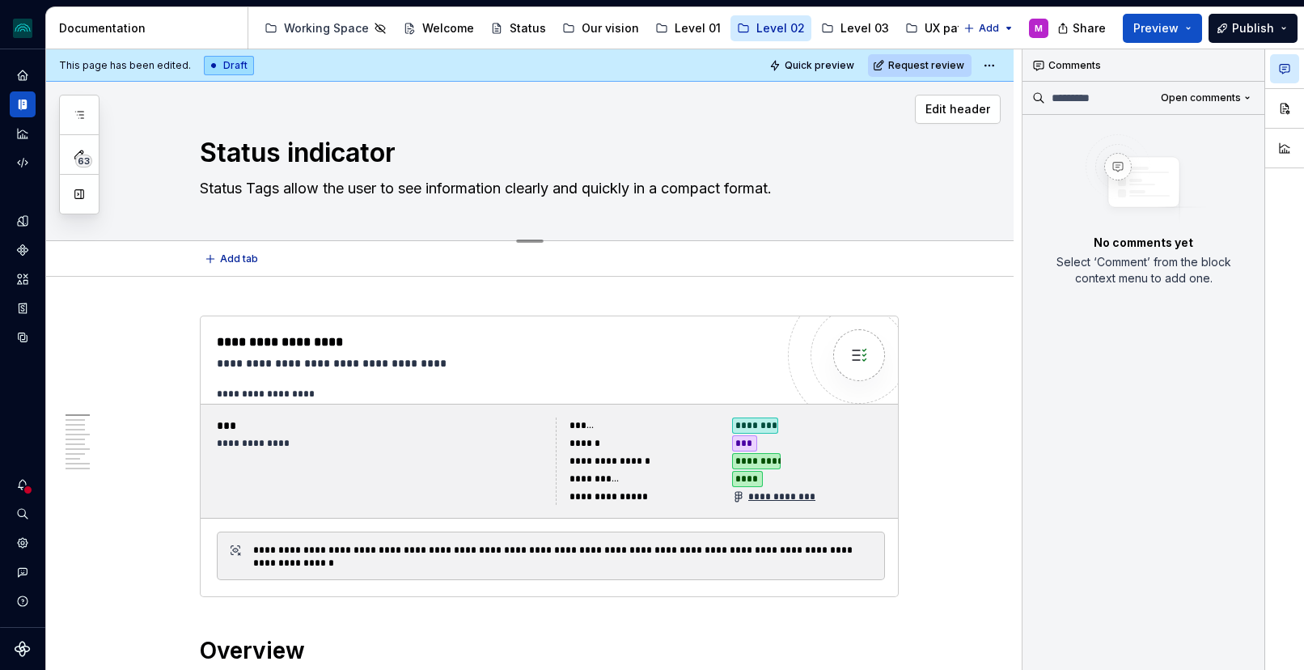
type textarea "*"
type textarea "Status iTags allow the user to see information clearly and quickly in a compact…"
type textarea "*"
type textarea "Status inTags allow the user to see information clearly and quickly in a compac…"
type textarea "*"
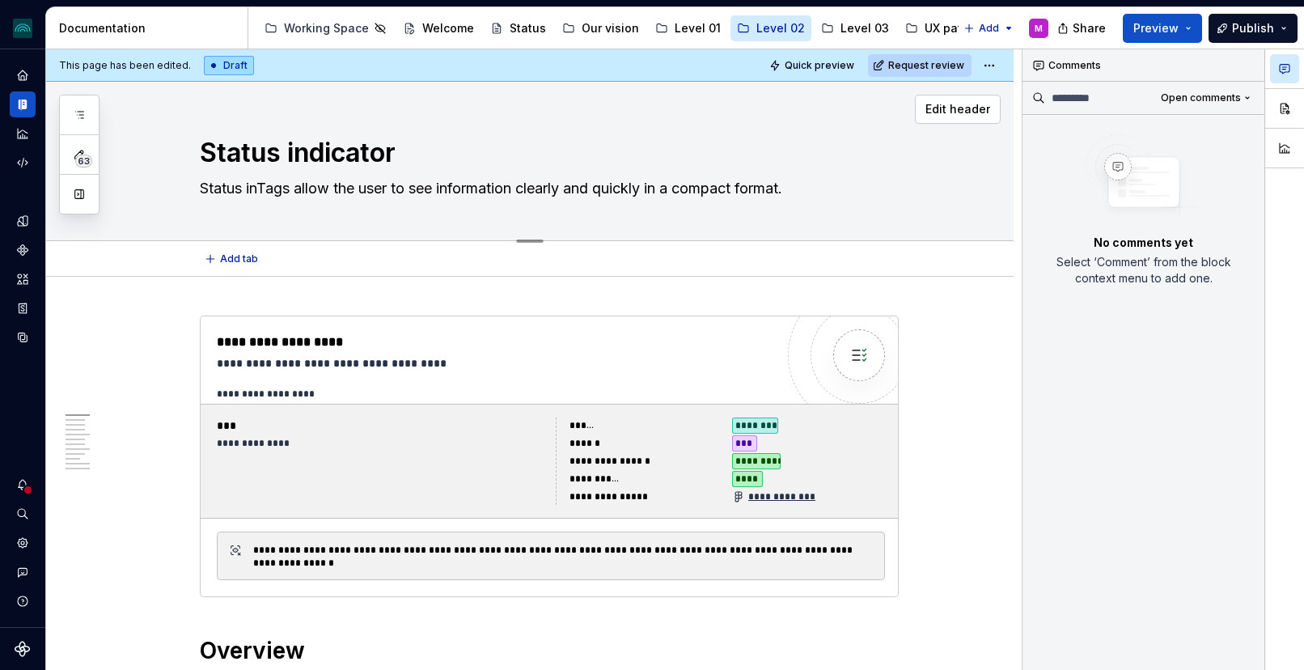
type textarea "Status indTags allow the user to see information clearly and quickly in a compa…"
type textarea "*"
type textarea "Status indiTags allow the user to see information clearly and quickly in a comp…"
type textarea "*"
type textarea "Status indicTags allow the user to see information clearly and quickly in a com…"
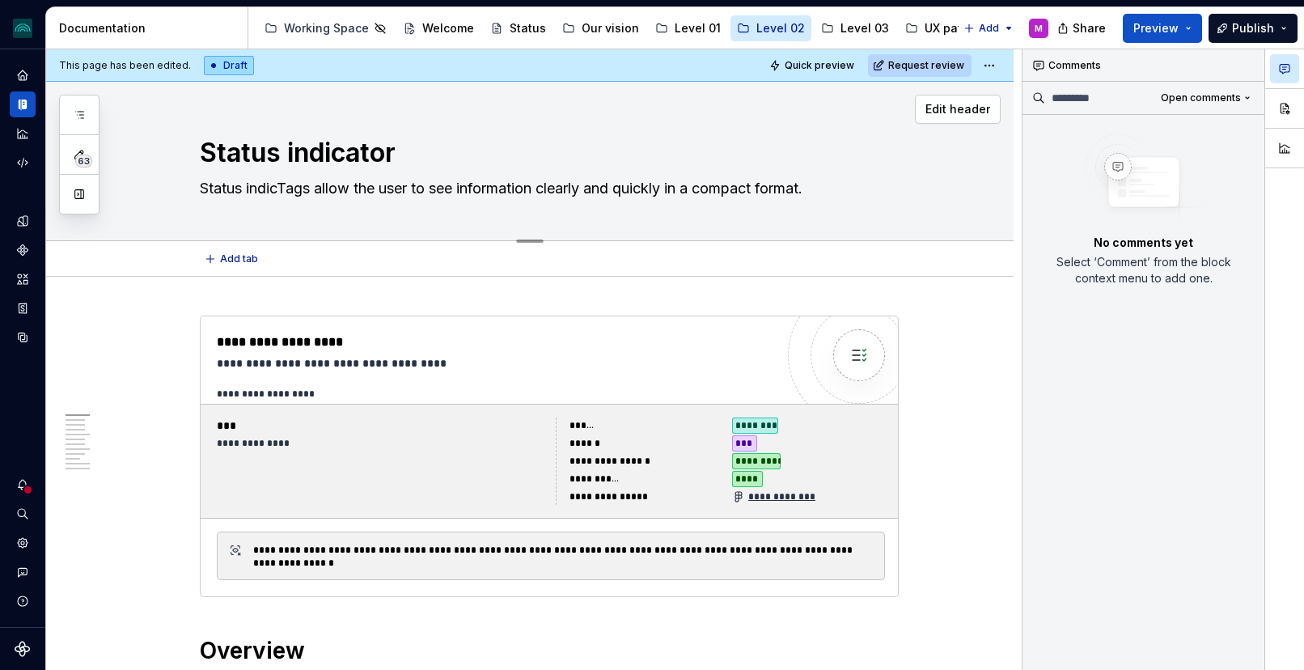
type textarea "*"
type textarea "Status indicaTags allow the user to see information clearly and quickly in a co…"
type textarea "*"
type textarea "Status indicarTags allow the user to see information clearly and quickly in a c…"
type textarea "*"
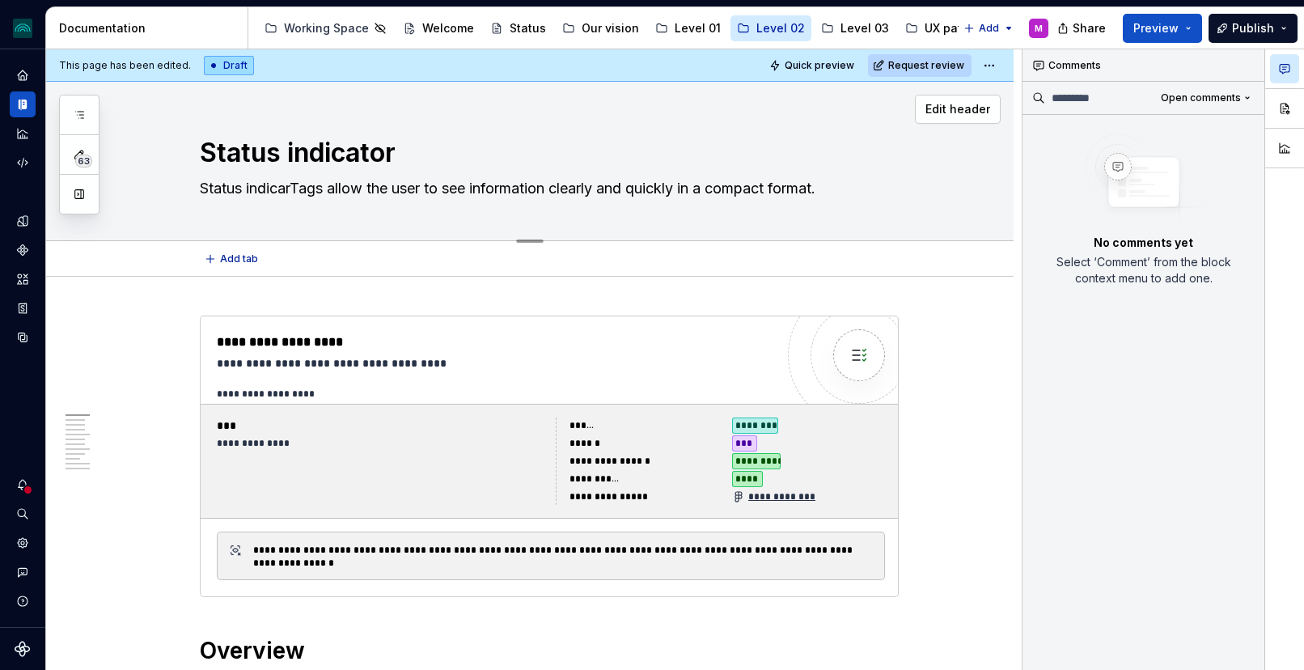
type textarea "Status indicaroTags allow the user to see information clearly and quickly in a …"
type textarea "*"
type textarea "Status indicarotTags allow the user to see information clearly and quickly in a…"
type textarea "*"
type textarea "Status indicaroTags allow the user to see information clearly and quickly in a …"
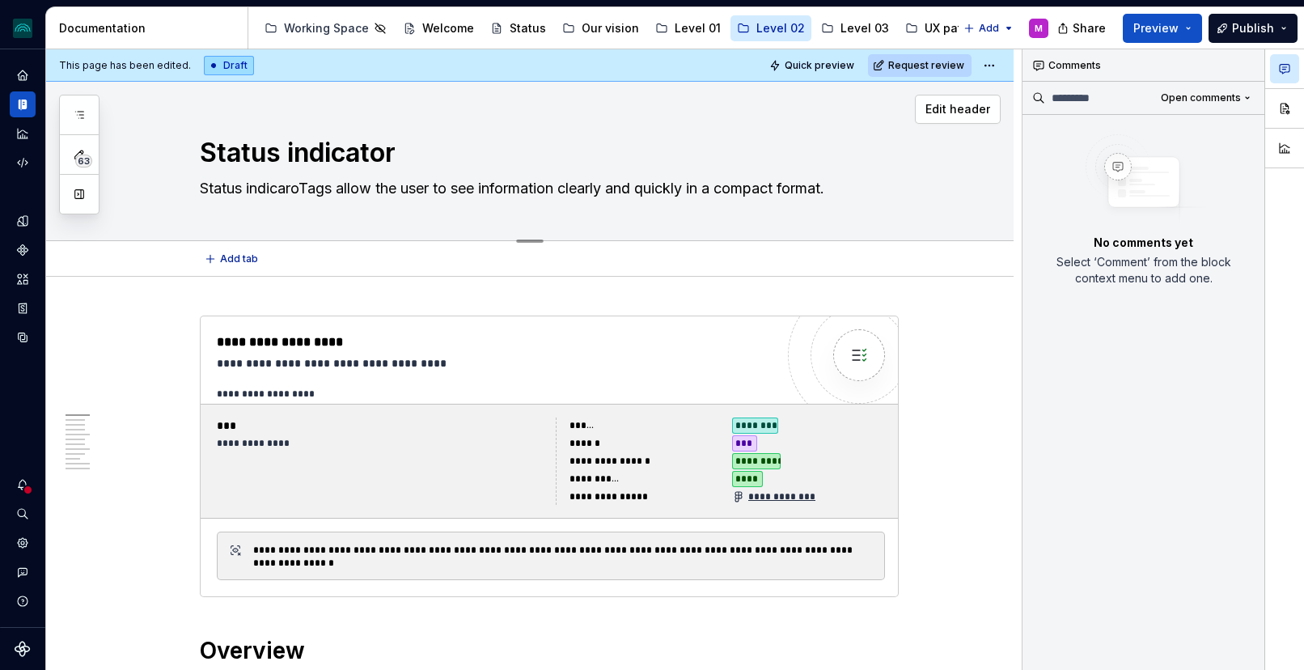
type textarea "*"
type textarea "Status indicarTags allow the user to see information clearly and quickly in a c…"
type textarea "*"
type textarea "Status indicaTags allow the user to see information clearly and quickly in a co…"
type textarea "*"
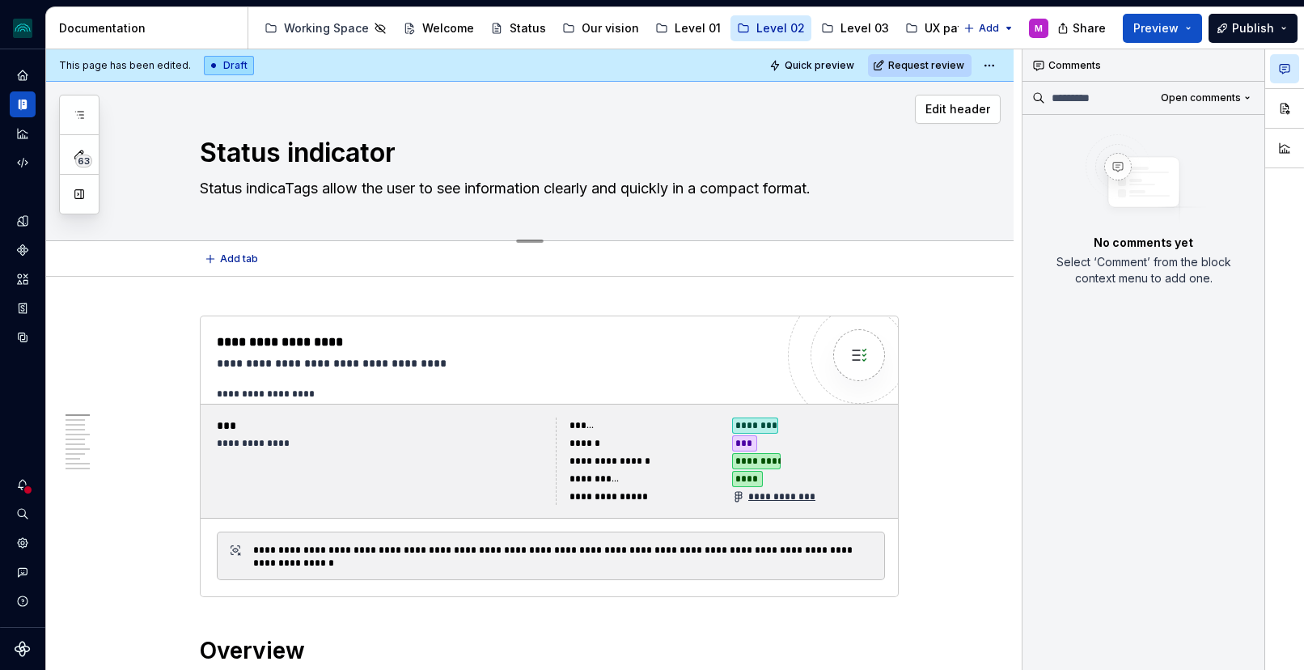
type textarea "Status indicatTags allow the user to see information clearly and quickly in a c…"
type textarea "*"
type textarea "Status indicatoTags allow the user to see information clearly and quickly in a …"
type textarea "*"
type textarea "Status indicatorTags allow the user to see information clearly and quickly in a…"
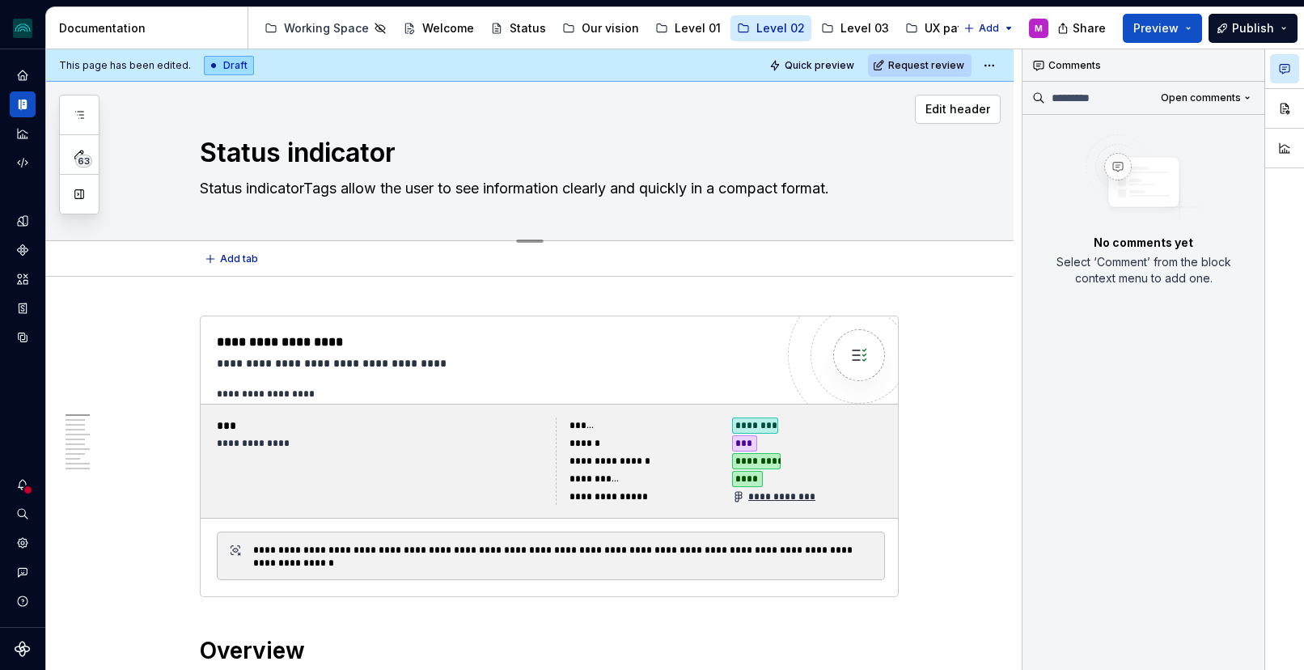
type textarea "*"
type textarea "Status indicator Tags allow the user to see information clearly and quickly in …"
type textarea "*"
type textarea "Status indicator Tags allow the user to see information clearly and quickly in …"
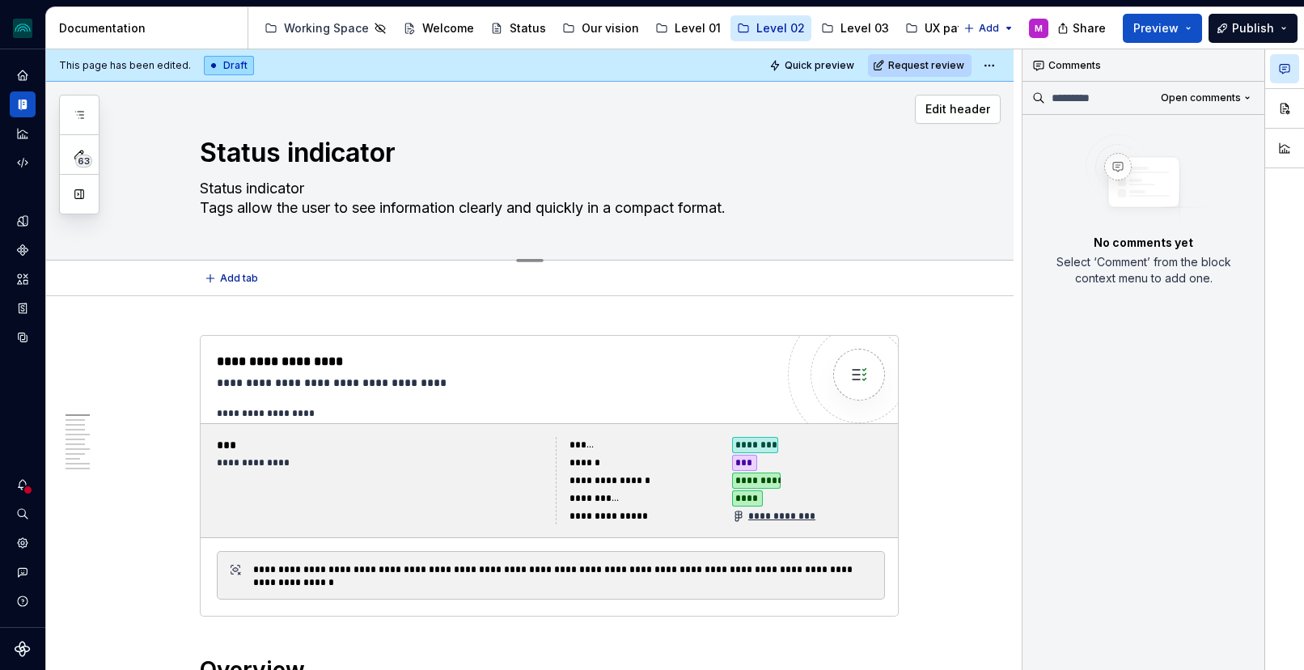
paste textarea "Status lights describe the condition of an entity. They can be used to convey s…"
type textarea "*"
type textarea "Status indicator Status lights describe the condition of an entity. They can be…"
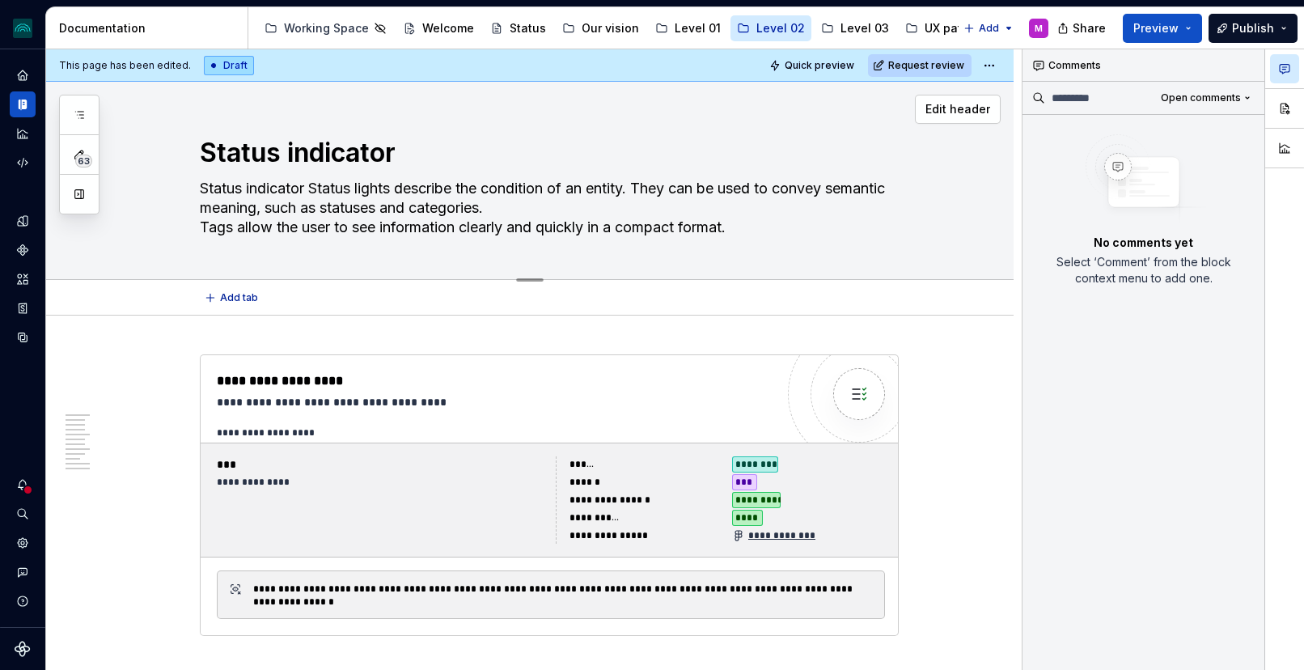
drag, startPoint x: 342, startPoint y: 188, endPoint x: 396, endPoint y: 187, distance: 53.4
click at [396, 187] on textarea "Status indicator Status lights describe the condition of an entity. They can be…" at bounding box center [546, 208] width 699 height 65
type textarea "*"
type textarea "Status indicator s describe the condition of an entity. They can be used to con…"
type textarea "*"
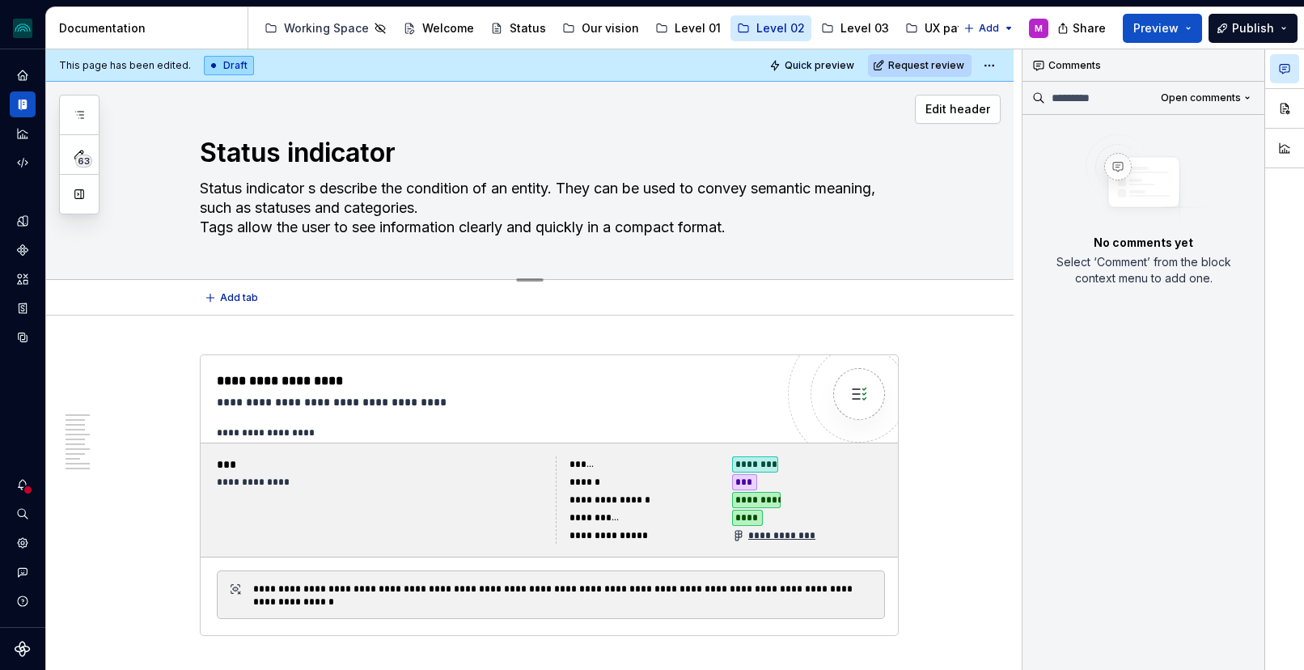
type textarea "Status indicators describe the condition of an entity. They can be used to conv…"
type textarea "*"
type textarea "Status indicator describe the condition of an entity. They can be used to conve…"
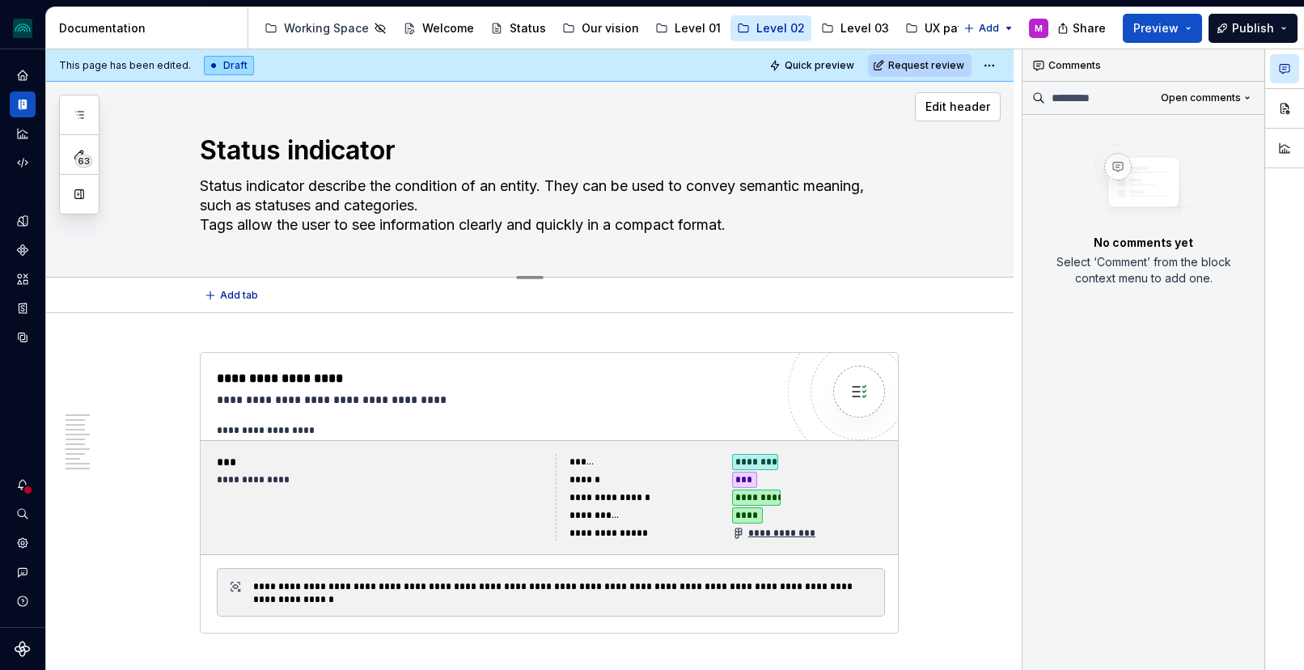
drag, startPoint x: 256, startPoint y: 196, endPoint x: 194, endPoint y: 191, distance: 61.7
click at [194, 191] on div "Status indicator Status indicator describe the condition of an entity. They can…" at bounding box center [549, 177] width 799 height 197
type textarea "*"
type textarea "Status indicator describe the condition of an entity. They can be used to conve…"
click at [252, 217] on textarea "Status indicator describe the condition of an entity. They can be used to conve…" at bounding box center [546, 205] width 699 height 65
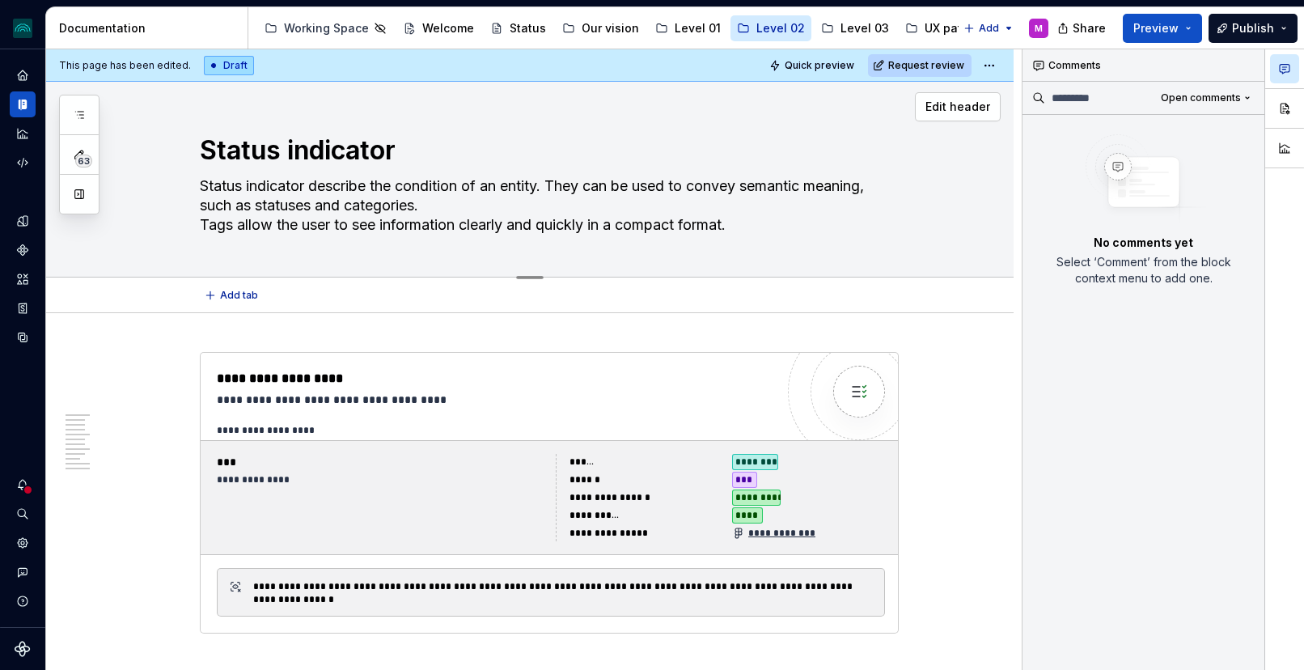
drag, startPoint x: 207, startPoint y: 224, endPoint x: 755, endPoint y: 228, distance: 547.8
click at [755, 228] on textarea "Status indicator describe the condition of an entity. They can be used to conve…" at bounding box center [546, 205] width 699 height 65
paste textarea "s represent the state of an entity and can convey semantic meanings like status…"
type textarea "*"
type textarea "Status indicators represent the state of an entity and can convey semantic mean…"
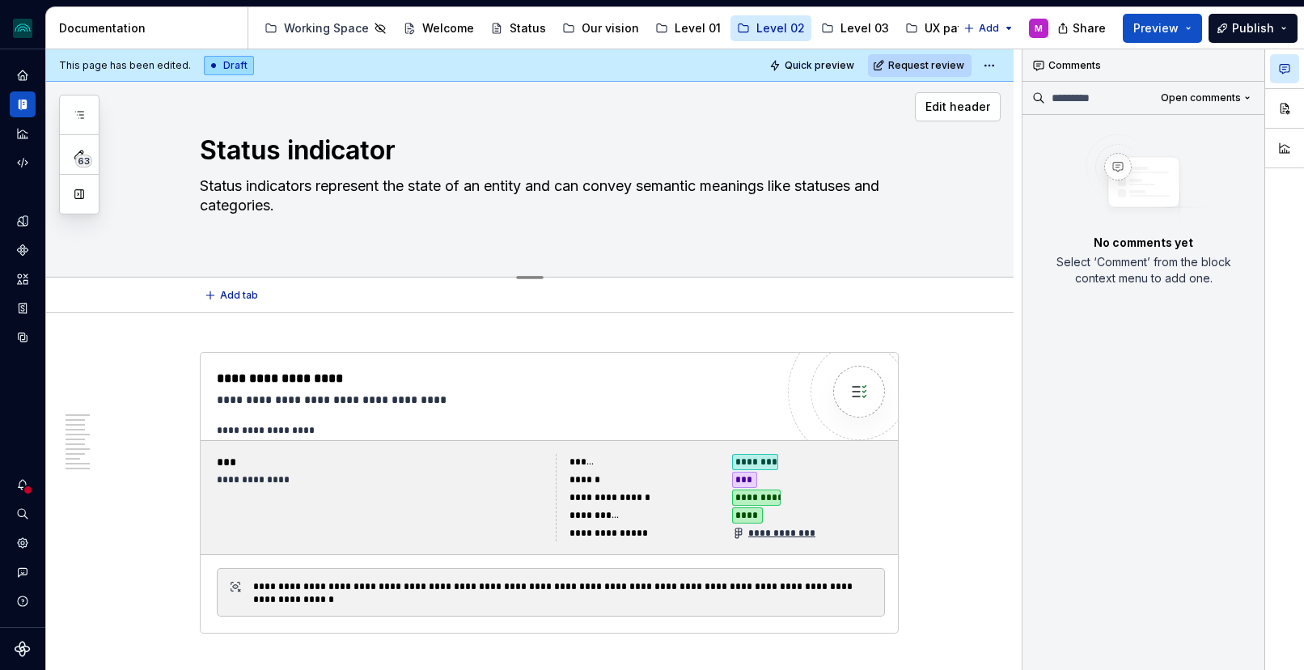
scroll to position [11, 0]
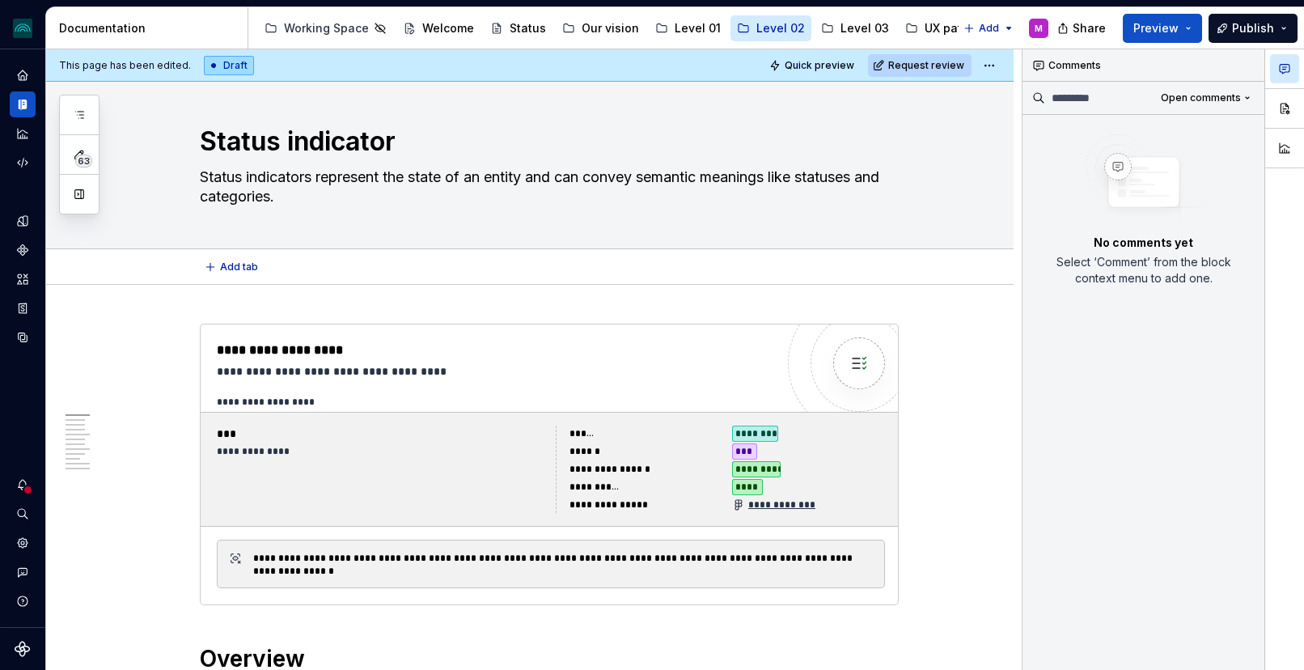
type textarea "*"
type textarea "Status indicators represent the state of an entity and can convey semantic mean…"
click at [371, 191] on textarea "Status indicators represent the state of an entity and can convey semantic mean…" at bounding box center [546, 186] width 699 height 45
drag, startPoint x: 386, startPoint y: 176, endPoint x: 324, endPoint y: 177, distance: 61.5
click at [324, 177] on textarea "Status indicators represent the state of an entity and can convey semantic mean…" at bounding box center [546, 186] width 699 height 45
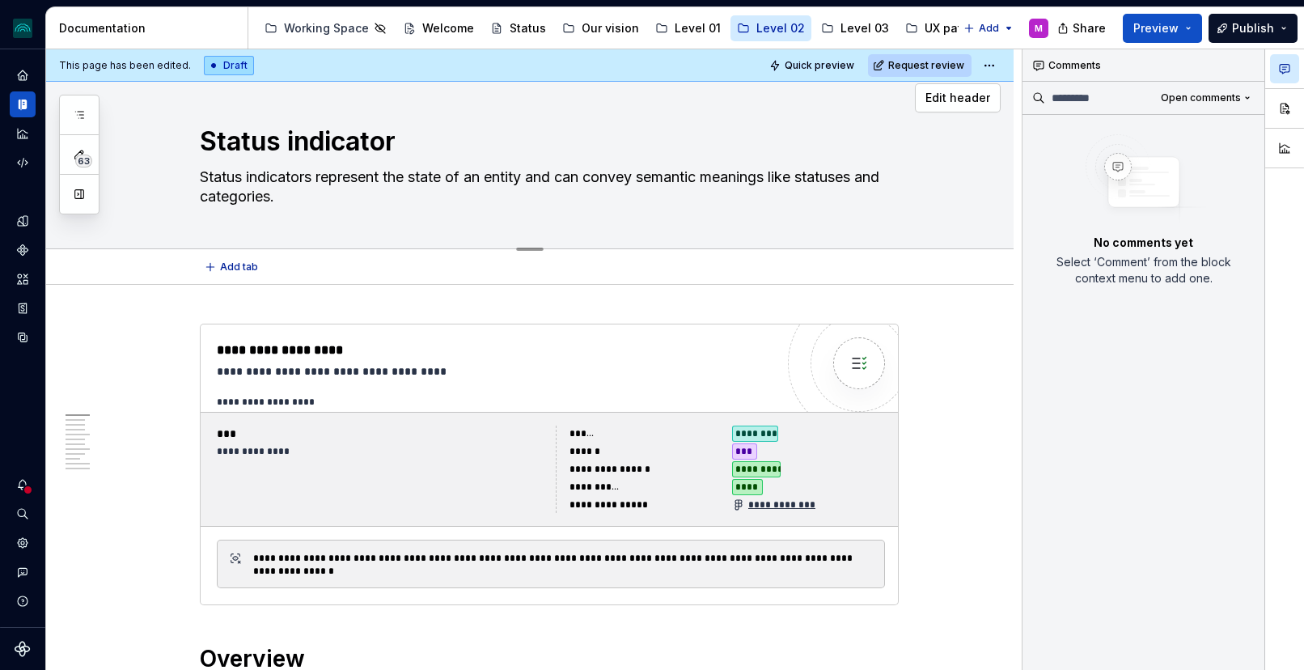
type textarea "*"
type textarea "Status indicators i the state of an entity and can convey semantic meanings lik…"
type textarea "*"
type textarea "Status indicators in the state of an entity and can convey semantic meanings li…"
type textarea "*"
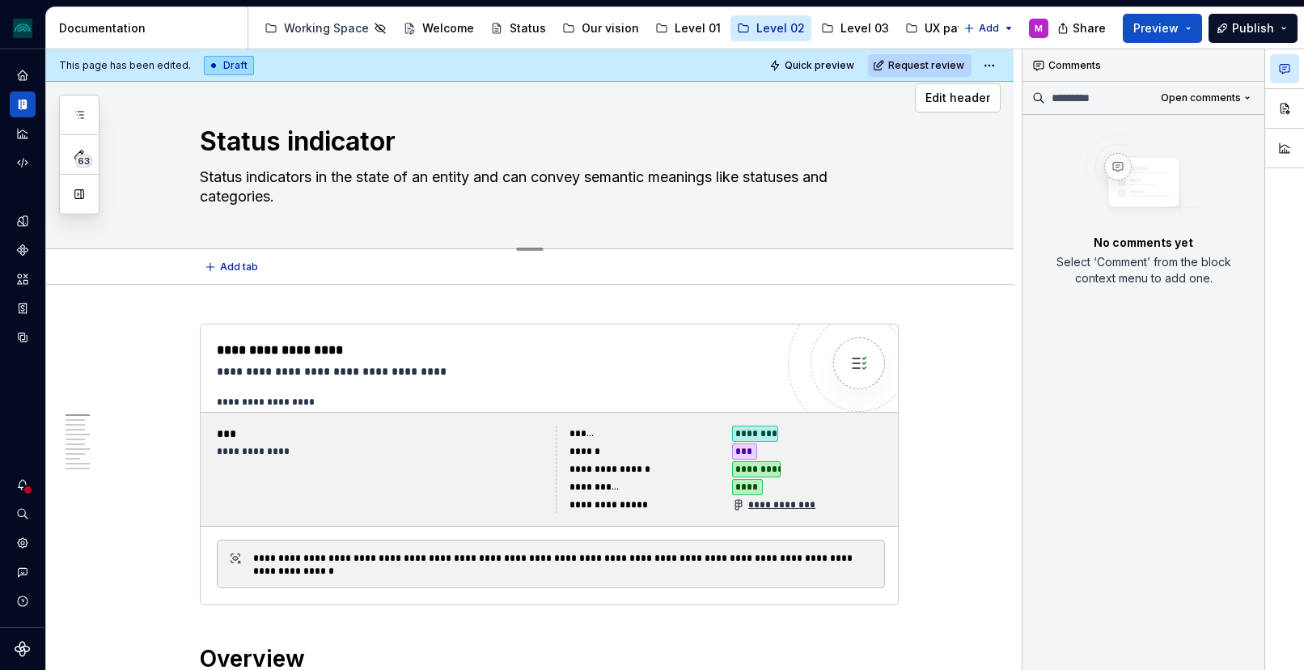
type textarea "Status indicators inf the state of an entity and can convey semantic meanings l…"
type textarea "*"
type textarea "Status indicators info the state of an entity and can convey semantic meanings …"
type textarea "*"
type textarea "Status indicators infor the state of an entity and can convey semantic meanings…"
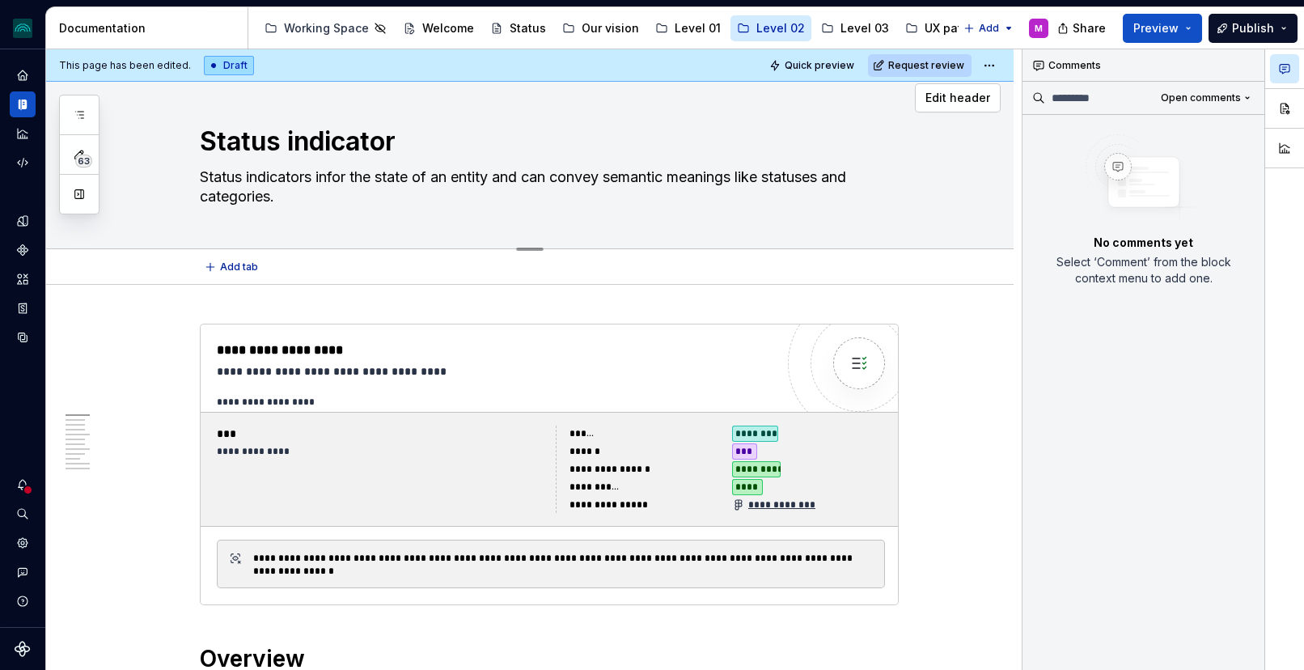
type textarea "*"
type textarea "Status indicators inform the state of an entity and can convey semantic meaning…"
type textarea "*"
type textarea "Status indicators inform the state of an entity and can convey semantic meaning…"
type textarea "*"
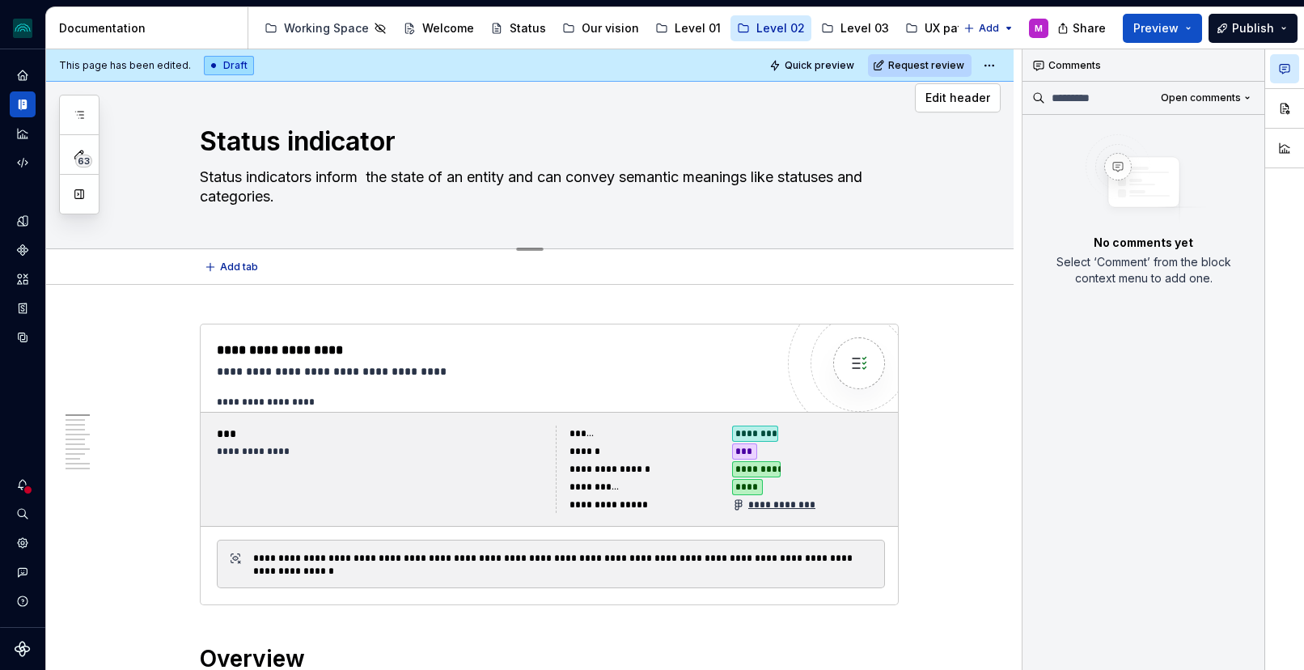
type textarea "Status indicators inform a the state of an entity and can convey semantic meani…"
type textarea "*"
type textarea "Status indicators inform ab the state of an entity and can convey semantic mean…"
type textarea "*"
type textarea "Status indicators inform abo the state of an entity and can convey semantic mea…"
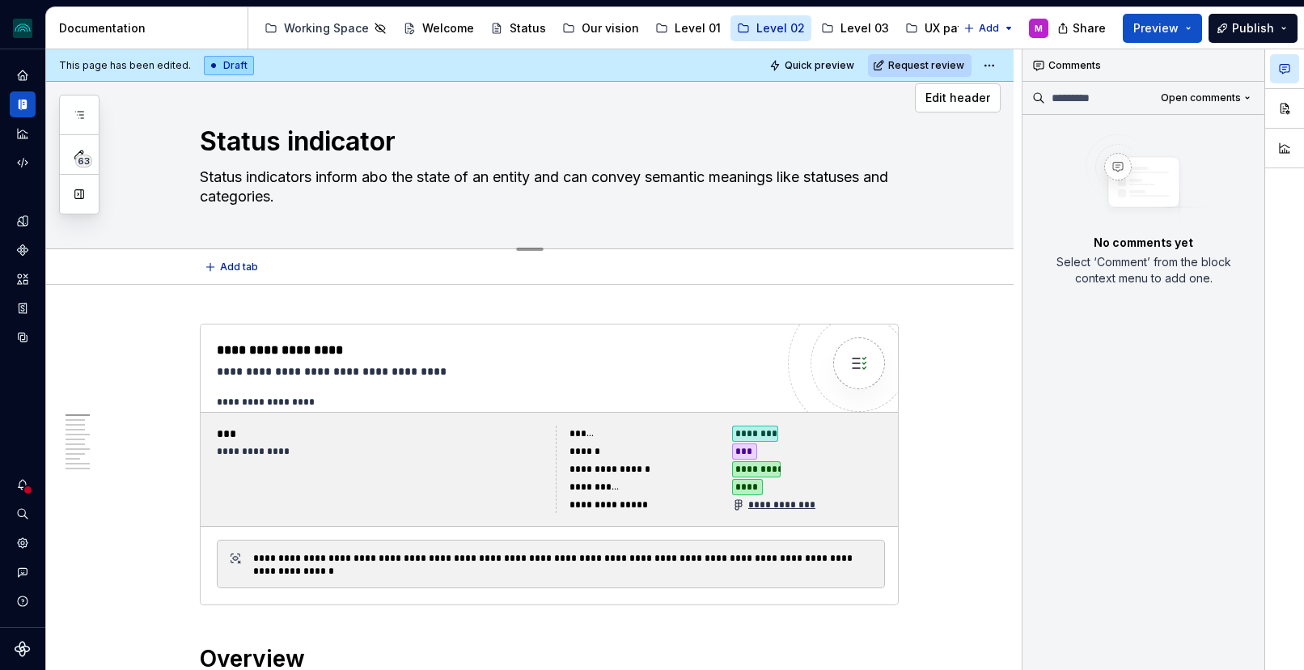
type textarea "*"
type textarea "Status indicators inform about the state of an entity and can convey semantic m…"
drag, startPoint x: 620, startPoint y: 176, endPoint x: 668, endPoint y: 173, distance: 48.7
click at [668, 173] on textarea "Status indicators inform about the state of an entity and can convey semantic m…" at bounding box center [546, 186] width 699 height 45
type textarea "*"
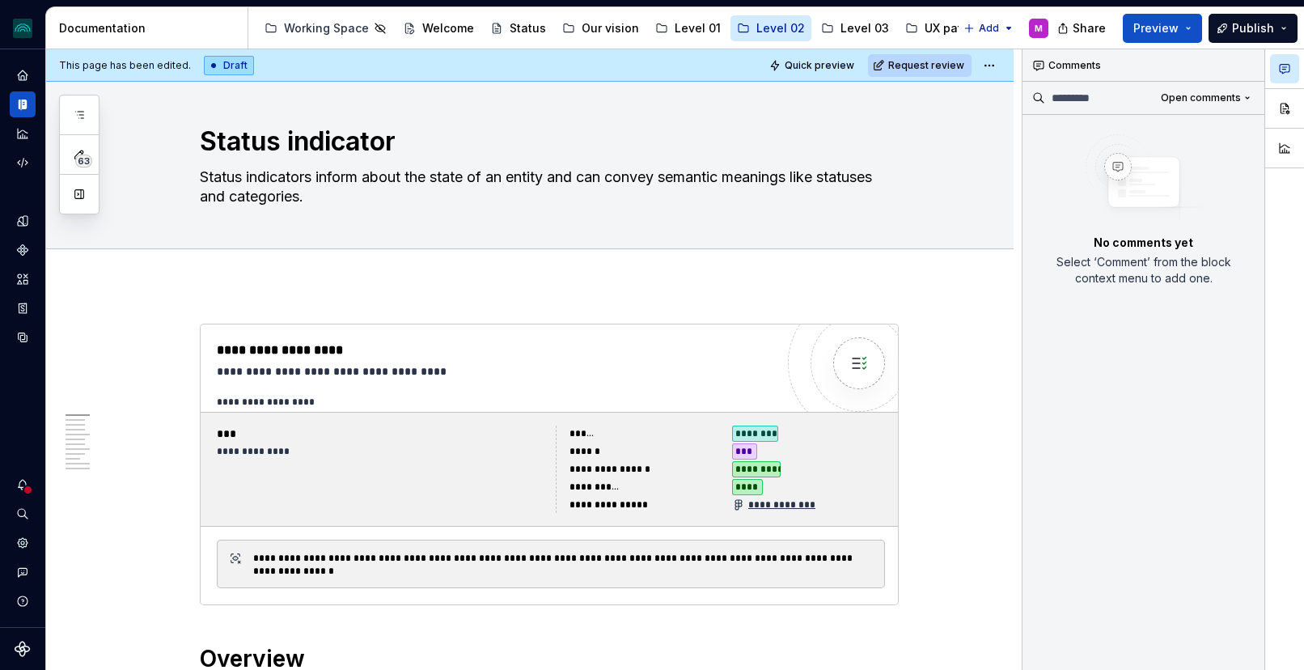
type textarea "Status indicators inform about the state of an entity and can convey semantic m…"
click at [326, 172] on textarea "Status indicators inform about the state of an entity and can convey semantic m…" at bounding box center [546, 186] width 699 height 45
drag, startPoint x: 370, startPoint y: 179, endPoint x: 322, endPoint y: 177, distance: 47.8
click at [322, 178] on textarea "Status indicators inform about the state of an entity and can convey semantic m…" at bounding box center [546, 186] width 699 height 45
type textarea "*"
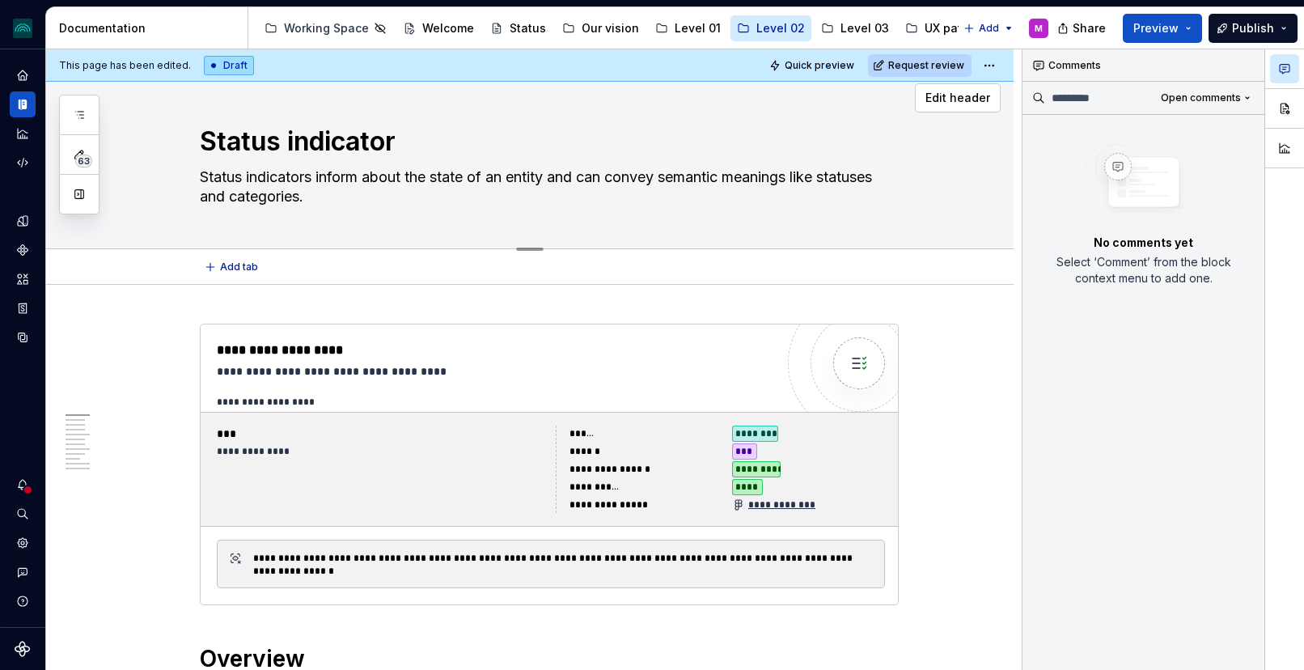
type textarea "Status indicators about the state of an entity and can convey semantic meanings…"
type textarea "*"
type textarea "Status indicators pabout the state of an entity and can convey semantic meaning…"
type textarea "*"
type textarea "Status indicators prabout the state of an entity and can convey semantic meanin…"
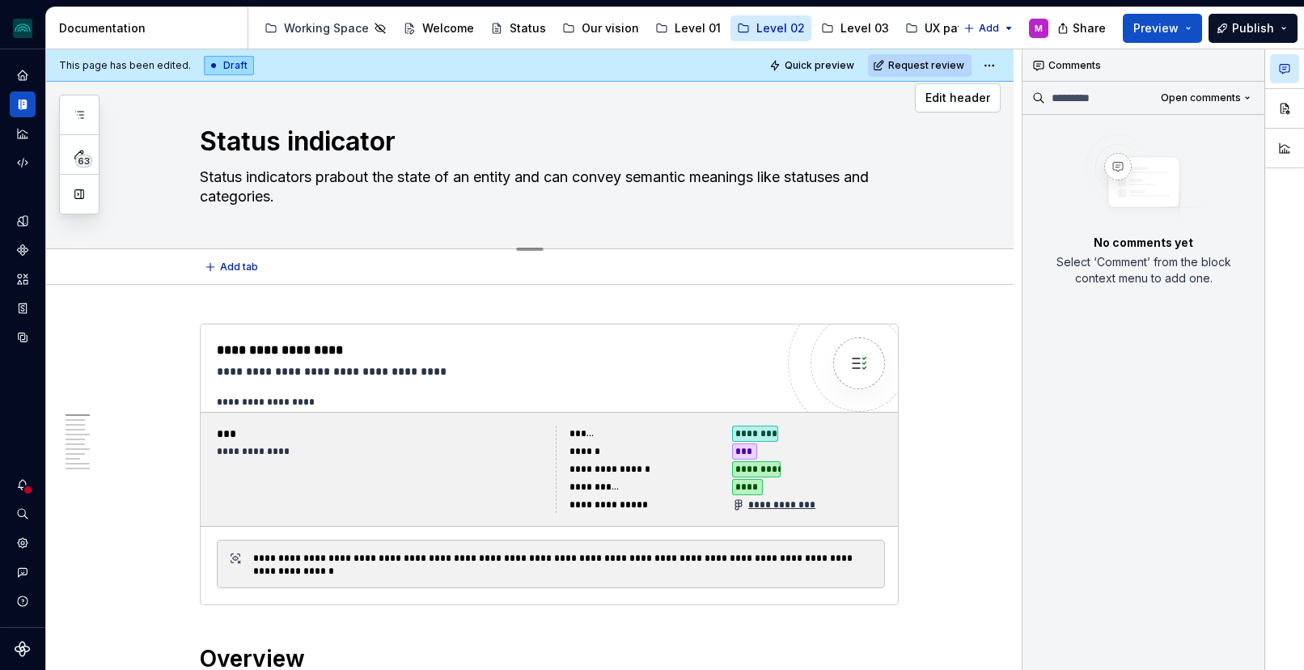
type textarea "*"
type textarea "Status indicators proabout the state of an entity and can convey semantic meani…"
type textarea "*"
type textarea "Status indicators profabout the state of an entity and can convey semantic mean…"
type textarea "*"
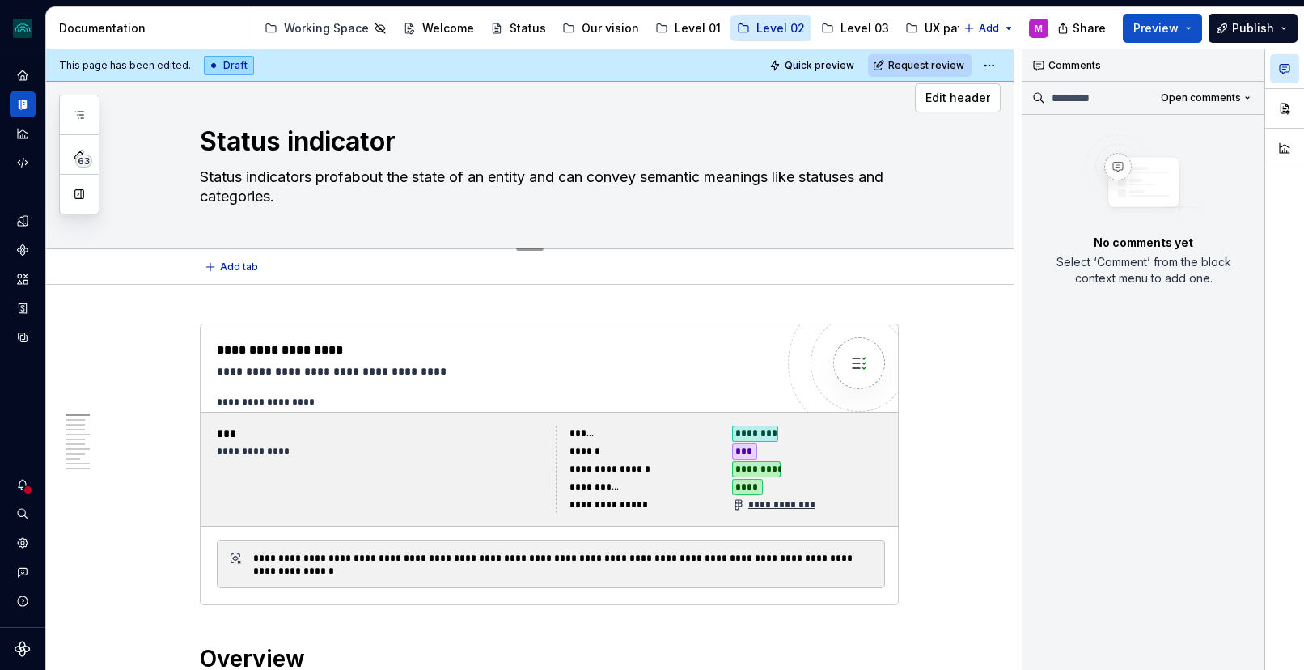
type textarea "Status indicators profiabout the state of an entity and can convey semantic mea…"
type textarea "*"
type textarea "Status indicators profidabout the state of an entity and can convey semantic me…"
type textarea "*"
type textarea "Status indicators profideabout the state of an entity and can convey semantic m…"
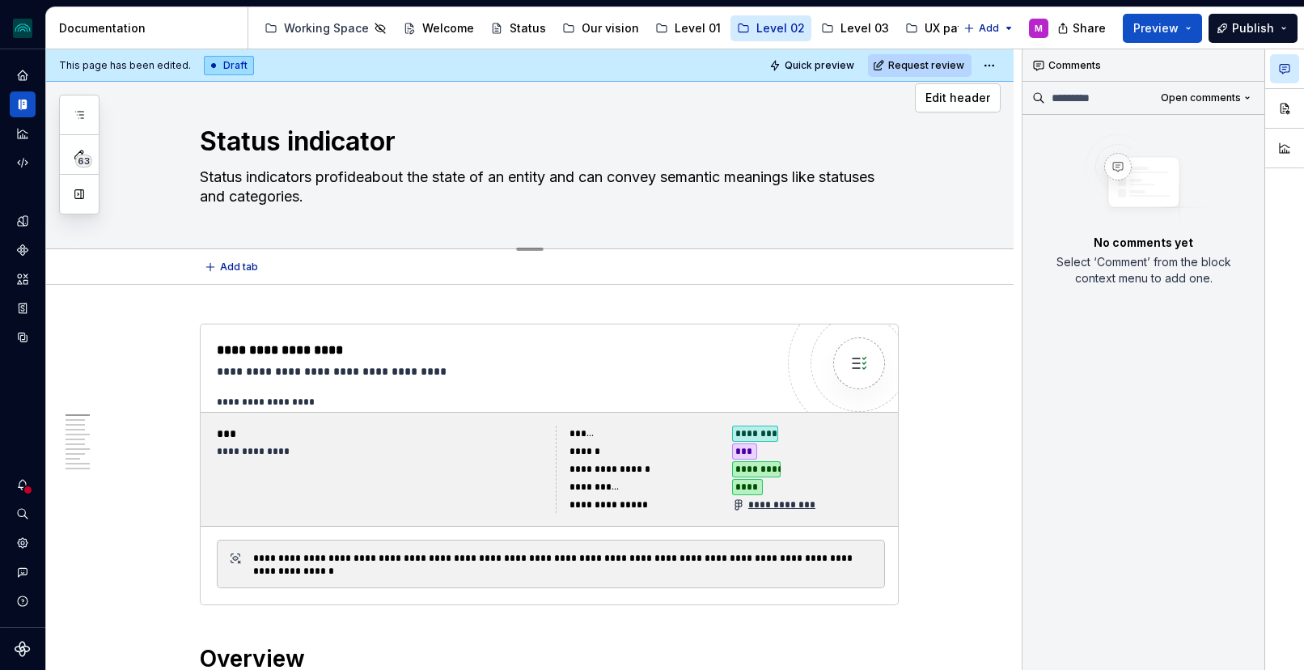
type textarea "*"
type textarea "Status indicators profide about the state of an entity and can convey semantic …"
type textarea "*"
type textarea "Status indicators profideabout the state of an entity and can convey semantic m…"
type textarea "*"
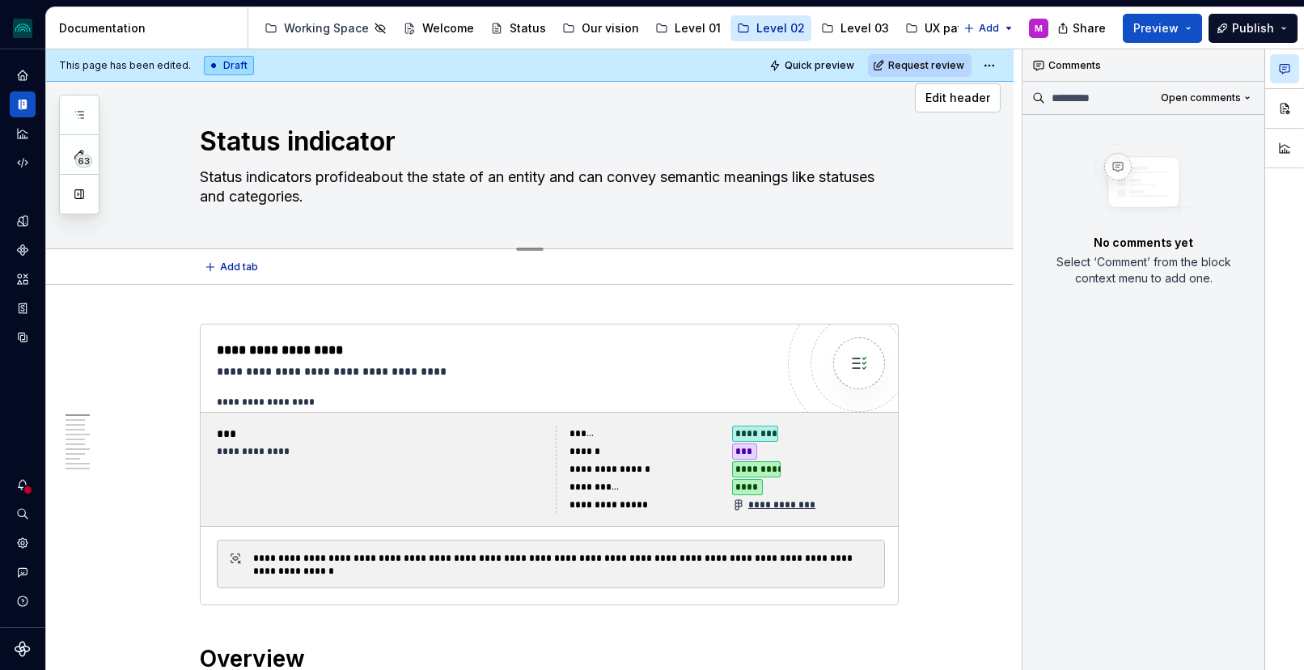
type textarea "Status indicators profidabout the state of an entity and can convey semantic me…"
type textarea "*"
type textarea "Status indicators profiabout the state of an entity and can convey semantic mea…"
type textarea "*"
type textarea "Status indicators profidabout the state of an entity and can convey semantic me…"
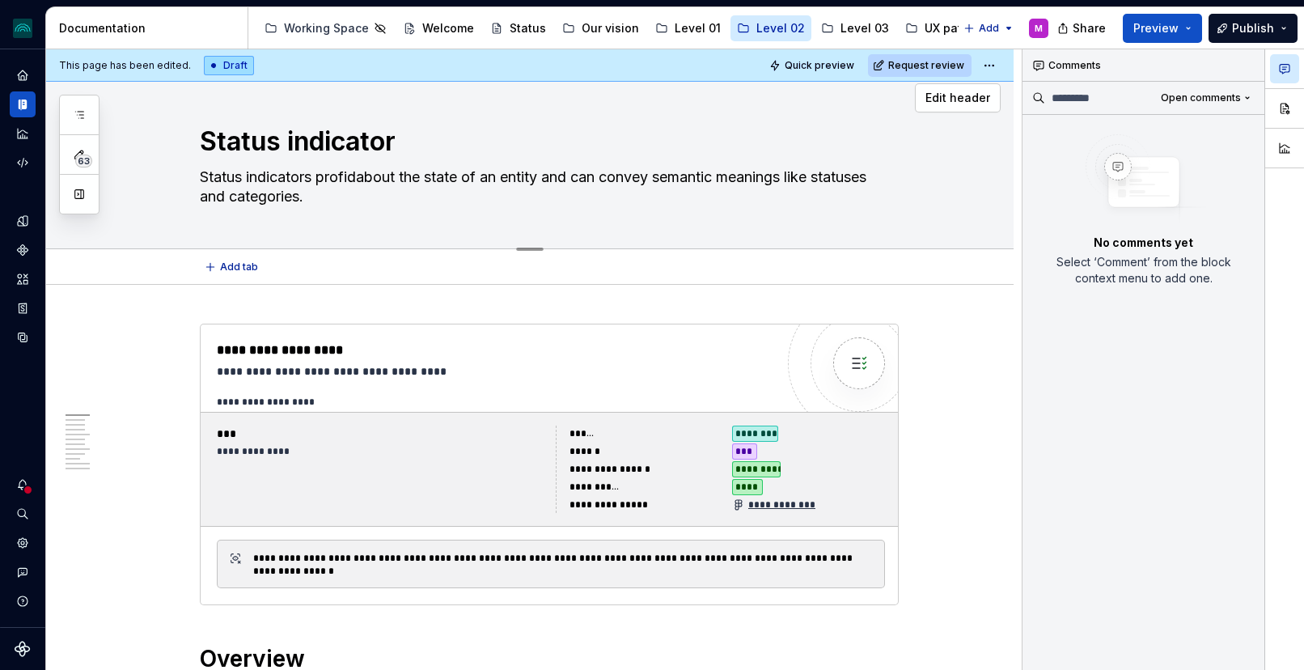
type textarea "*"
type textarea "Status indicators profideabout the state of an entity and can convey semantic m…"
type textarea "*"
type textarea "Status indicators profide about the state of an entity and can convey semantic …"
drag, startPoint x: 370, startPoint y: 176, endPoint x: 320, endPoint y: 178, distance: 49.4
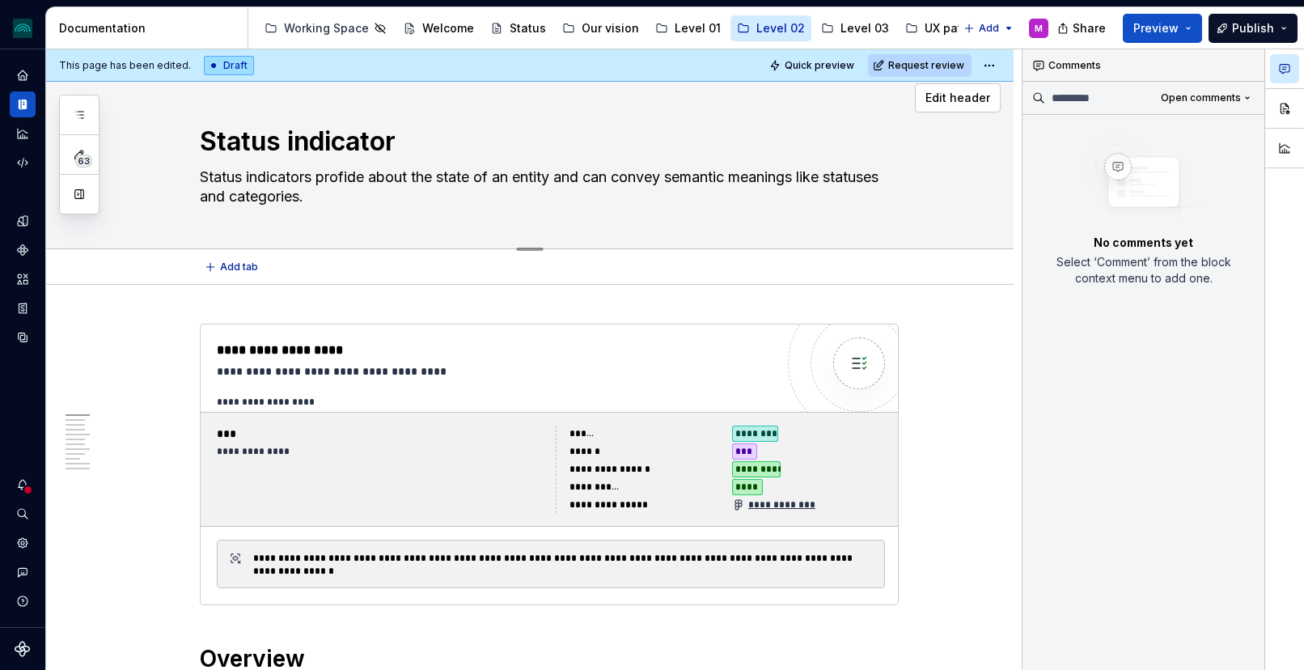
click at [320, 178] on textarea "Status indicators profide about the state of an entity and can convey semantic …" at bounding box center [546, 186] width 699 height 45
drag, startPoint x: 674, startPoint y: 176, endPoint x: 628, endPoint y: 176, distance: 46.1
click at [628, 177] on textarea "Status indicators profide about the state of an entity and can convey semantic …" at bounding box center [546, 186] width 699 height 45
paste textarea "inform"
type textarea "*"
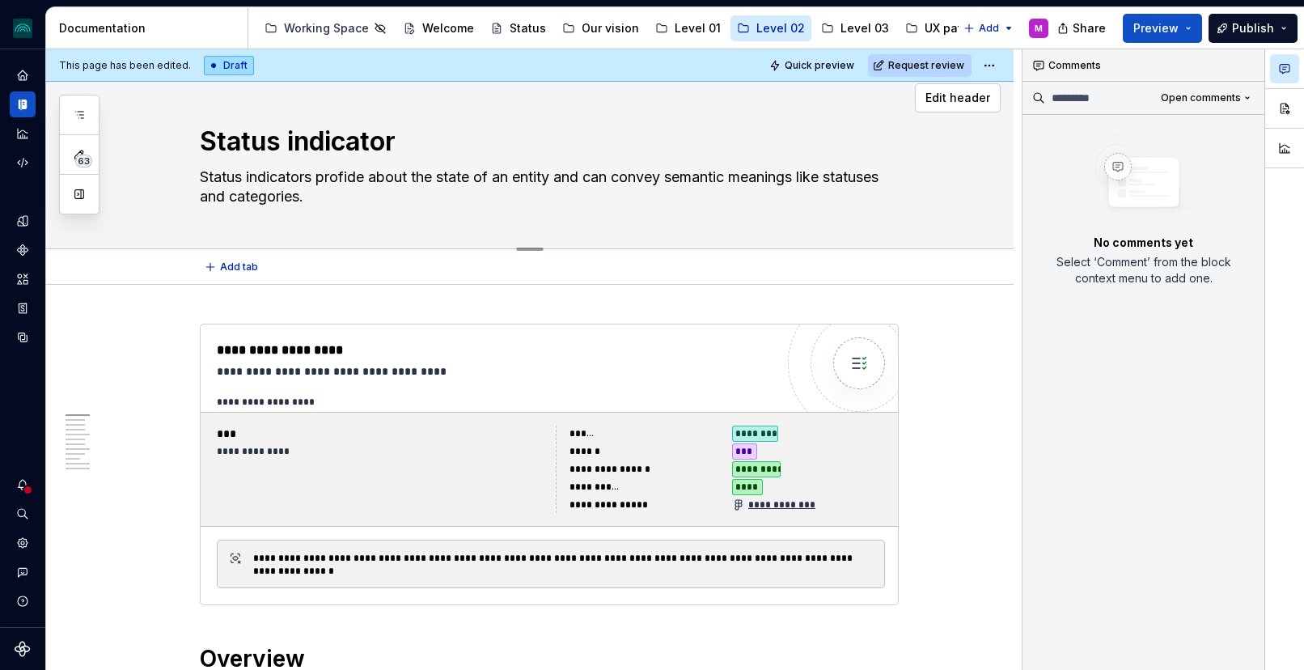
type textarea "Status indicators profide about the state of an entity and can inform semantic …"
type textarea "*"
type textarea "Status indicators profide about the state of an entity and can inform semantic …"
type textarea "*"
type textarea "Status indicators profide about the state of an entity and can inform semantic …"
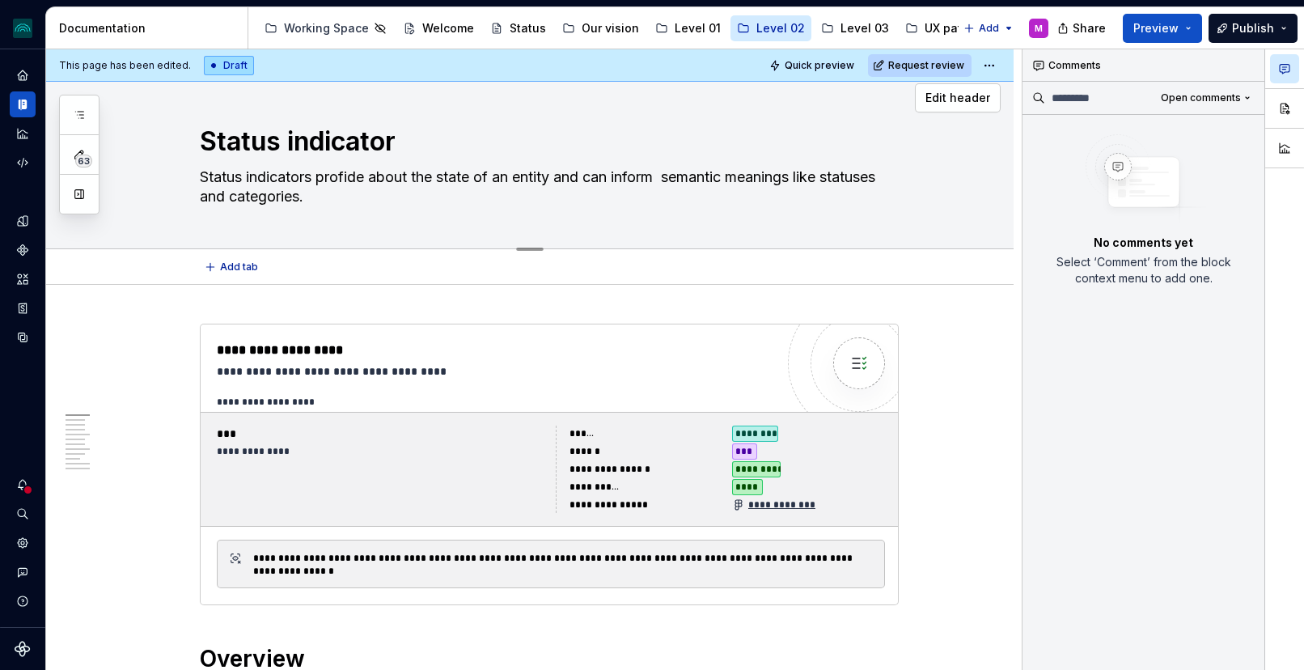
type textarea "*"
type textarea "Status indicators profide about the state of an entity and can inform a semanti…"
type textarea "*"
type textarea "Status indicators profide about the state of an entity and can inform ab semant…"
type textarea "*"
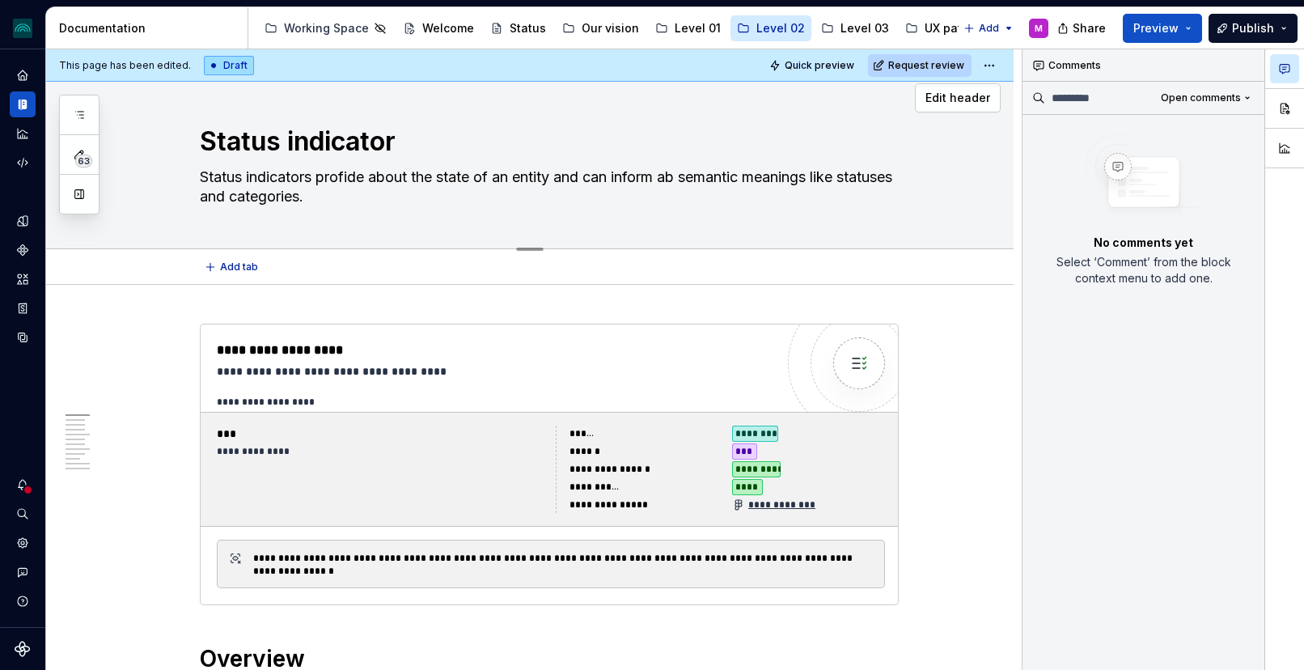
type textarea "Status indicators profide about the state of an entity and can inform abo seman…"
type textarea "*"
type textarea "Status indicators profide about the state of an entity and can inform abou sema…"
type textarea "*"
type textarea "Status indicators profide about the state of an entity and can inform about sem…"
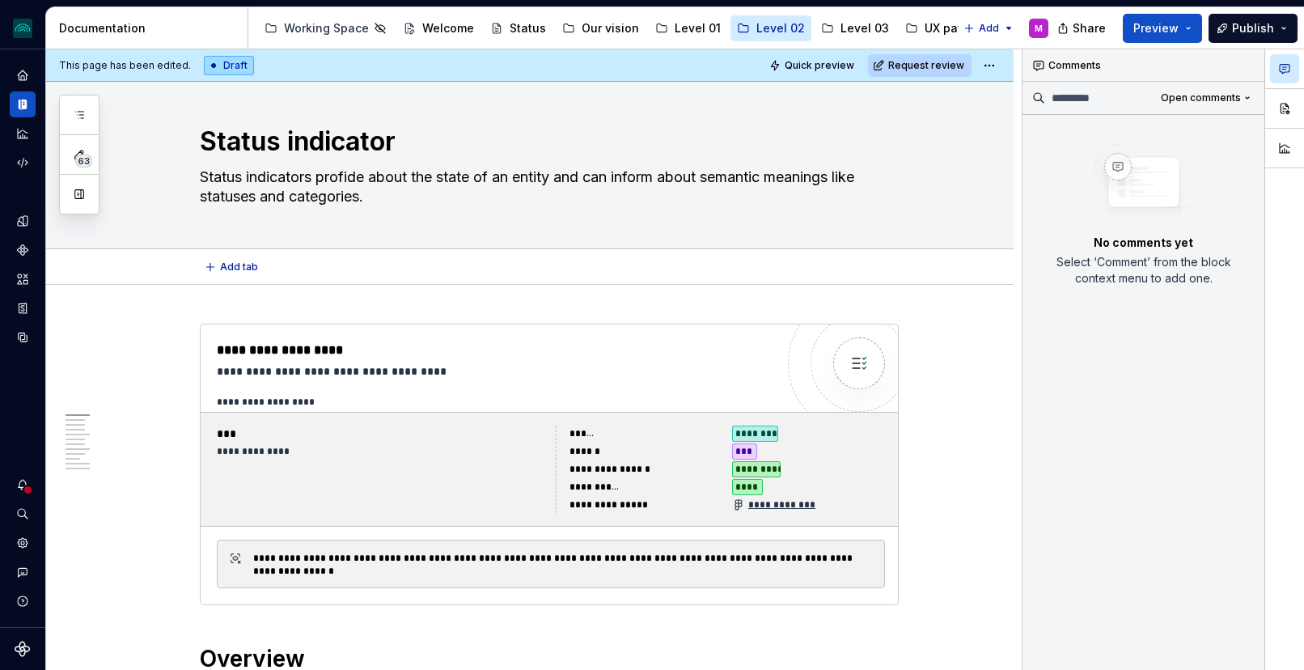
type textarea "*"
type textarea "Status indicators profide about the state of an entity and can inform about sem…"
click at [338, 203] on textarea "Status indicators profide about the state of an entity and can inform about sem…" at bounding box center [546, 186] width 699 height 45
click at [371, 198] on textarea "Status indicators profide about the state of an entity and can inform about sem…" at bounding box center [546, 186] width 699 height 45
drag, startPoint x: 312, startPoint y: 194, endPoint x: 201, endPoint y: 181, distance: 112.4
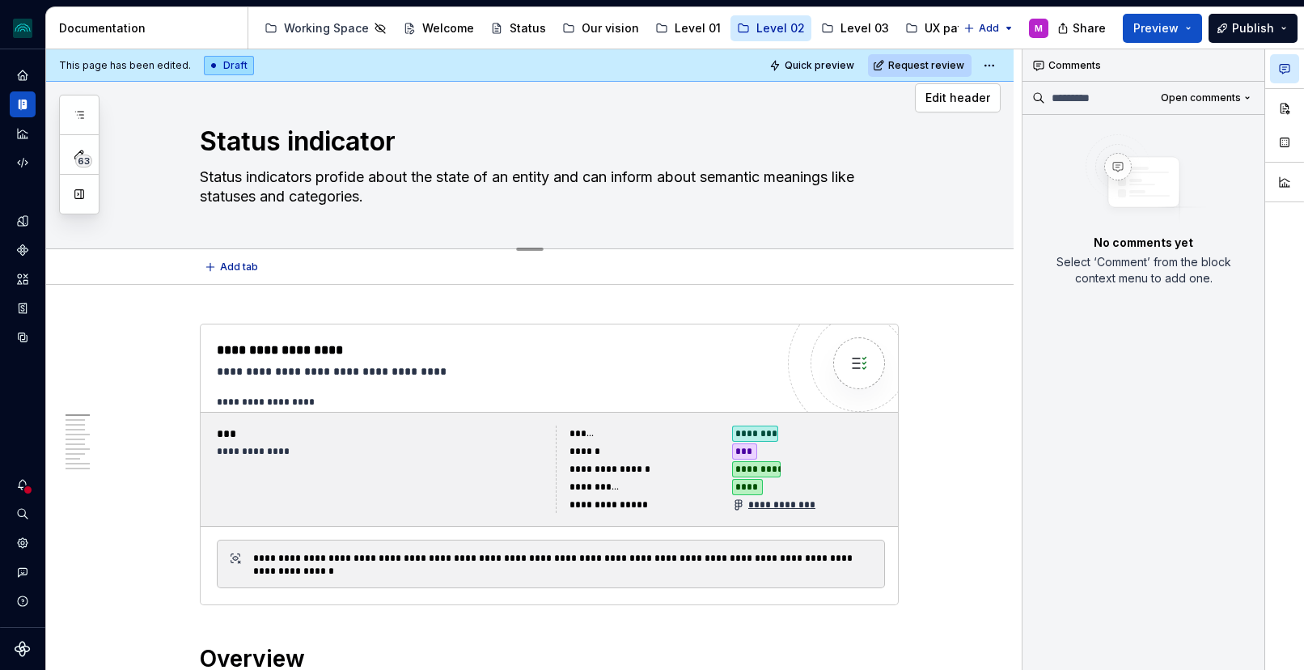
click at [201, 181] on textarea "Status indicators profide about the state of an entity and can inform about sem…" at bounding box center [546, 186] width 699 height 45
paste textarea "vide information about the state of an entity and can express semantic meanings…"
type textarea "*"
type textarea "Status indicators provide information about the state of an entity and can expr…"
click at [644, 174] on textarea "Status indicators provide information about the state of an entity and can expr…" at bounding box center [546, 186] width 699 height 45
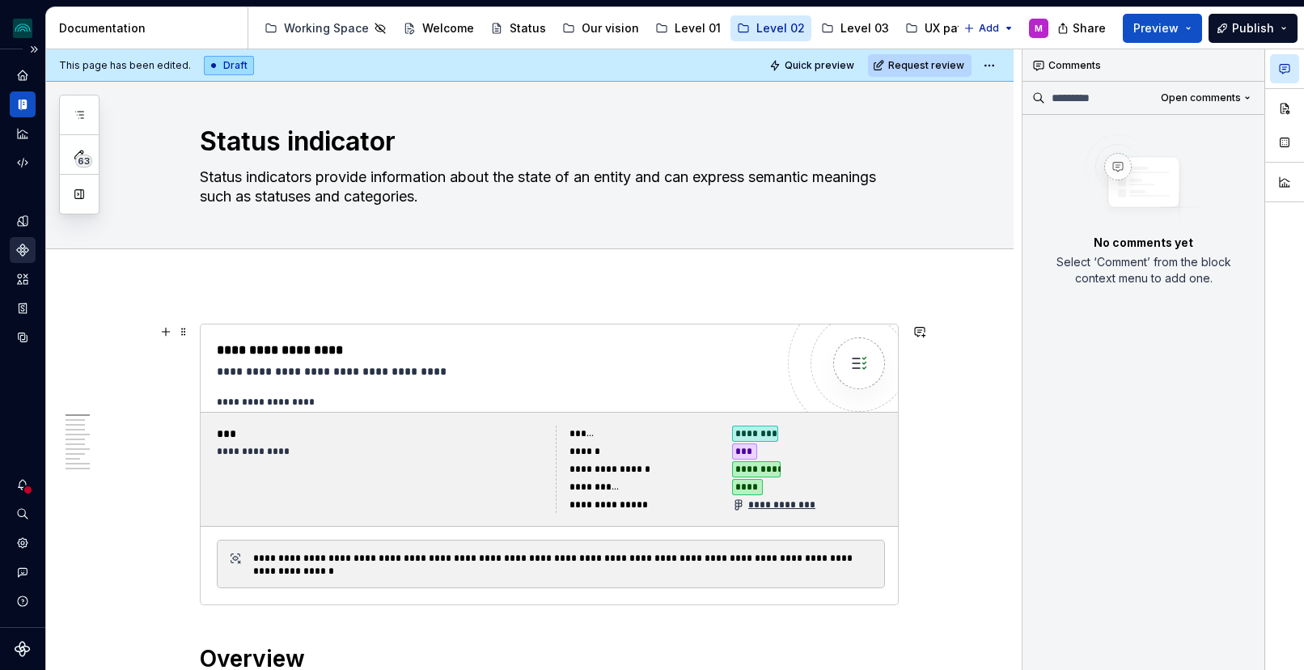
type textarea "*"
type textarea "Status indicators provide information about the state of an entity and can expr…"
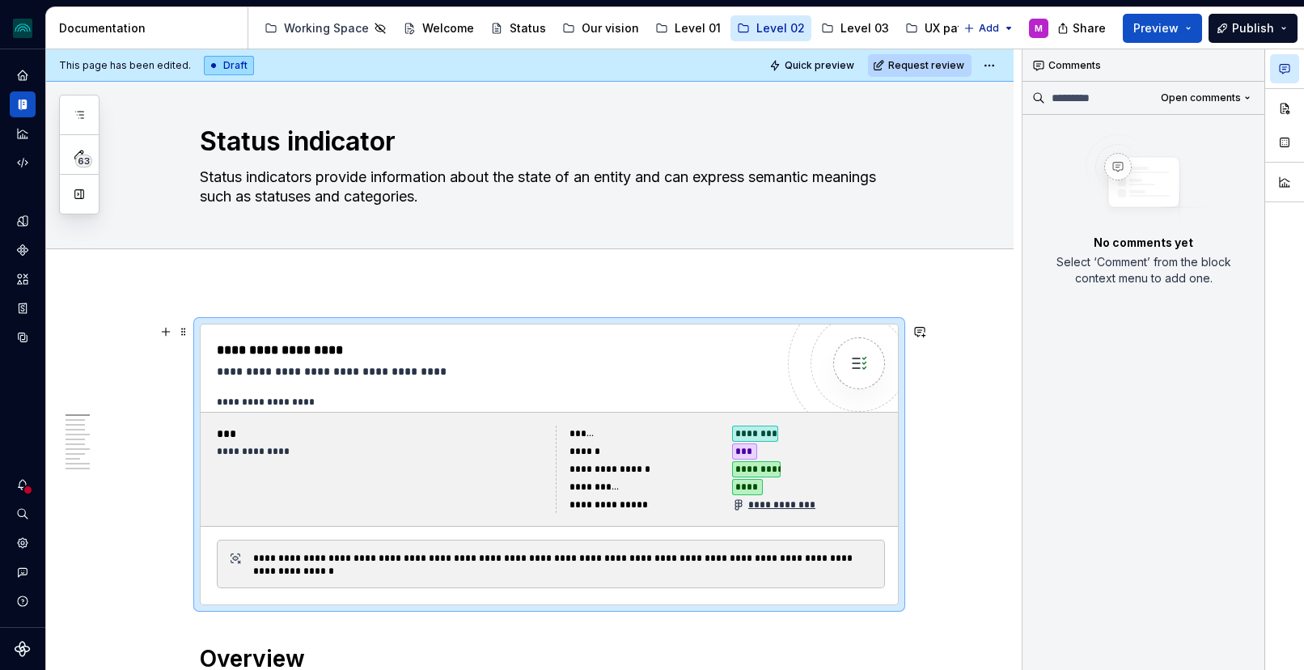
click at [374, 436] on div "***" at bounding box center [381, 434] width 329 height 16
type textarea "*"
click at [376, 455] on div "**********" at bounding box center [381, 451] width 329 height 13
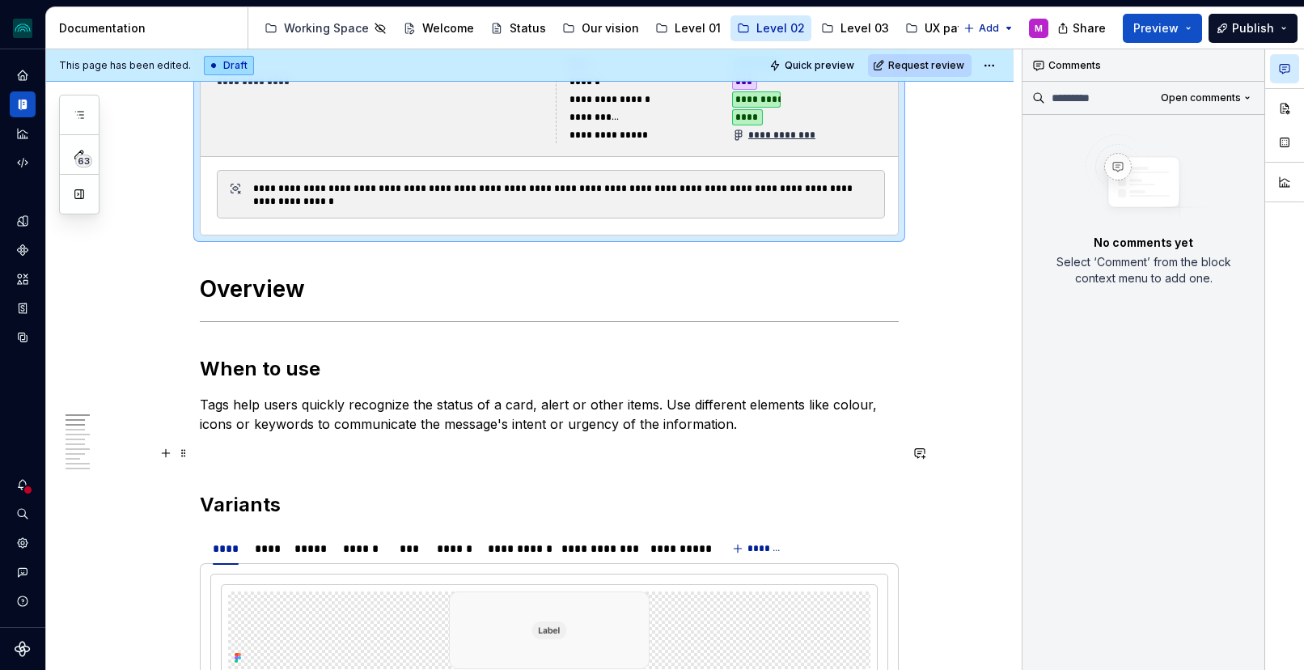
scroll to position [398, 0]
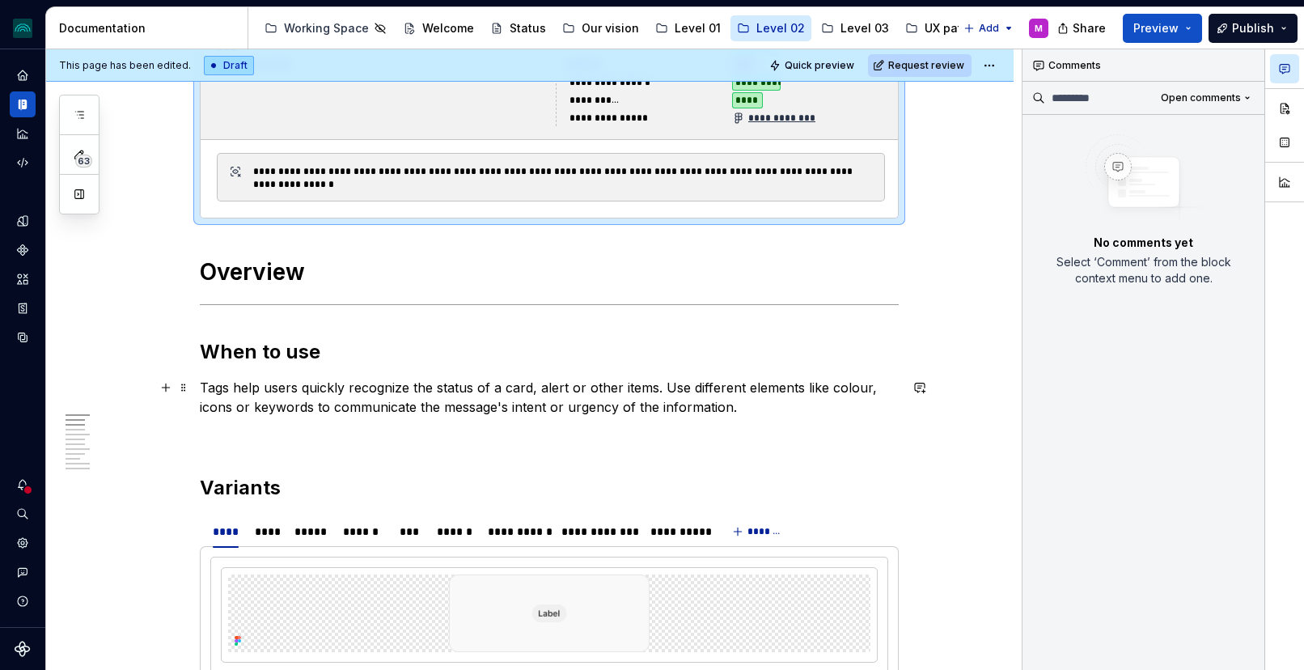
click at [207, 387] on p "Tags help users quickly recognize the status of a card, alert or other items. U…" at bounding box center [549, 397] width 699 height 39
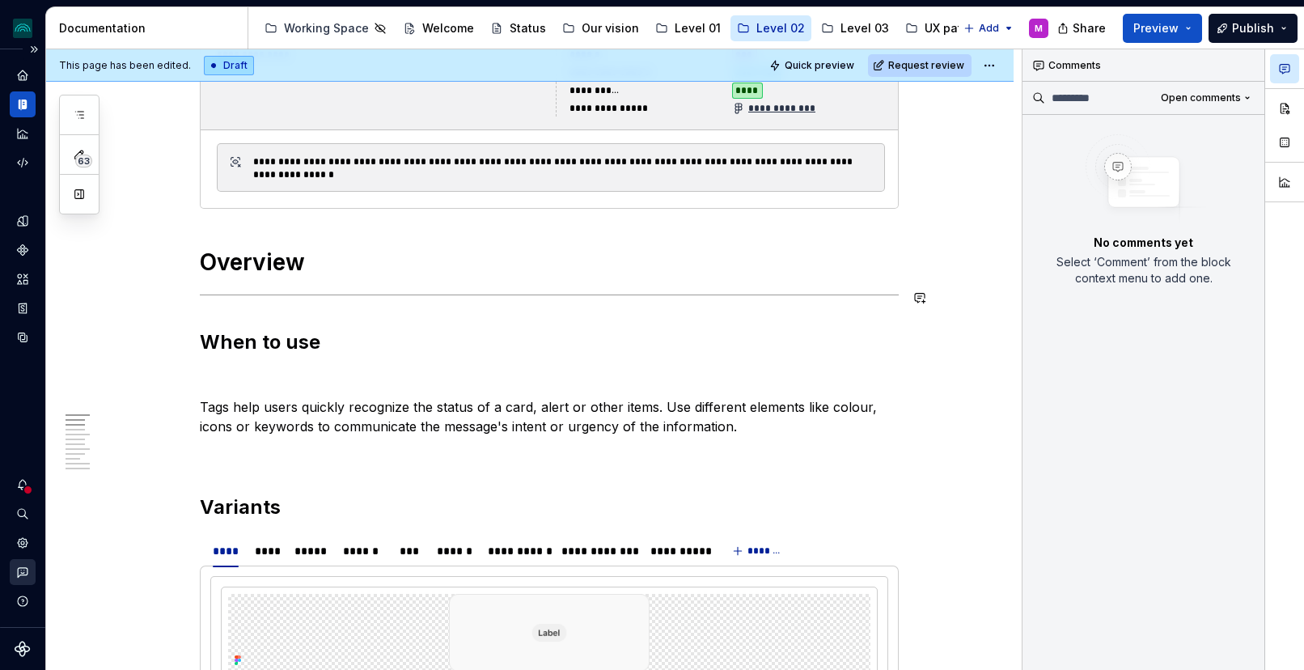
scroll to position [411, 0]
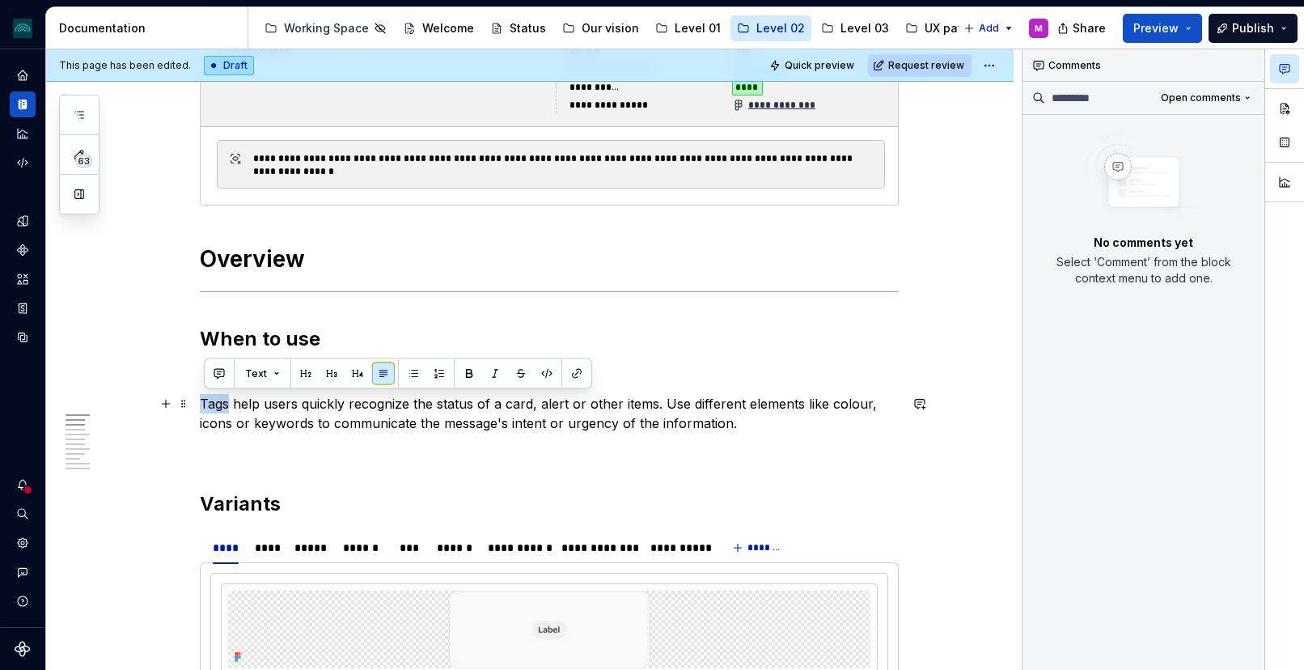
drag, startPoint x: 219, startPoint y: 404, endPoint x: 200, endPoint y: 403, distance: 19.4
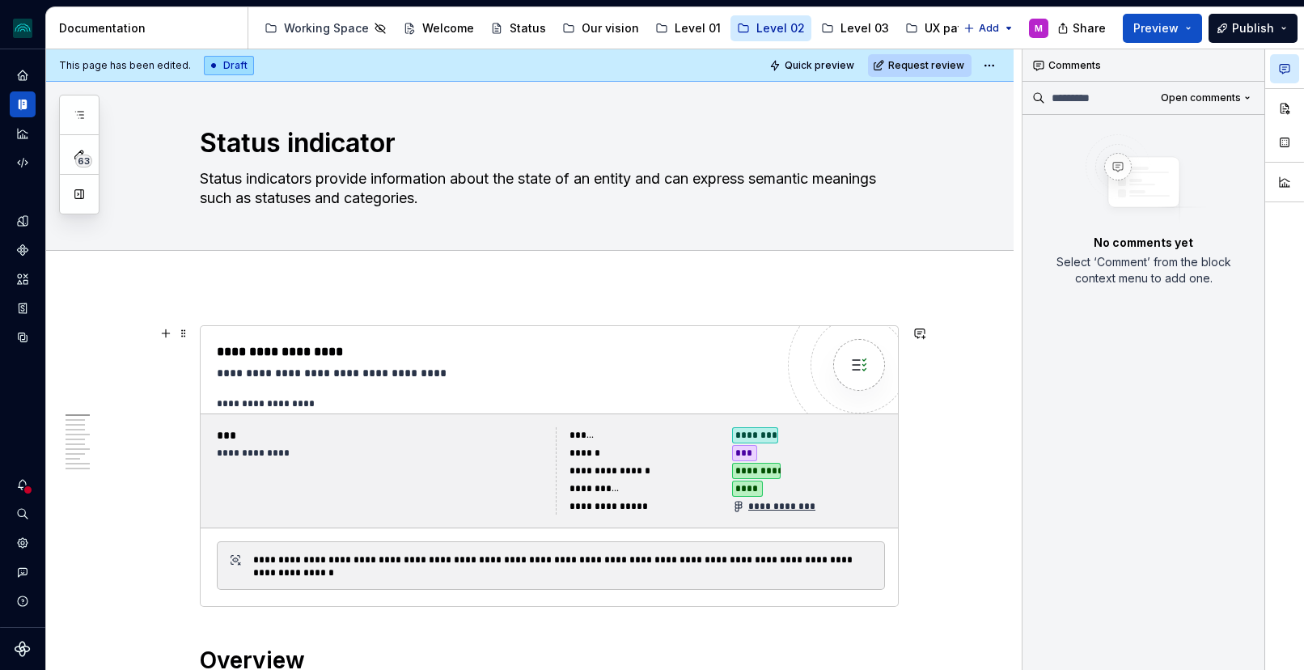
scroll to position [0, 0]
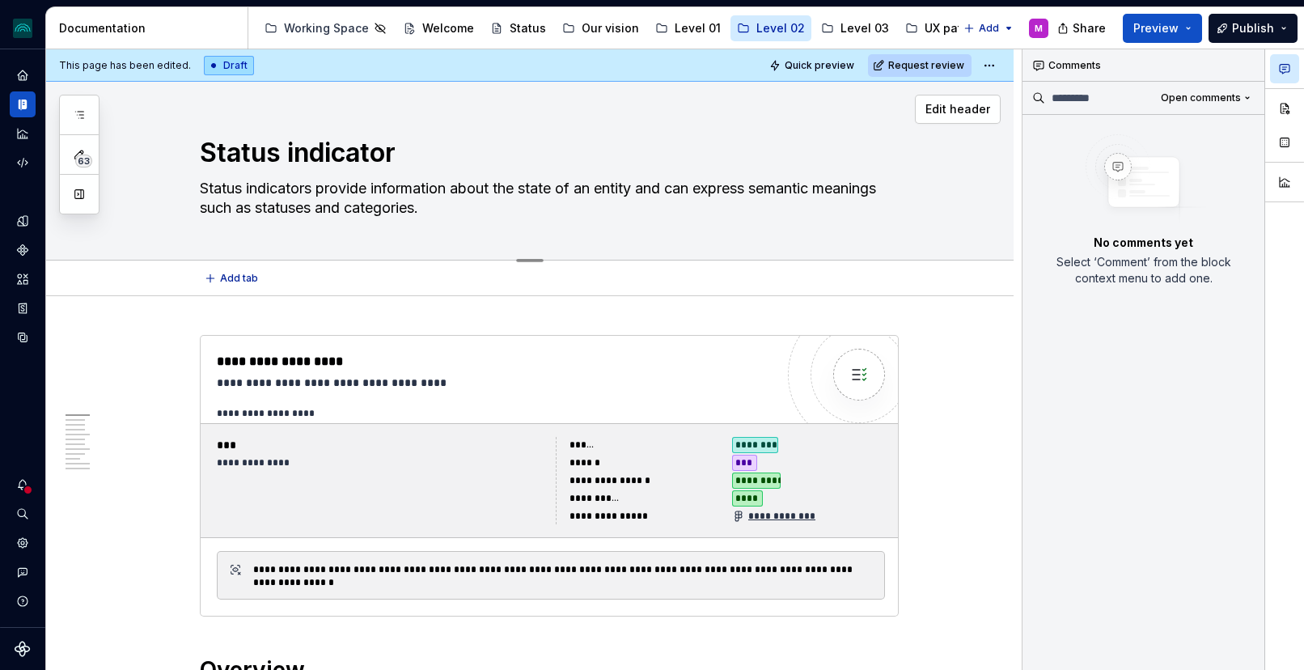
drag, startPoint x: 570, startPoint y: 189, endPoint x: 648, endPoint y: 189, distance: 78.5
click at [649, 189] on textarea "Status indicators provide information about the state of an entity and can expr…" at bounding box center [546, 198] width 699 height 45
drag, startPoint x: 648, startPoint y: 189, endPoint x: 574, endPoint y: 188, distance: 74.4
click at [642, 188] on textarea "Status indicators provide information about the state of an entity and can expr…" at bounding box center [546, 198] width 699 height 45
drag, startPoint x: 569, startPoint y: 187, endPoint x: 568, endPoint y: 201, distance: 14.6
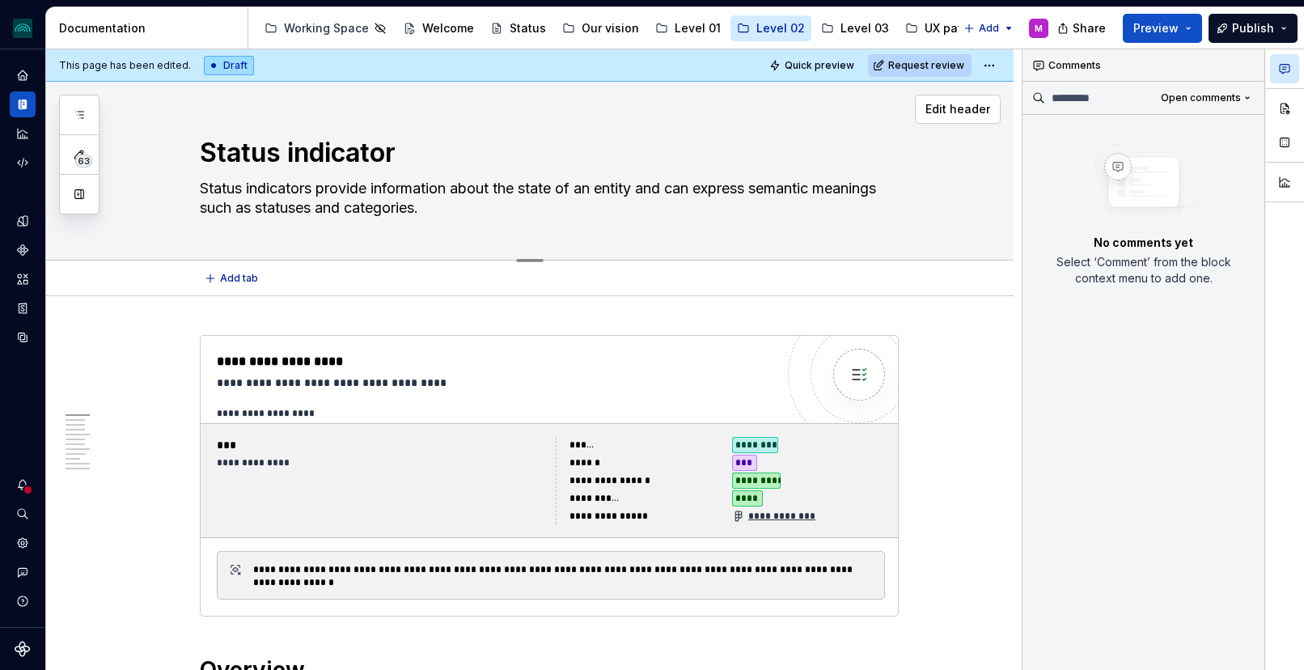
click at [568, 201] on textarea "Status indicators provide information about the state of an entity and can expr…" at bounding box center [546, 198] width 699 height 45
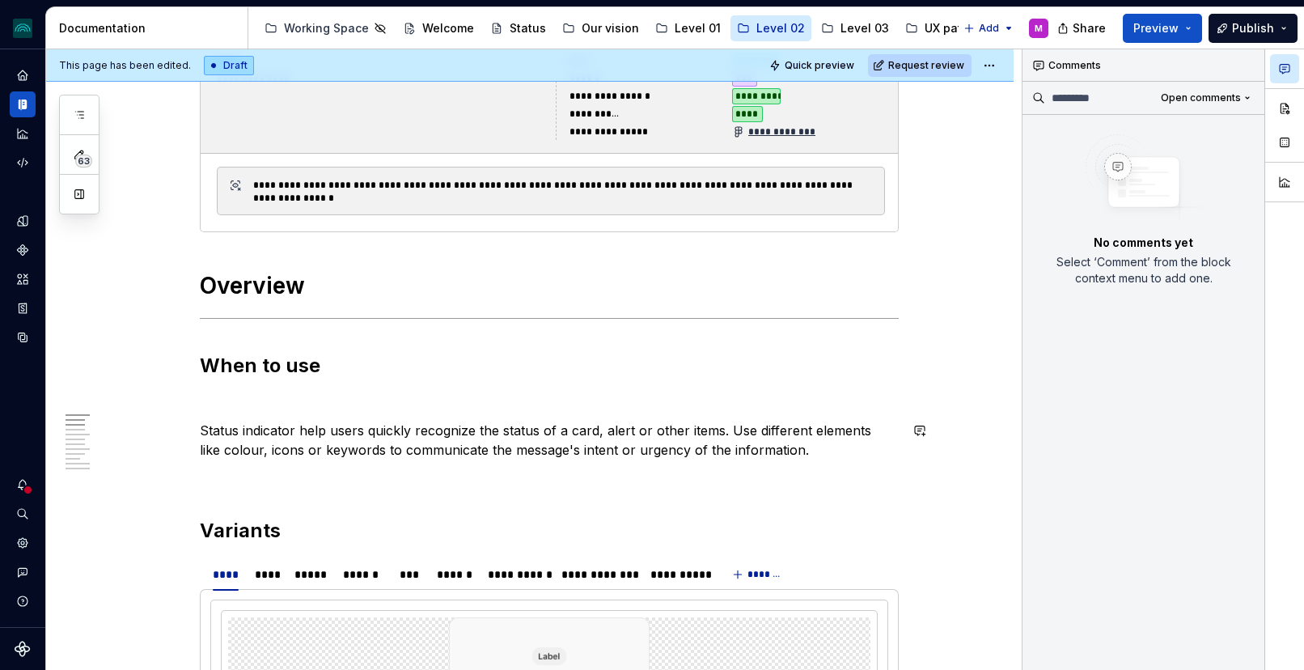
scroll to position [388, 0]
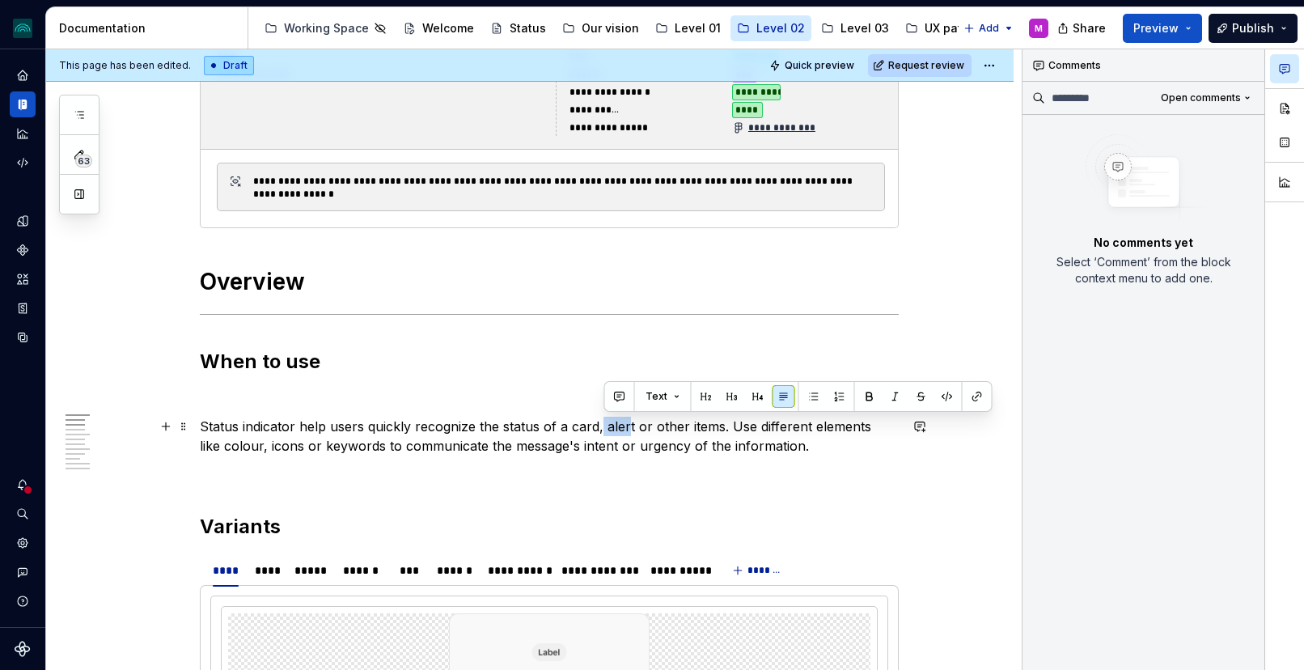
click at [604, 426] on p "Status indicator help users quickly recognize the status of a card, alert or ot…" at bounding box center [549, 436] width 699 height 39
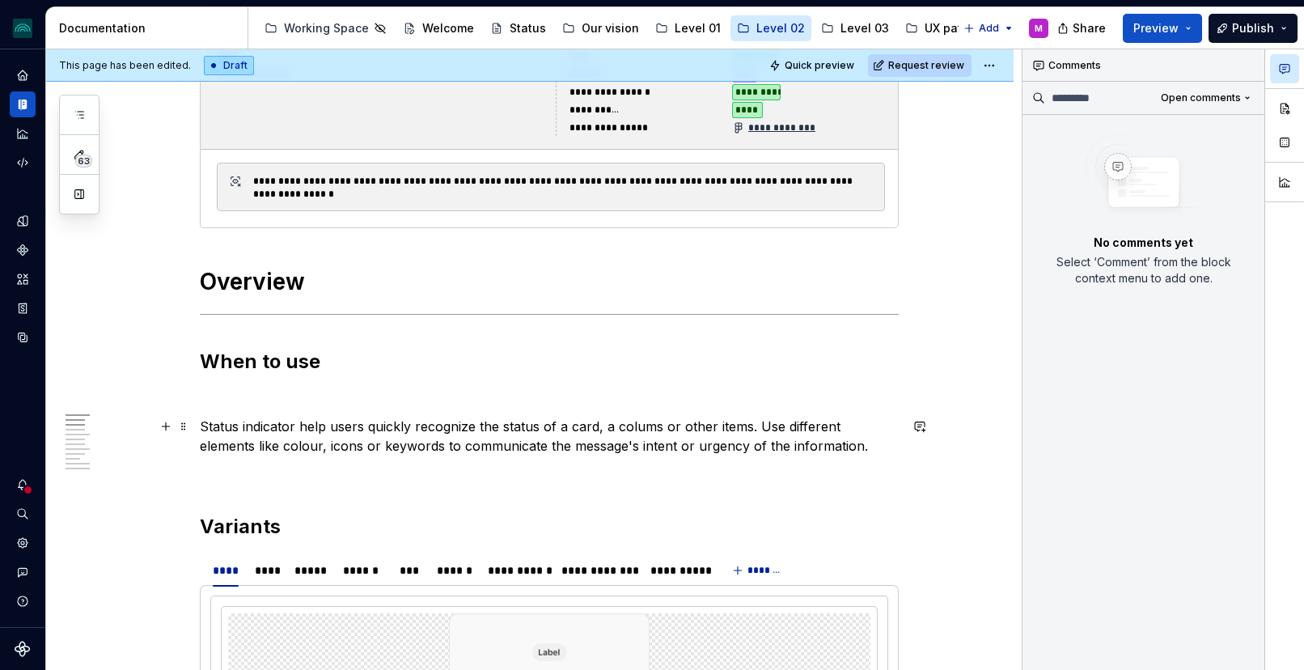
click at [761, 422] on p "Status indicator help users quickly recognize the status of a card, a colums or…" at bounding box center [549, 436] width 699 height 39
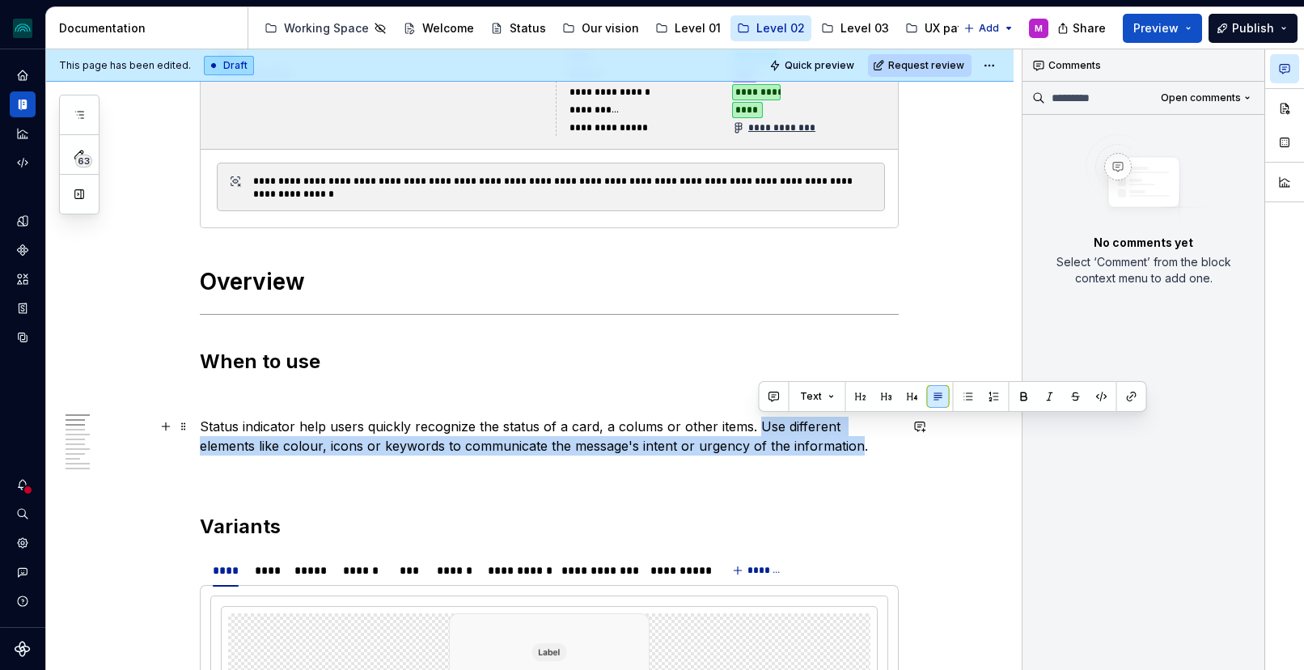
drag, startPoint x: 800, startPoint y: 447, endPoint x: 758, endPoint y: 428, distance: 46.3
click at [757, 428] on p "Status indicator help users quickly recognize the status of a card, a colums or…" at bounding box center [549, 436] width 699 height 39
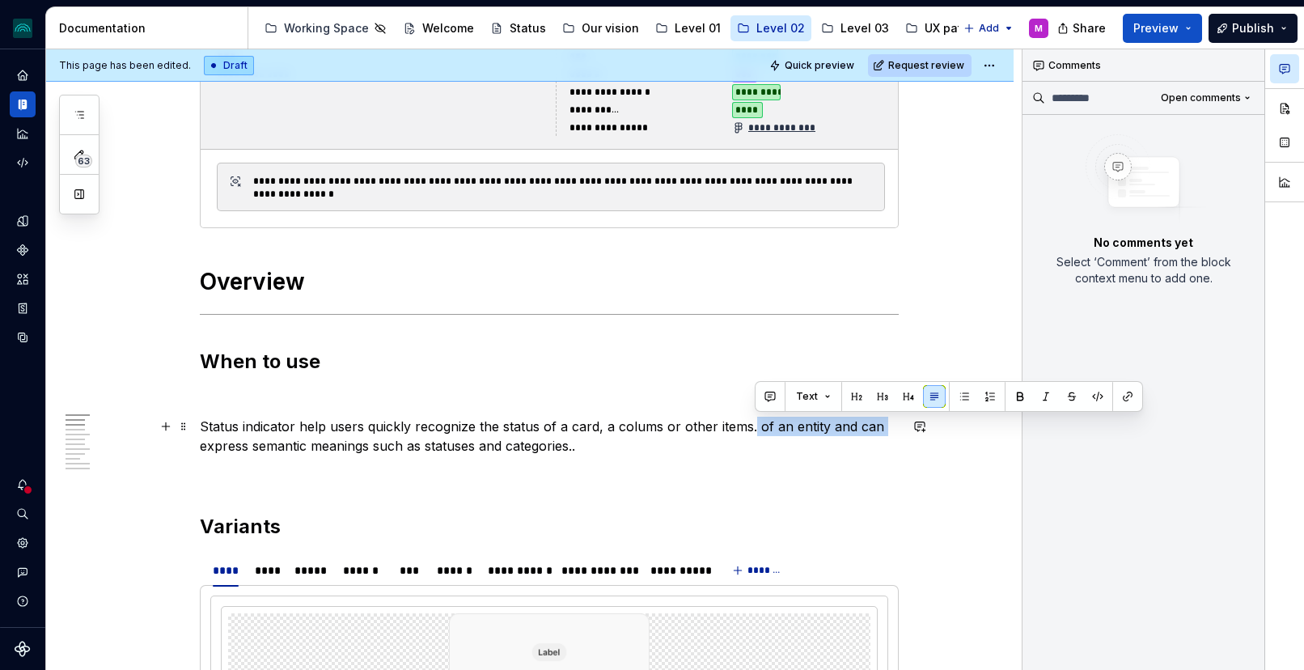
drag, startPoint x: 757, startPoint y: 426, endPoint x: 892, endPoint y: 423, distance: 136.0
click at [892, 423] on p "Status indicator help users quickly recognize the status of a card, a colums or…" at bounding box center [549, 436] width 699 height 39
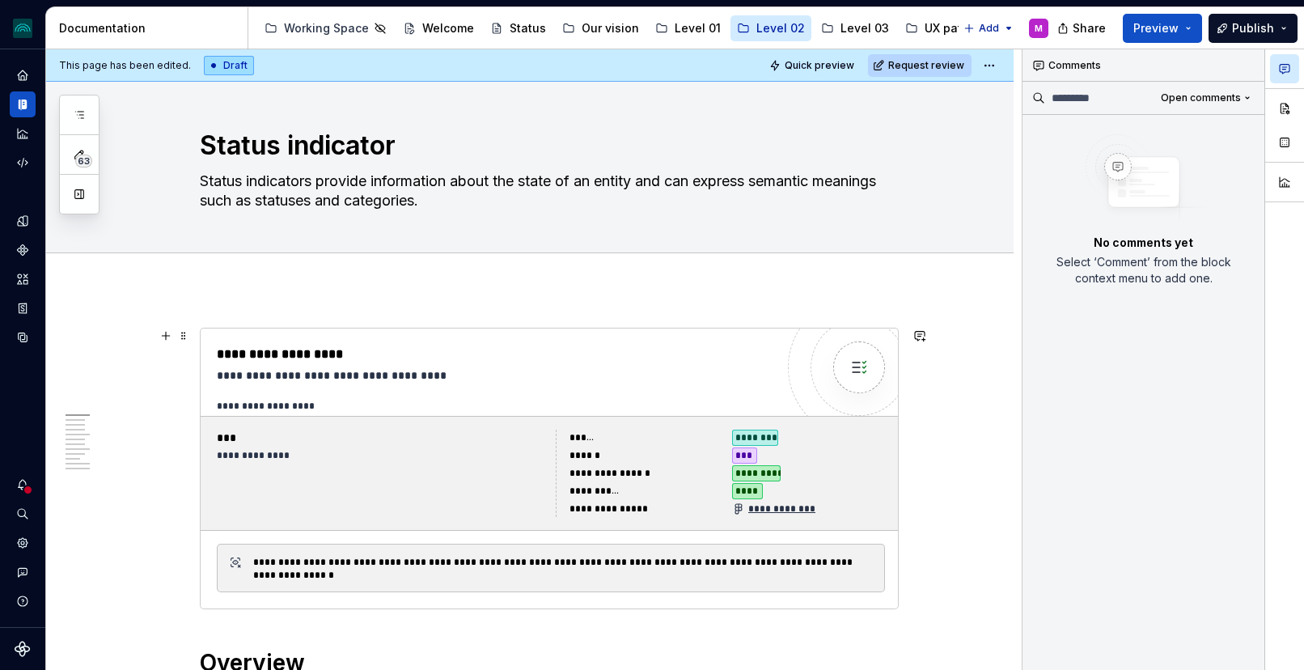
scroll to position [0, 0]
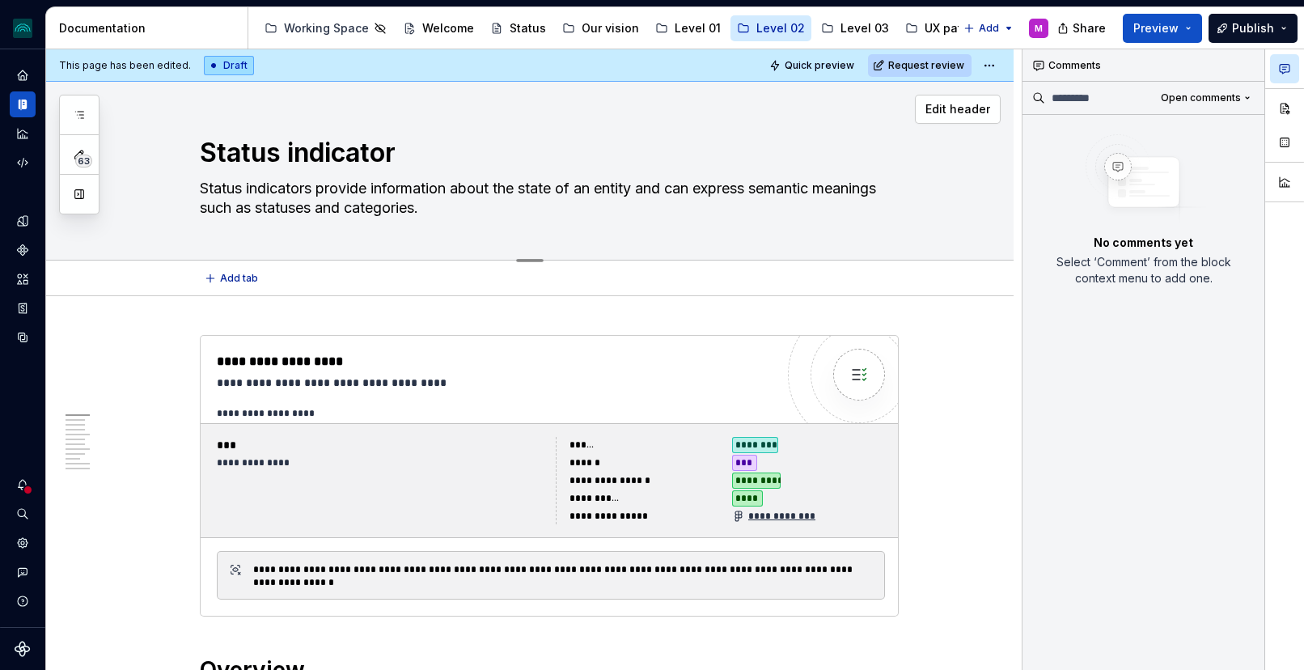
click at [443, 197] on textarea "Status indicators provide information about the state of an entity and can expr…" at bounding box center [546, 198] width 699 height 45
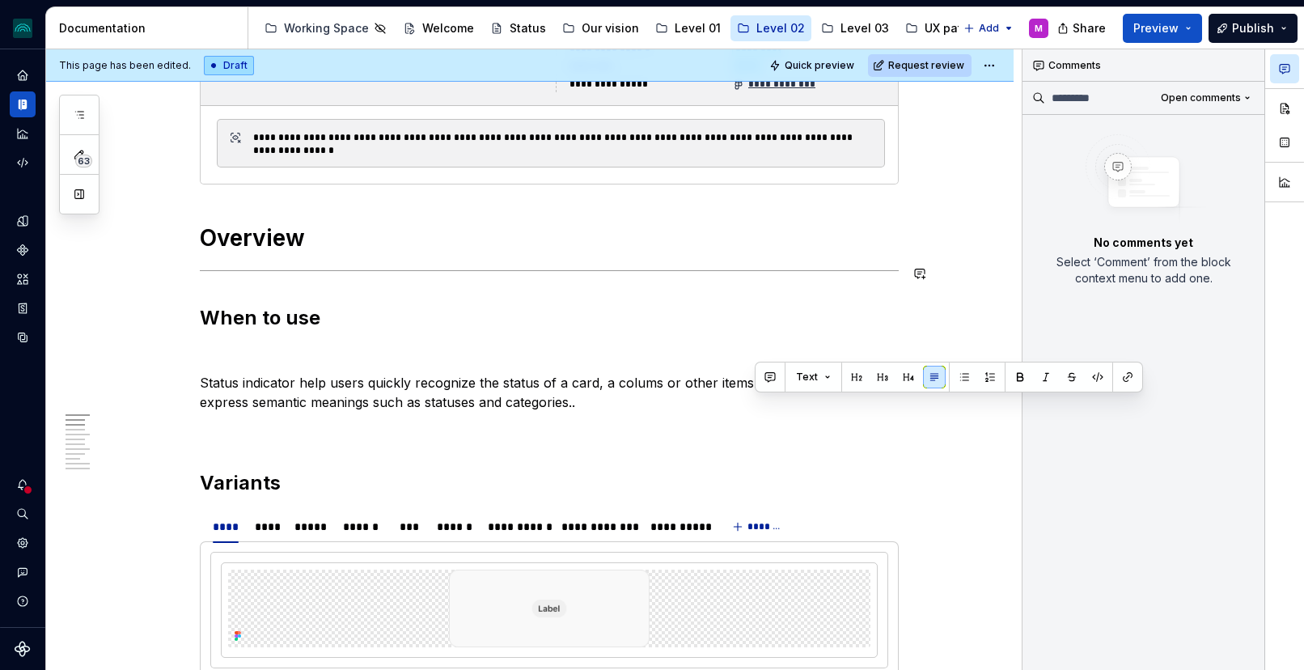
scroll to position [449, 0]
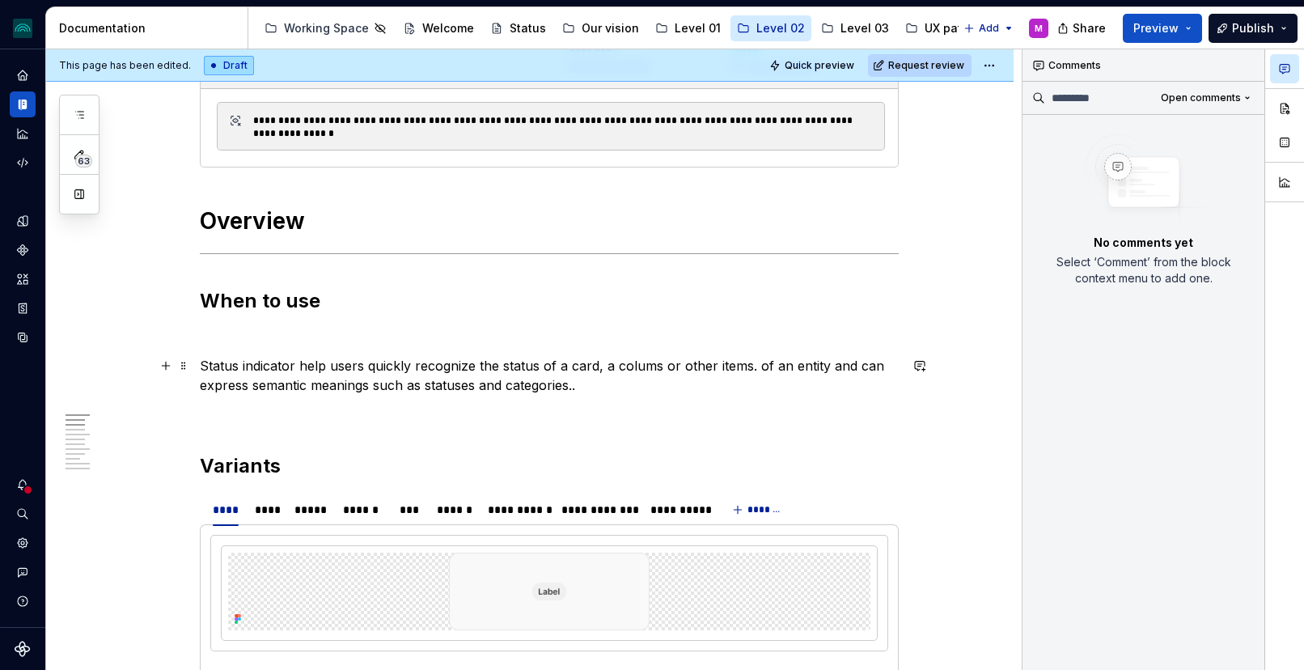
click at [371, 367] on p "Status indicator help users quickly recognize the status of a card, a colums or…" at bounding box center [549, 375] width 699 height 39
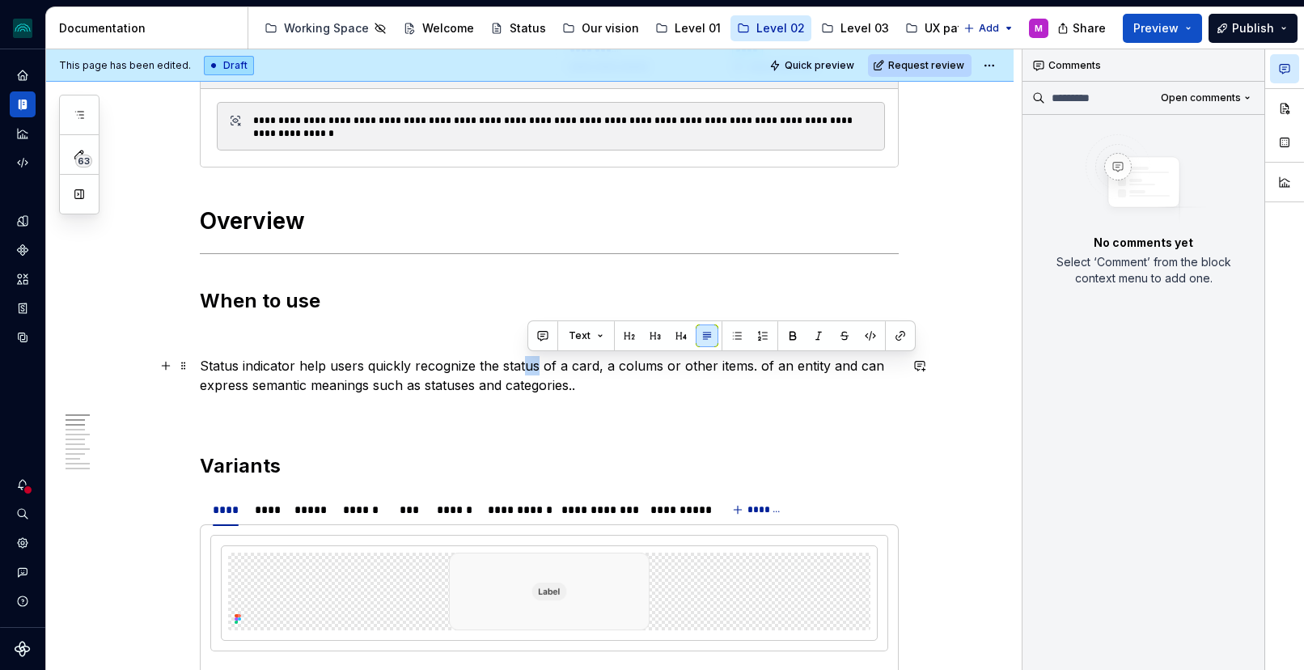
drag, startPoint x: 539, startPoint y: 366, endPoint x: 527, endPoint y: 365, distance: 12.2
click at [527, 365] on p "Status indicator help users quickly recognize the status of a card, a colums or…" at bounding box center [549, 375] width 699 height 39
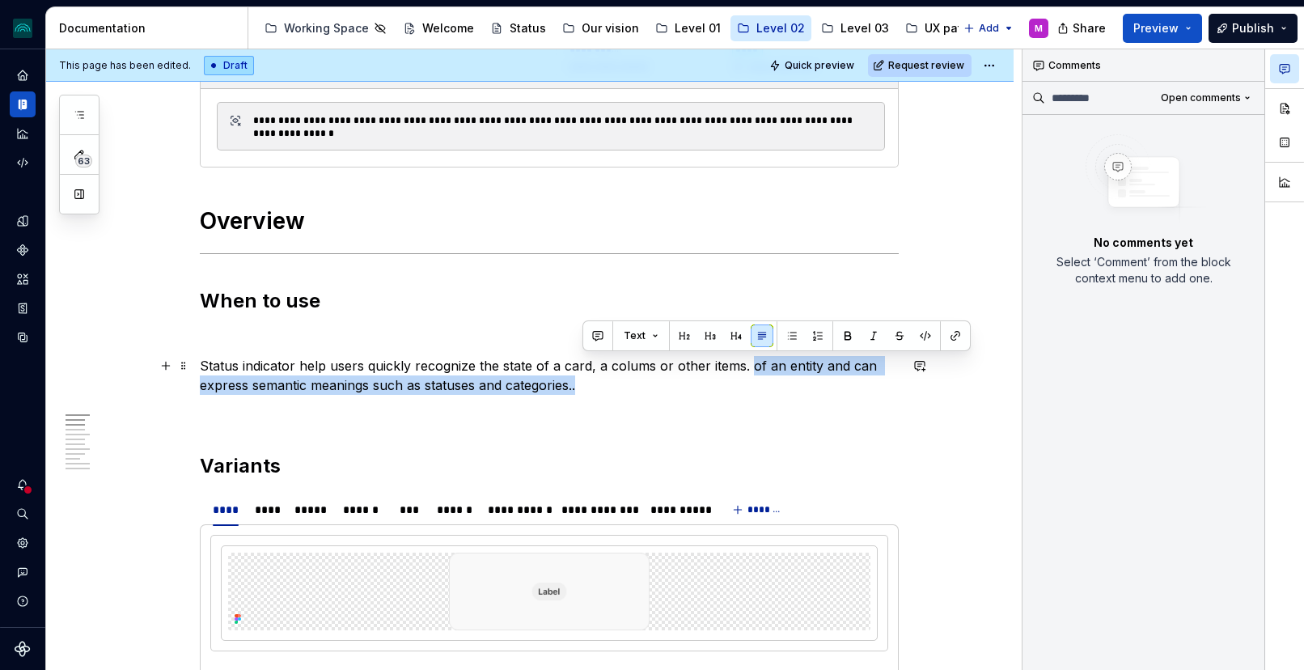
drag, startPoint x: 752, startPoint y: 364, endPoint x: 791, endPoint y: 394, distance: 49.7
click at [791, 394] on p "Status indicator help users quickly recognize the state of a card, a colums or …" at bounding box center [549, 375] width 699 height 39
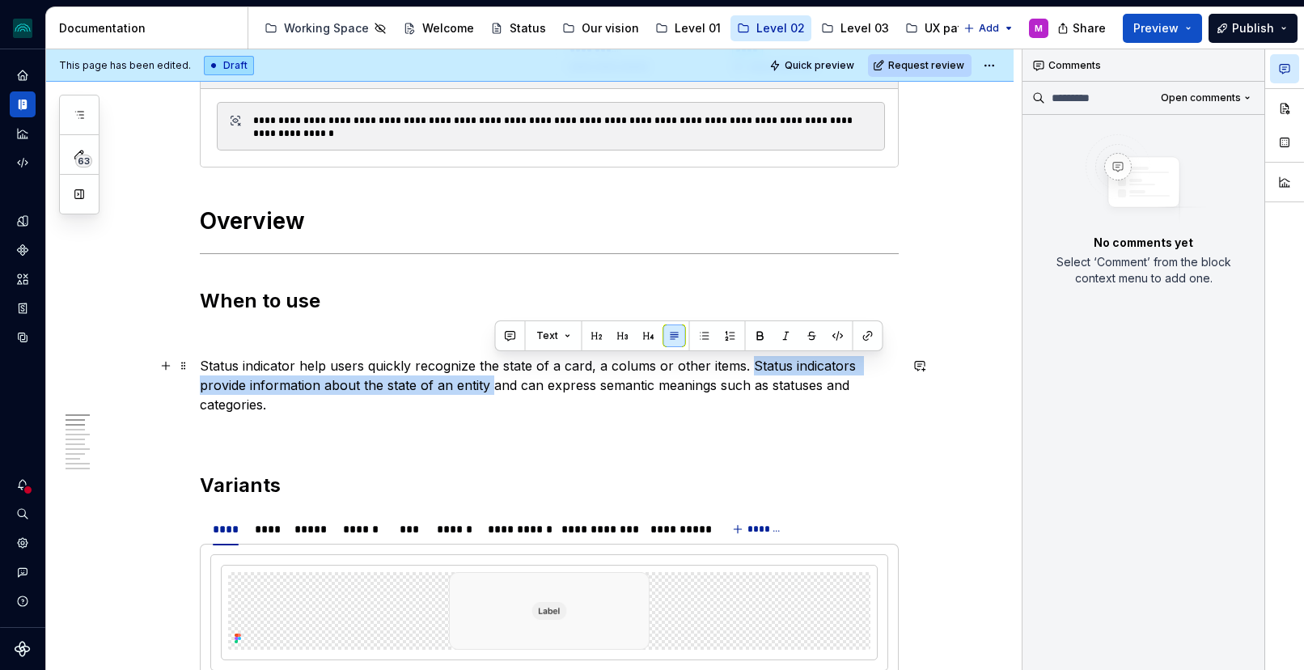
drag, startPoint x: 752, startPoint y: 363, endPoint x: 495, endPoint y: 386, distance: 258.3
click at [495, 386] on p "Status indicator help users quickly recognize the state of a card, a colums or …" at bounding box center [549, 385] width 699 height 58
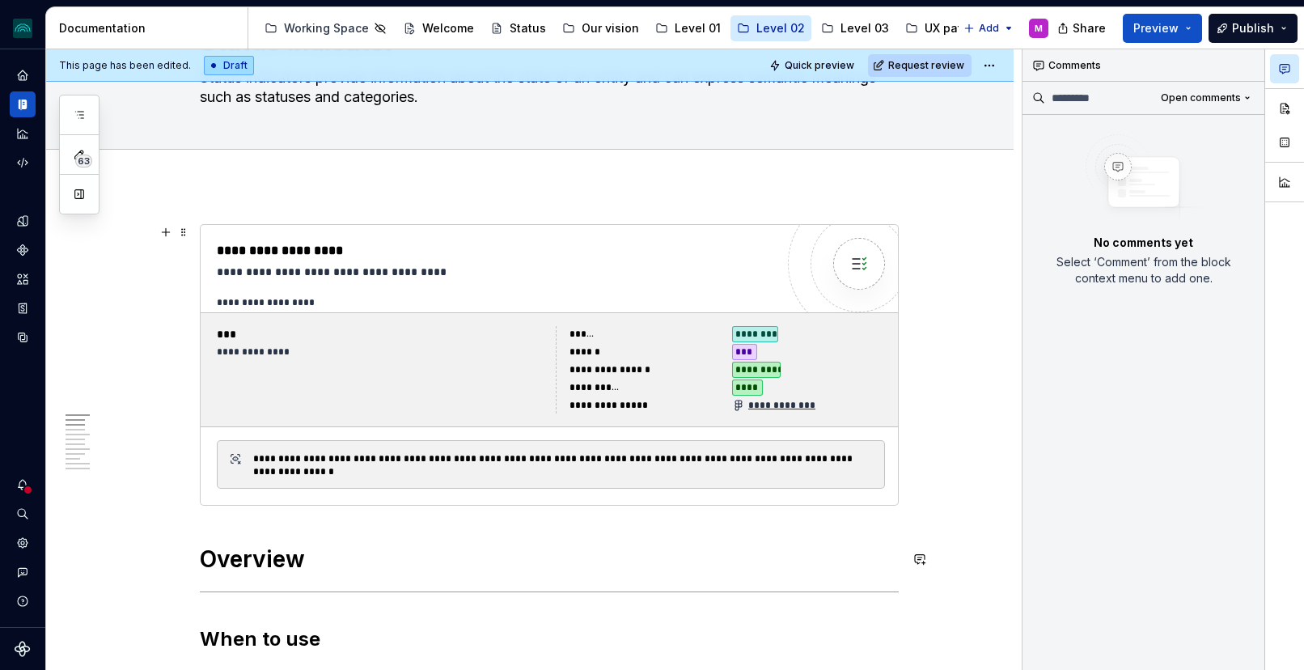
scroll to position [0, 0]
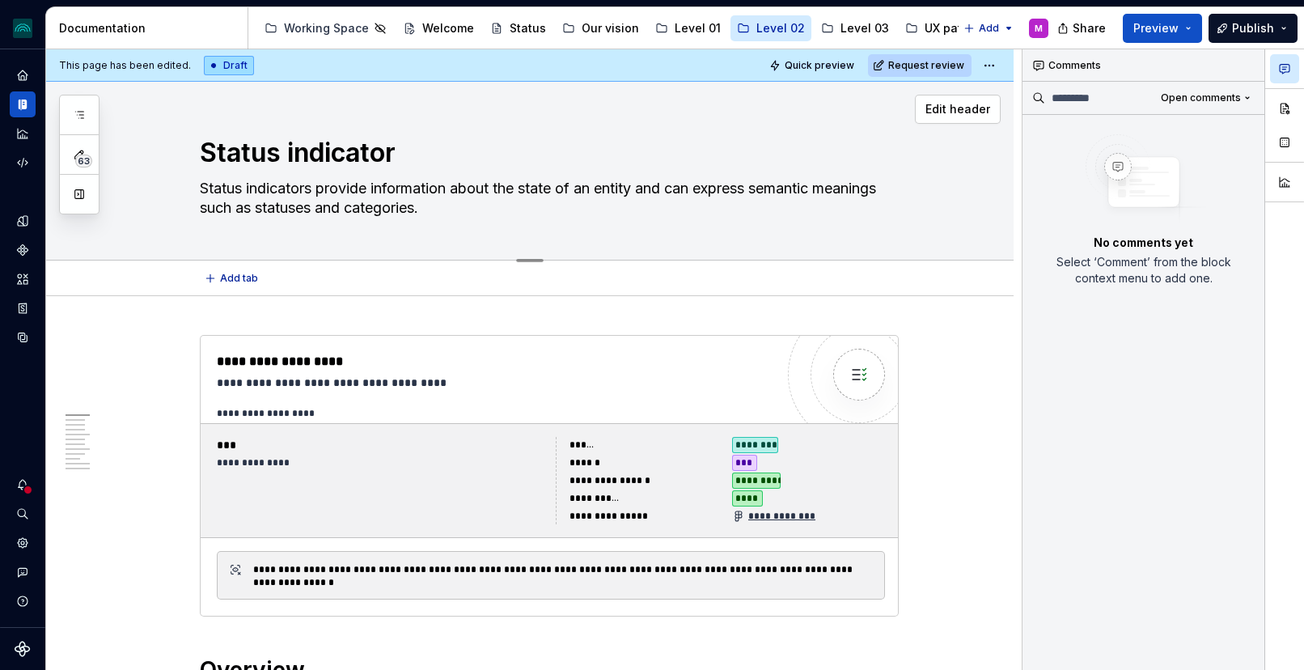
click at [397, 201] on textarea "Status indicators provide information about the state of an entity and can expr…" at bounding box center [546, 198] width 699 height 45
click at [646, 192] on textarea "Status indicators provide information about the state of an entity and can expr…" at bounding box center [546, 198] width 699 height 45
drag, startPoint x: 646, startPoint y: 188, endPoint x: 668, endPoint y: 212, distance: 32.1
click at [667, 212] on textarea "Status indicators provide information about the state of an entity and can expr…" at bounding box center [546, 198] width 699 height 45
type textarea "*"
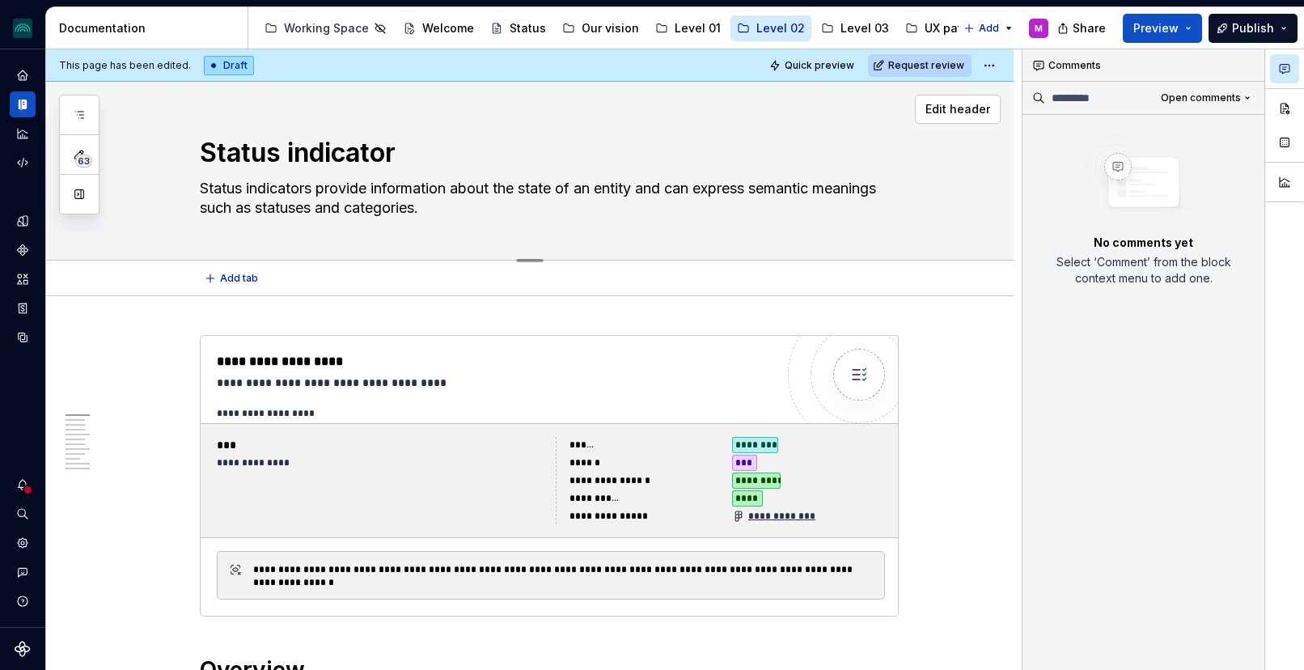
type textarea "Status indicators provide information about the state of an entity."
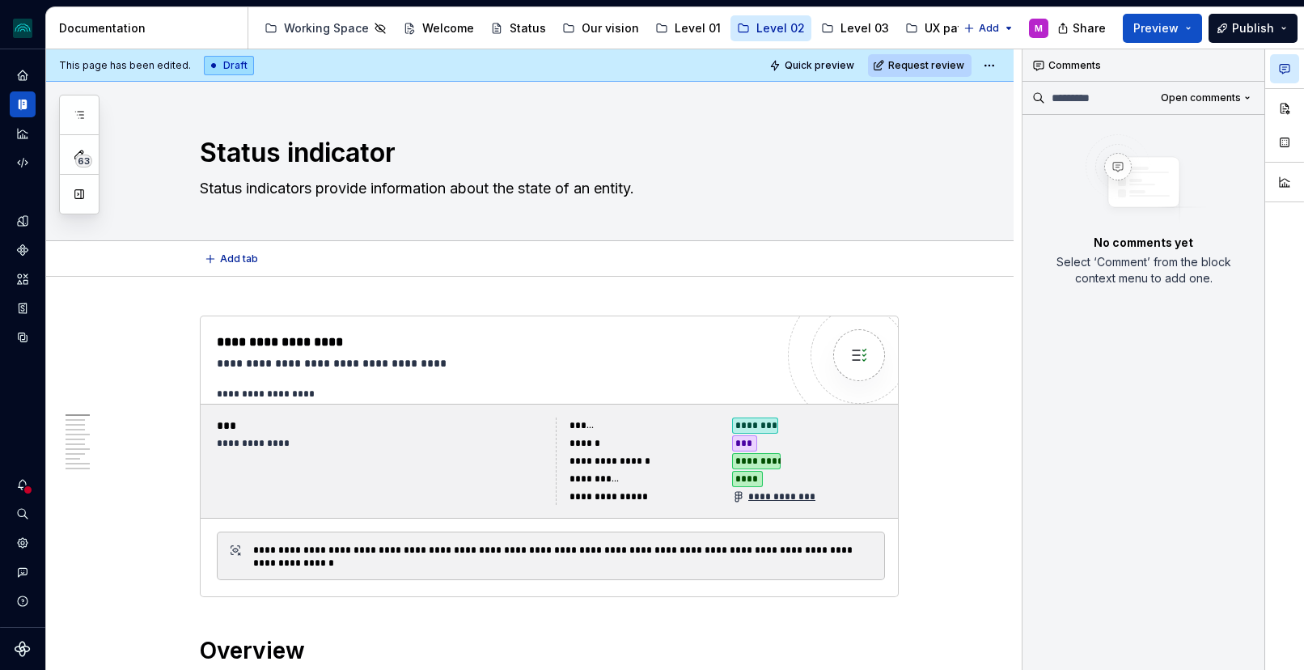
type textarea "*"
type textarea "Status indicators provide information about the state of an entity."
type textarea "*"
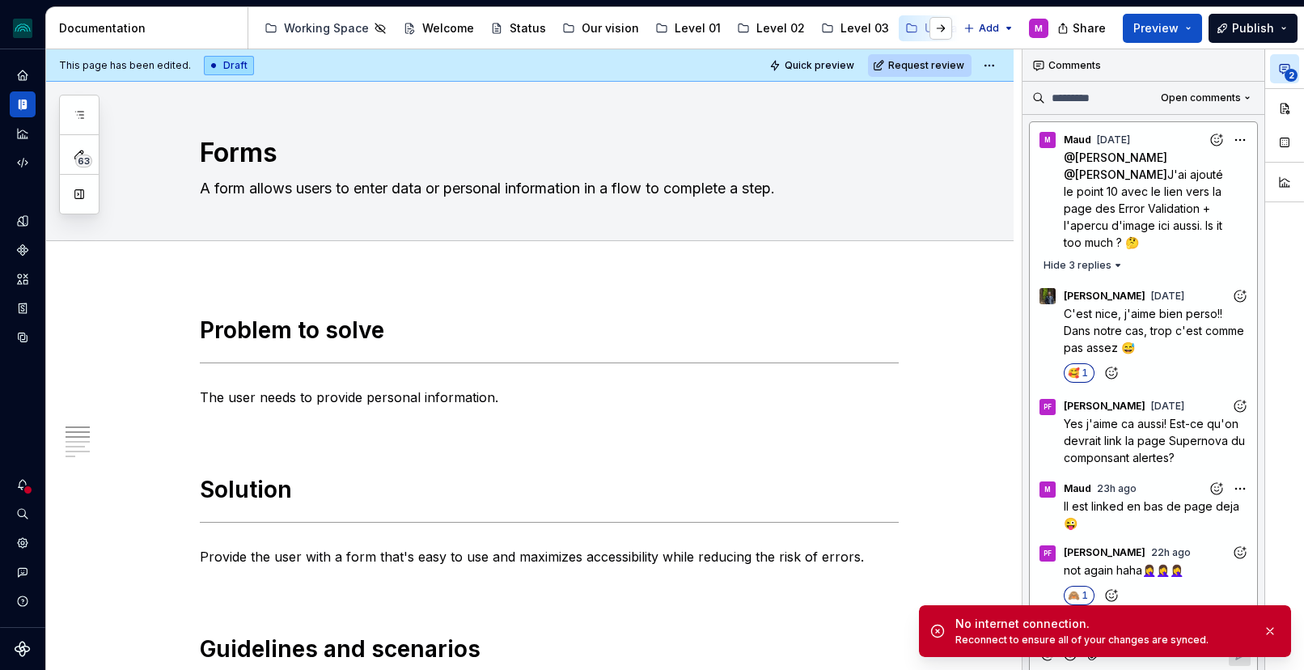
scroll to position [210, 0]
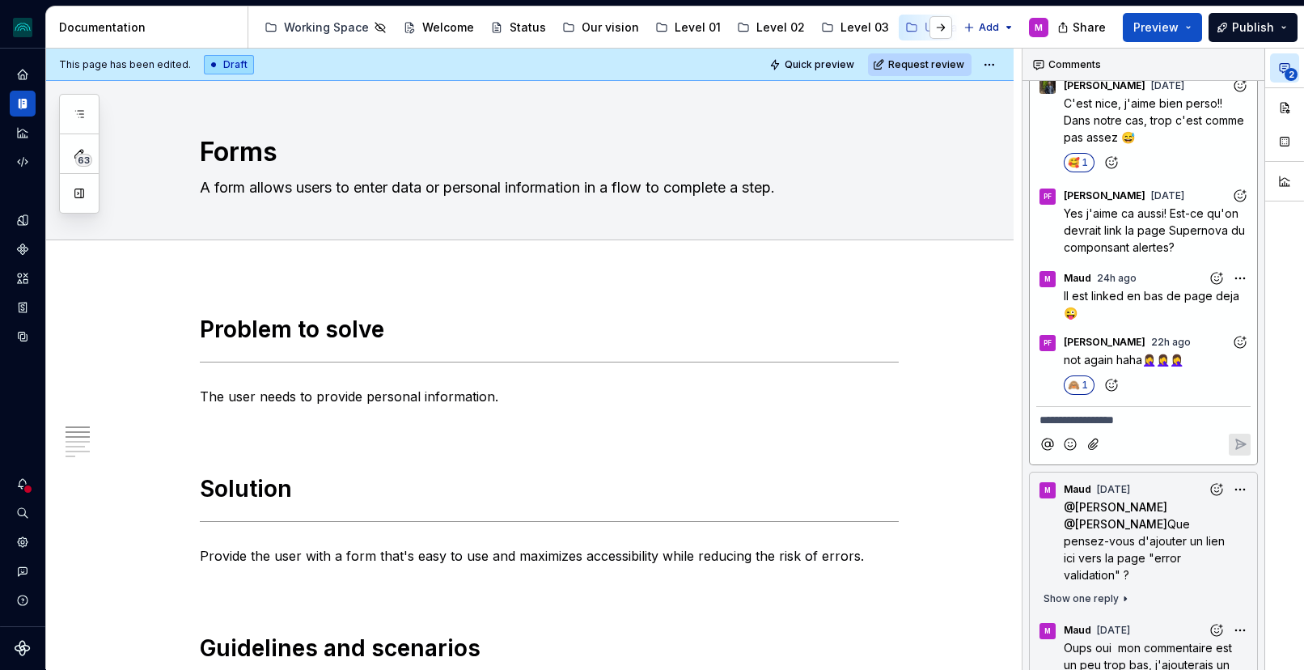
type textarea "*"
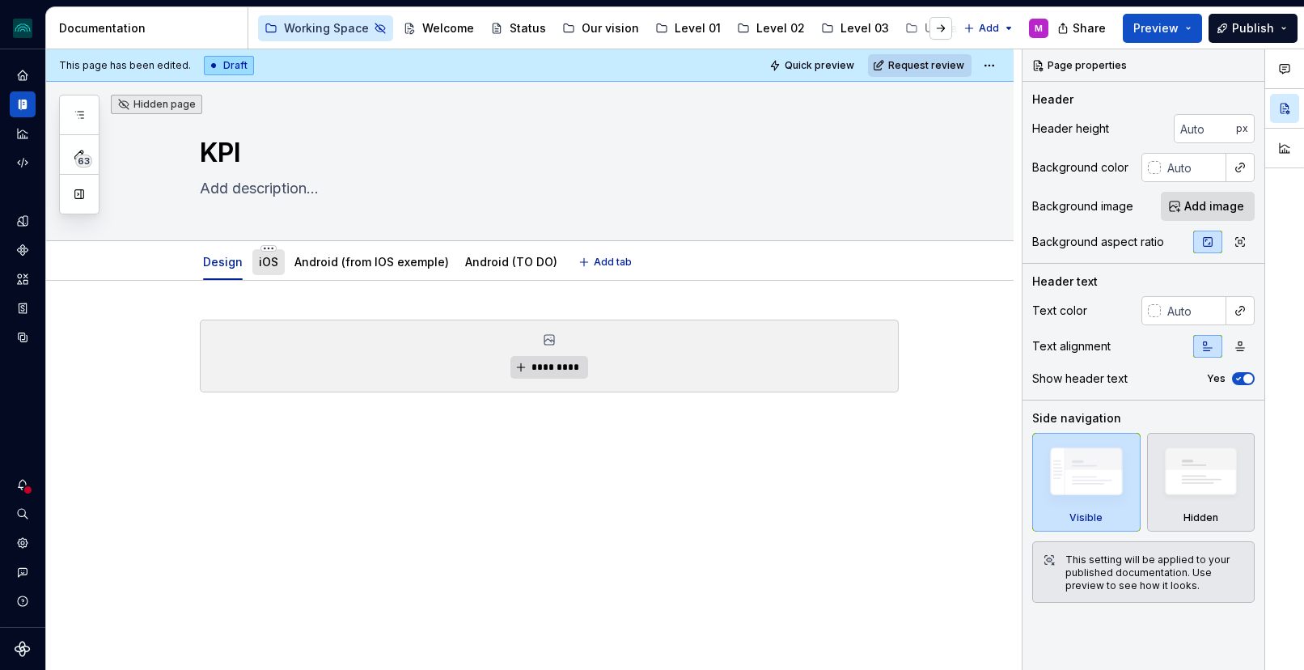
click at [269, 273] on div "iOS" at bounding box center [268, 262] width 32 height 26
click at [267, 265] on link "iOS" at bounding box center [268, 262] width 19 height 14
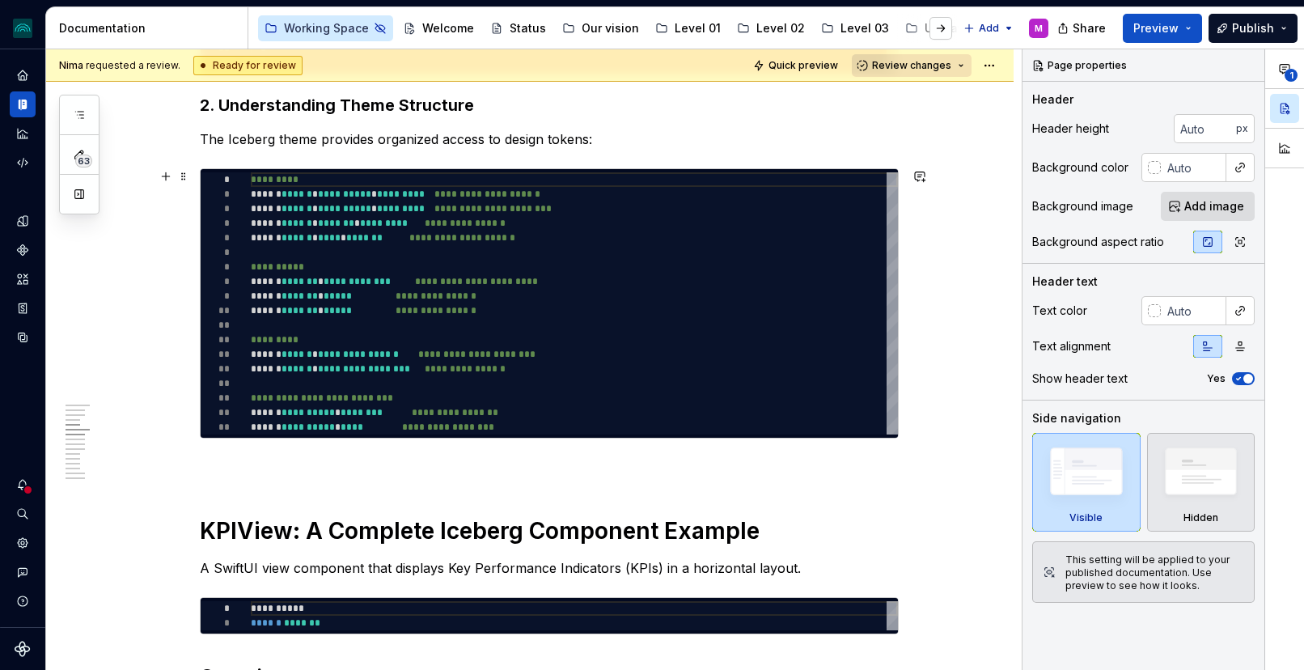
scroll to position [837, 0]
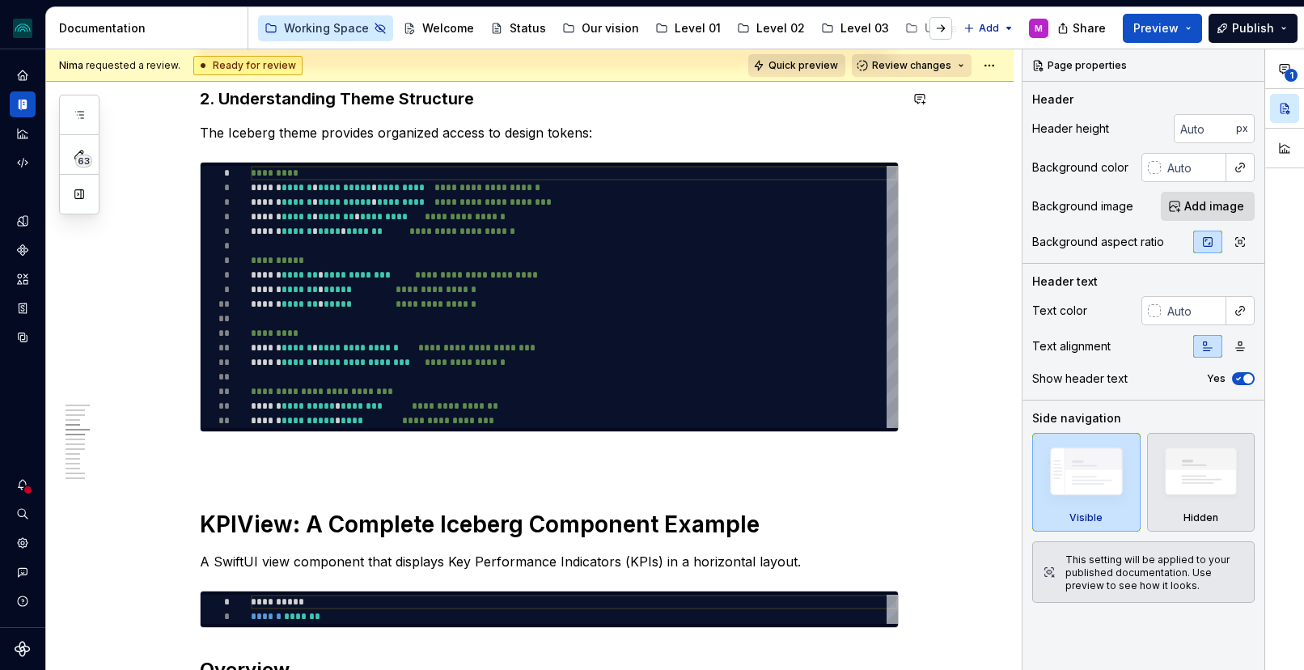
click at [804, 61] on span "Quick preview" at bounding box center [804, 65] width 70 height 13
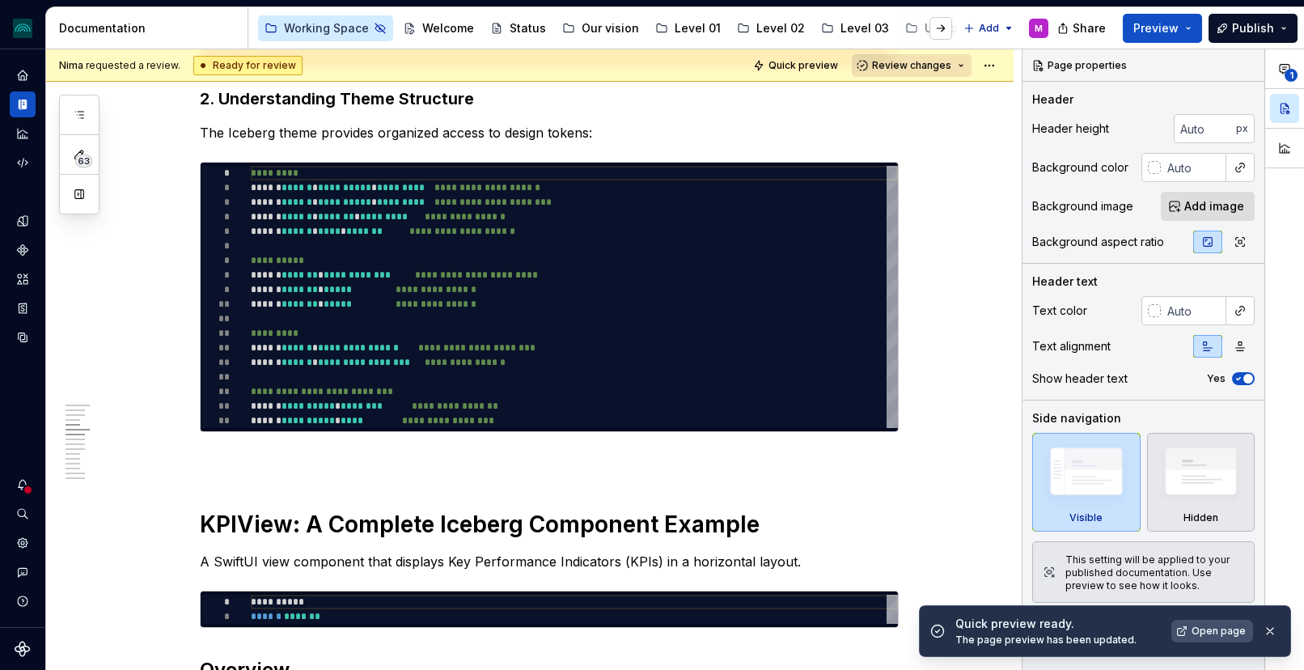
click at [1204, 633] on span "Open page" at bounding box center [1219, 631] width 54 height 13
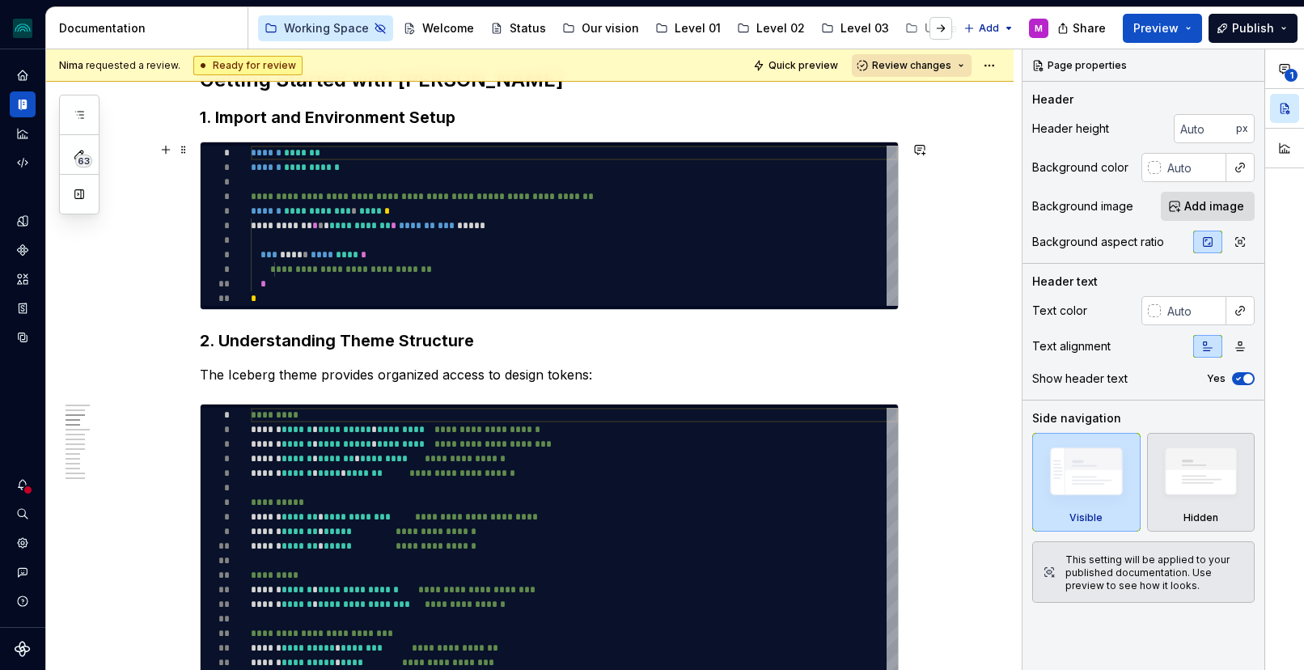
scroll to position [586, 0]
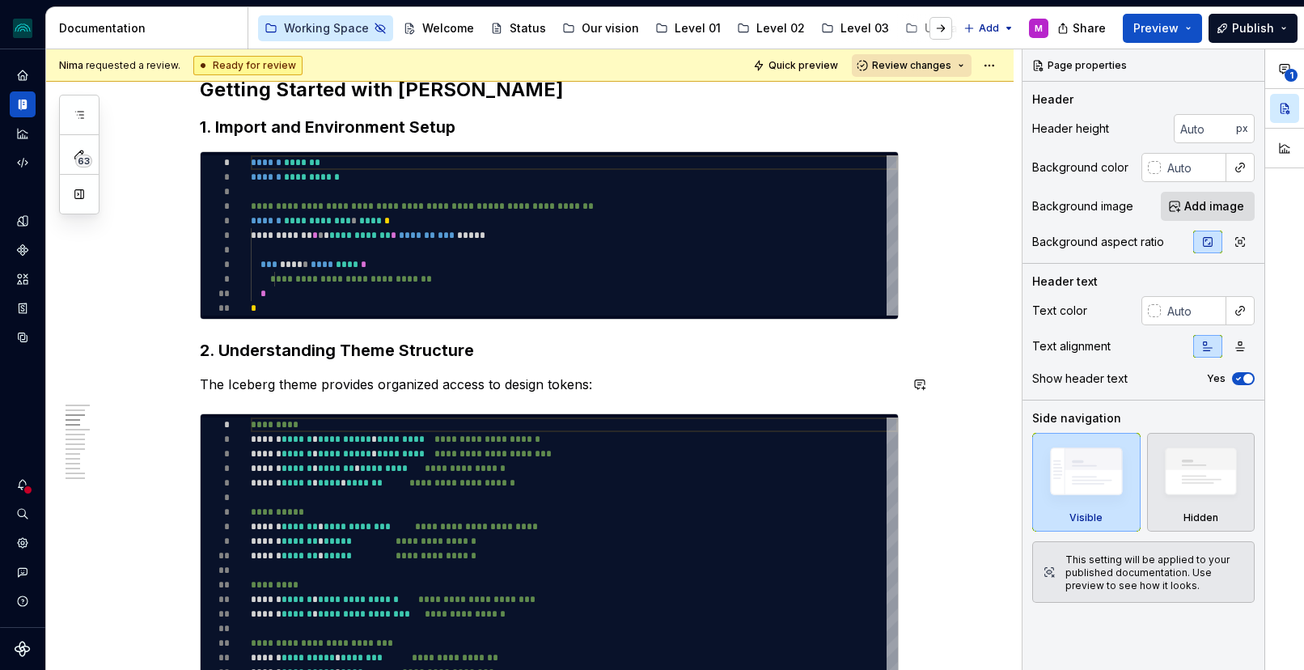
type textarea "*"
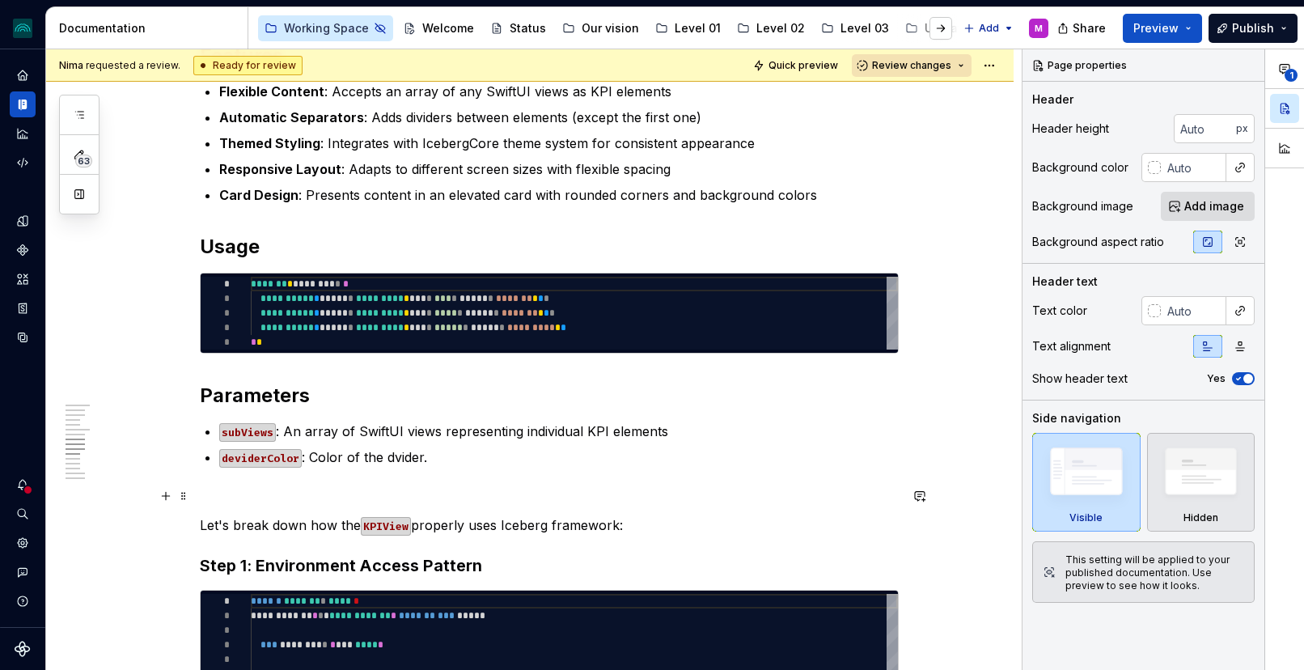
scroll to position [1575, 0]
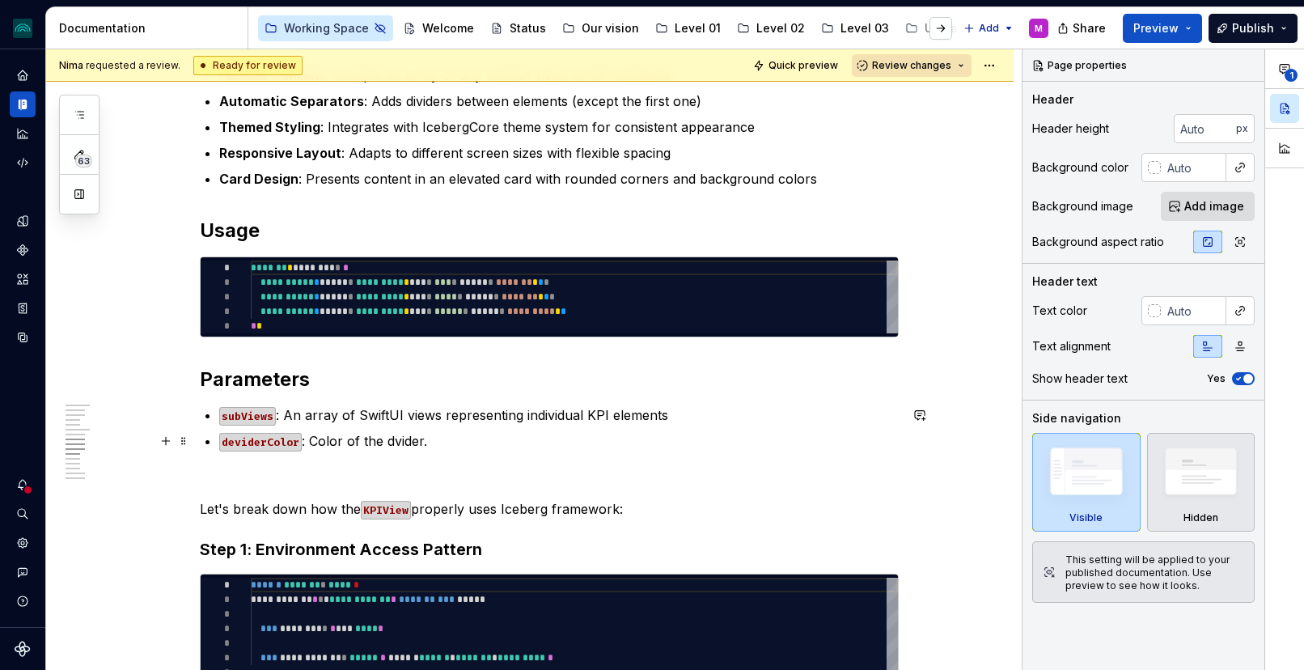
click at [243, 437] on code "deviderColor" at bounding box center [260, 442] width 83 height 19
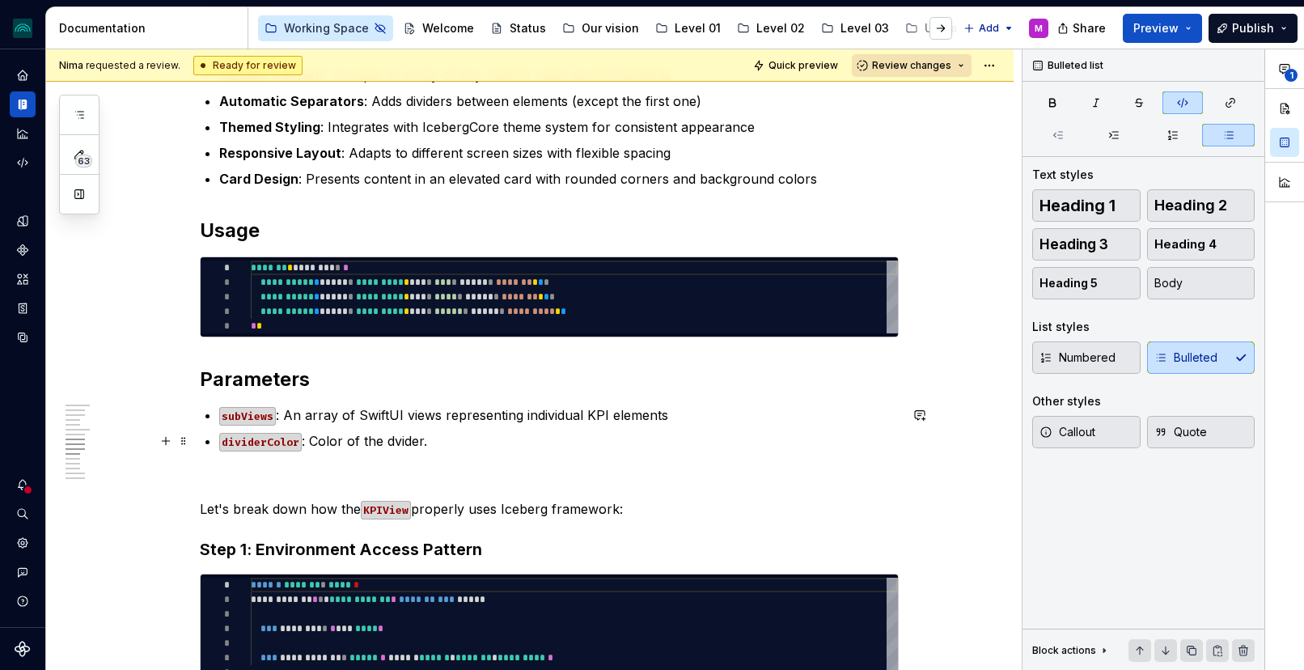
click at [398, 440] on p "dividerColor : Color of the dvider." at bounding box center [559, 440] width 680 height 19
click at [464, 445] on p "dividerColor : Color of the divider." at bounding box center [559, 440] width 680 height 19
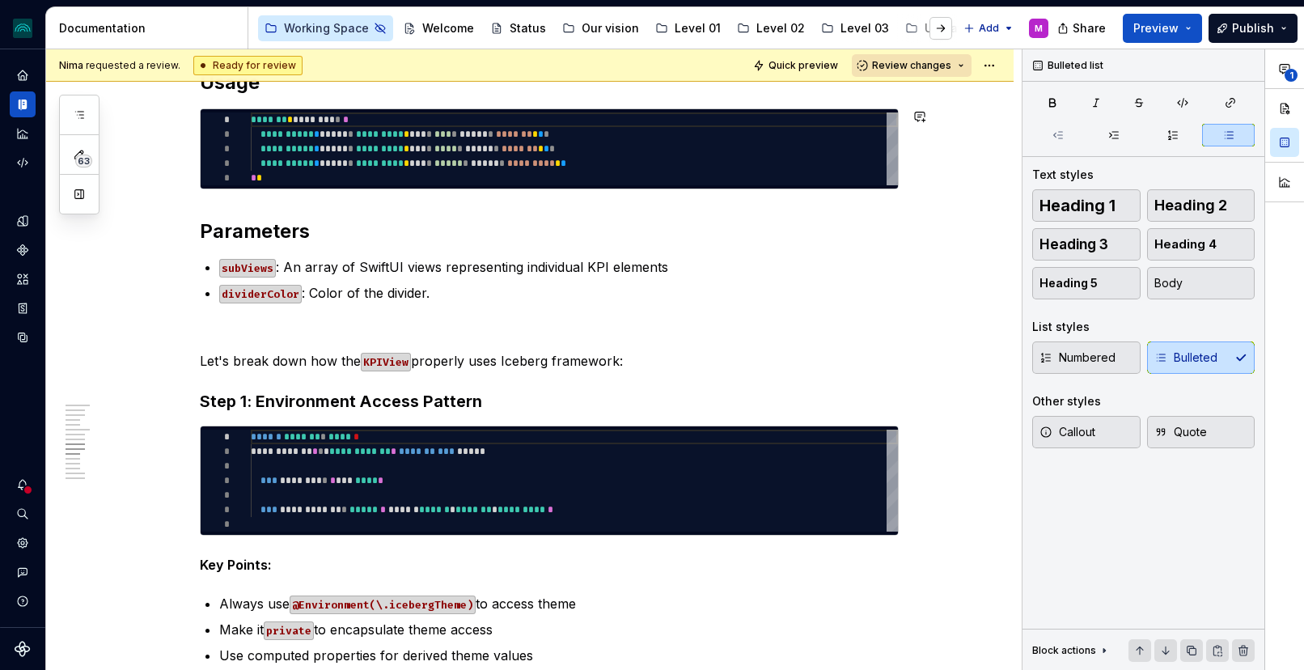
scroll to position [3003, 0]
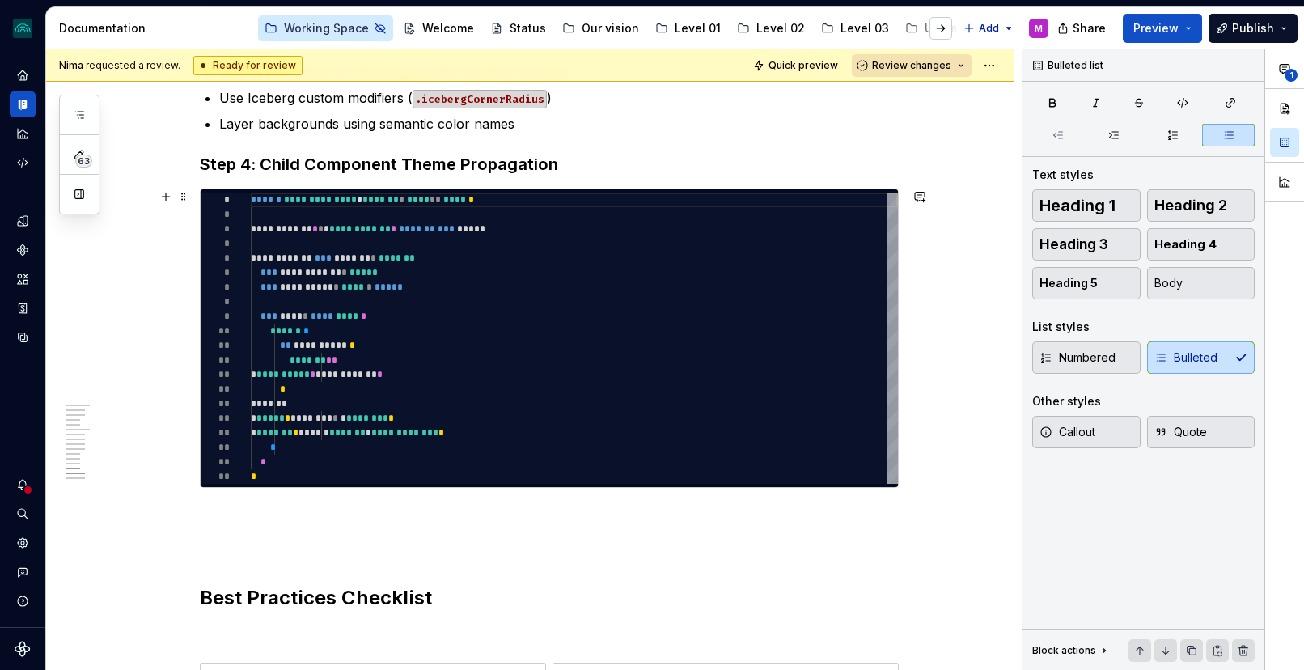
click at [312, 274] on div "**********" at bounding box center [574, 338] width 647 height 291
type textarea "*"
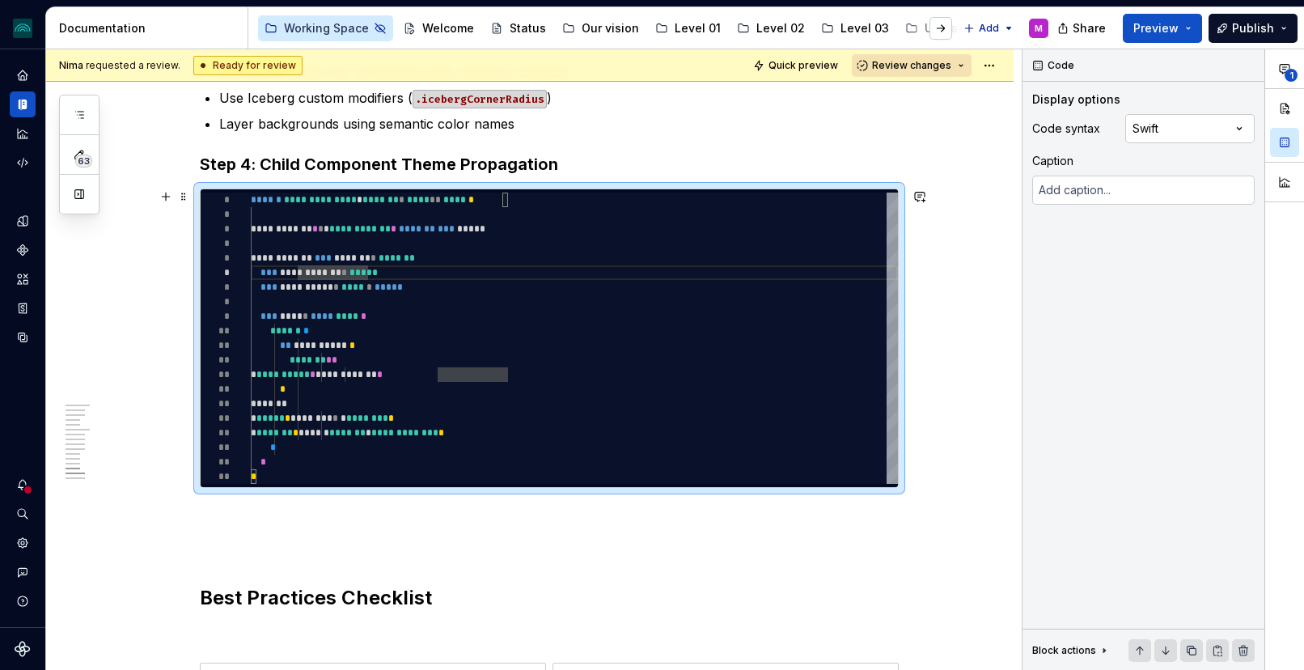
type textarea "**********"
type textarea "*"
click at [331, 286] on div "**********" at bounding box center [574, 338] width 647 height 291
type textarea "**********"
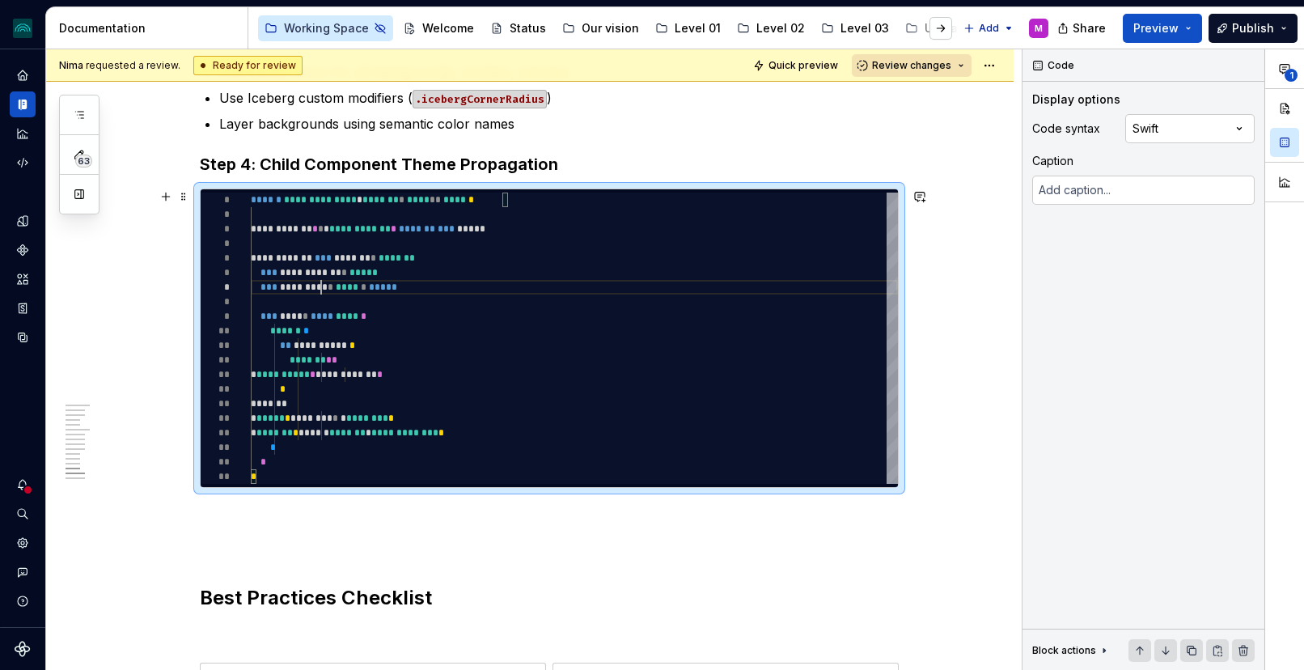
type textarea "*"
click at [371, 345] on div "**********" at bounding box center [574, 338] width 647 height 291
type textarea "**********"
type textarea "*"
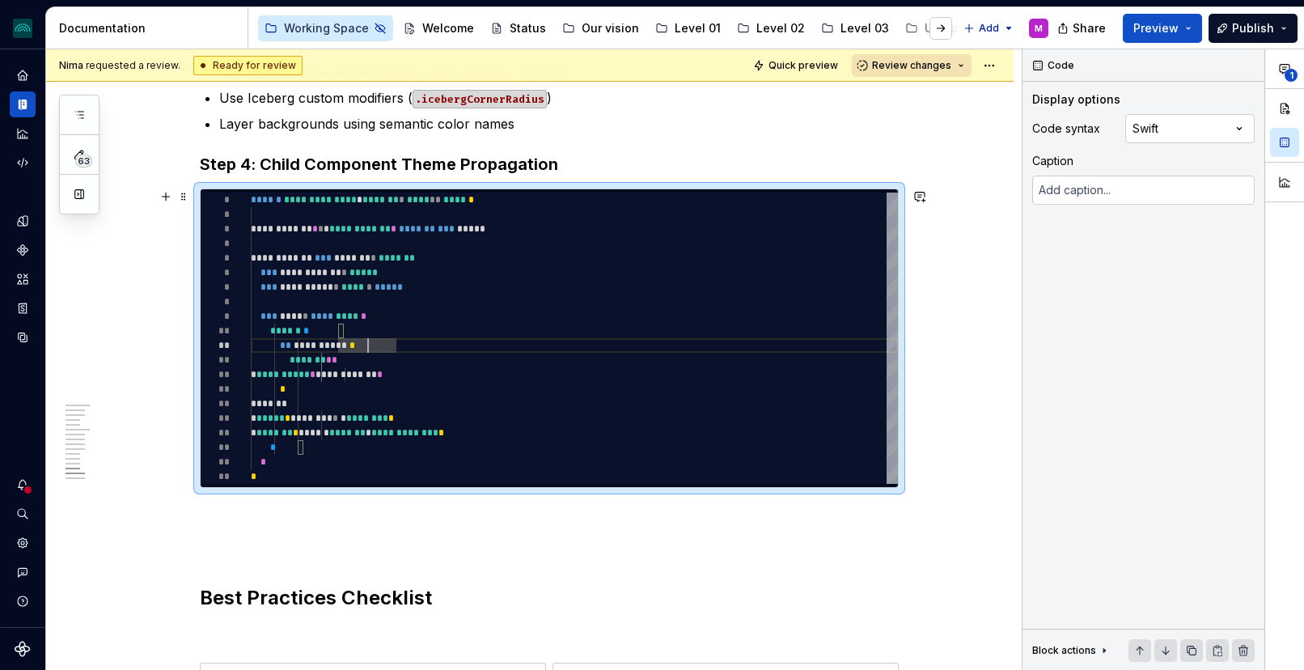
type textarea "**********"
type textarea "*"
click at [449, 374] on div "**********" at bounding box center [574, 338] width 647 height 291
type textarea "**********"
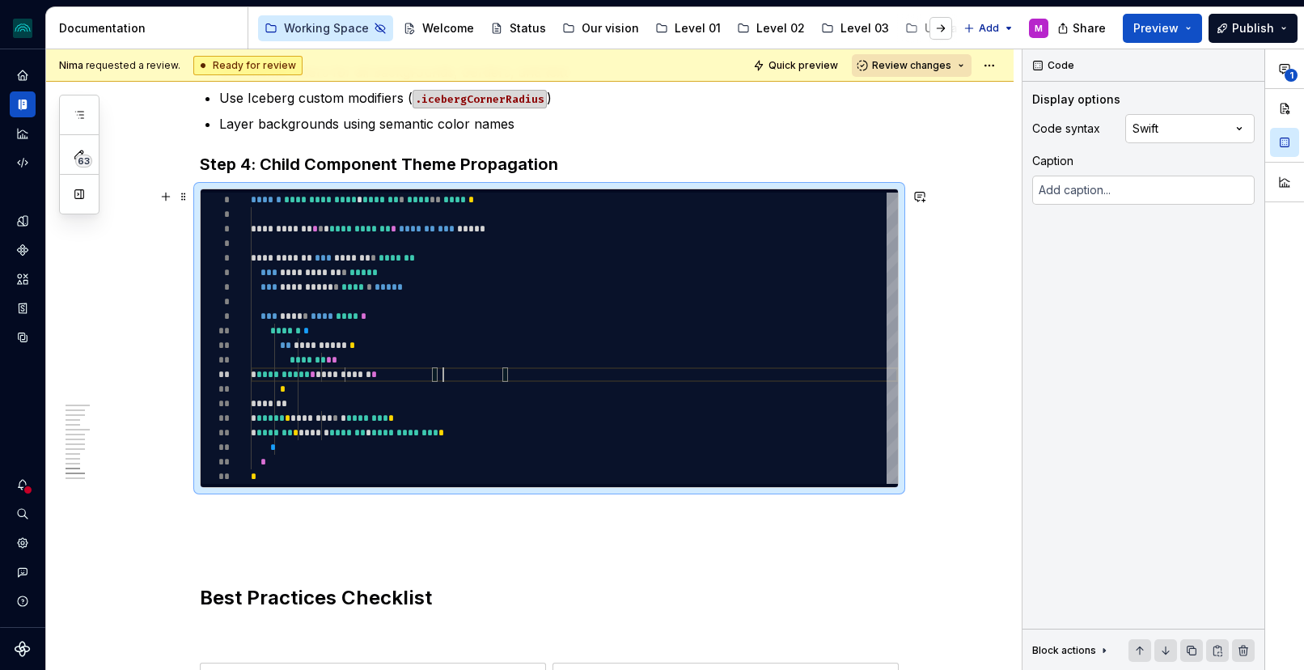
type textarea "*"
type textarea "**********"
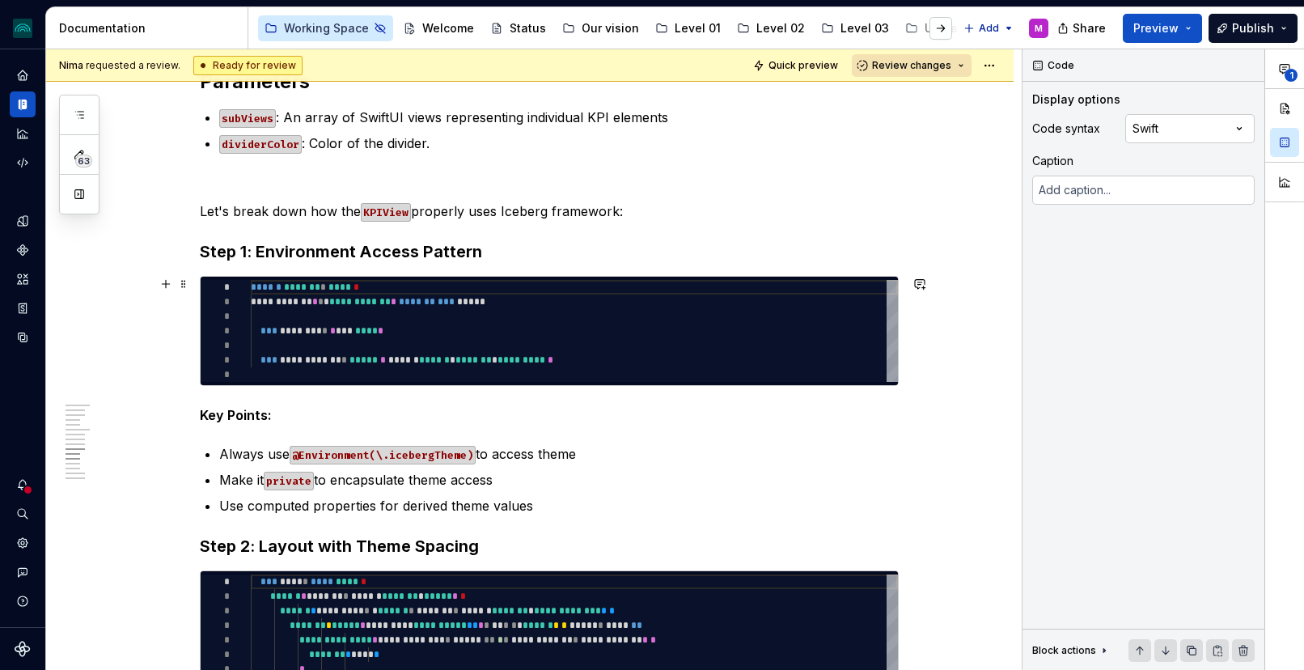
click at [342, 354] on div "**********" at bounding box center [574, 331] width 647 height 102
type textarea "*"
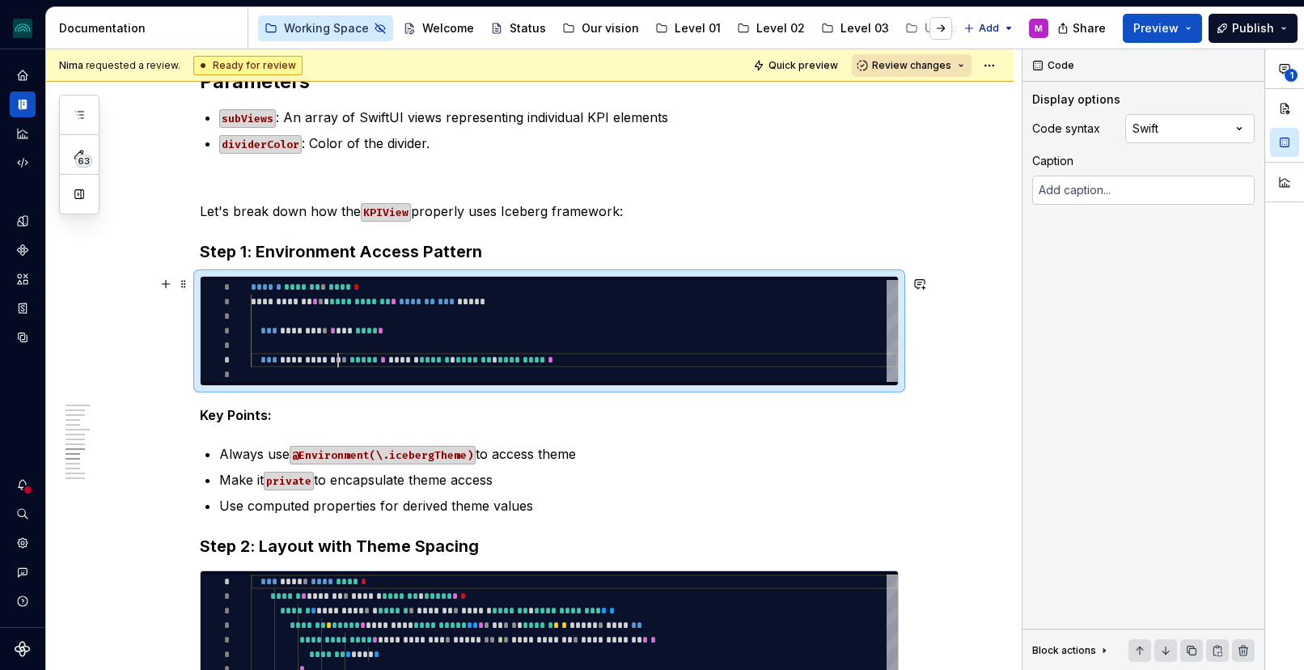
scroll to position [73, 87]
type textarea "**********"
type textarea "*"
type textarea "**********"
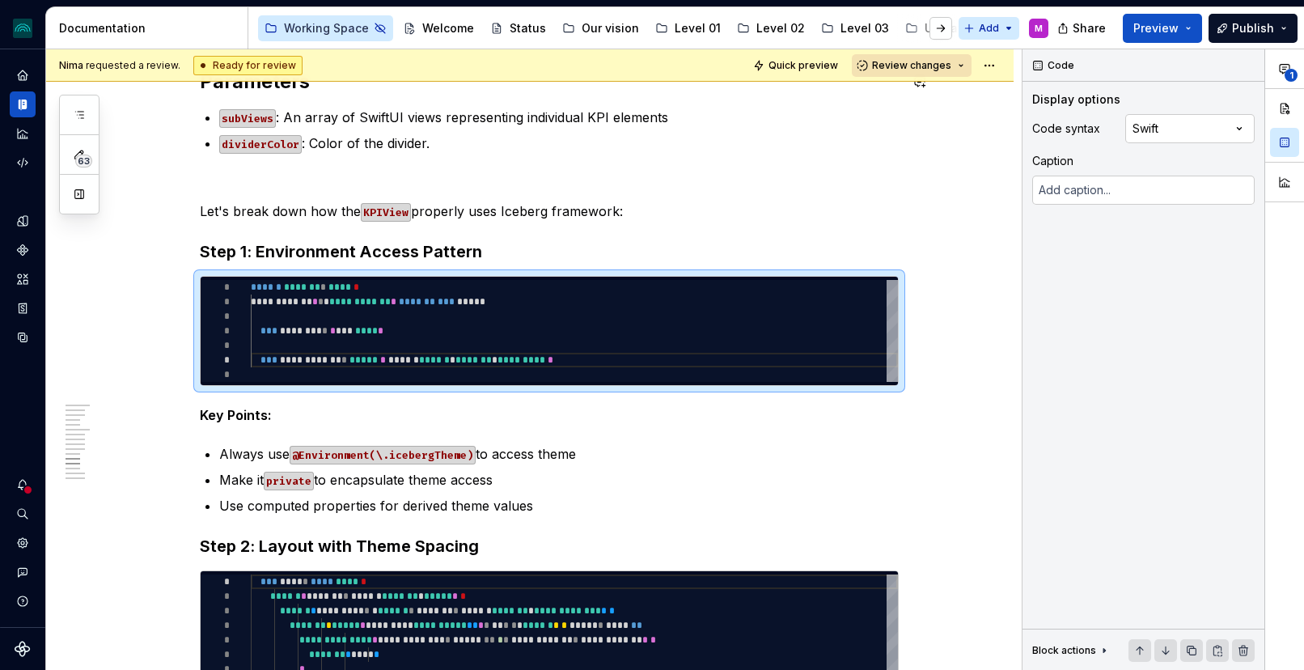
scroll to position [2152, 0]
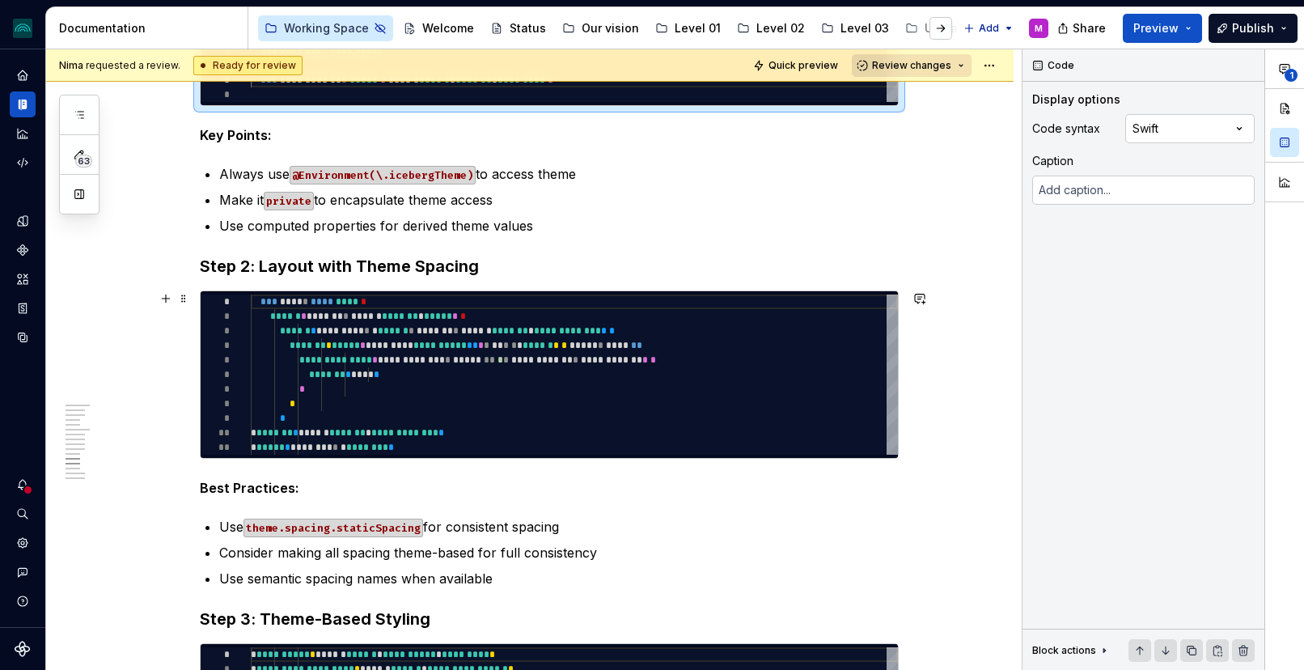
click at [650, 346] on div "**********" at bounding box center [574, 375] width 647 height 160
type textarea "*"
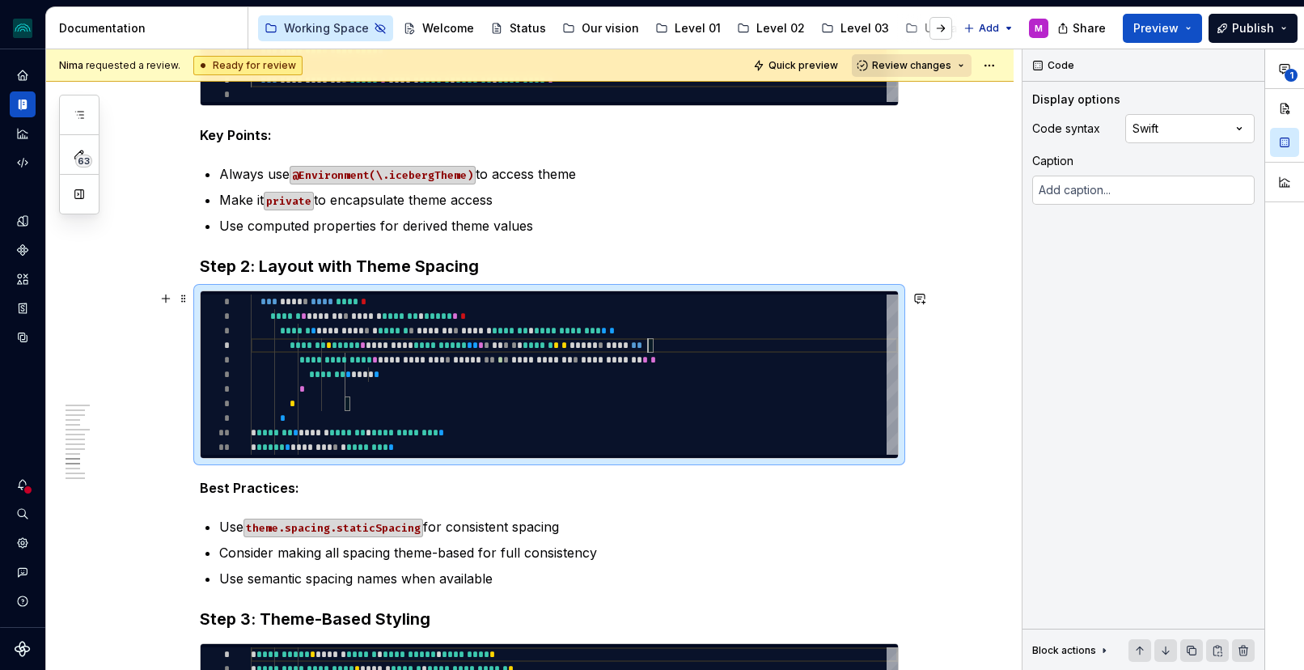
scroll to position [44, 397]
click at [650, 346] on div "**********" at bounding box center [574, 375] width 647 height 160
type textarea "**********"
type textarea "*"
type textarea "**********"
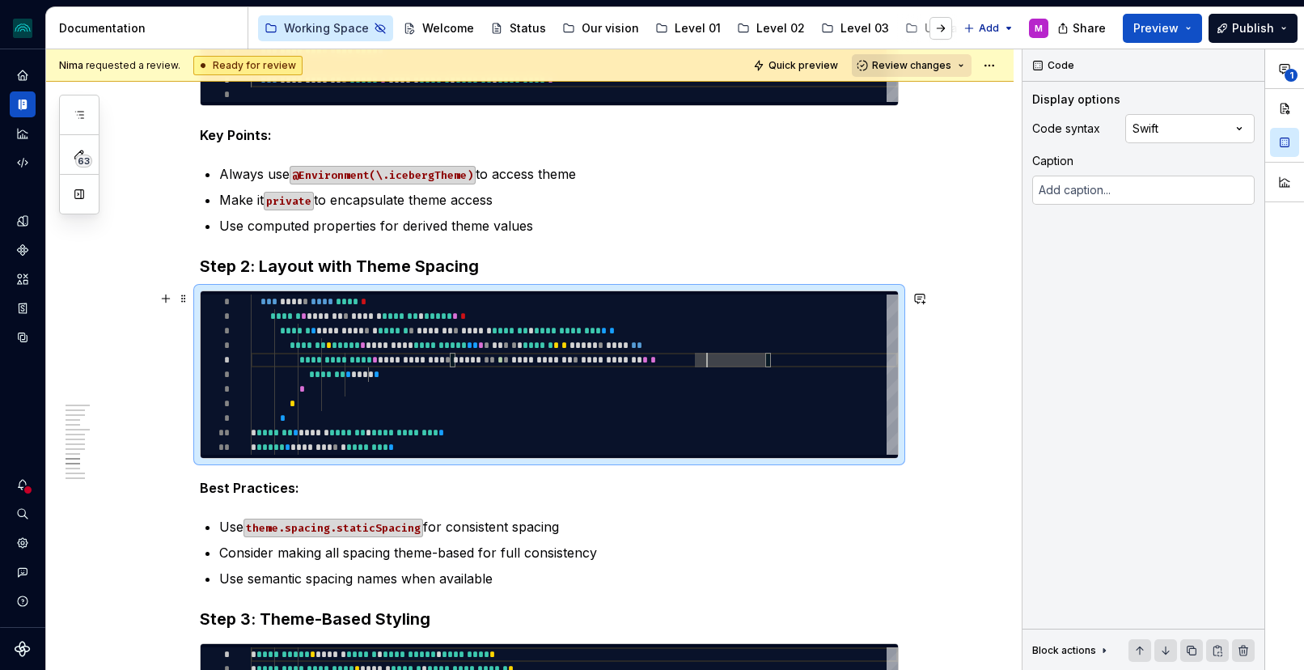
type textarea "*"
type textarea "**********"
type textarea "*"
type textarea "**********"
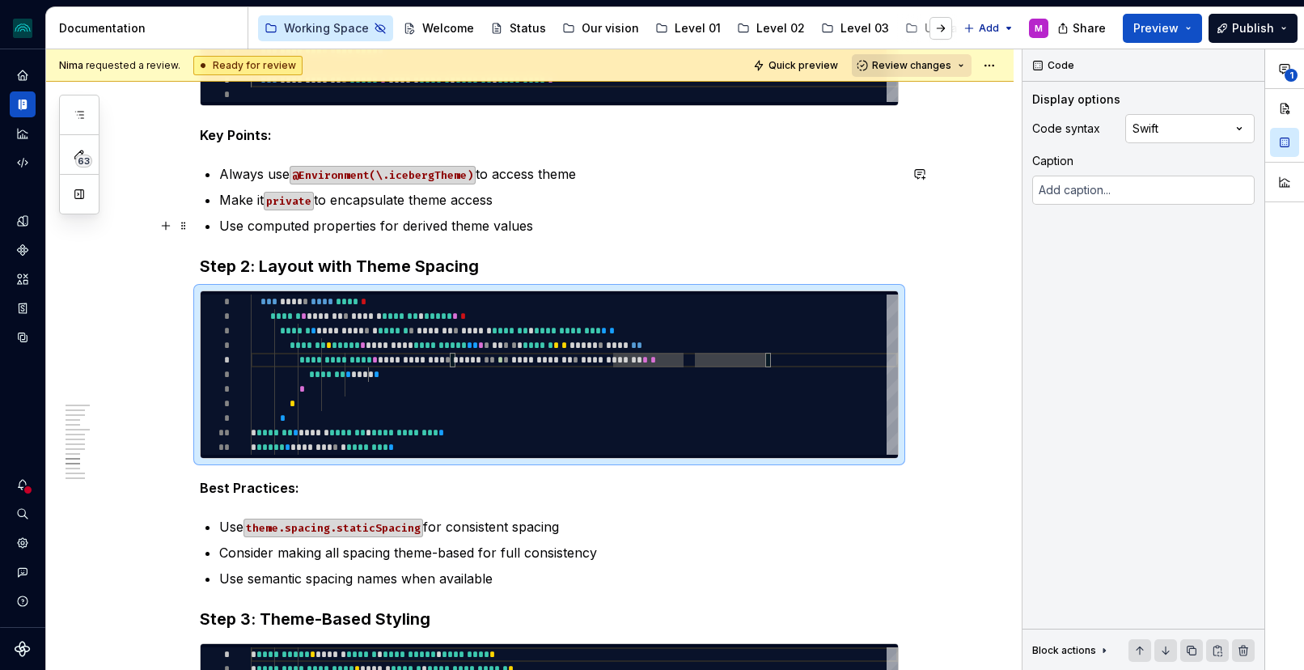
click at [870, 248] on div "**********" at bounding box center [549, 160] width 699 height 3987
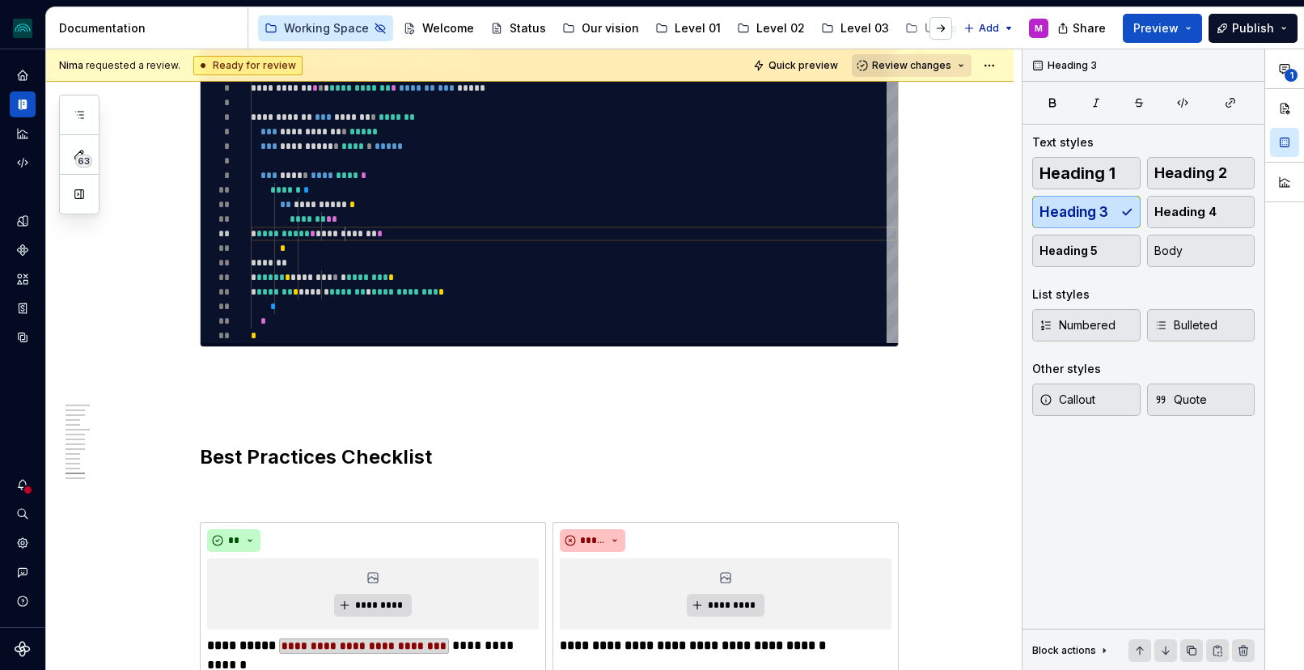
scroll to position [3177, 0]
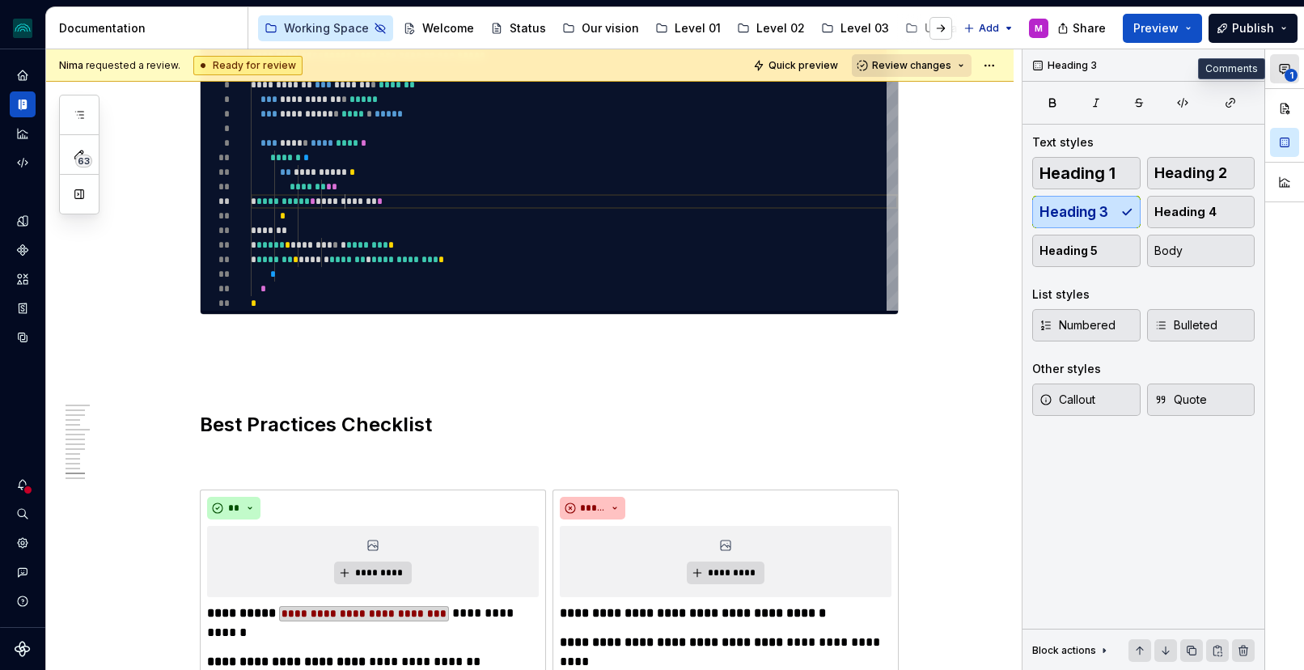
click at [1287, 70] on span "1" at bounding box center [1291, 75] width 13 height 13
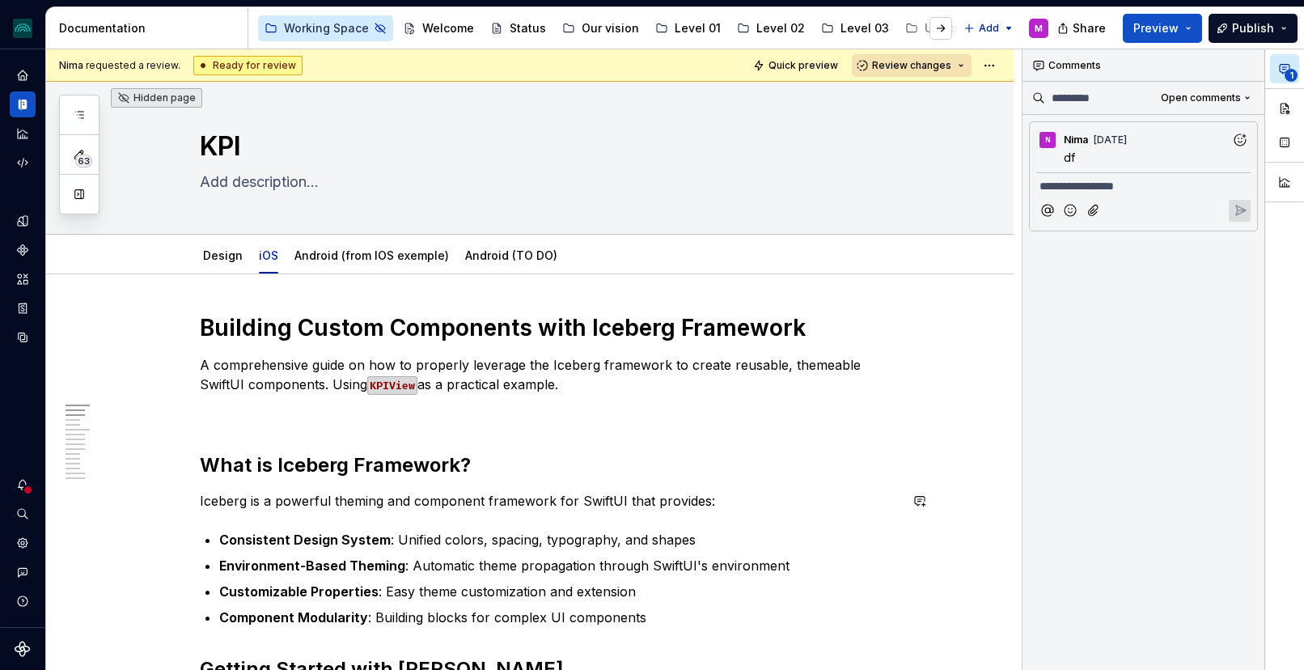
scroll to position [0, 0]
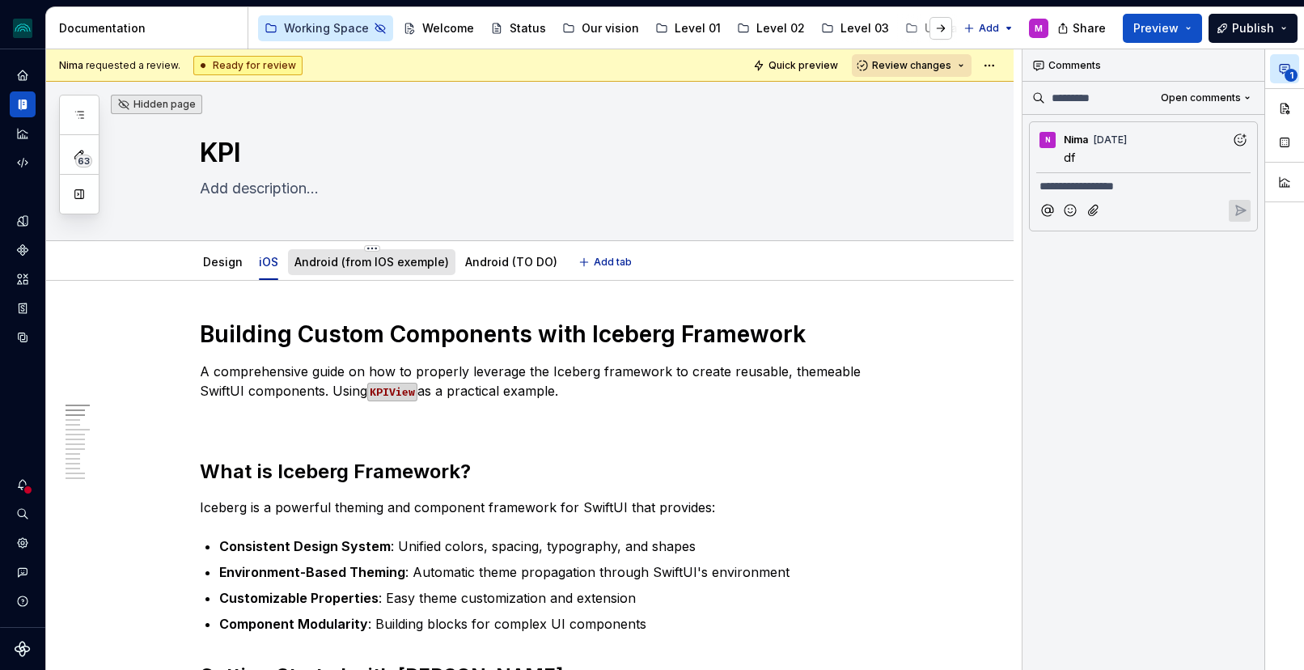
click at [368, 277] on div at bounding box center [371, 278] width 167 height 2
click at [227, 273] on div "Design" at bounding box center [223, 262] width 53 height 26
click at [227, 264] on link "Design" at bounding box center [223, 262] width 40 height 14
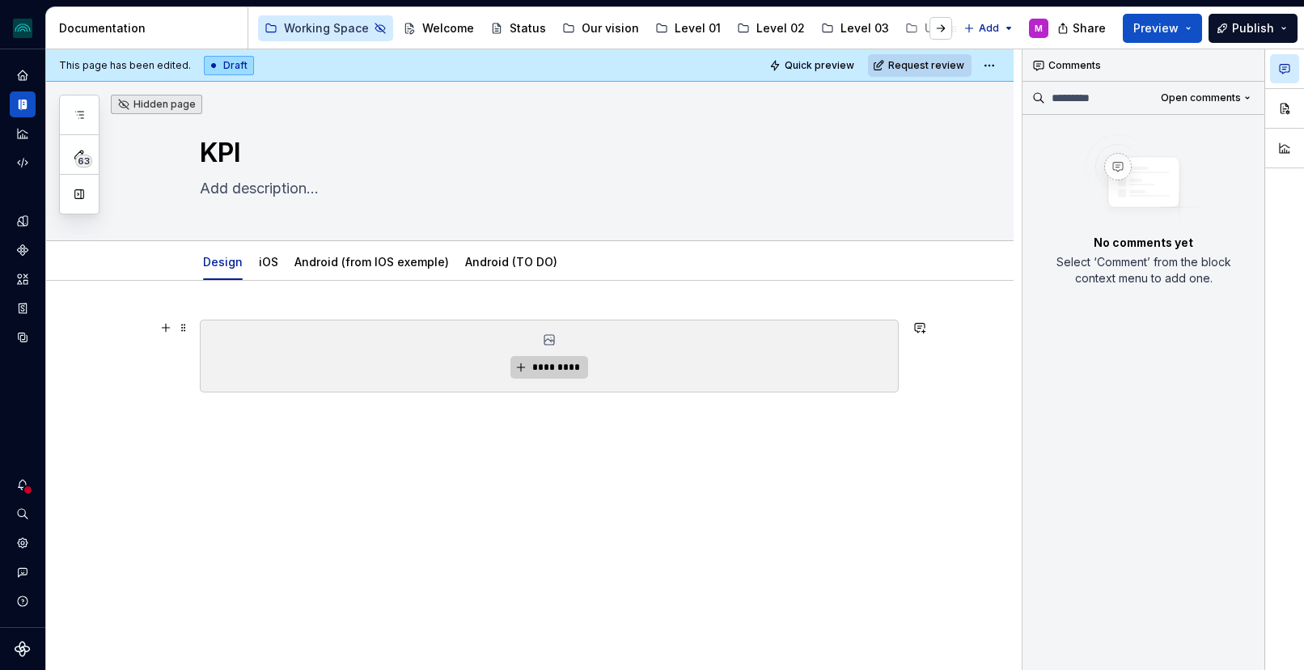
click at [556, 364] on span "*********" at bounding box center [555, 367] width 49 height 13
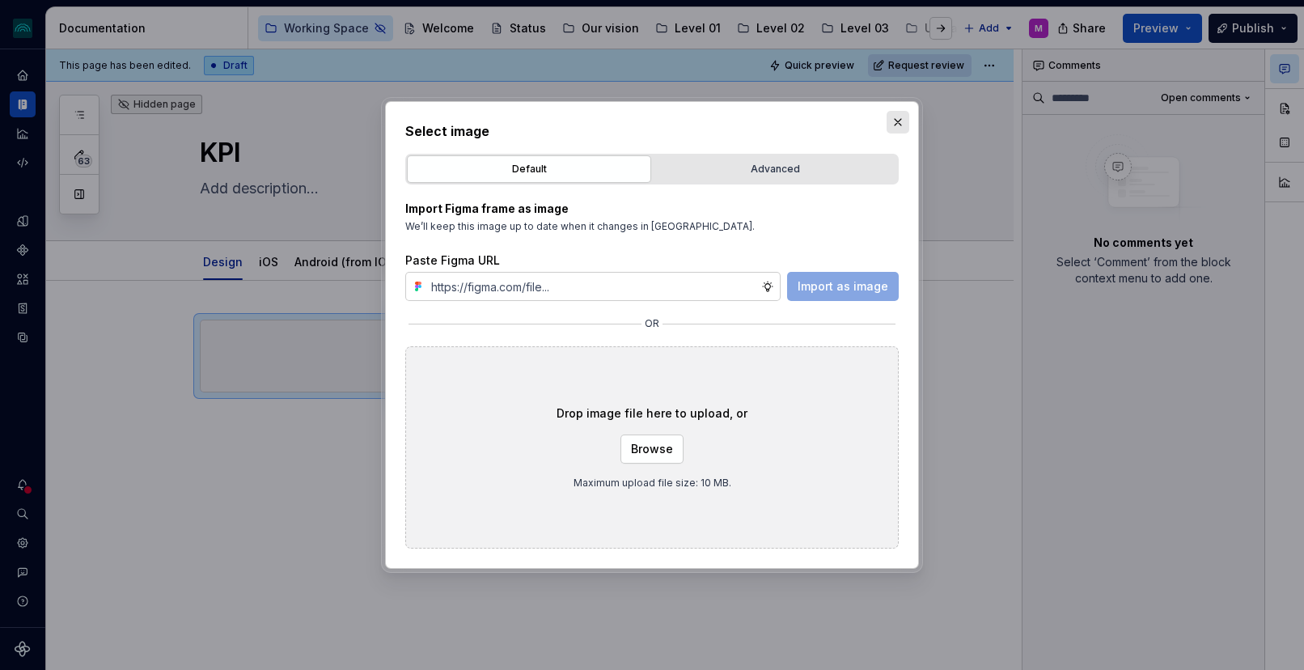
click at [898, 121] on button "button" at bounding box center [898, 122] width 23 height 23
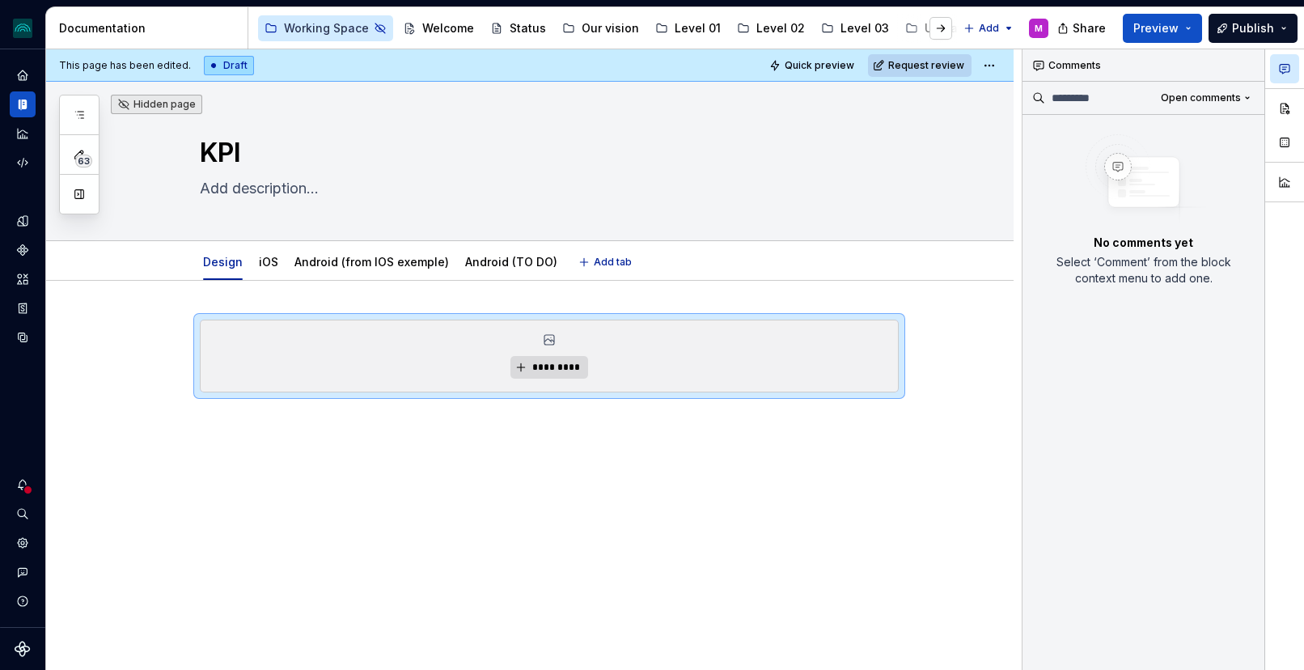
type textarea "*"
click at [358, 410] on div "*********" at bounding box center [549, 376] width 699 height 112
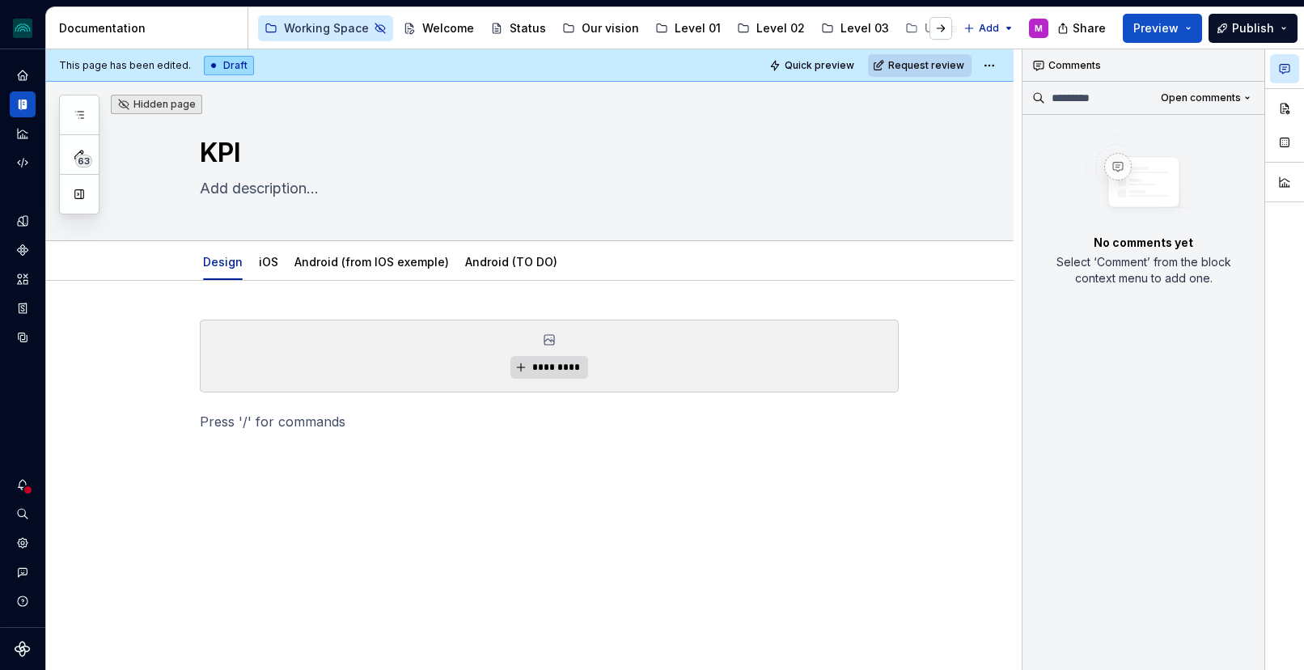
click at [361, 433] on div "*********" at bounding box center [549, 385] width 699 height 131
type textarea "*"
